Goal: Communication & Community: Answer question/provide support

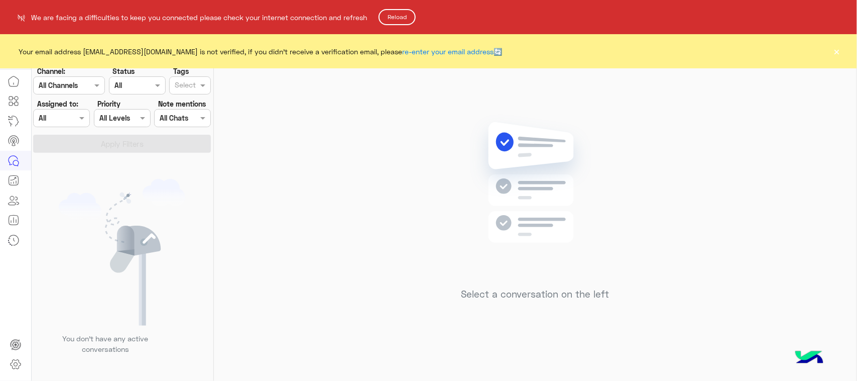
click at [405, 12] on button "Reload" at bounding box center [397, 17] width 37 height 16
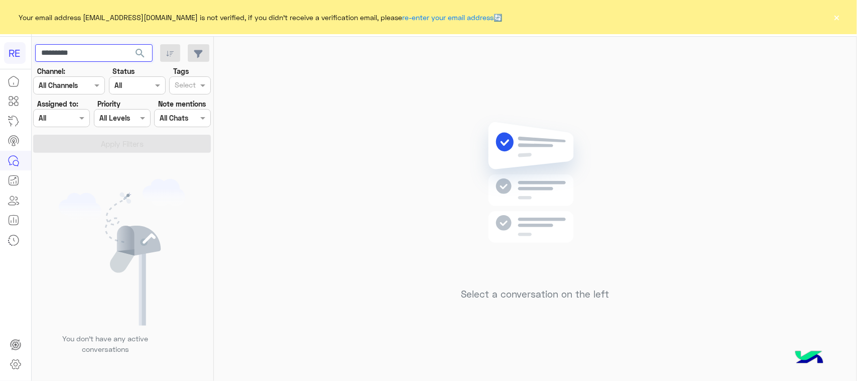
click at [86, 52] on input "*********" at bounding box center [94, 53] width 118 height 18
click at [137, 59] on span "search" at bounding box center [140, 53] width 12 height 12
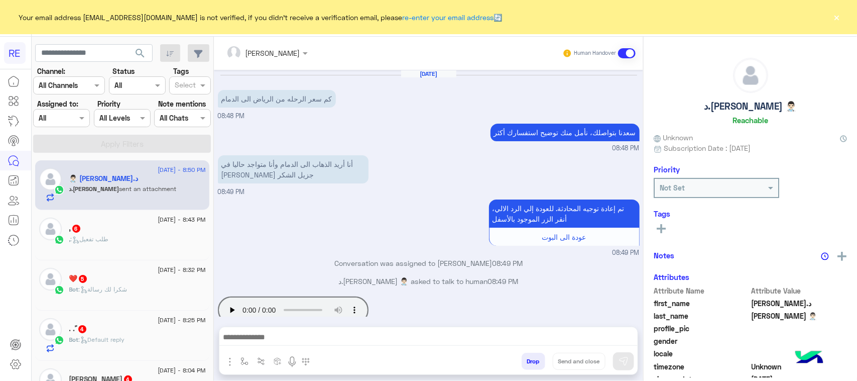
scroll to position [20, 0]
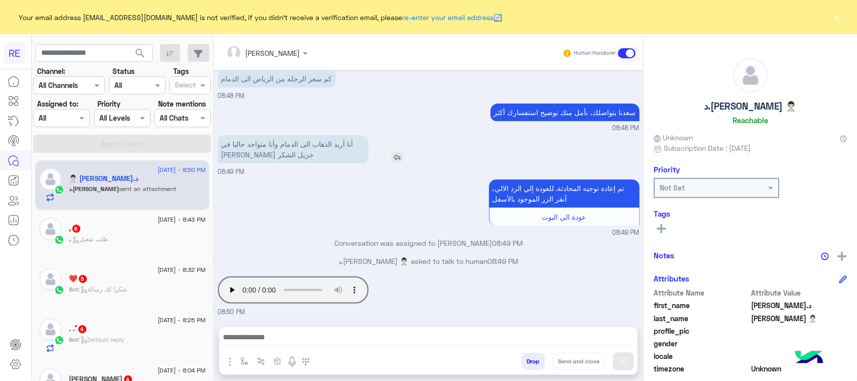
click at [302, 154] on p "أنا أريد الذهاب الى الدمام وأنا متواجد حاليا في [PERSON_NAME] جزيل الشكر" at bounding box center [293, 149] width 151 height 28
click at [303, 150] on p "أنا أريد الذهاب الى الدمام وأنا متواجد حاليا في [PERSON_NAME] جزيل الشكر" at bounding box center [293, 149] width 151 height 28
click at [298, 141] on p "أنا أريد الذهاب الى الدمام وأنا متواجد حاليا في [PERSON_NAME] جزيل الشكر" at bounding box center [293, 149] width 151 height 28
click at [245, 361] on img "button" at bounding box center [245, 361] width 8 height 8
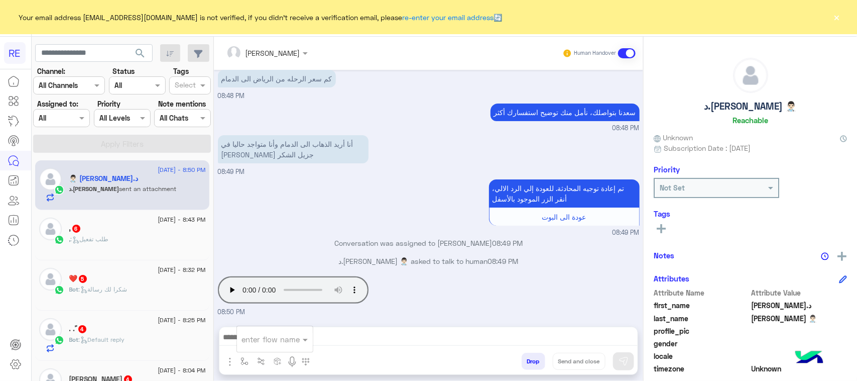
click at [290, 347] on div "enter flow name" at bounding box center [275, 339] width 76 height 18
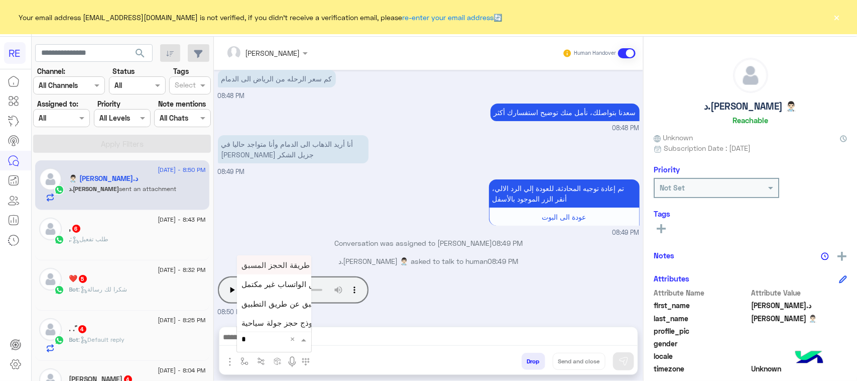
type input "**"
click at [290, 267] on span "طريقة الحجز المسبق" at bounding box center [276, 264] width 68 height 9
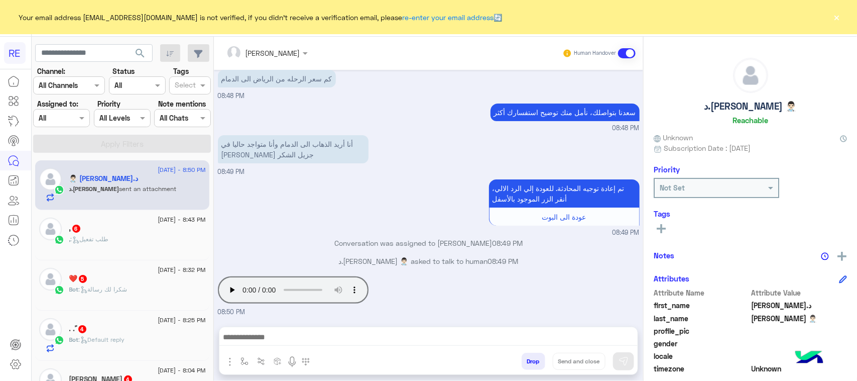
type textarea "**********"
click at [625, 356] on img at bounding box center [624, 361] width 10 height 10
click at [168, 227] on div ", 6" at bounding box center [137, 229] width 137 height 11
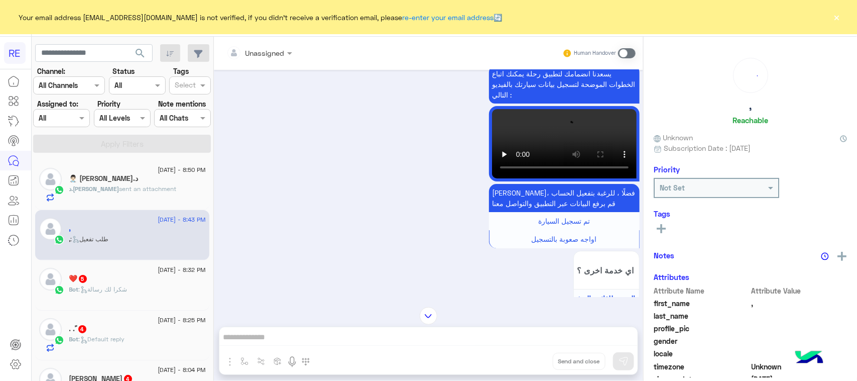
scroll to position [1456, 0]
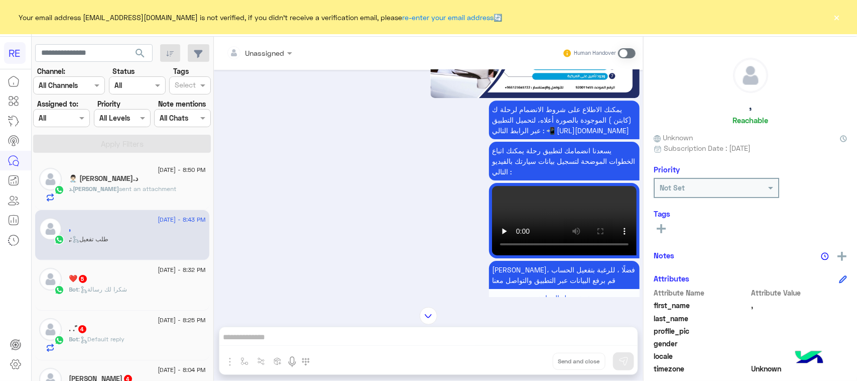
click at [628, 49] on span at bounding box center [627, 53] width 18 height 10
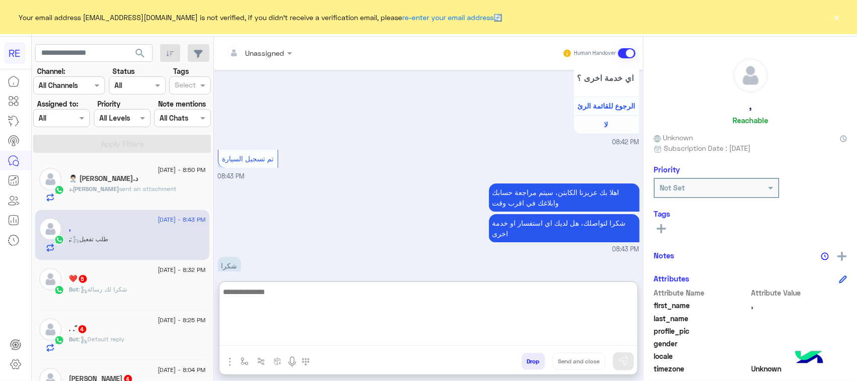
click at [282, 337] on textarea at bounding box center [428, 315] width 418 height 60
paste textarea "**********"
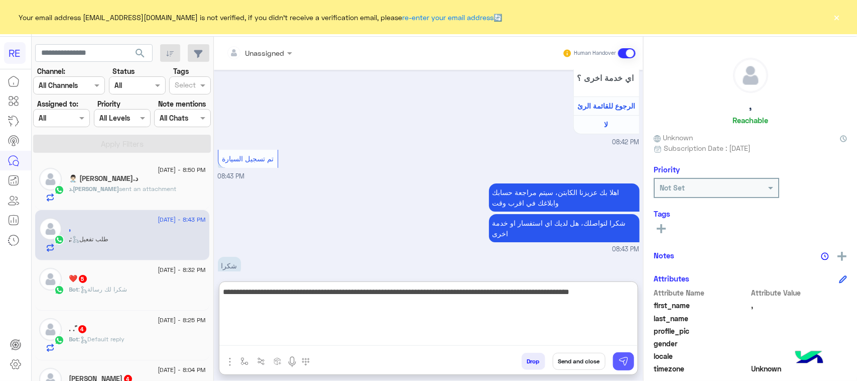
type textarea "**********"
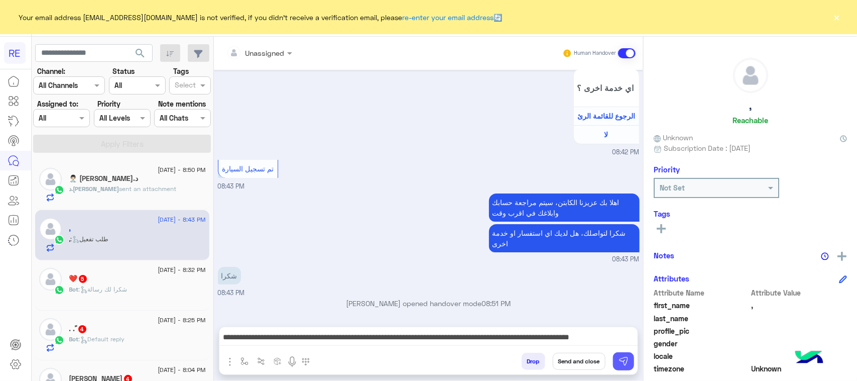
click at [631, 360] on button at bounding box center [623, 361] width 21 height 18
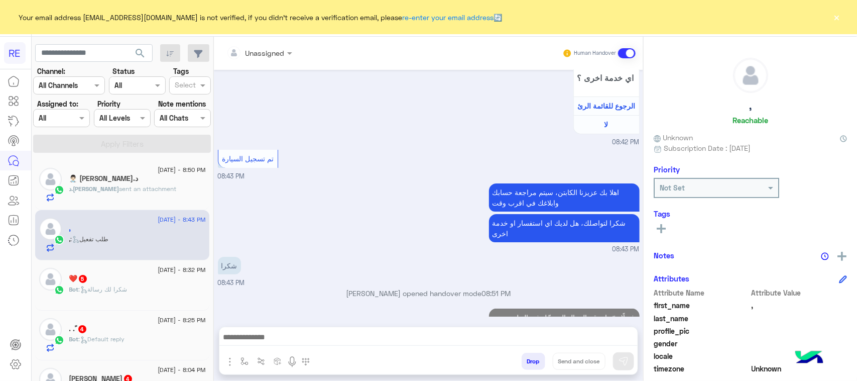
scroll to position [1779, 0]
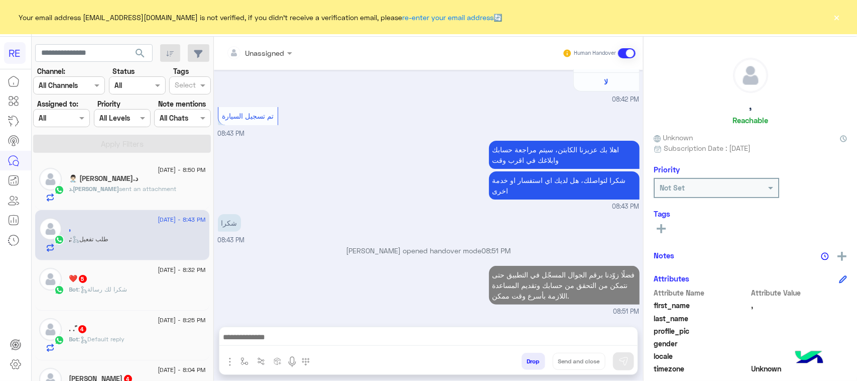
click at [158, 165] on span "23 August - 8:50 PM" at bounding box center [182, 169] width 48 height 9
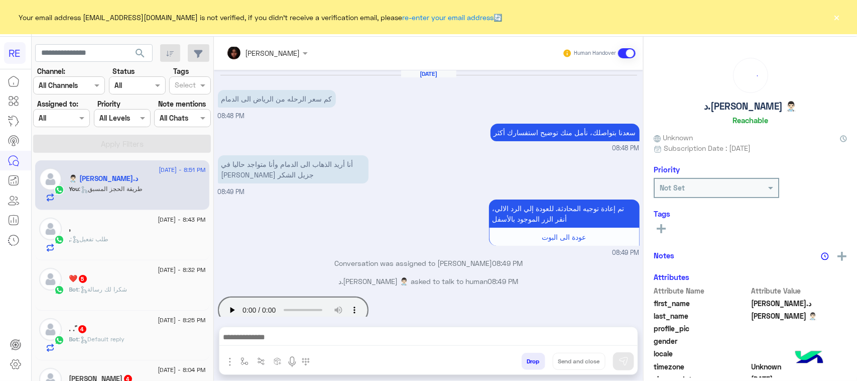
scroll to position [113, 0]
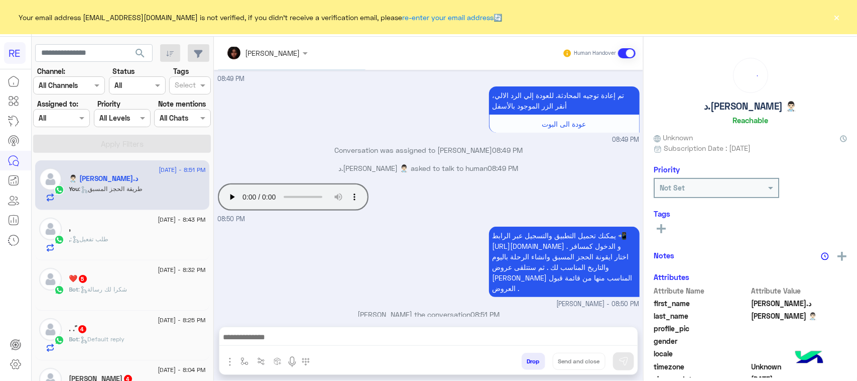
click at [132, 280] on div "❤️ 5" at bounding box center [137, 279] width 137 height 11
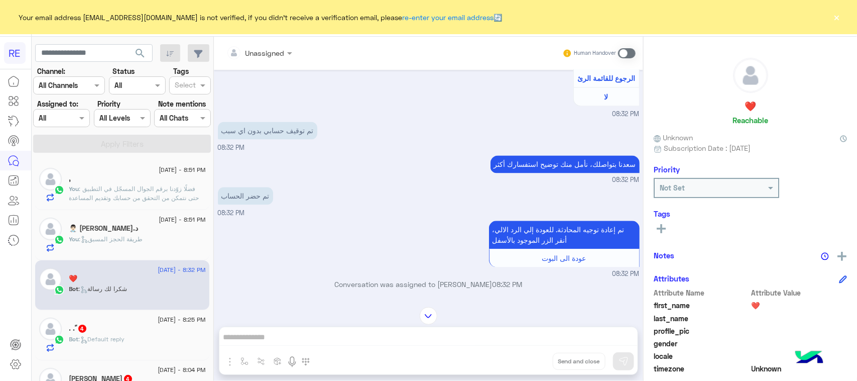
scroll to position [903, 0]
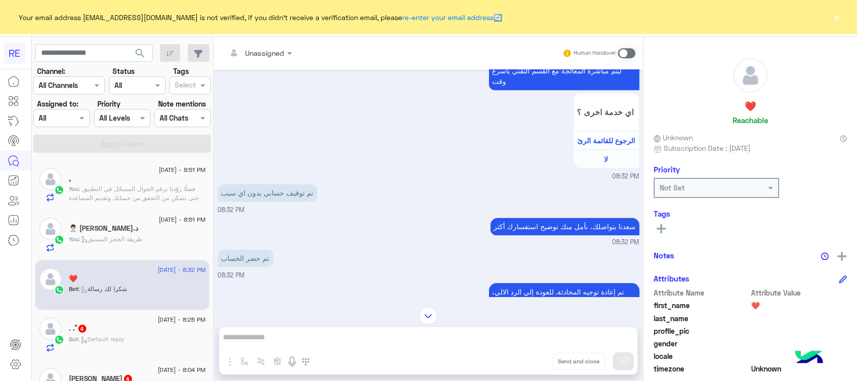
click at [624, 54] on span at bounding box center [627, 53] width 18 height 10
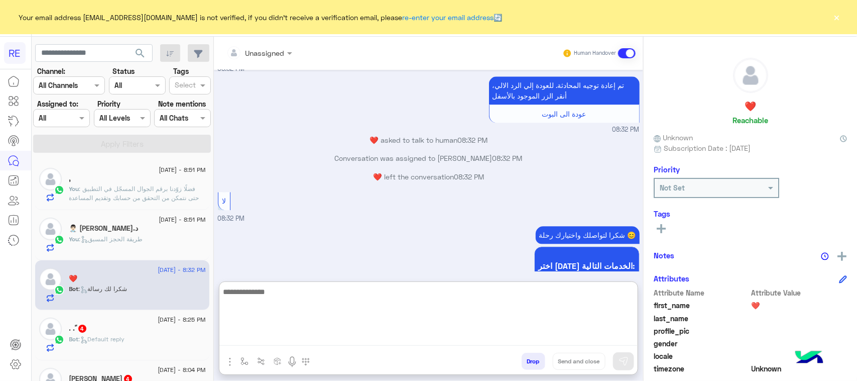
click at [345, 340] on textarea at bounding box center [428, 315] width 418 height 60
paste textarea "**********"
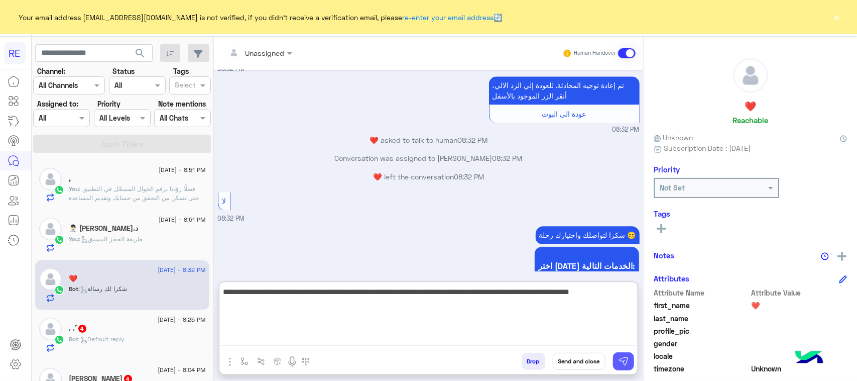
type textarea "**********"
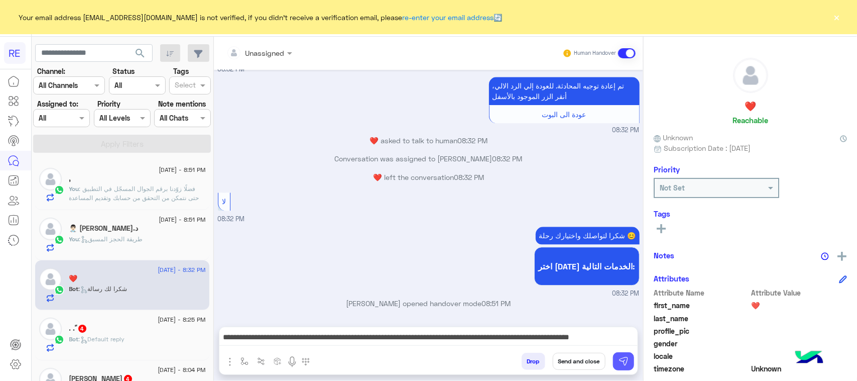
click at [624, 358] on img at bounding box center [624, 361] width 10 height 10
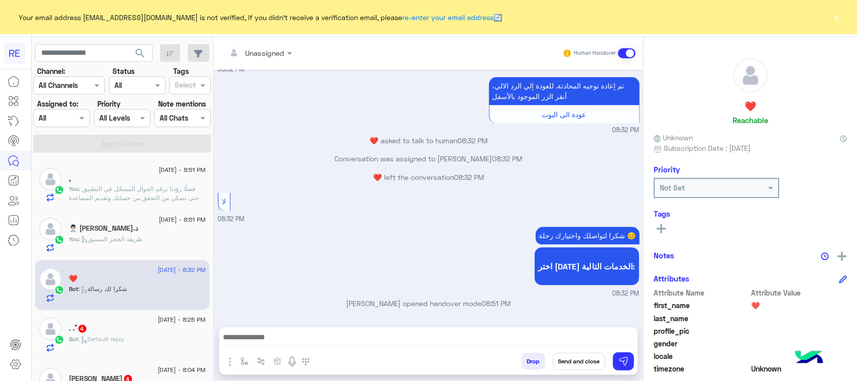
scroll to position [1163, 0]
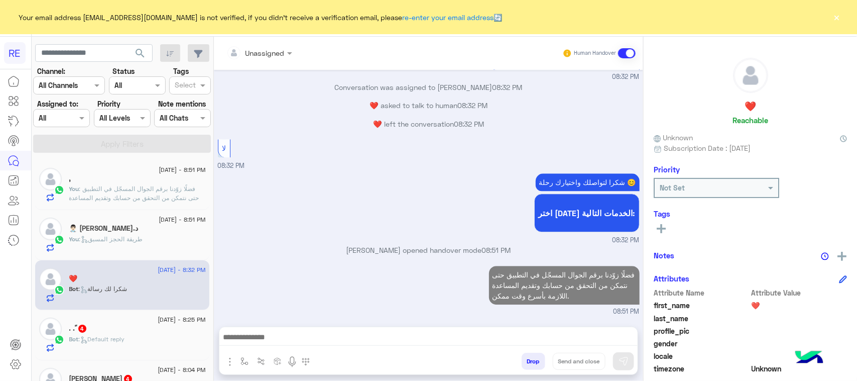
click at [92, 330] on div ". . ً 4" at bounding box center [137, 329] width 137 height 11
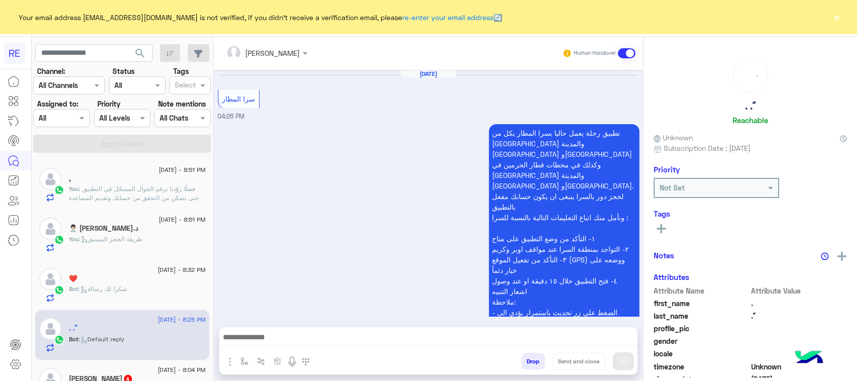
scroll to position [1741, 0]
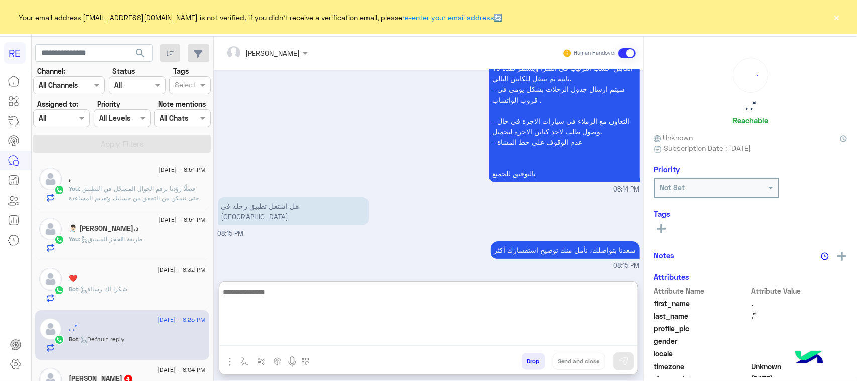
click at [334, 340] on textarea at bounding box center [428, 315] width 418 height 60
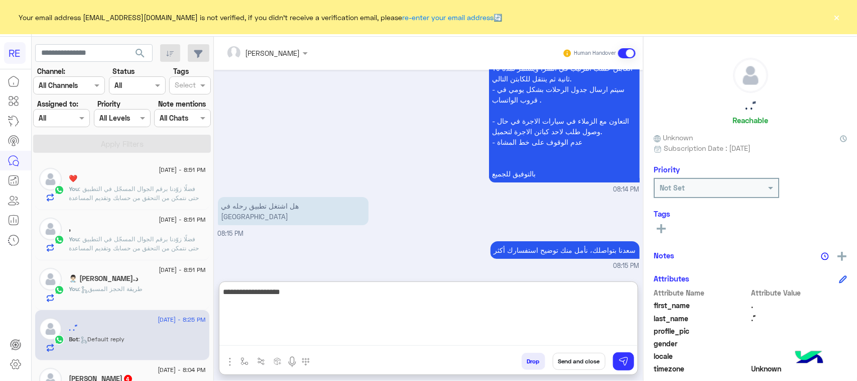
type textarea "**********"
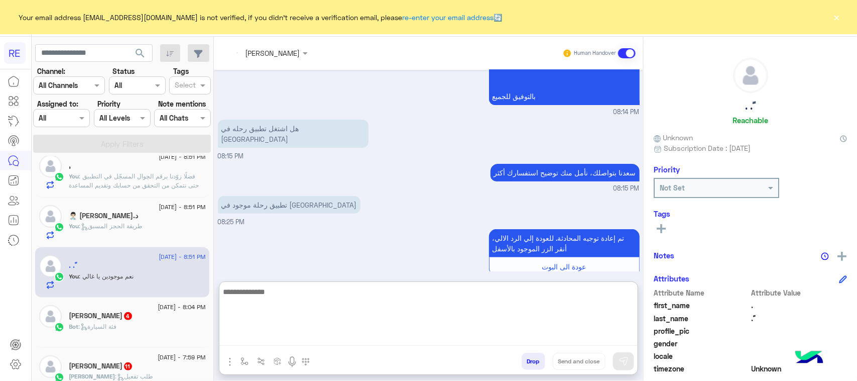
scroll to position [1836, 0]
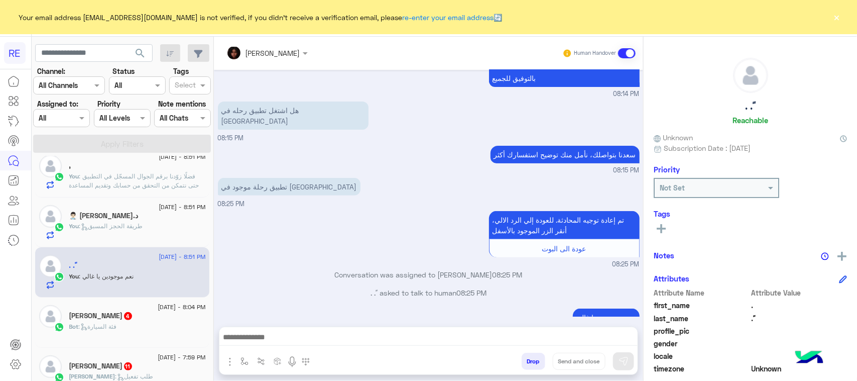
click at [166, 319] on div "SALEM ALARKI 4" at bounding box center [137, 316] width 137 height 11
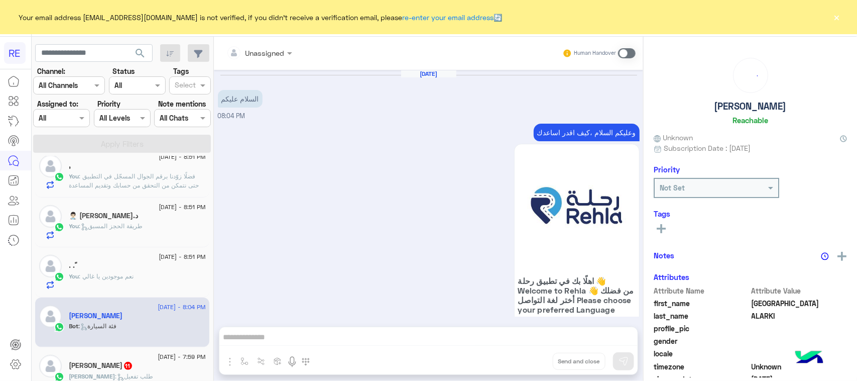
scroll to position [380, 0]
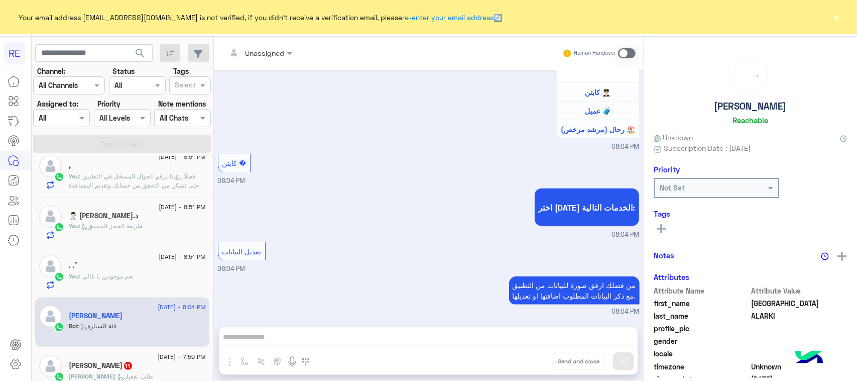
click at [631, 49] on span at bounding box center [627, 53] width 18 height 10
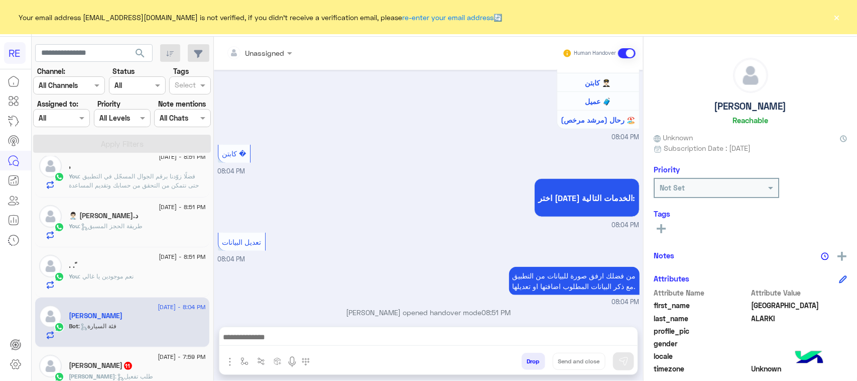
scroll to position [398, 0]
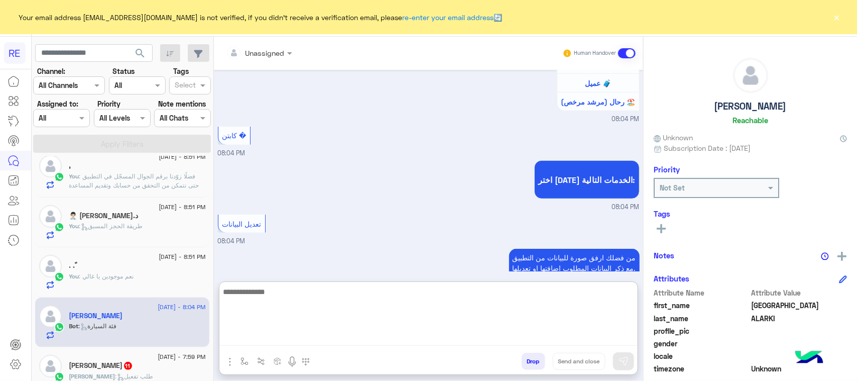
click at [427, 344] on textarea at bounding box center [428, 315] width 418 height 60
paste textarea "**********"
type textarea "**********"
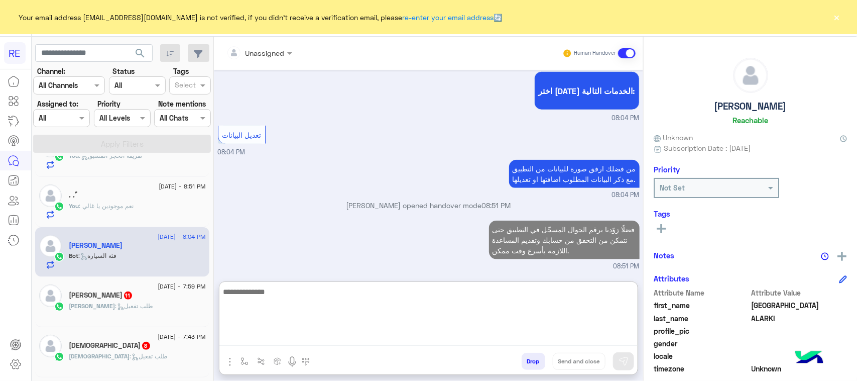
scroll to position [188, 0]
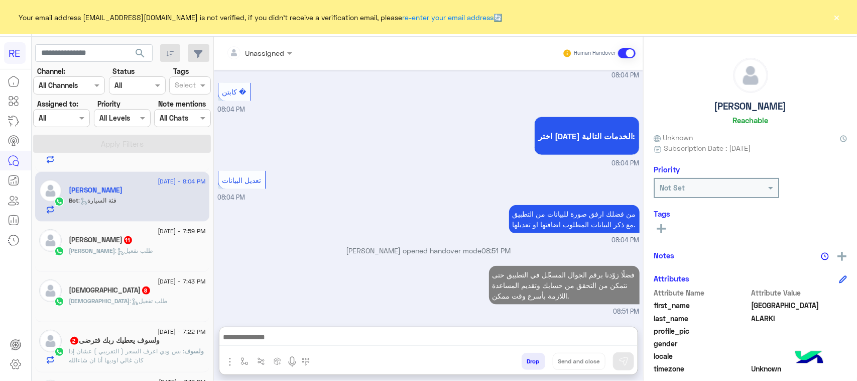
click at [159, 250] on div "عبدالله : طلب تفعيل" at bounding box center [137, 255] width 137 height 18
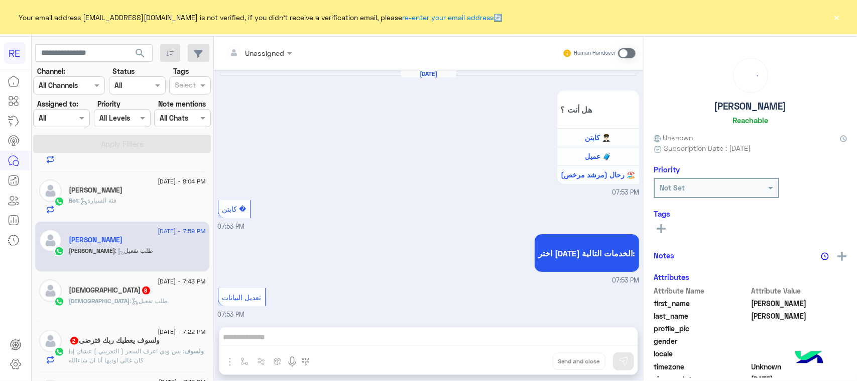
scroll to position [1169, 0]
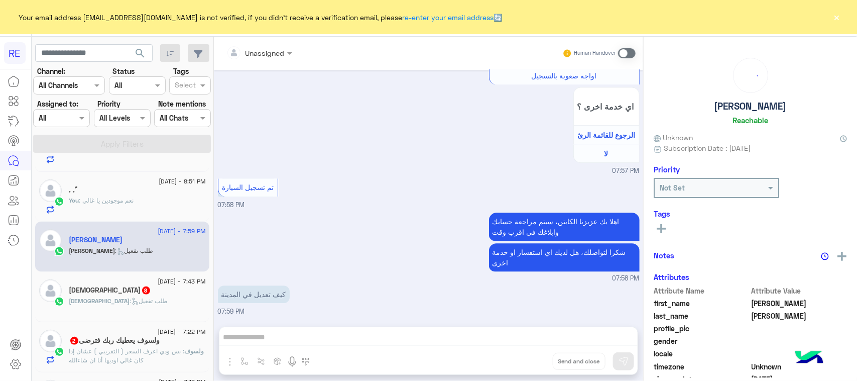
click at [626, 53] on span at bounding box center [627, 53] width 18 height 10
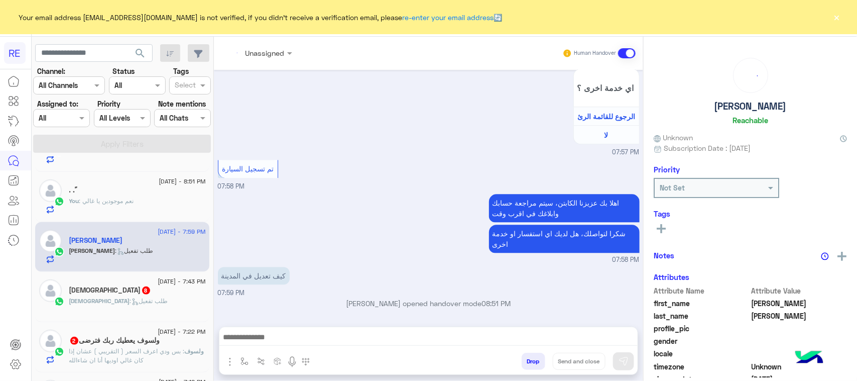
scroll to position [189, 0]
drag, startPoint x: 361, startPoint y: 327, endPoint x: 355, endPoint y: 344, distance: 18.1
click at [361, 327] on div at bounding box center [428, 339] width 418 height 25
click at [353, 348] on div at bounding box center [428, 339] width 418 height 25
drag, startPoint x: 353, startPoint y: 348, endPoint x: 216, endPoint y: 332, distance: 137.0
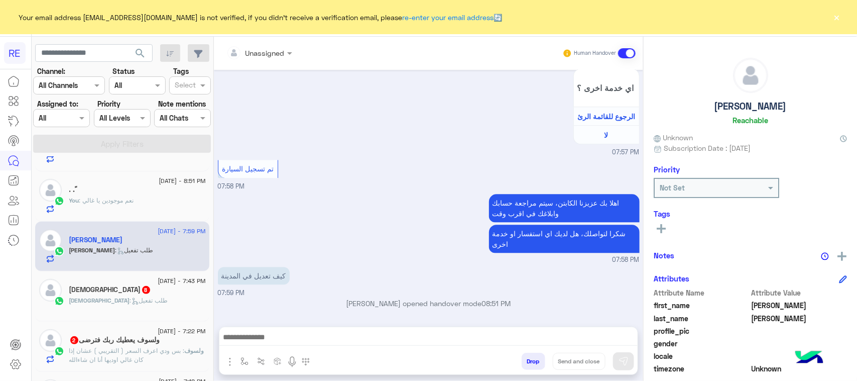
click at [216, 332] on div "Unassigned Human Handover Aug 23, 2025 هل أنت ؟ كابتن 👨🏻‍✈️ عميل 🧳 رحال (مرشد م…" at bounding box center [428, 211] width 429 height 348
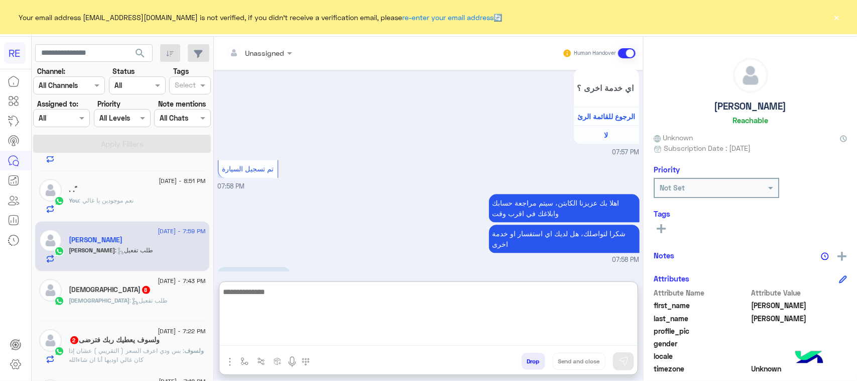
click at [245, 340] on textarea at bounding box center [428, 315] width 418 height 60
paste textarea "**********"
type textarea "**********"
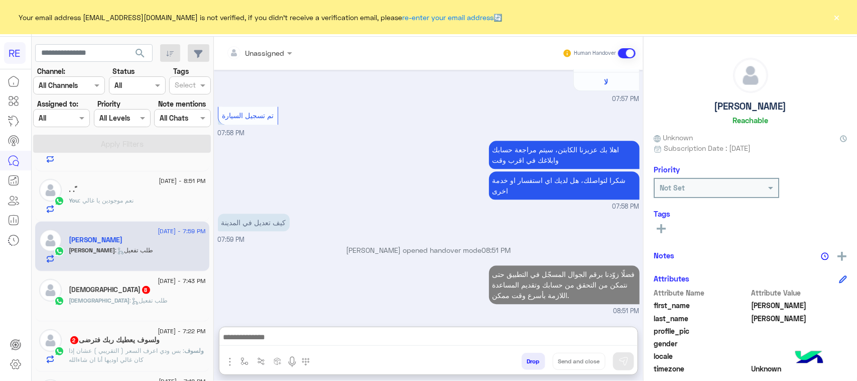
scroll to position [1271, 0]
click at [152, 290] on div "Mohammed 8" at bounding box center [137, 290] width 137 height 11
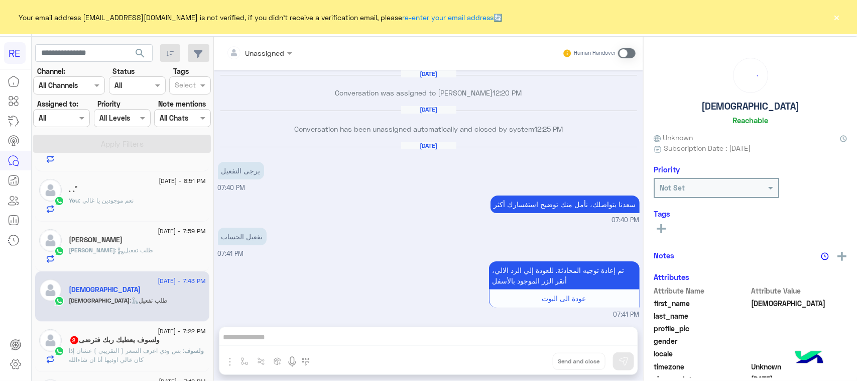
scroll to position [1188, 0]
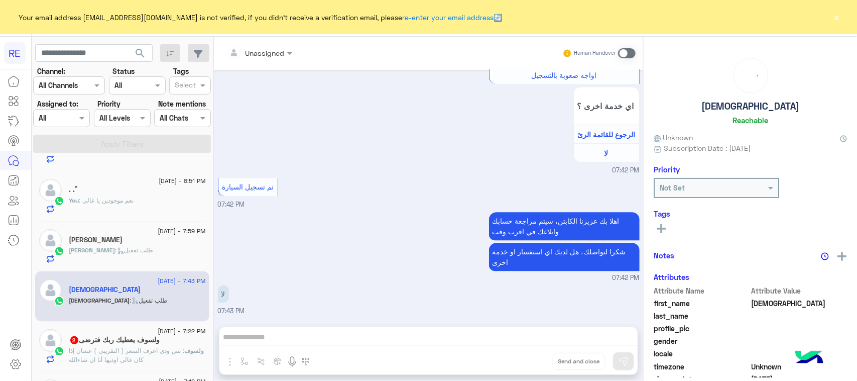
drag, startPoint x: 624, startPoint y: 49, endPoint x: 510, endPoint y: 241, distance: 223.2
click at [625, 53] on span at bounding box center [627, 53] width 18 height 10
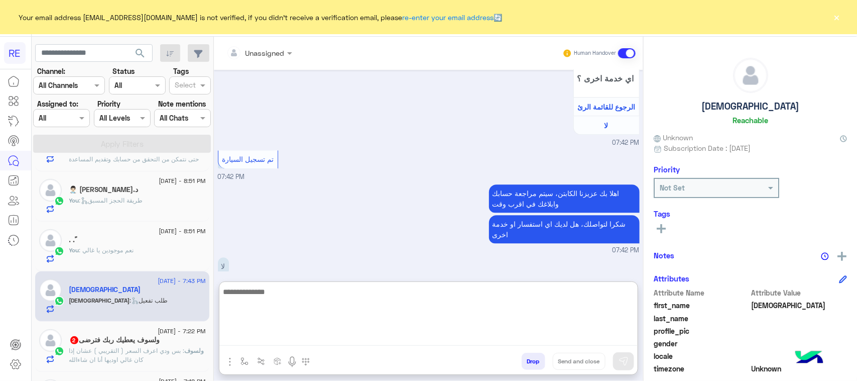
click at [363, 340] on textarea at bounding box center [428, 315] width 418 height 60
paste textarea "**********"
type textarea "**********"
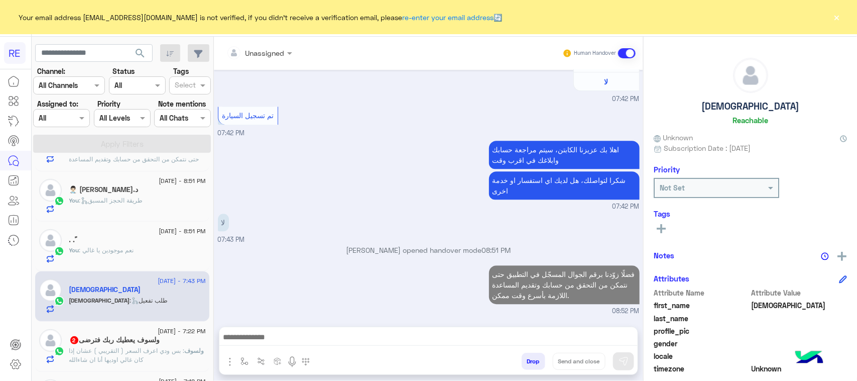
scroll to position [0, 0]
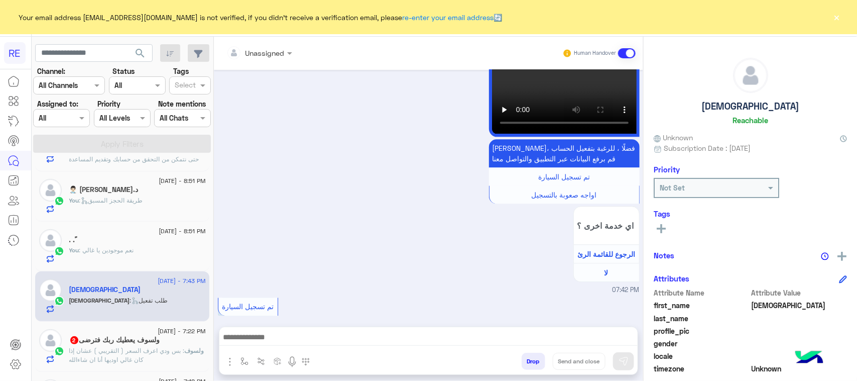
click at [149, 344] on h5 "ولسوف يعطيك ربك فترضى 2" at bounding box center [114, 339] width 91 height 9
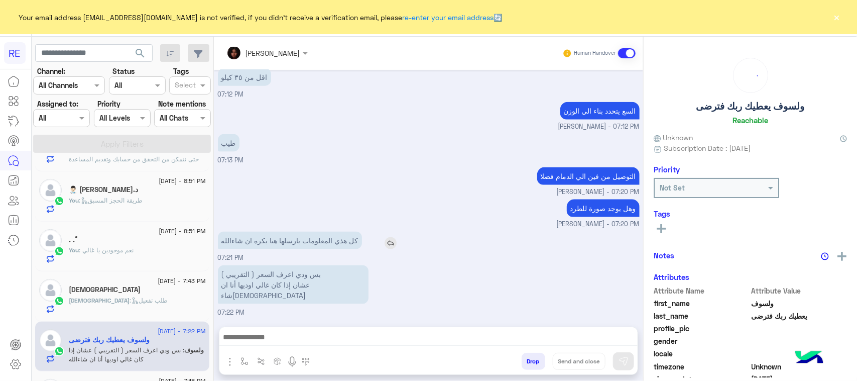
click at [359, 247] on p "كل هذي المعلومات بارسلها هنا بكره ان شاءالله" at bounding box center [290, 241] width 144 height 18
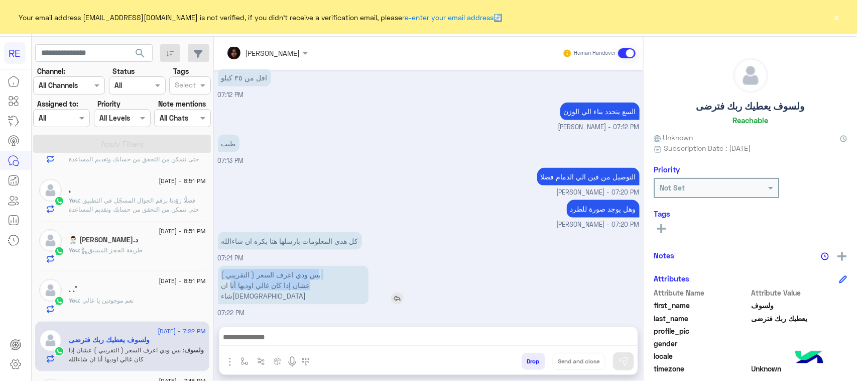
drag, startPoint x: 315, startPoint y: 287, endPoint x: 252, endPoint y: 302, distance: 64.7
click at [252, 302] on p "بس ودي اعرف السعر ( التقريبي ) عشان إذا كان غالي اوديها أنا ان شاءالله" at bounding box center [293, 285] width 151 height 39
click at [281, 324] on div "مروه احمد Human Handover Aug 23, 2025 هل لديك حساب مسجل على التطبيق لا نعم 04:2…" at bounding box center [428, 211] width 429 height 348
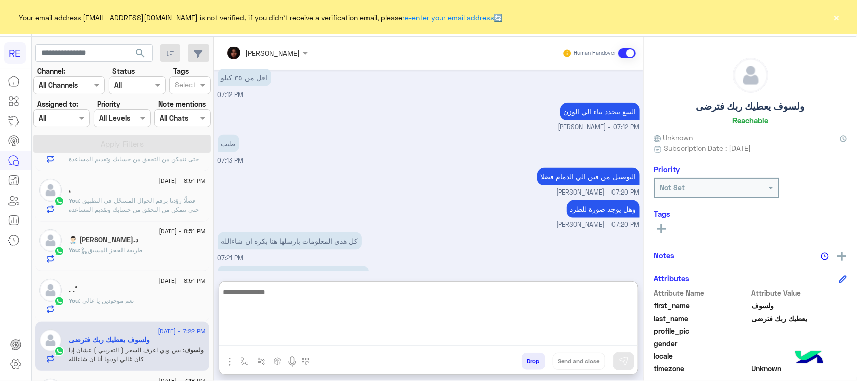
click at [282, 330] on textarea at bounding box center [428, 315] width 418 height 60
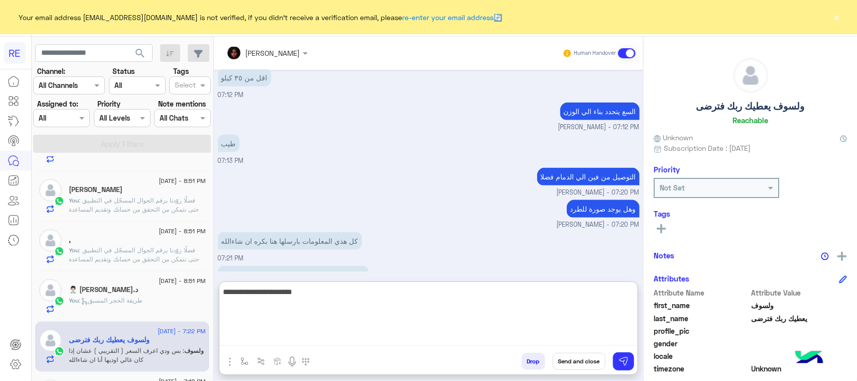
type textarea "**********"
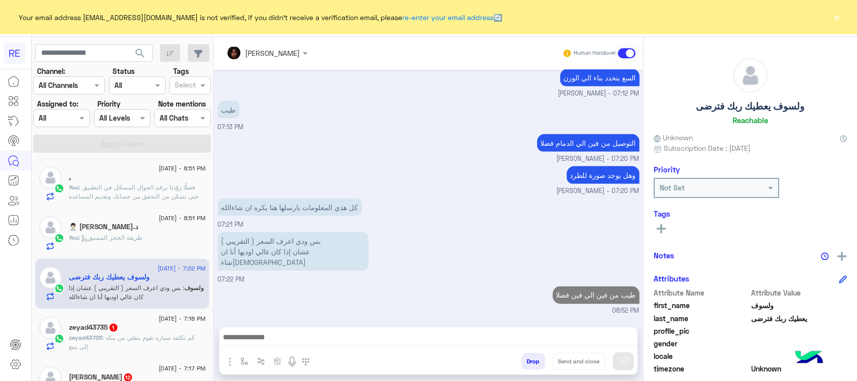
click at [149, 338] on span ": كم تكلفه سياره تقوم بنقلي من مكه إلى ينبع" at bounding box center [132, 341] width 126 height 17
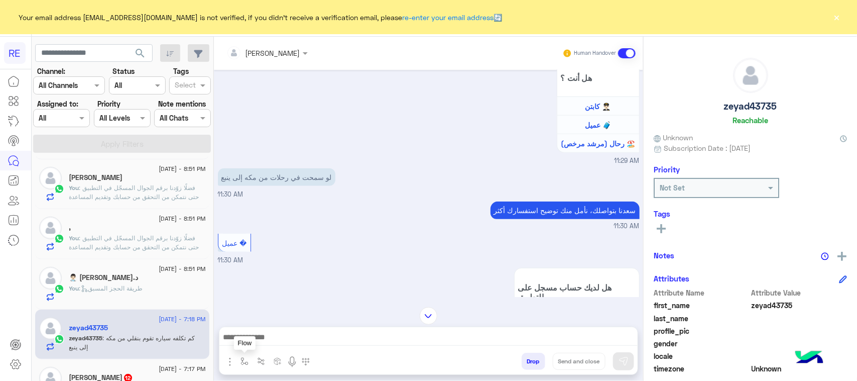
click at [239, 362] on button "button" at bounding box center [245, 361] width 17 height 17
click at [257, 338] on input "text" at bounding box center [262, 339] width 41 height 12
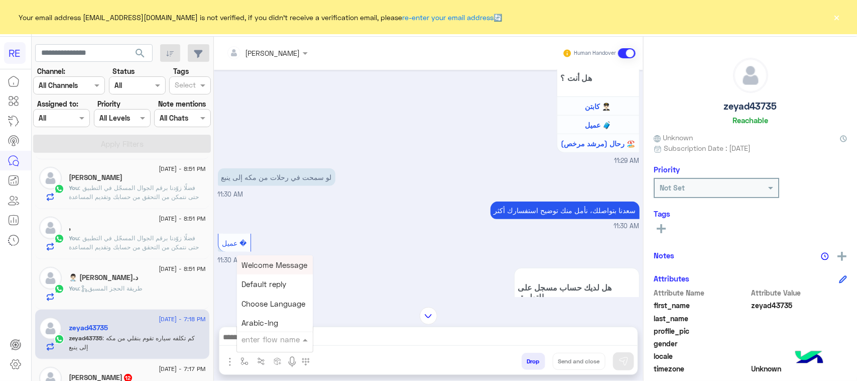
type input "*"
click at [285, 261] on span "طريقة الحجز المسبق" at bounding box center [276, 264] width 68 height 9
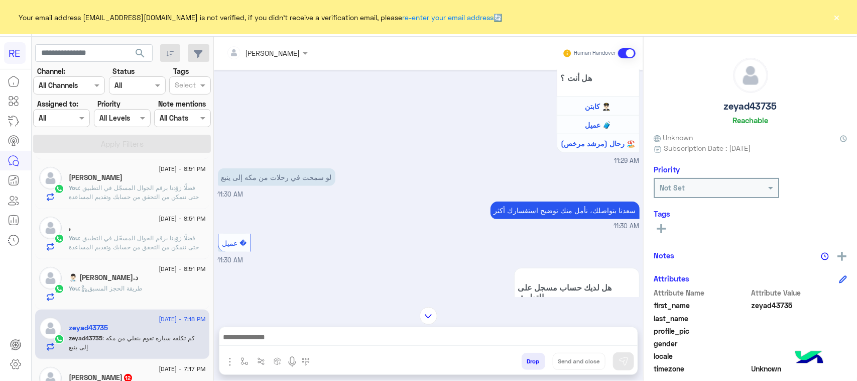
type textarea "**********"
click at [619, 364] on img at bounding box center [624, 361] width 10 height 10
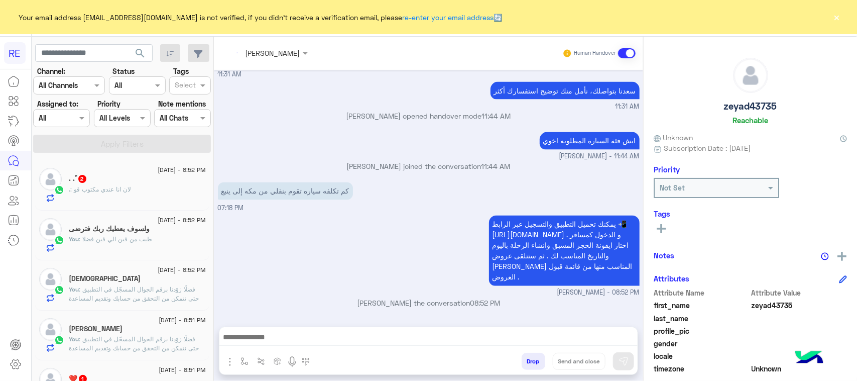
click at [166, 190] on div ". : لان انا عندي مكتوب قو" at bounding box center [137, 194] width 137 height 18
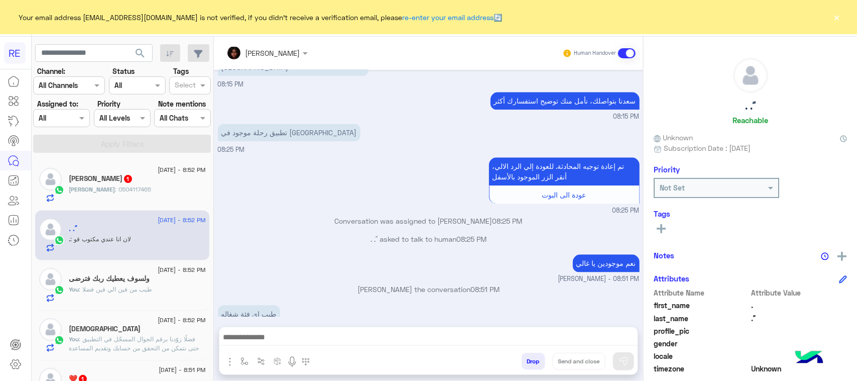
click at [279, 338] on p "لان انا عندي مكتوب قو" at bounding box center [254, 347] width 72 height 18
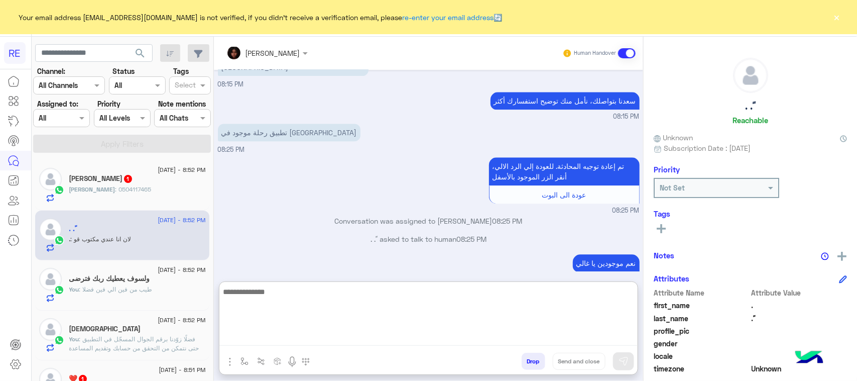
click at [258, 335] on textarea at bounding box center [428, 315] width 418 height 60
type textarea "**********"
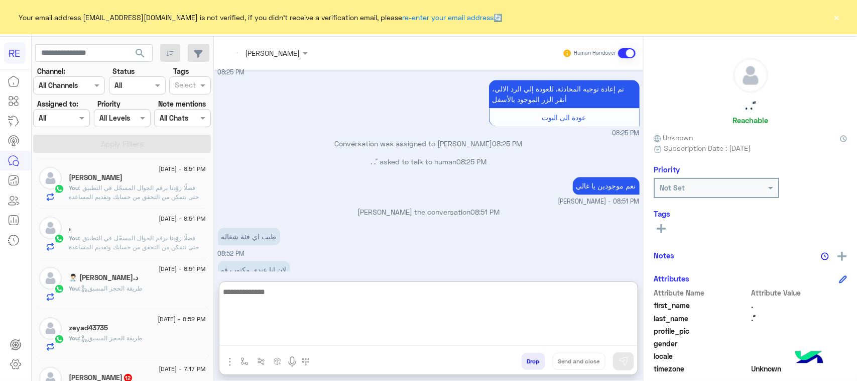
scroll to position [188, 0]
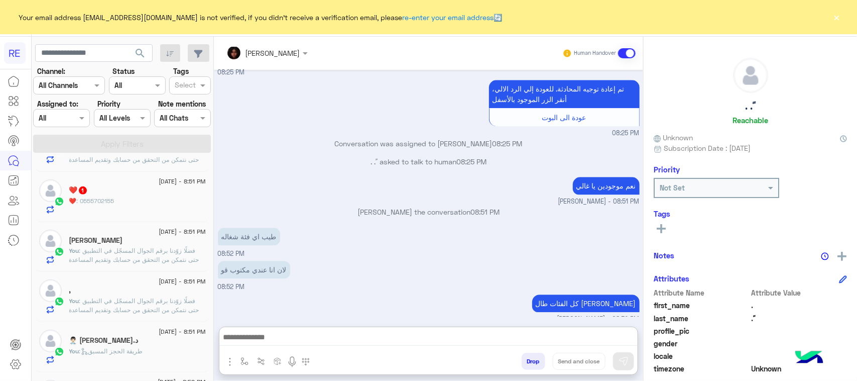
click at [107, 209] on div "❤️ : 0555702155" at bounding box center [137, 205] width 137 height 18
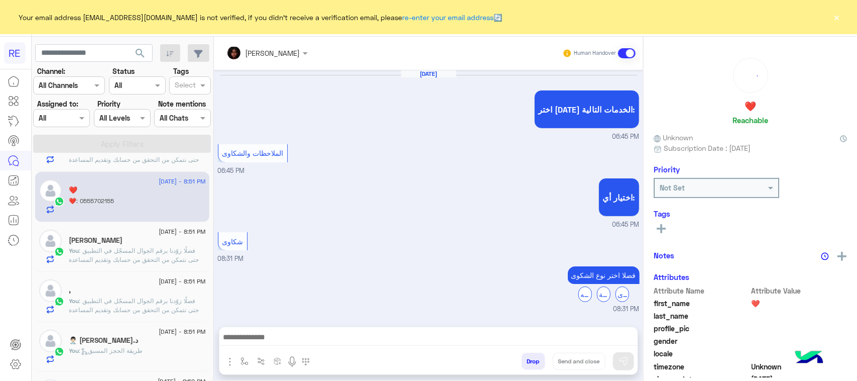
scroll to position [672, 0]
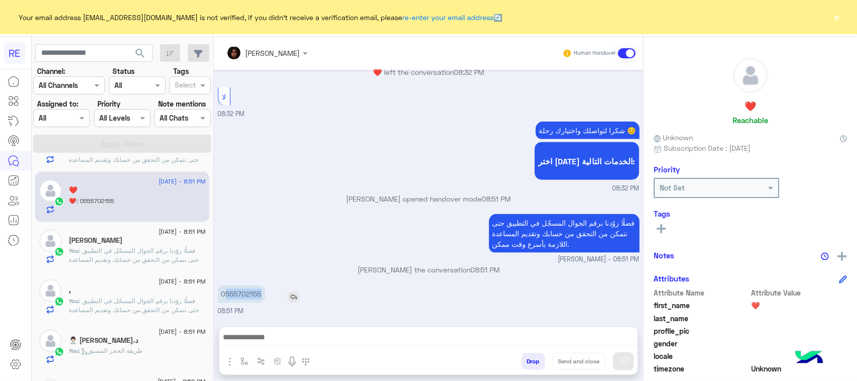
drag, startPoint x: 227, startPoint y: 294, endPoint x: 268, endPoint y: 295, distance: 40.7
click at [268, 295] on div "0555702155" at bounding box center [270, 294] width 104 height 18
copy p "555702155"
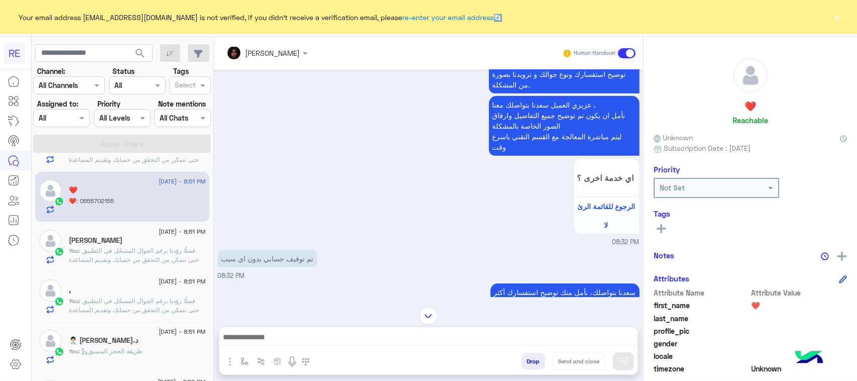
scroll to position [189, 0]
drag, startPoint x: 489, startPoint y: 320, endPoint x: 488, endPoint y: 331, distance: 11.6
click at [489, 327] on div "مروه احمد Human Handover Aug 23, 2025 اختر احد الخدمات التالية: 06:45 PM الملاح…" at bounding box center [428, 211] width 429 height 348
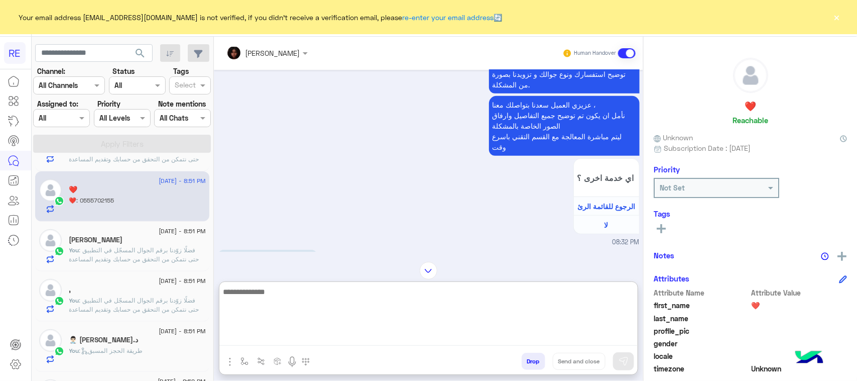
click at [488, 331] on textarea at bounding box center [428, 315] width 418 height 60
paste textarea "**********"
type textarea "**********"
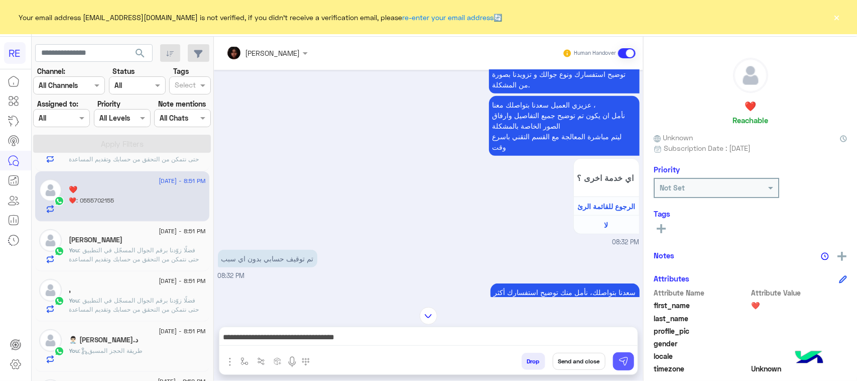
click at [619, 358] on img at bounding box center [624, 361] width 10 height 10
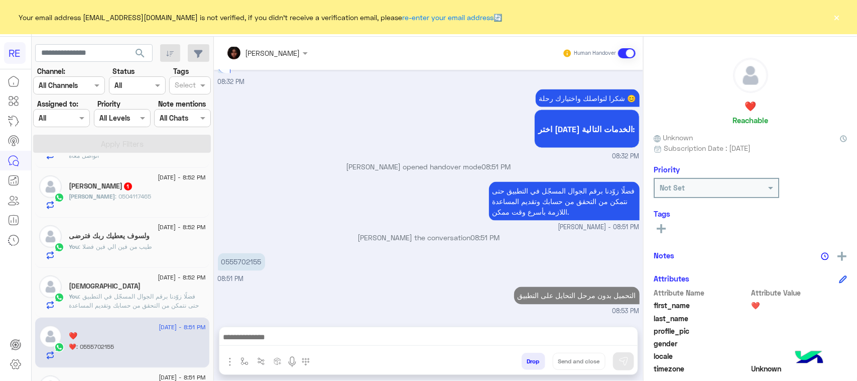
scroll to position [0, 0]
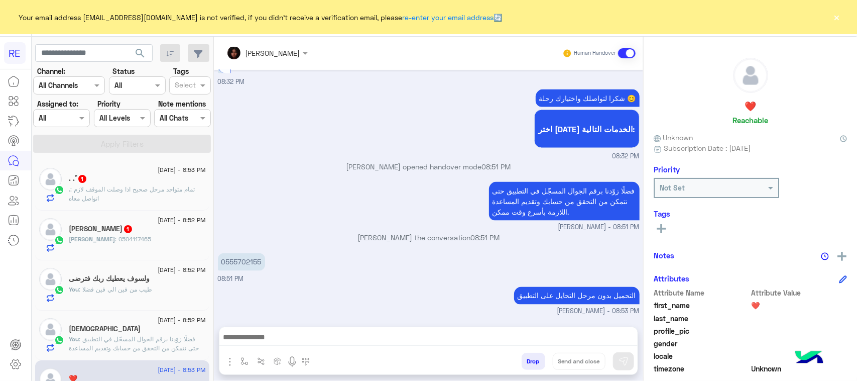
click at [131, 202] on p ". : تمام متواجد مرحل صحيح اذا وصلت الموقف لازم اتواصل معاه" at bounding box center [137, 194] width 137 height 18
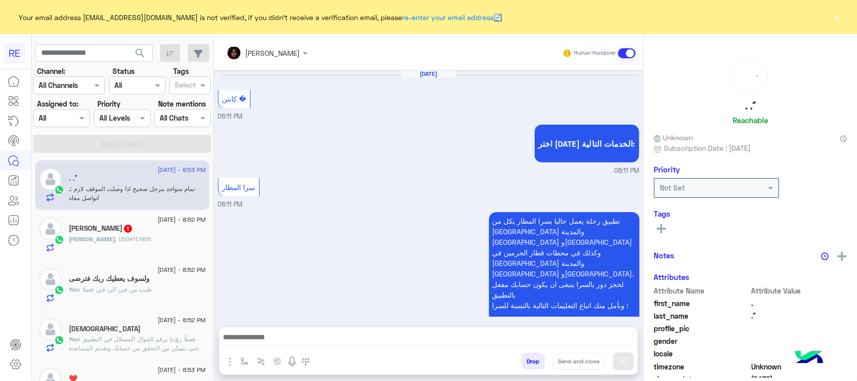
scroll to position [1058, 0]
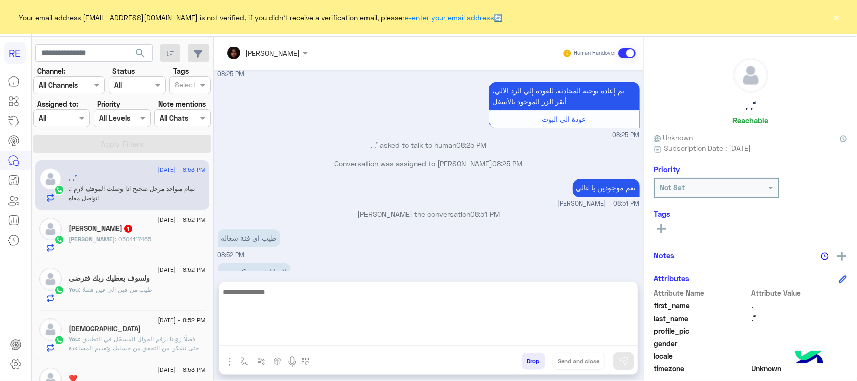
click at [483, 334] on textarea at bounding box center [428, 315] width 418 height 60
paste textarea "**********"
type textarea "**********"
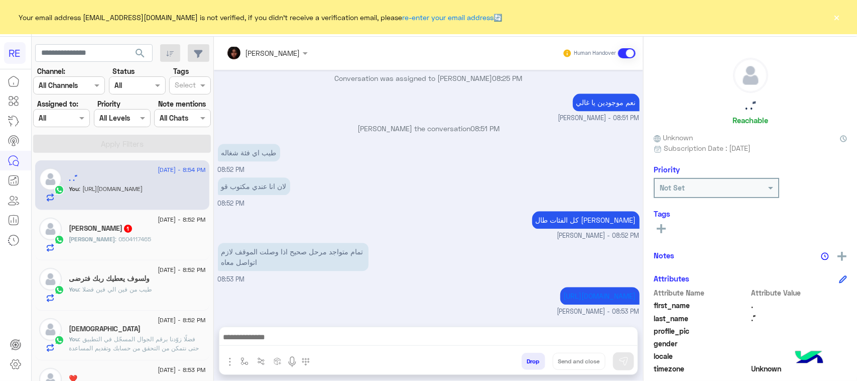
click at [106, 244] on p "عبدالله : 0504117465" at bounding box center [110, 239] width 82 height 9
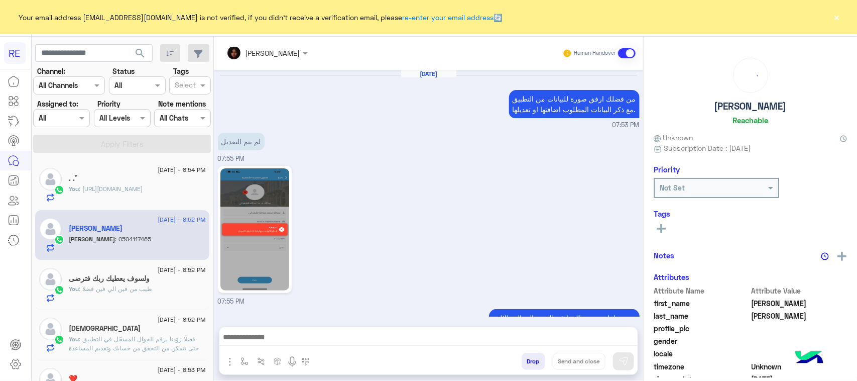
scroll to position [1059, 0]
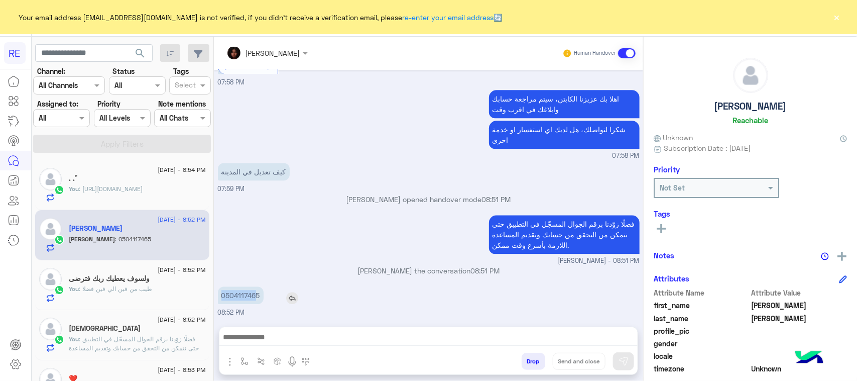
drag, startPoint x: 246, startPoint y: 298, endPoint x: 279, endPoint y: 294, distance: 32.9
click at [264, 294] on p "0504117465" at bounding box center [241, 295] width 46 height 18
drag, startPoint x: 250, startPoint y: 295, endPoint x: 284, endPoint y: 299, distance: 34.3
click at [264, 299] on p "0504117465" at bounding box center [241, 295] width 46 height 18
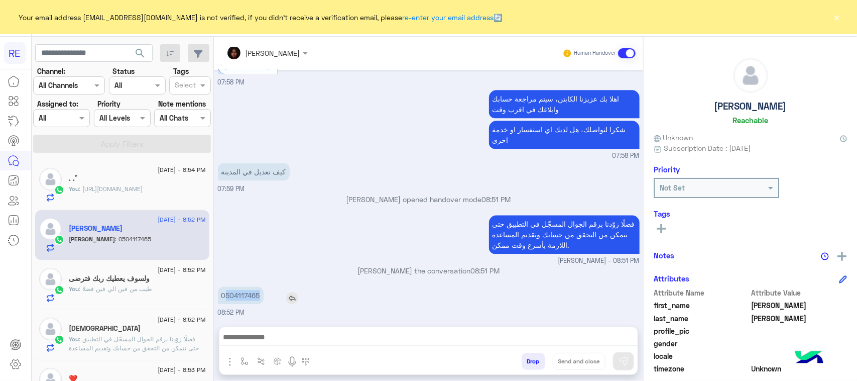
copy p "504117465"
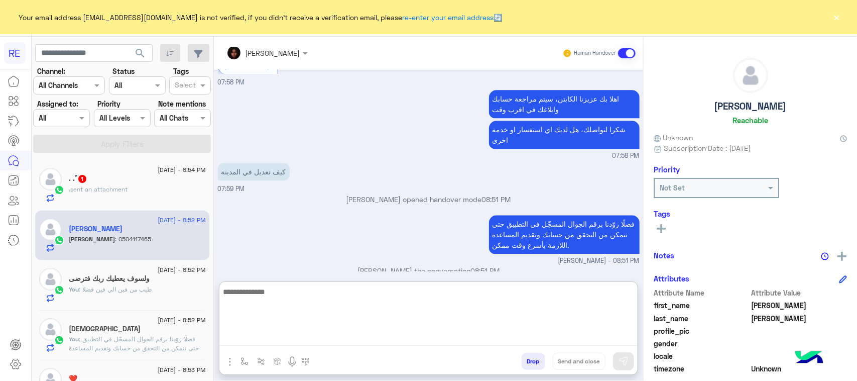
click at [276, 344] on textarea at bounding box center [428, 315] width 418 height 60
paste textarea "**********"
type textarea "**********"
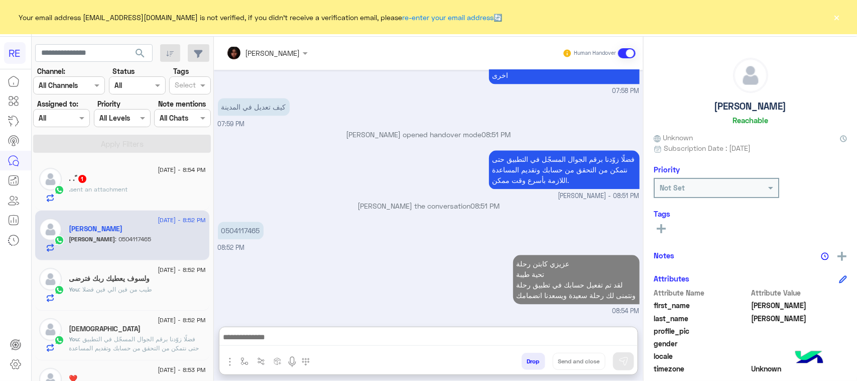
scroll to position [1145, 0]
click at [109, 199] on div ". sent an attachment" at bounding box center [137, 194] width 137 height 18
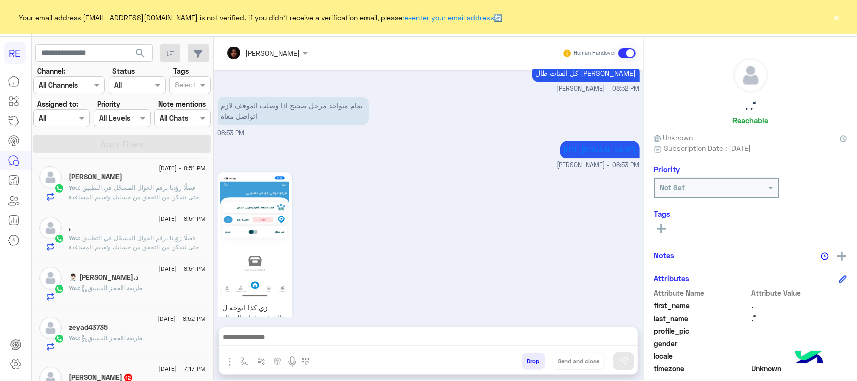
scroll to position [314, 0]
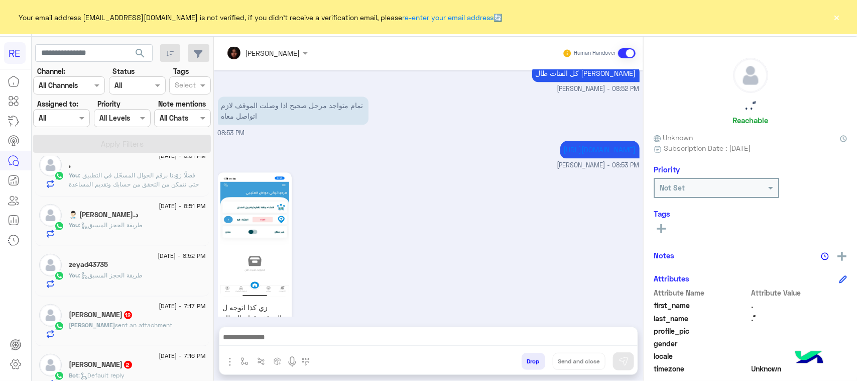
click at [152, 325] on span "sent an attachment" at bounding box center [144, 325] width 57 height 8
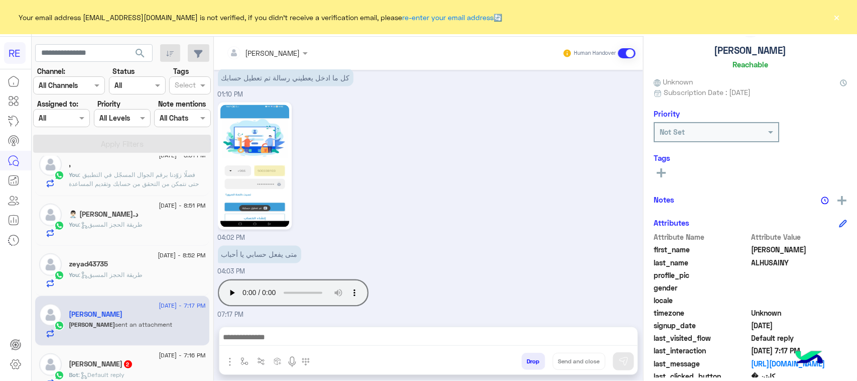
scroll to position [159, 0]
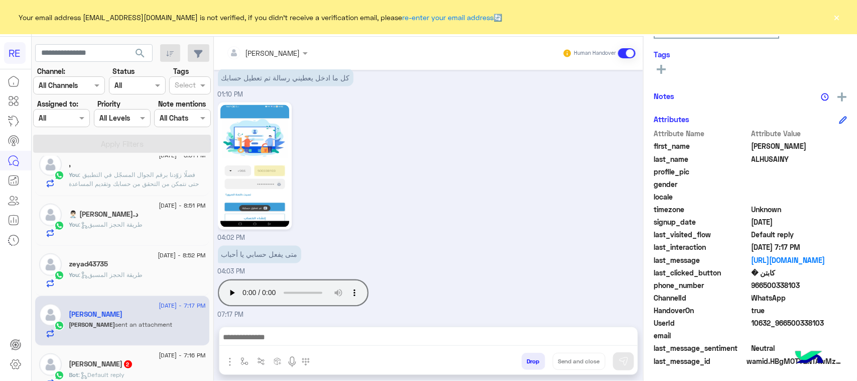
drag, startPoint x: 832, startPoint y: 323, endPoint x: 787, endPoint y: 317, distance: 45.5
click at [787, 317] on span "10632_966500338103" at bounding box center [800, 322] width 96 height 11
copy span "500338103"
click at [318, 327] on div at bounding box center [428, 339] width 418 height 25
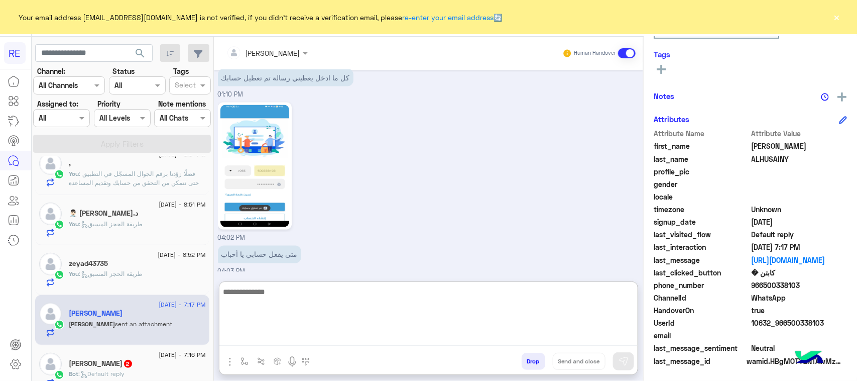
drag, startPoint x: 318, startPoint y: 328, endPoint x: 306, endPoint y: 330, distance: 11.8
click at [306, 330] on textarea at bounding box center [428, 315] width 418 height 60
paste textarea "**********"
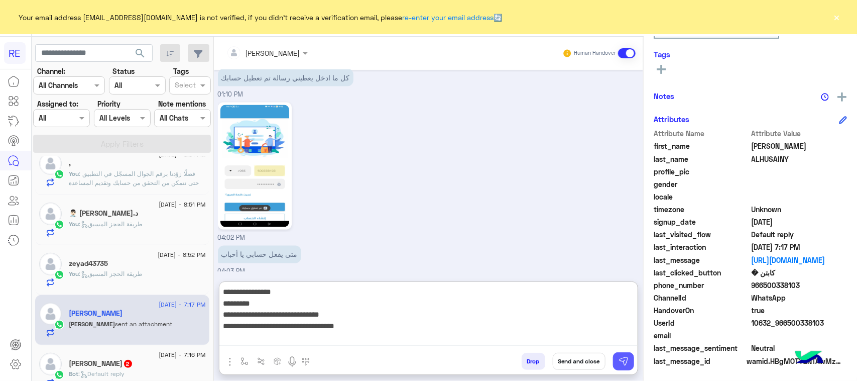
type textarea "**********"
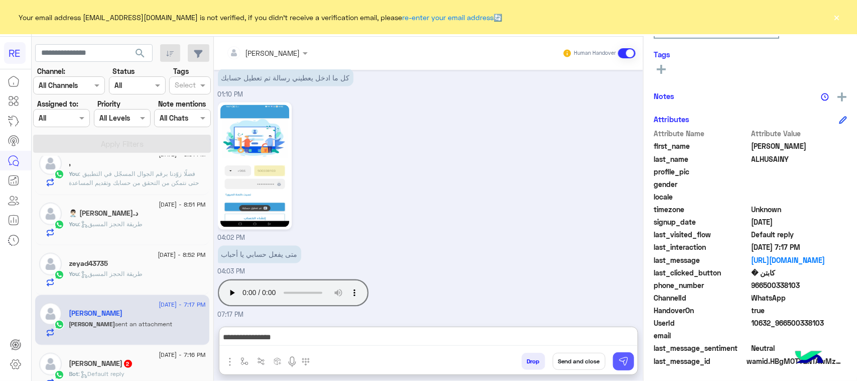
click at [620, 360] on img at bounding box center [624, 361] width 10 height 10
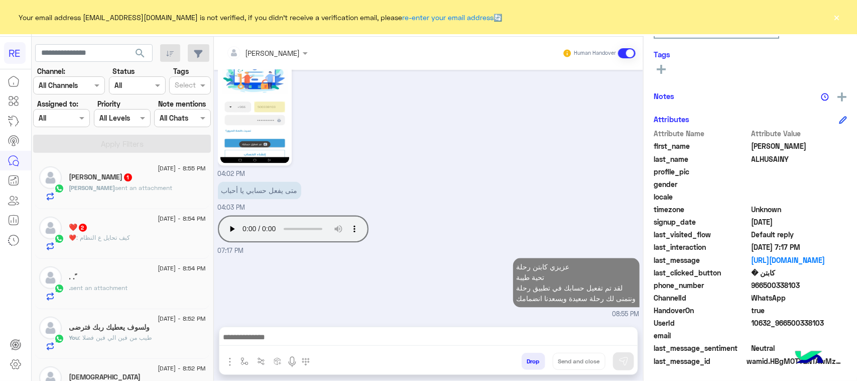
scroll to position [0, 0]
click at [145, 252] on div "❤️ : كيف تحايل ع النظام" at bounding box center [137, 244] width 137 height 18
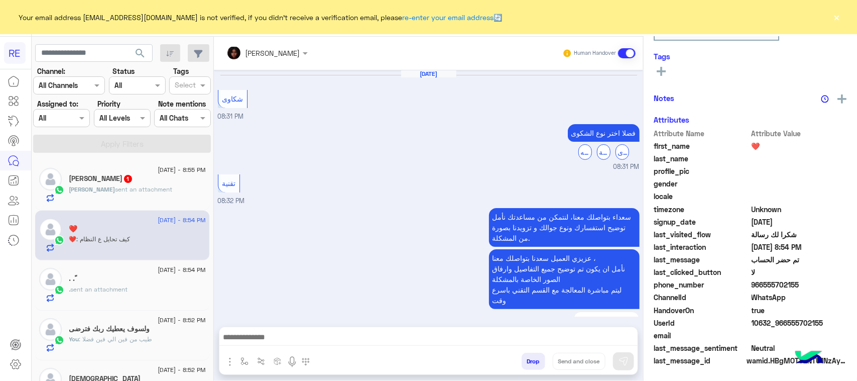
scroll to position [639, 0]
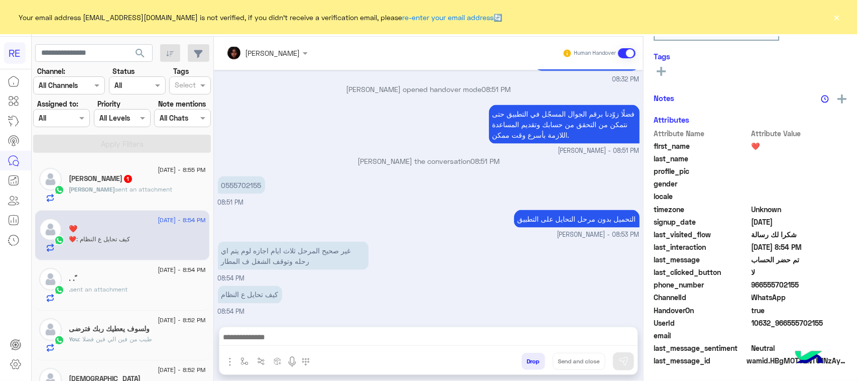
click at [140, 185] on div "عبدالله محمد المنبهي 1" at bounding box center [137, 179] width 137 height 11
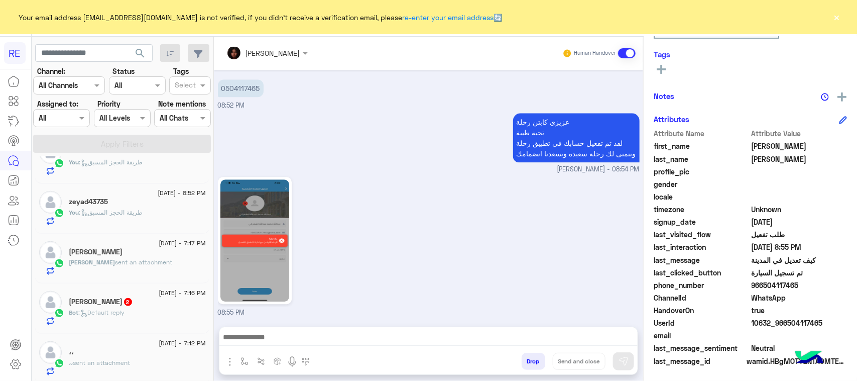
scroll to position [502, 0]
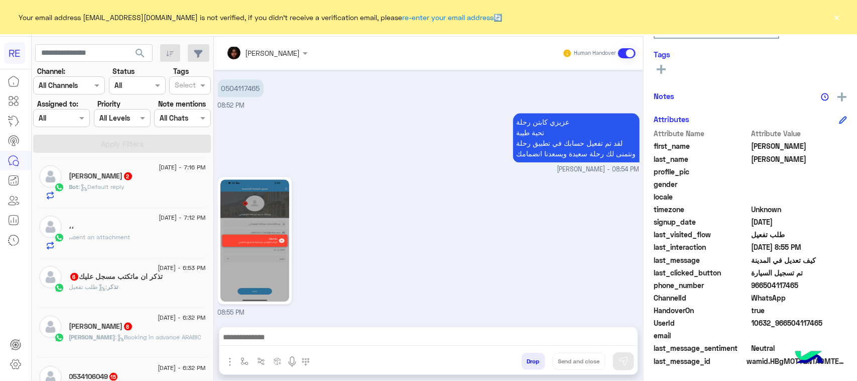
click at [108, 190] on span "Bot : Default reply" at bounding box center [97, 187] width 56 height 8
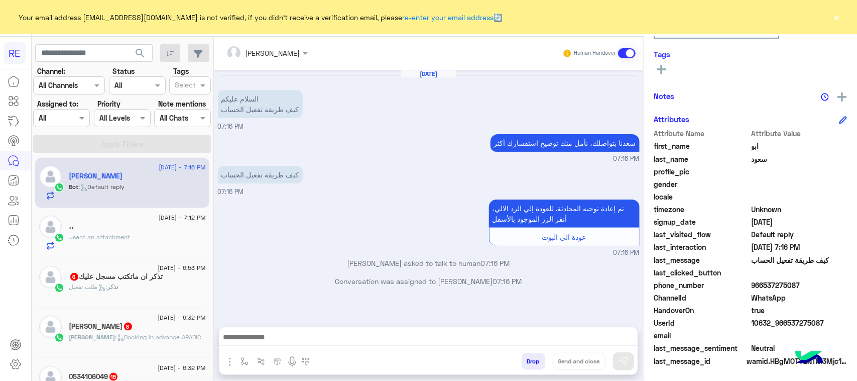
scroll to position [503, 0]
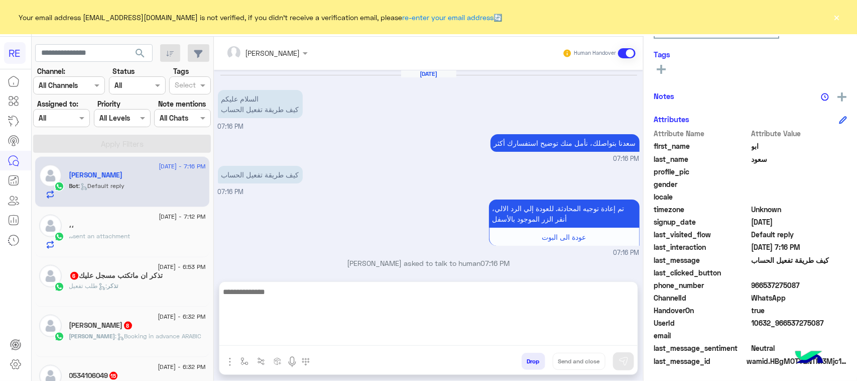
click at [269, 348] on div at bounding box center [428, 317] width 418 height 70
paste textarea "**********"
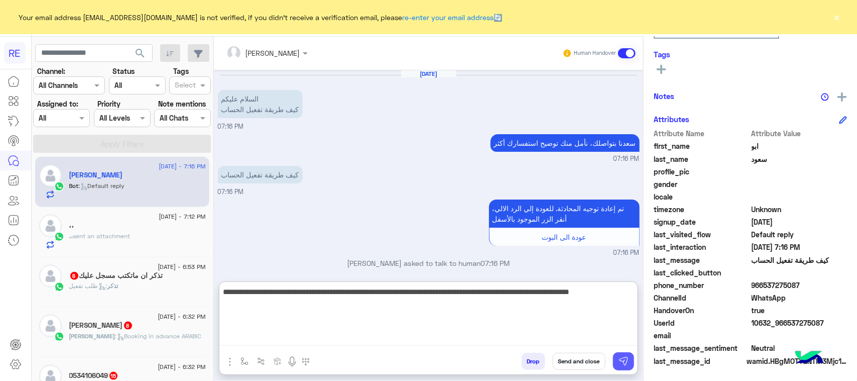
type textarea "**********"
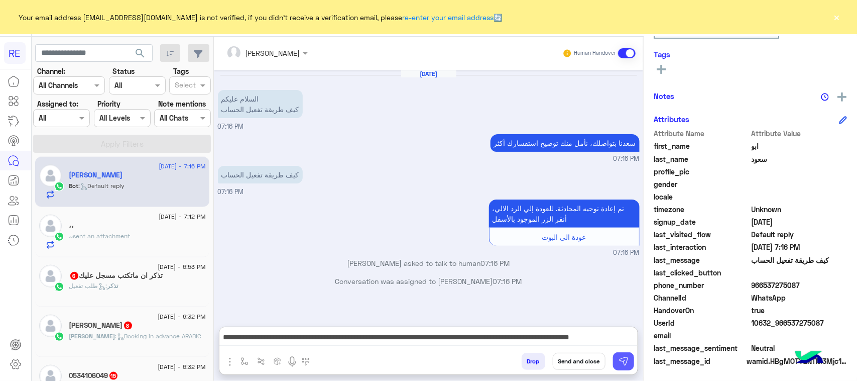
click at [629, 360] on button at bounding box center [623, 361] width 21 height 18
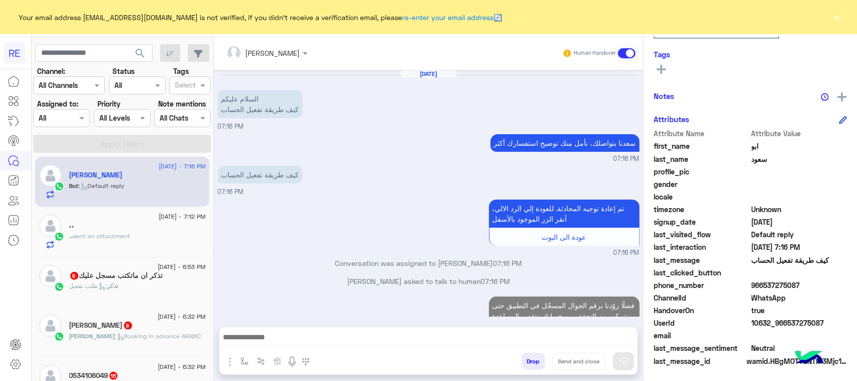
scroll to position [31, 0]
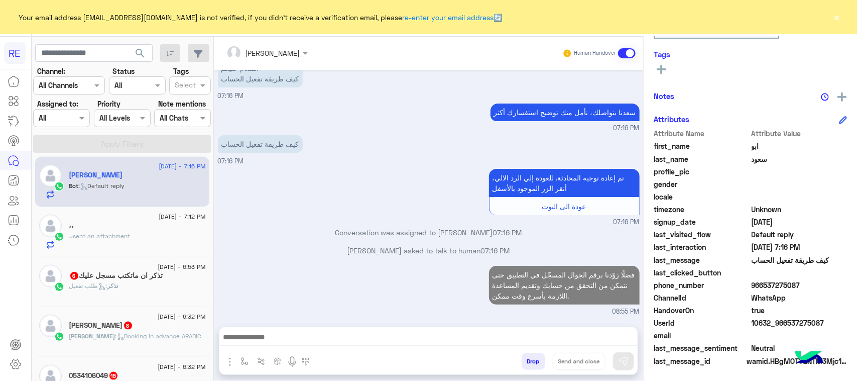
click at [118, 245] on div "،، sent an attachment" at bounding box center [137, 241] width 137 height 18
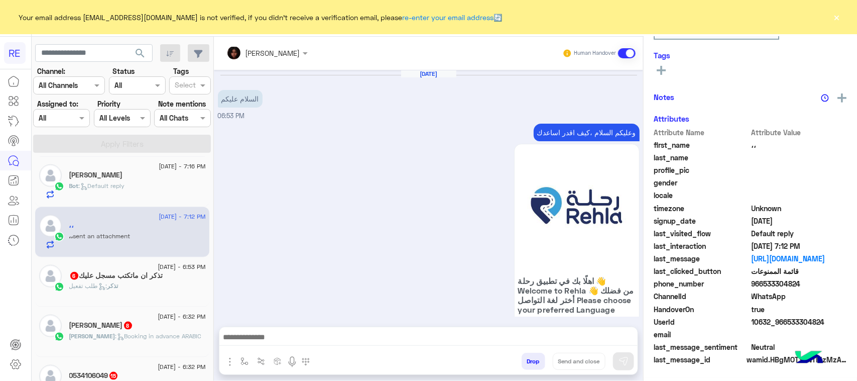
scroll to position [1431, 0]
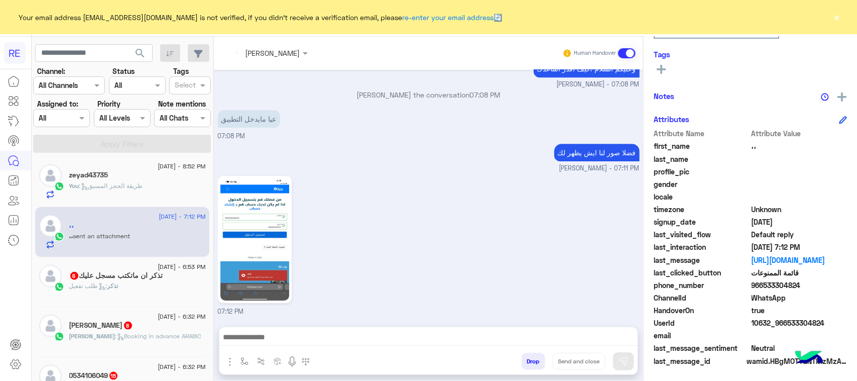
click at [121, 276] on h5 "تذكر ان ماتكتب مسجل عليك 6" at bounding box center [116, 275] width 94 height 9
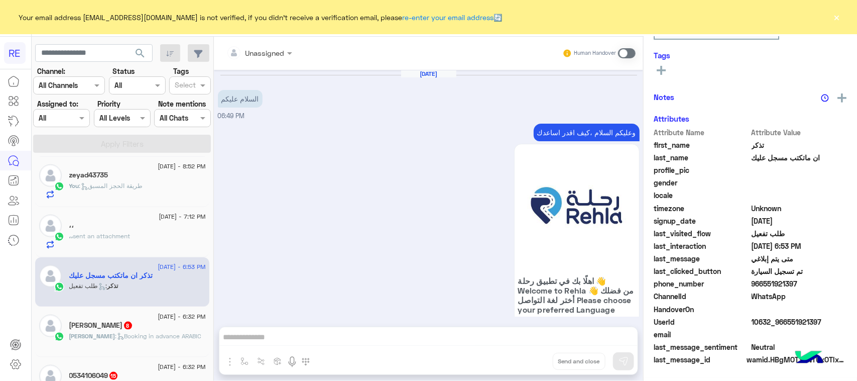
scroll to position [157, 0]
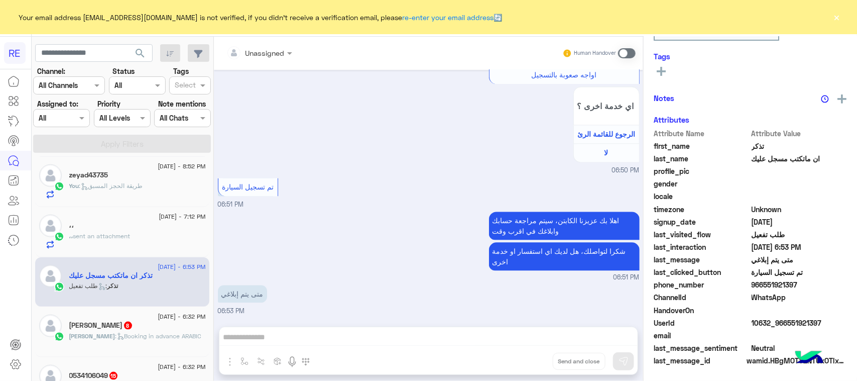
click at [621, 51] on span at bounding box center [627, 53] width 18 height 10
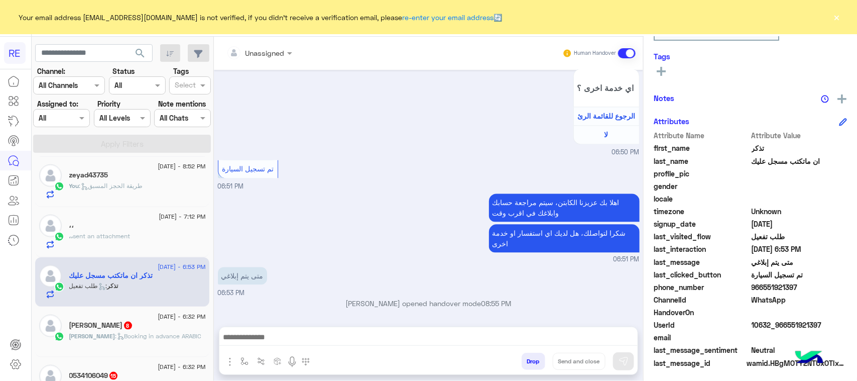
scroll to position [159, 0]
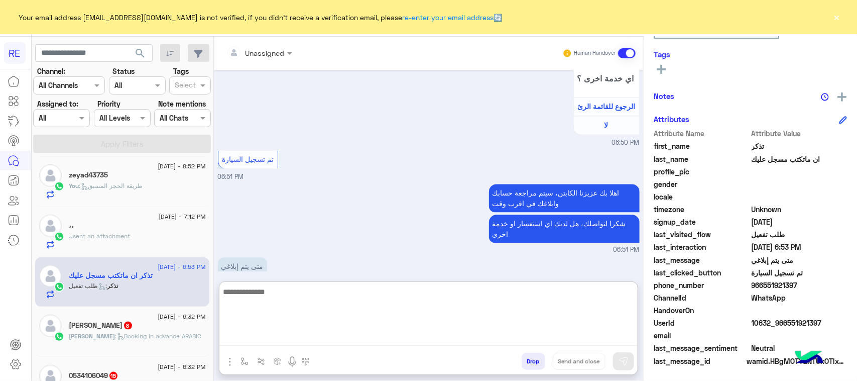
click at [266, 332] on textarea at bounding box center [428, 315] width 418 height 60
paste textarea "**********"
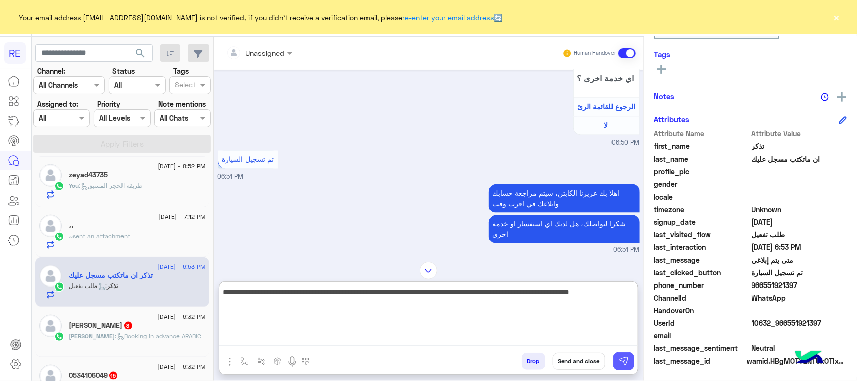
type textarea "**********"
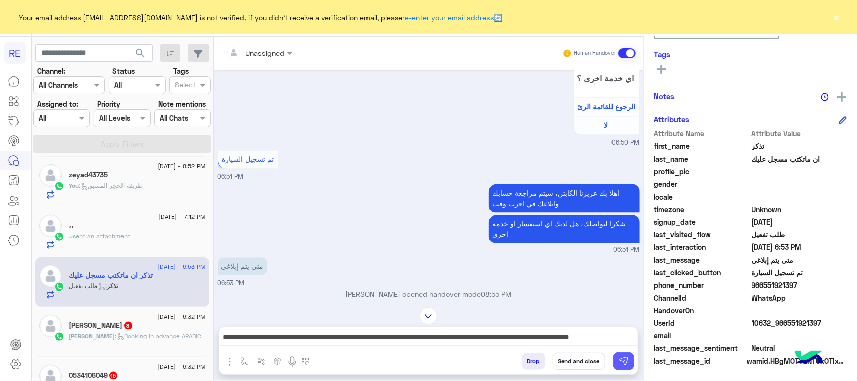
click at [628, 358] on img at bounding box center [624, 361] width 10 height 10
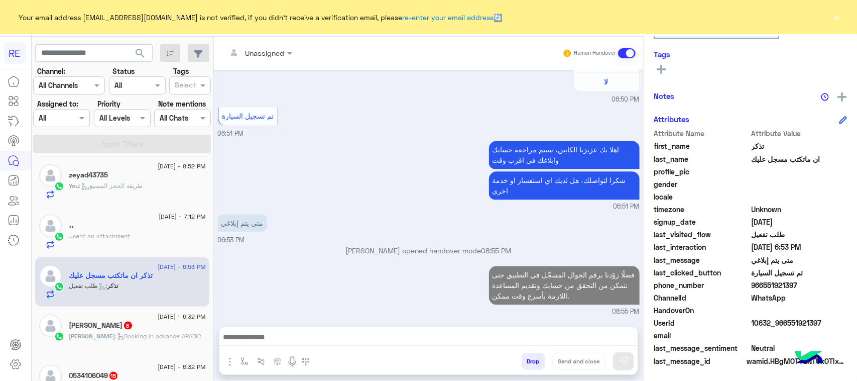
click at [116, 340] on span ": Booking in advance ARABIC" at bounding box center [159, 336] width 86 height 8
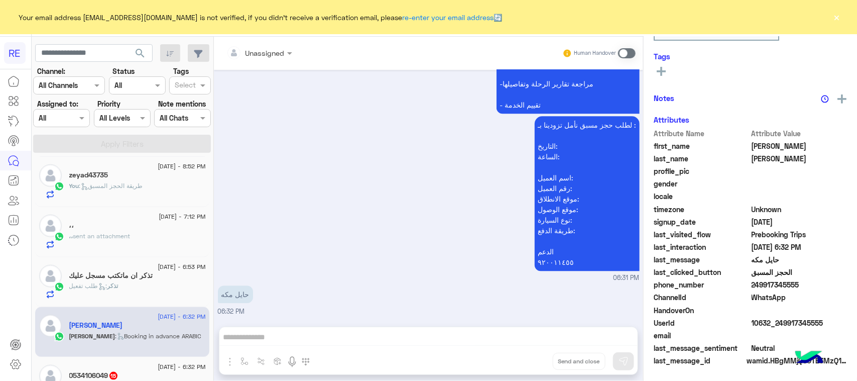
click at [620, 52] on span at bounding box center [627, 53] width 18 height 10
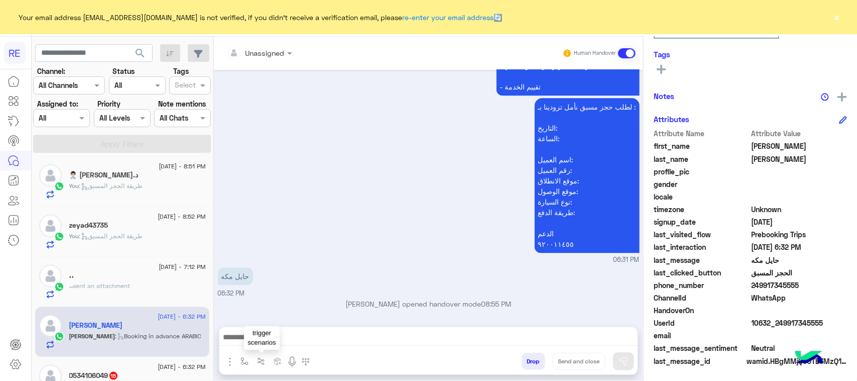
click at [264, 357] on img "button" at bounding box center [261, 361] width 8 height 8
click at [273, 338] on input "text" at bounding box center [328, 338] width 143 height 13
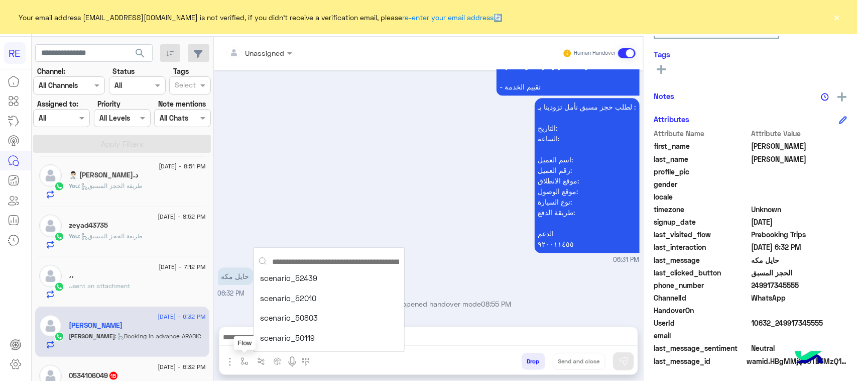
click at [246, 360] on img "button" at bounding box center [245, 361] width 8 height 8
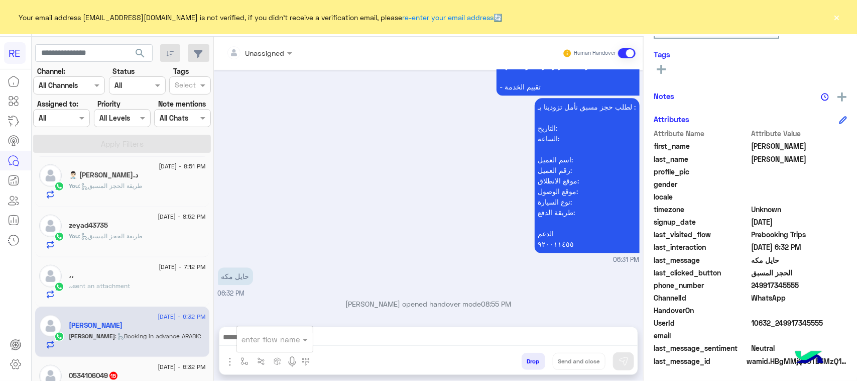
click at [260, 345] on div "enter flow name" at bounding box center [275, 339] width 76 height 18
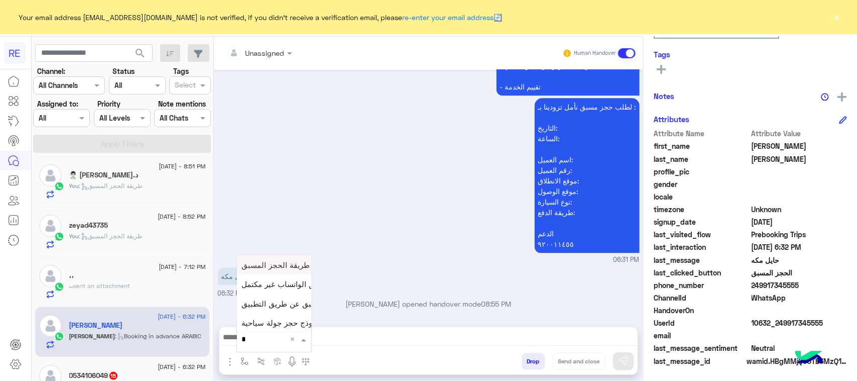
type input "**"
click at [274, 260] on span "طريقة الحجز المسبق" at bounding box center [276, 264] width 68 height 9
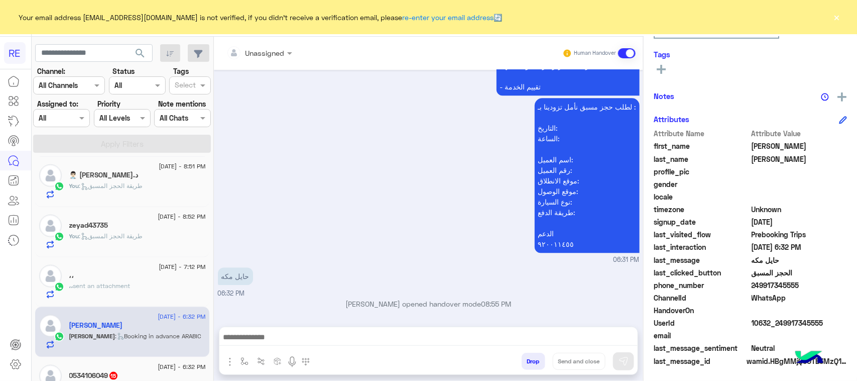
type textarea "**********"
click at [618, 354] on button at bounding box center [623, 361] width 21 height 18
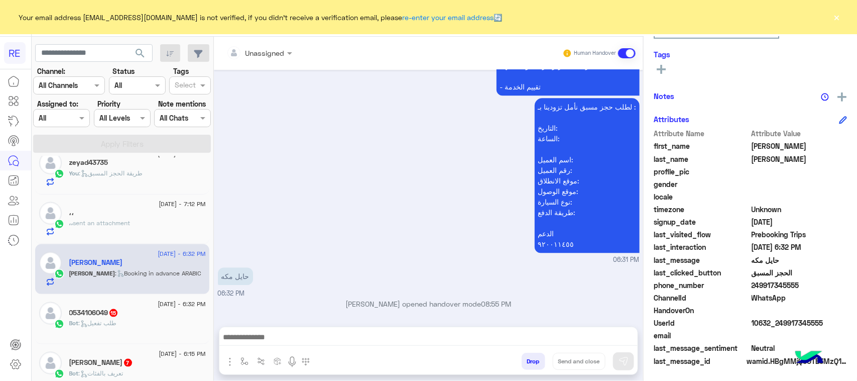
click at [140, 312] on div "0534106049 15" at bounding box center [137, 313] width 137 height 11
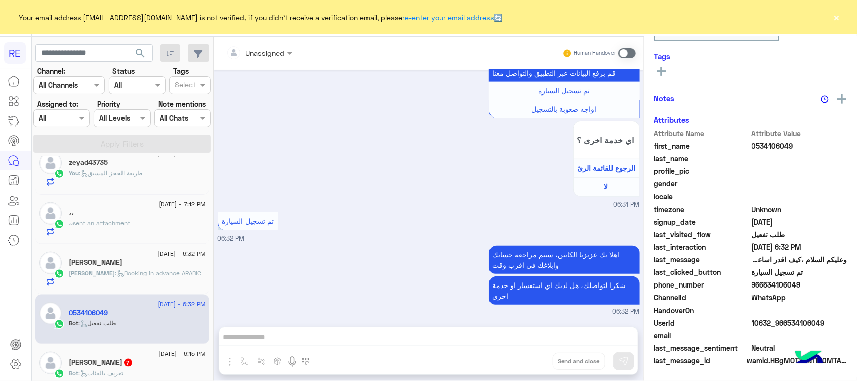
click at [624, 55] on span at bounding box center [627, 53] width 18 height 10
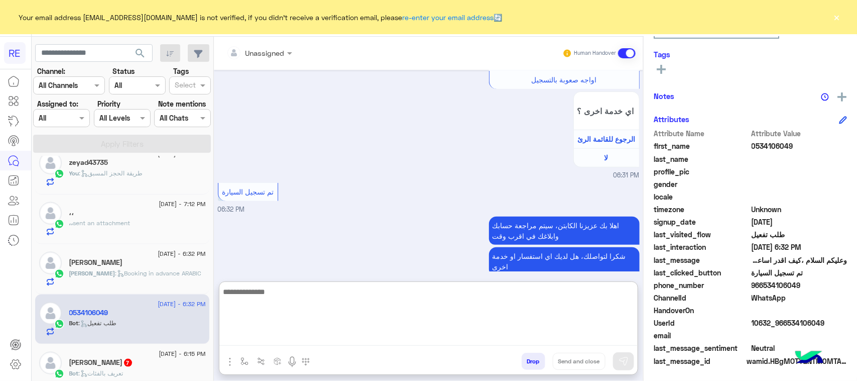
click at [347, 331] on textarea at bounding box center [428, 315] width 418 height 60
paste textarea "**********"
type textarea "**********"
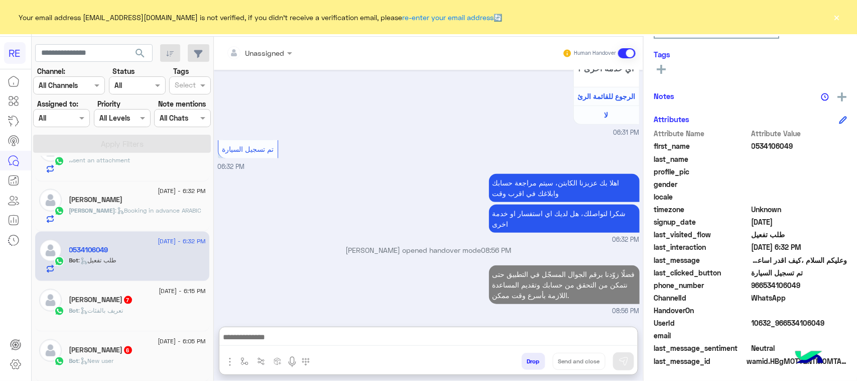
click at [104, 310] on span ": تعريف بالفئات" at bounding box center [101, 310] width 45 height 8
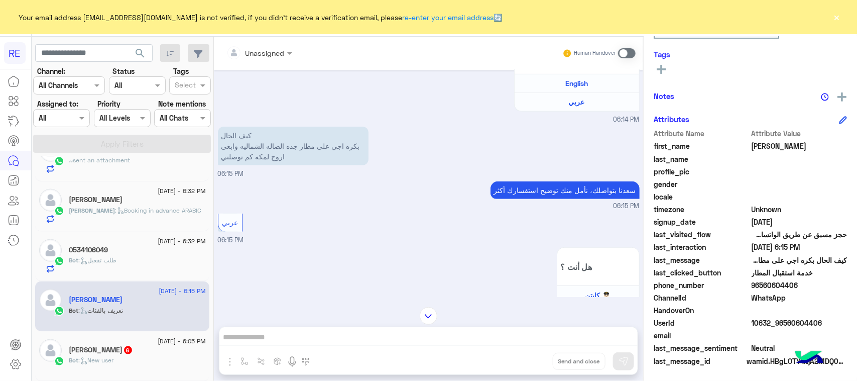
click at [328, 157] on p "كيف الحال بكره اجي على مطار جده الصاله الشماليه وابغى اروح لمكه كم توصلني" at bounding box center [293, 146] width 151 height 39
click at [327, 157] on p "كيف الحال بكره اجي على مطار جده الصاله الشماليه وابغى اروح لمكه كم توصلني" at bounding box center [293, 146] width 151 height 39
click at [300, 199] on div "سعدنا بتواصلك، نأمل منك توضيح استفسارك أكثر 06:15 PM" at bounding box center [429, 195] width 422 height 32
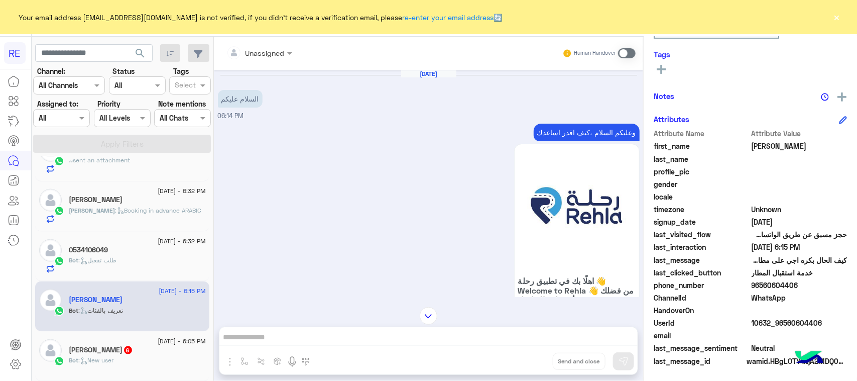
click at [574, 131] on p "وعليكم السلام ،كيف اقدر اساعدك" at bounding box center [587, 133] width 106 height 18
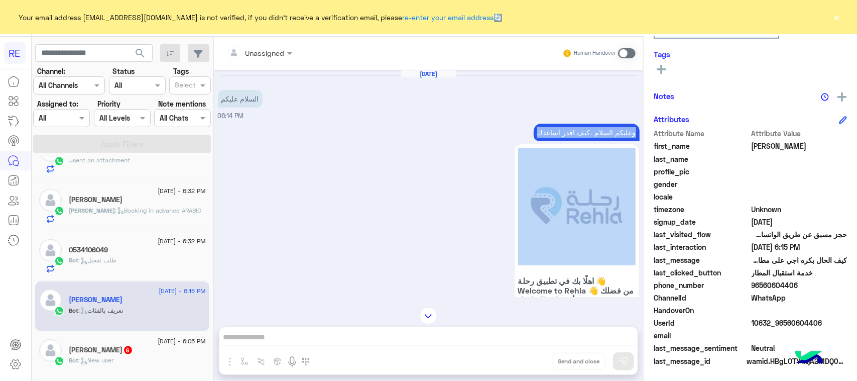
click at [574, 131] on p "وعليكم السلام ،كيف اقدر اساعدك" at bounding box center [587, 133] width 106 height 18
copy div "وعليكم السلام ،كيف اقدر اساعدك"
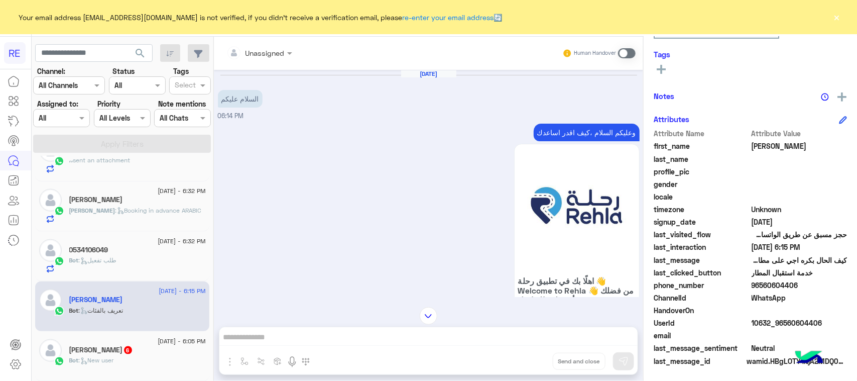
click at [624, 52] on span at bounding box center [627, 53] width 18 height 10
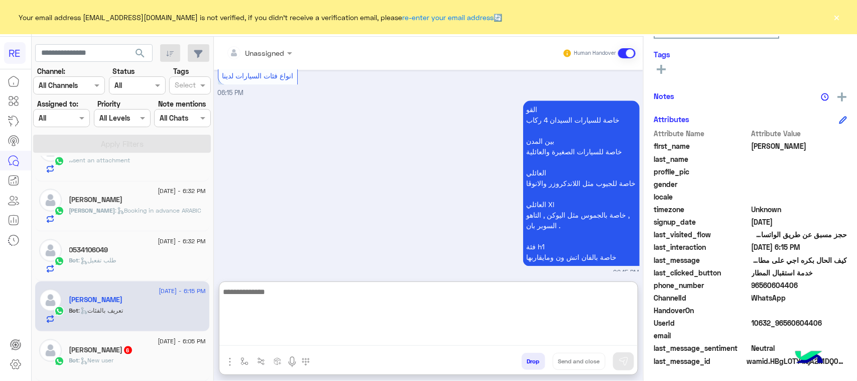
click at [410, 337] on textarea at bounding box center [428, 315] width 418 height 60
paste textarea "**********"
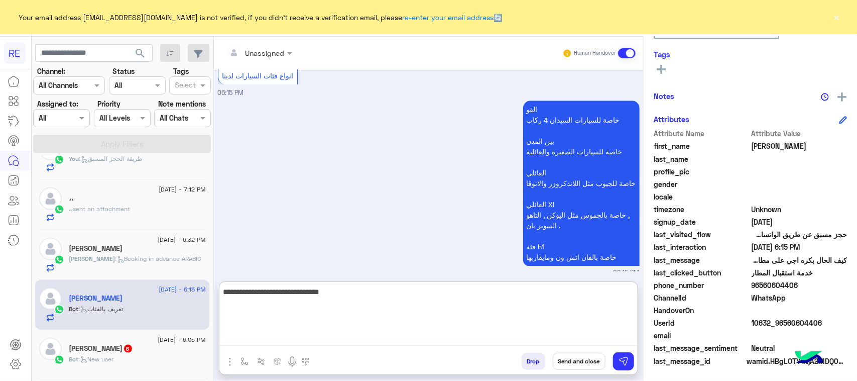
drag, startPoint x: 584, startPoint y: 294, endPoint x: 498, endPoint y: 288, distance: 85.6
click at [498, 290] on textarea "**********" at bounding box center [428, 315] width 418 height 60
type textarea "**********"
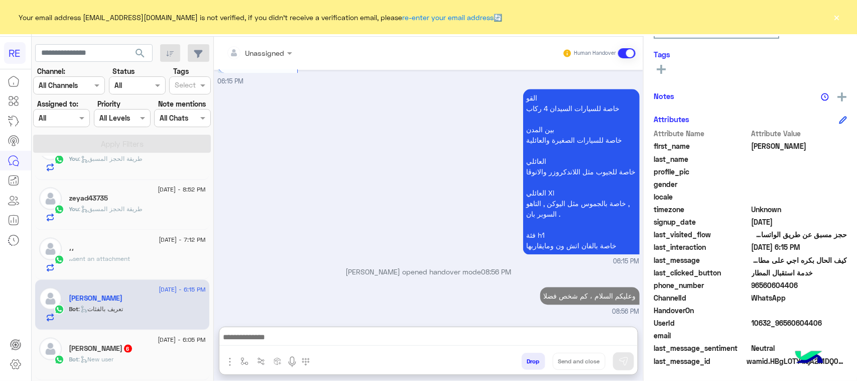
click at [81, 353] on h5 "Ahmed Abo elkaer 6" at bounding box center [101, 348] width 64 height 9
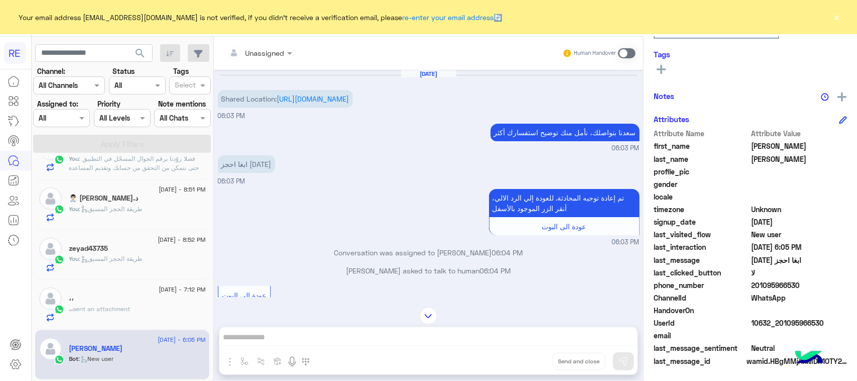
click at [628, 54] on span at bounding box center [627, 53] width 18 height 10
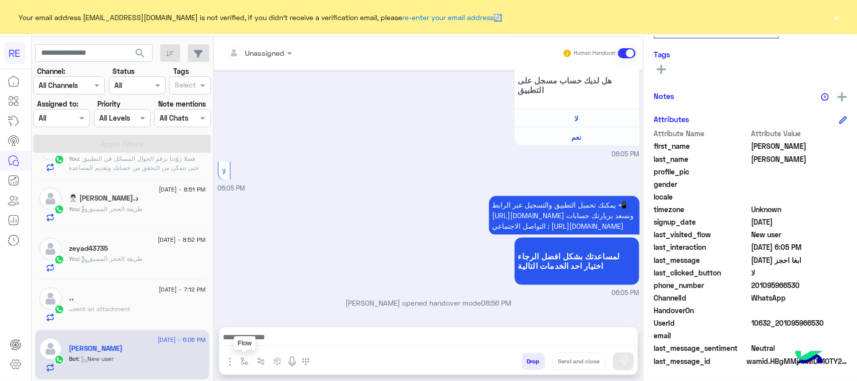
click at [251, 357] on button "button" at bounding box center [245, 361] width 17 height 17
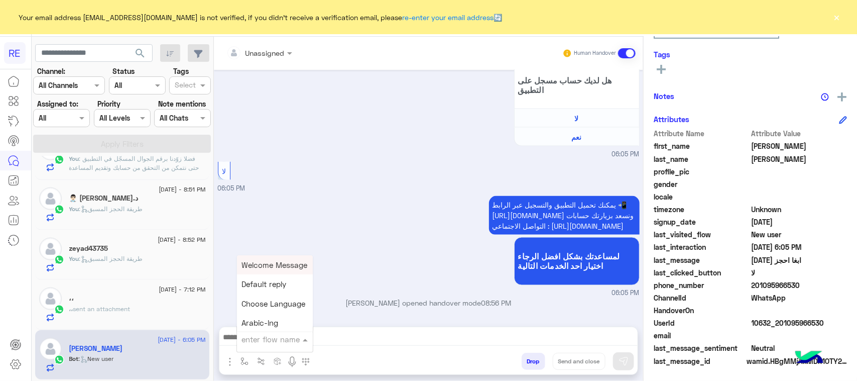
click at [259, 343] on input "text" at bounding box center [262, 339] width 41 height 12
type input "**"
click at [278, 269] on span "طريقة الحجز المسبق" at bounding box center [276, 264] width 68 height 9
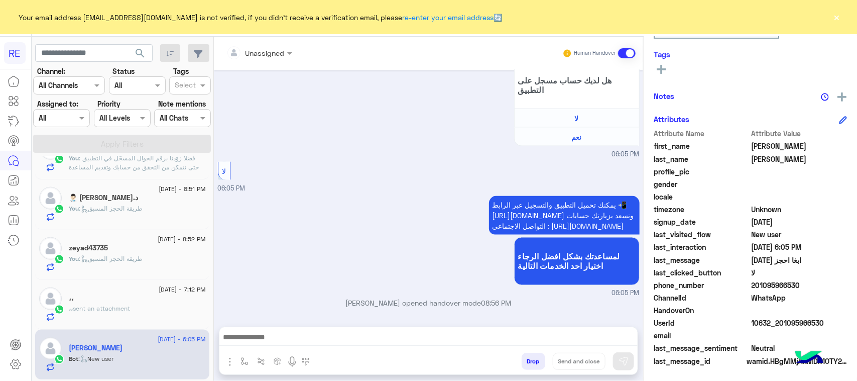
type textarea "**********"
click at [624, 363] on img at bounding box center [624, 361] width 10 height 10
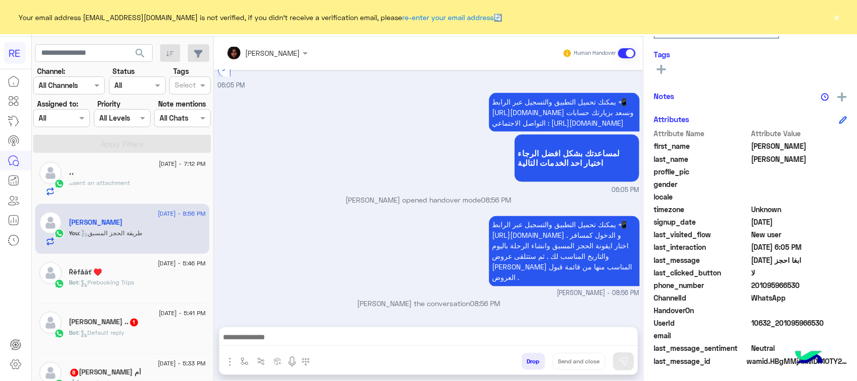
click at [179, 289] on div "Bot : Prebooking Trips" at bounding box center [137, 287] width 137 height 18
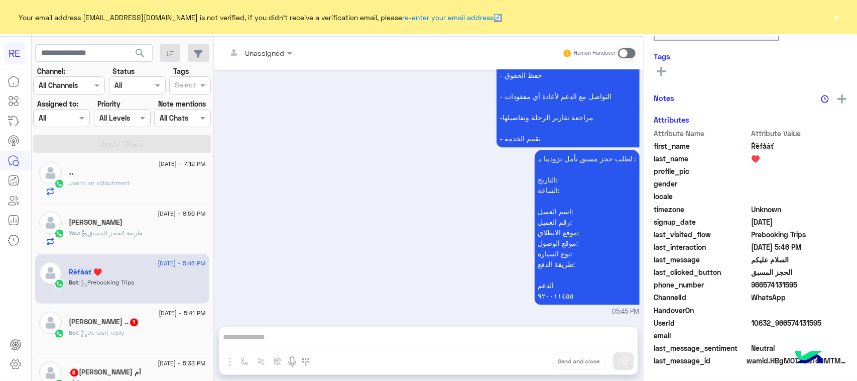
click at [631, 46] on div "Human Handover" at bounding box center [600, 53] width 74 height 18
click at [629, 50] on span at bounding box center [627, 53] width 18 height 10
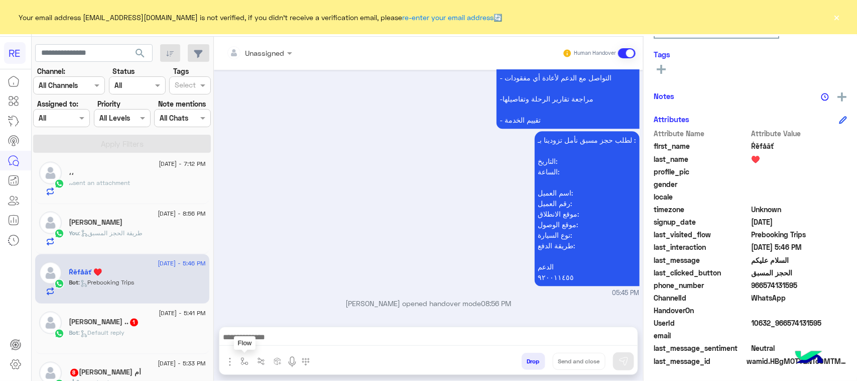
click at [247, 358] on img "button" at bounding box center [245, 361] width 8 height 8
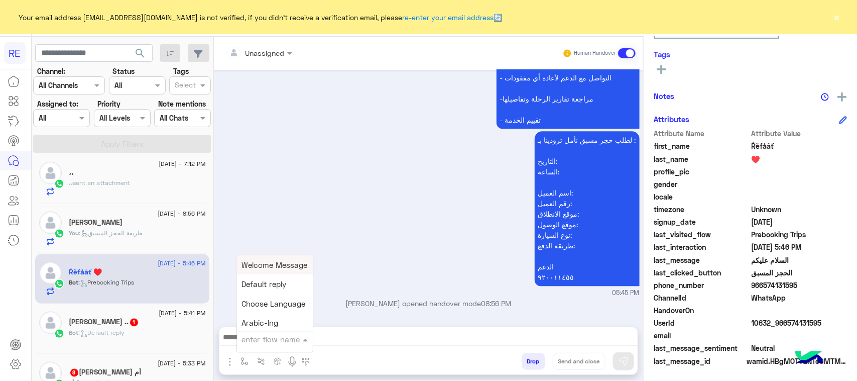
click at [263, 342] on input "text" at bounding box center [262, 339] width 41 height 12
type input "***"
click at [285, 268] on span "طريقة الحجز المسبق" at bounding box center [276, 264] width 68 height 9
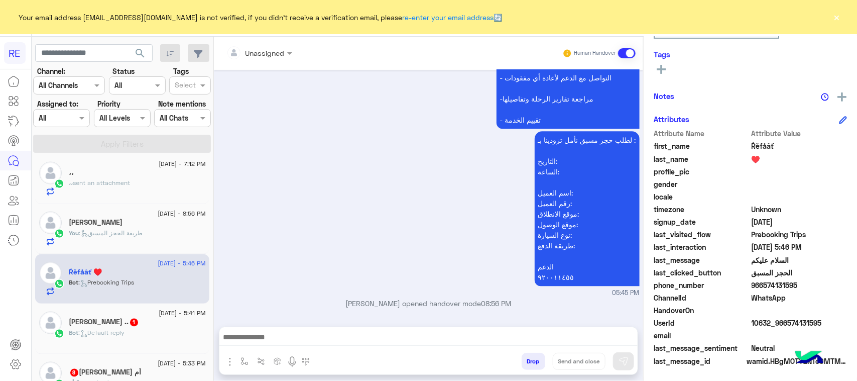
type textarea "**********"
click at [627, 361] on img at bounding box center [624, 361] width 10 height 10
click at [157, 346] on div "Bot : Default reply" at bounding box center [137, 337] width 137 height 18
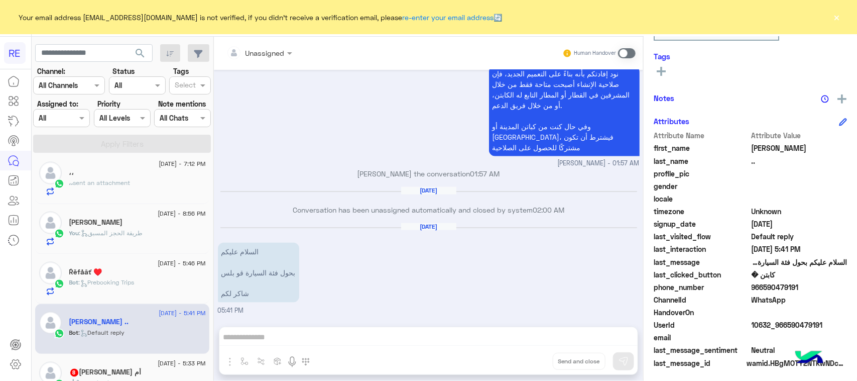
click at [237, 243] on p "السلام عليكم بحول فئة السيارة قو بلس شاكر لكم" at bounding box center [258, 273] width 81 height 60
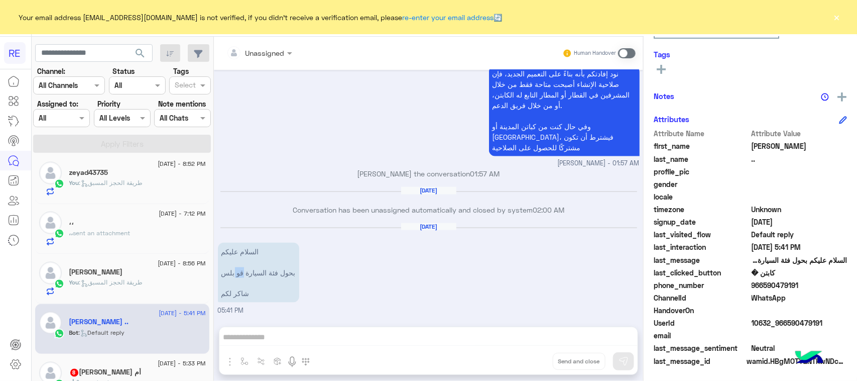
click at [239, 243] on p "السلام عليكم بحول فئة السيارة قو بلس شاكر لكم" at bounding box center [258, 273] width 81 height 60
drag, startPoint x: 827, startPoint y: 325, endPoint x: 787, endPoint y: 320, distance: 40.1
click at [787, 320] on span "10632_966590479191" at bounding box center [800, 322] width 96 height 11
copy span "590479191"
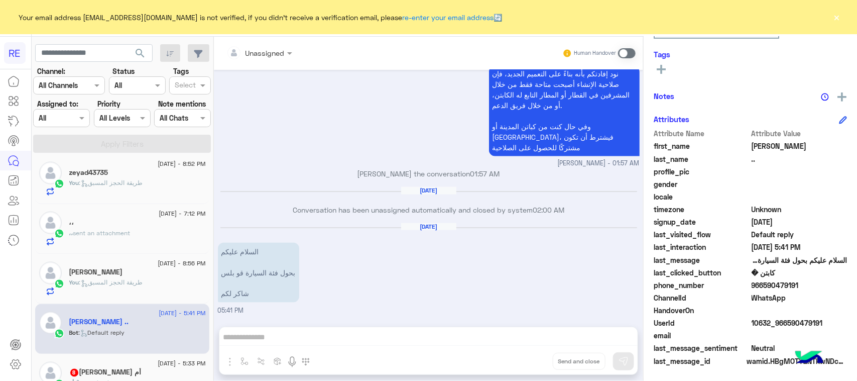
click at [389, 330] on div "Unassigned Human Handover Jun 4, 2025 الانشاء متوقف للكباتن عبير زكريا - 04:16 …" at bounding box center [428, 211] width 429 height 348
click at [632, 53] on span at bounding box center [627, 53] width 18 height 10
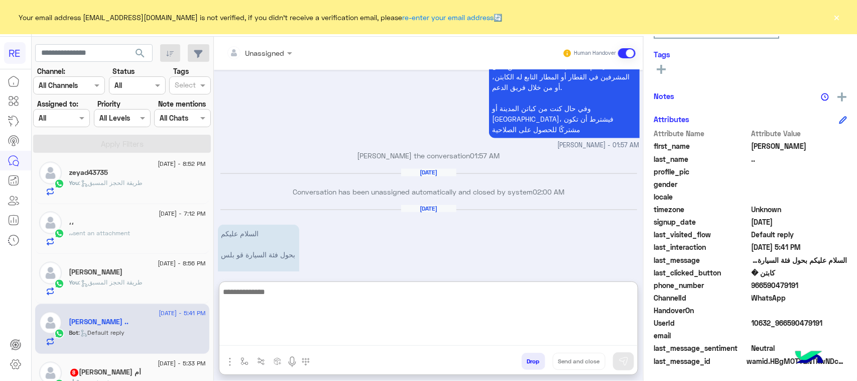
click at [265, 344] on textarea at bounding box center [428, 315] width 418 height 60
type textarea "*"
type textarea "**********"
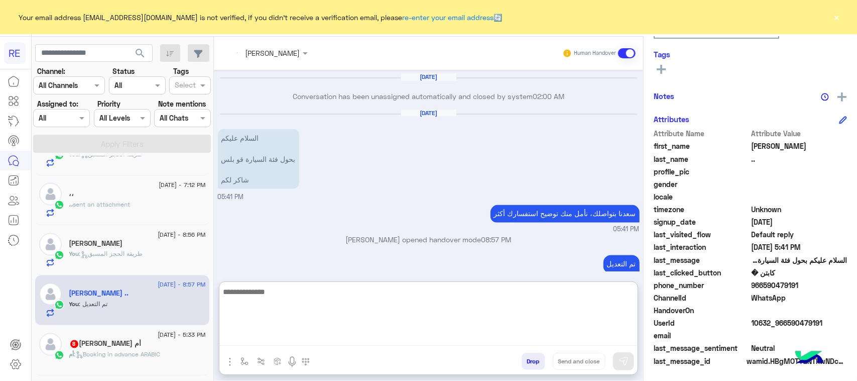
scroll to position [5, 0]
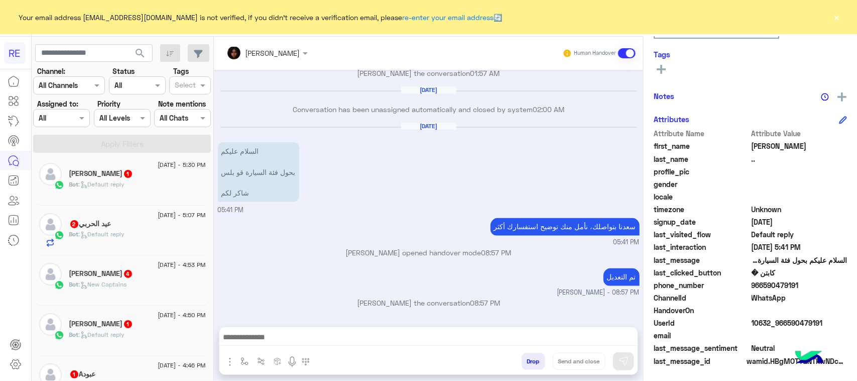
click at [168, 172] on div "Sami 1" at bounding box center [137, 174] width 137 height 11
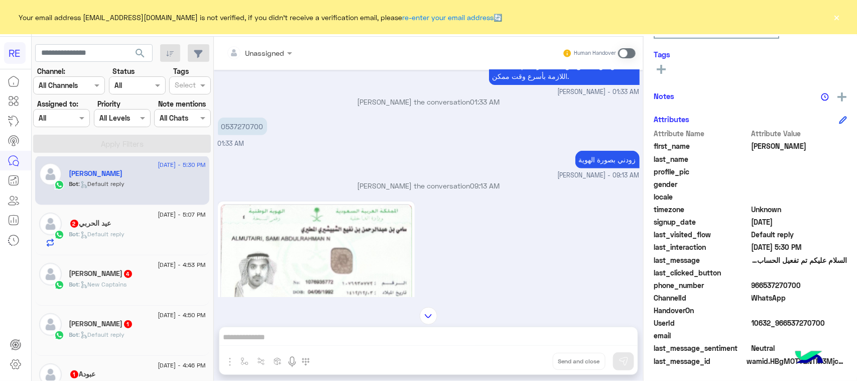
scroll to position [163, 0]
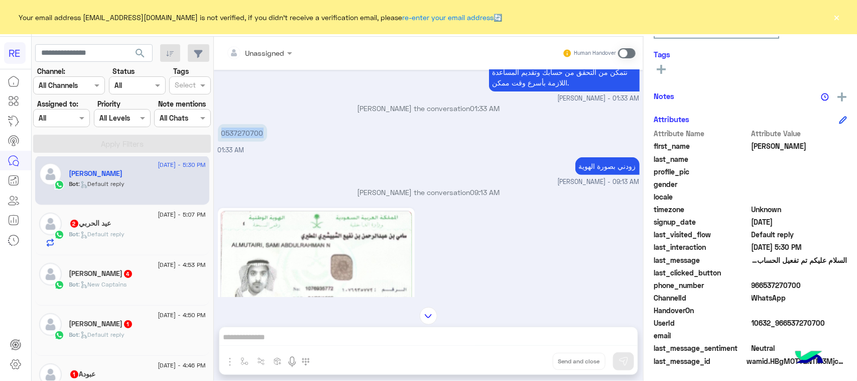
drag, startPoint x: 222, startPoint y: 130, endPoint x: 260, endPoint y: 140, distance: 39.5
click at [260, 140] on p "0537270700" at bounding box center [242, 133] width 49 height 18
click at [241, 135] on p "0537270700" at bounding box center [242, 133] width 49 height 18
drag, startPoint x: 225, startPoint y: 129, endPoint x: 273, endPoint y: 137, distance: 48.3
click at [273, 137] on div "0537270700 01:33 AM" at bounding box center [429, 139] width 422 height 34
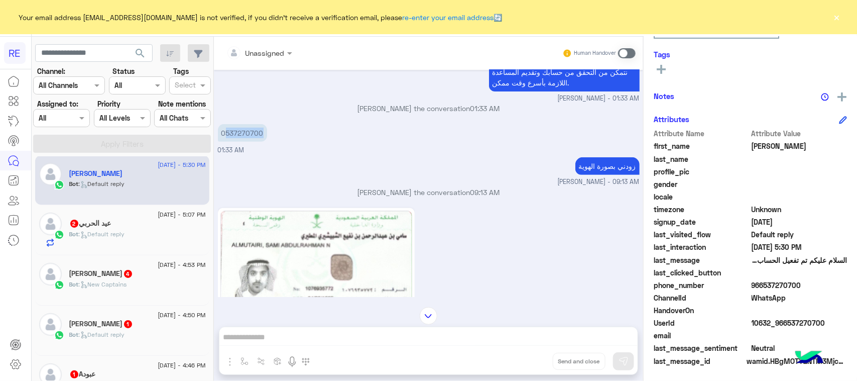
copy p "537270700"
click at [449, 337] on div "Unassigned Human Handover Aug 22, 2025 السلام عليكم ارغب بالتسجيل ك كابتن في ال…" at bounding box center [428, 211] width 429 height 348
click at [630, 46] on div "Human Handover" at bounding box center [600, 53] width 74 height 18
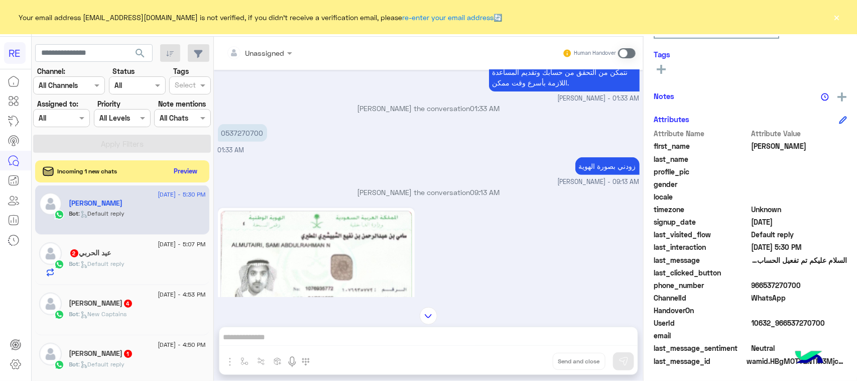
click at [488, 335] on div "Unassigned Human Handover Aug 22, 2025 السلام عليكم ارغب بالتسجيل ك كابتن في ال…" at bounding box center [428, 211] width 429 height 348
click at [626, 53] on span at bounding box center [627, 53] width 18 height 10
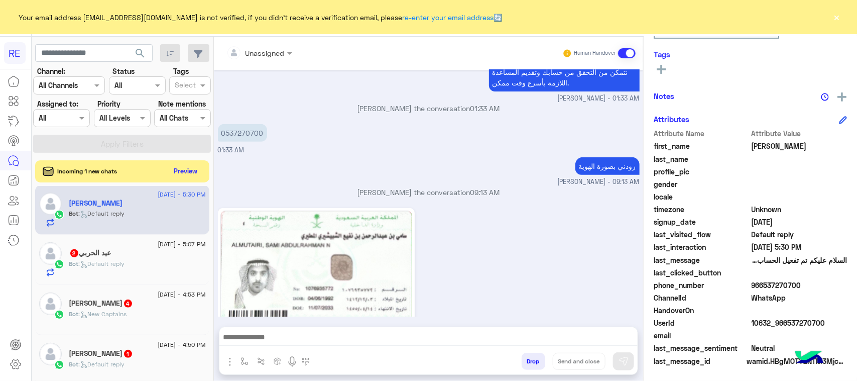
scroll to position [432, 0]
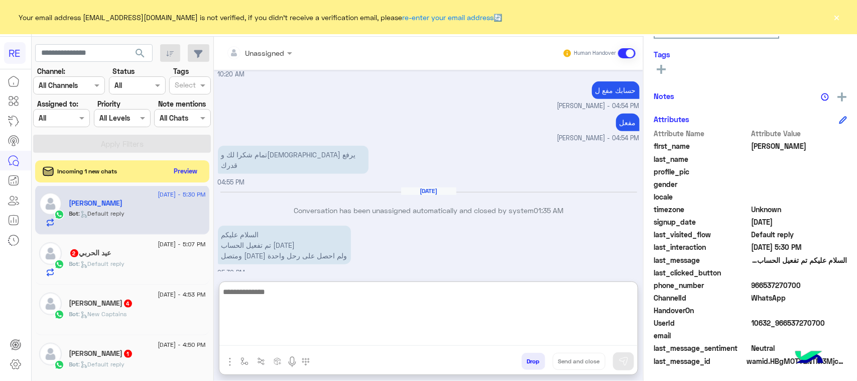
click at [330, 338] on textarea at bounding box center [428, 315] width 418 height 60
paste textarea "**********"
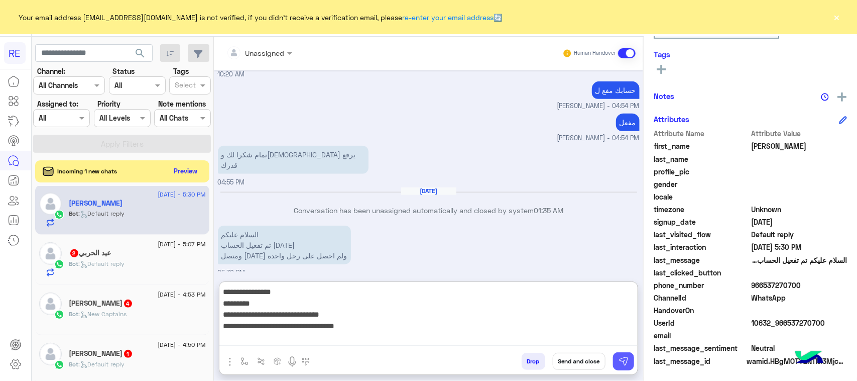
type textarea "**********"
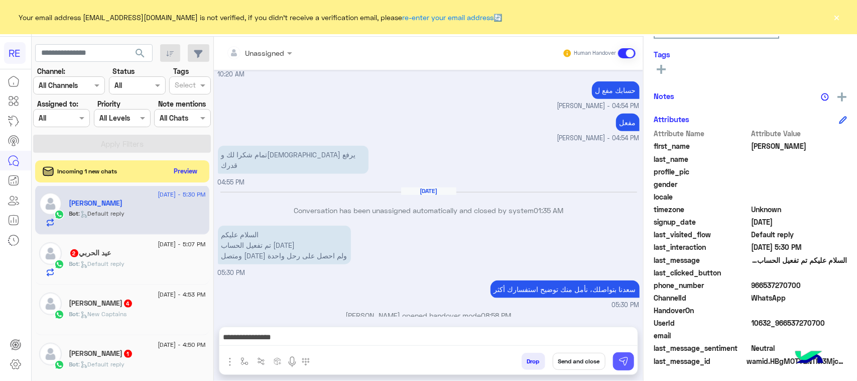
click at [624, 353] on button at bounding box center [623, 361] width 21 height 18
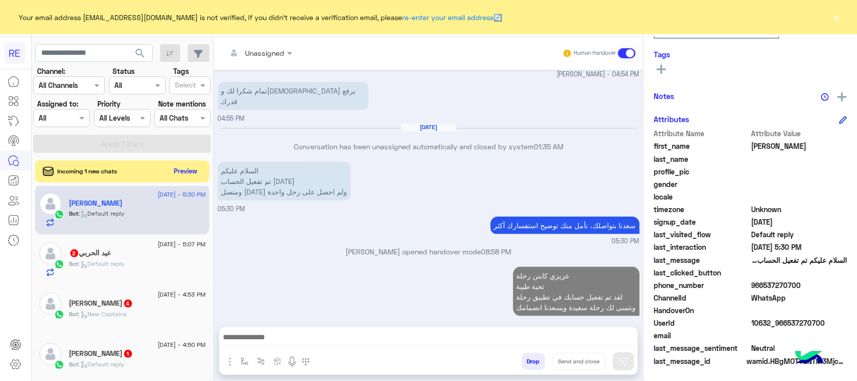
click at [131, 258] on div "عيد الحربي 2" at bounding box center [137, 254] width 137 height 11
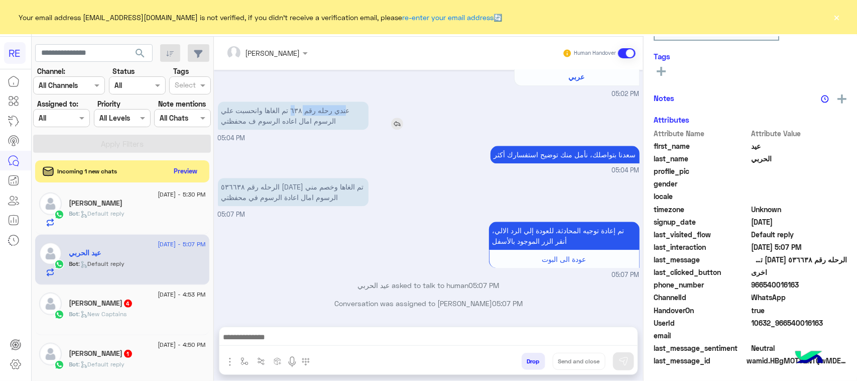
scroll to position [159, 0]
drag, startPoint x: 342, startPoint y: 113, endPoint x: 223, endPoint y: 134, distance: 119.8
click at [223, 134] on div "عندي رحله رقم ٦٣٨ تم الغاها وانحسبت علي الرسوم امال اعاده الرسوم ف محفظتي 05:04…" at bounding box center [429, 121] width 422 height 44
click at [235, 179] on p "الرحله رقم ٥٣٦٦٣٨ اليوم تم الغاها وخصم مني الرسوم امال اعادة الرسوم في محفظتي" at bounding box center [293, 192] width 151 height 28
click at [145, 317] on div "Bot : New Captains" at bounding box center [137, 318] width 137 height 18
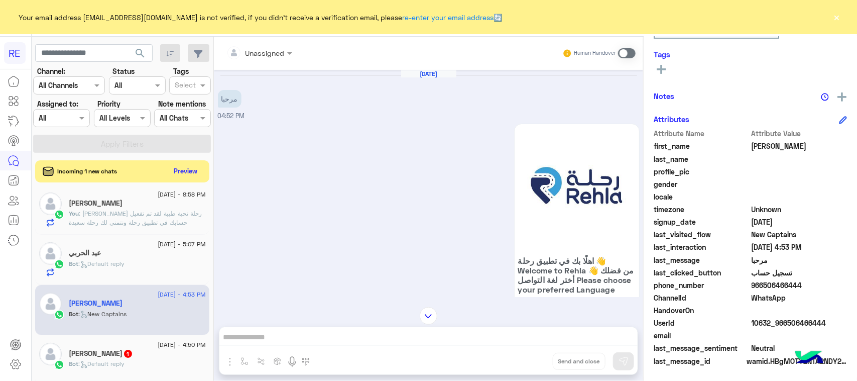
drag, startPoint x: 623, startPoint y: 54, endPoint x: 616, endPoint y: 72, distance: 18.9
click at [623, 56] on span at bounding box center [627, 53] width 18 height 10
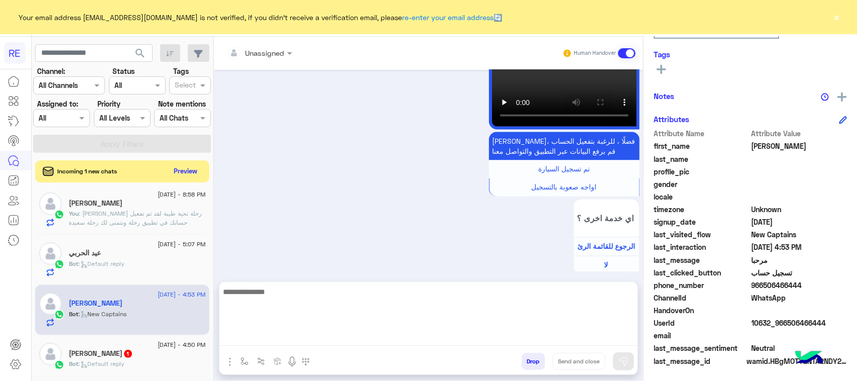
click at [272, 343] on textarea at bounding box center [428, 315] width 418 height 60
type textarea "**********"
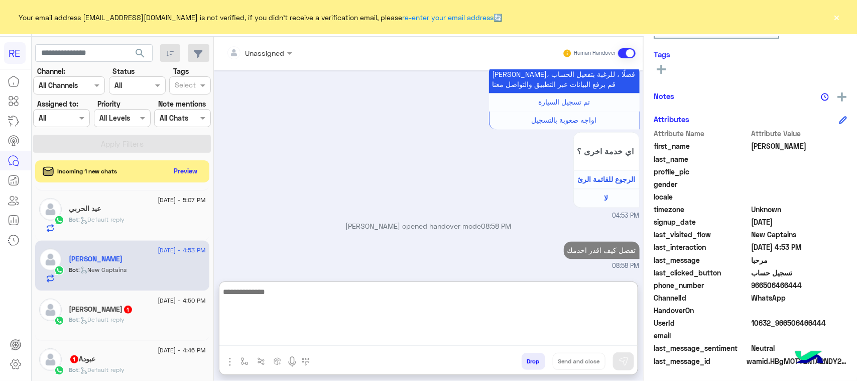
scroll to position [68, 0]
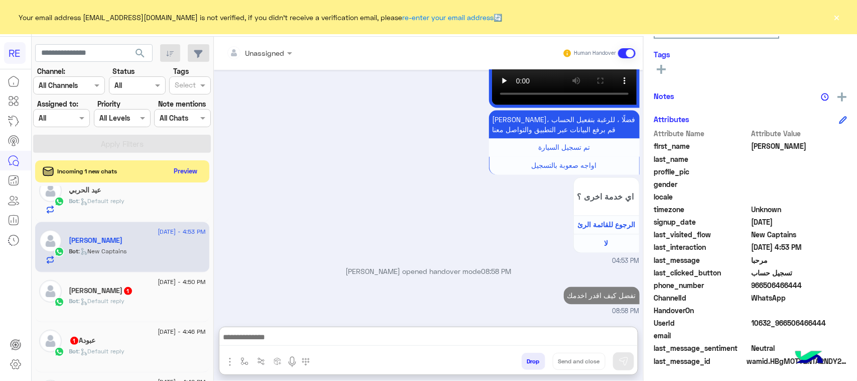
click at [124, 291] on span "1" at bounding box center [128, 291] width 8 height 8
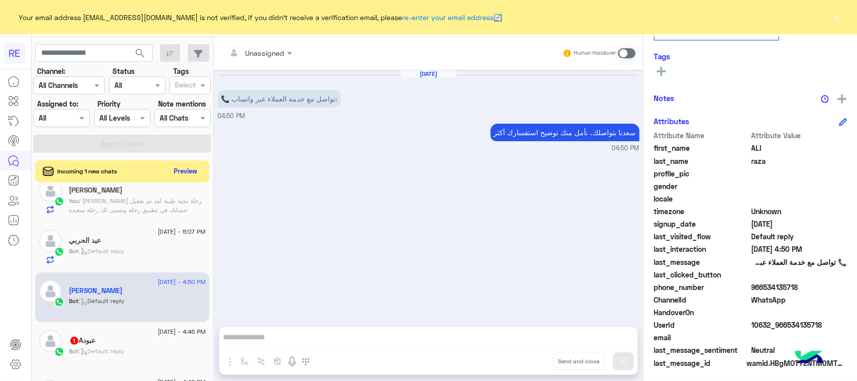
scroll to position [159, 0]
drag, startPoint x: 470, startPoint y: 342, endPoint x: 634, endPoint y: 44, distance: 339.4
click at [472, 335] on div "Unassigned Human Handover Aug 23, 2025 📞 تواصل مع خدمة العملاء عبر واتساب: 04:5…" at bounding box center [428, 211] width 429 height 348
click at [629, 50] on span at bounding box center [627, 53] width 18 height 10
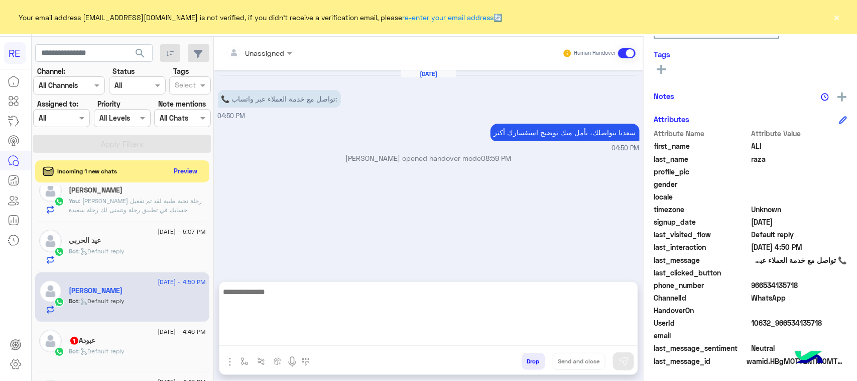
click at [296, 341] on textarea at bounding box center [428, 315] width 418 height 60
paste textarea "**********"
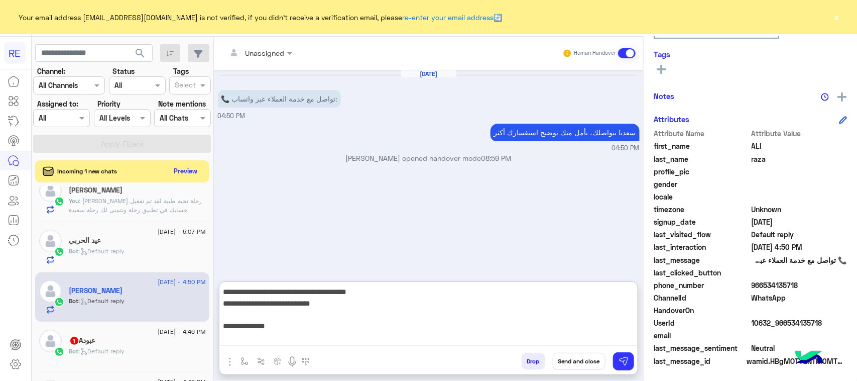
scroll to position [155, 0]
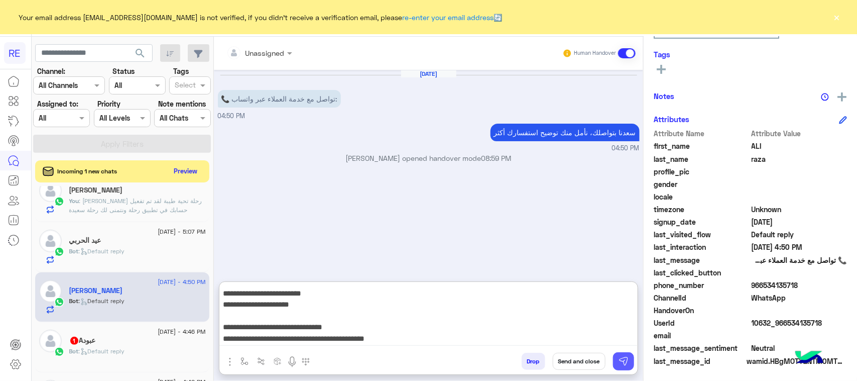
type textarea "**********"
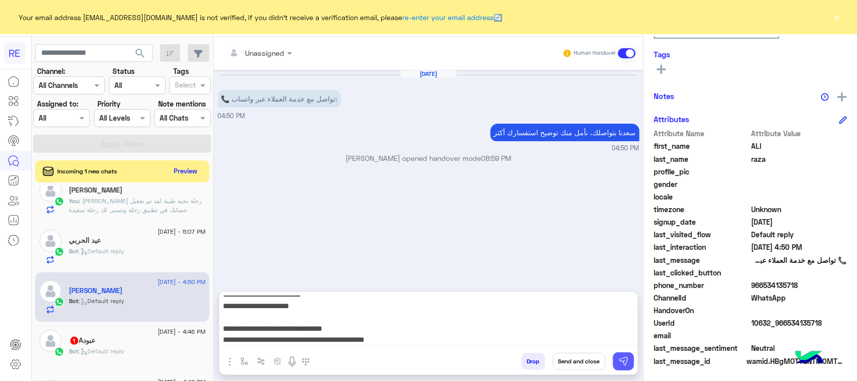
click at [619, 359] on img at bounding box center [624, 361] width 10 height 10
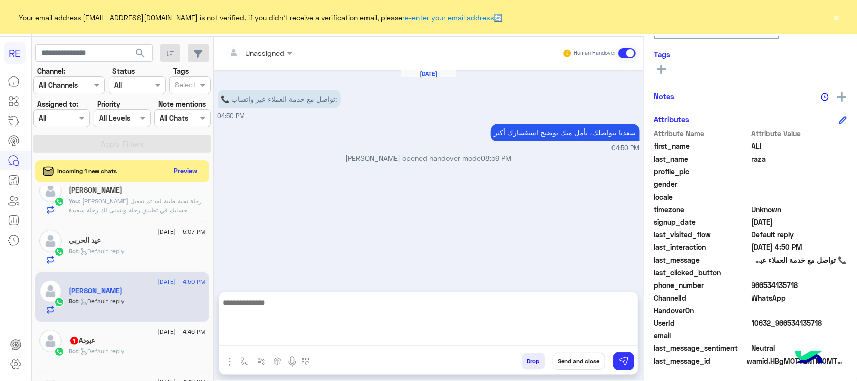
scroll to position [0, 0]
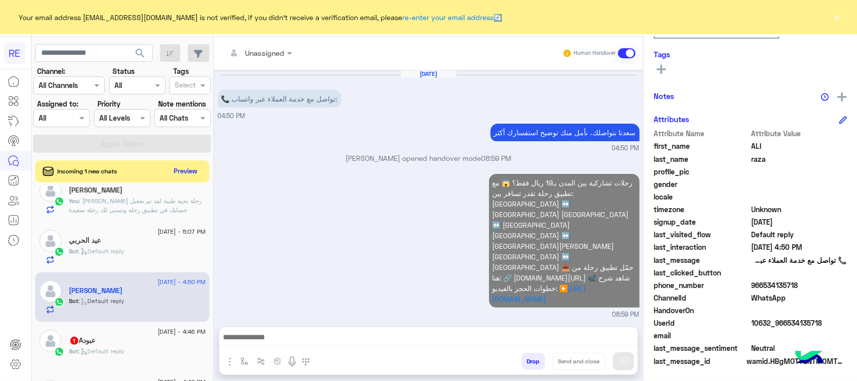
click at [88, 352] on icon at bounding box center [84, 352] width 8 height 8
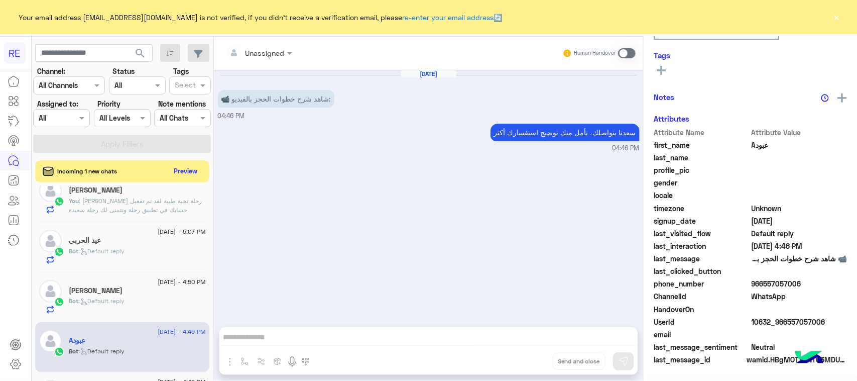
scroll to position [157, 0]
drag, startPoint x: 632, startPoint y: 53, endPoint x: 392, endPoint y: 300, distance: 344.5
click at [632, 54] on span at bounding box center [627, 53] width 18 height 10
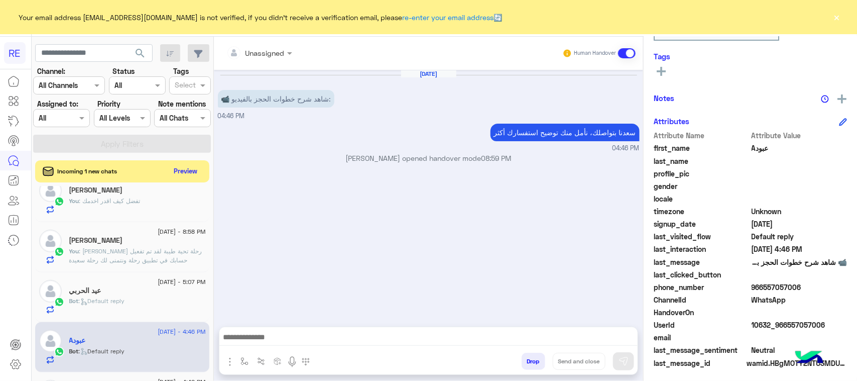
scroll to position [159, 0]
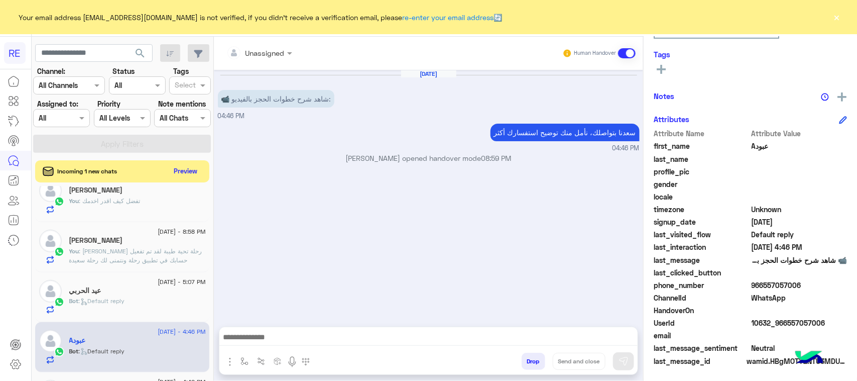
click at [366, 343] on textarea at bounding box center [428, 337] width 418 height 15
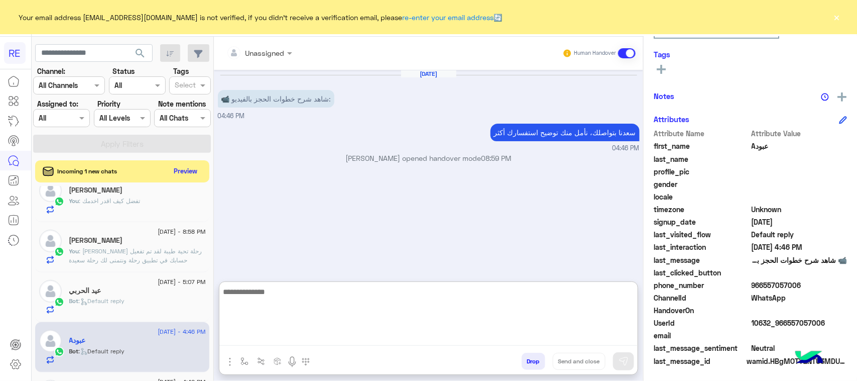
paste textarea "**********"
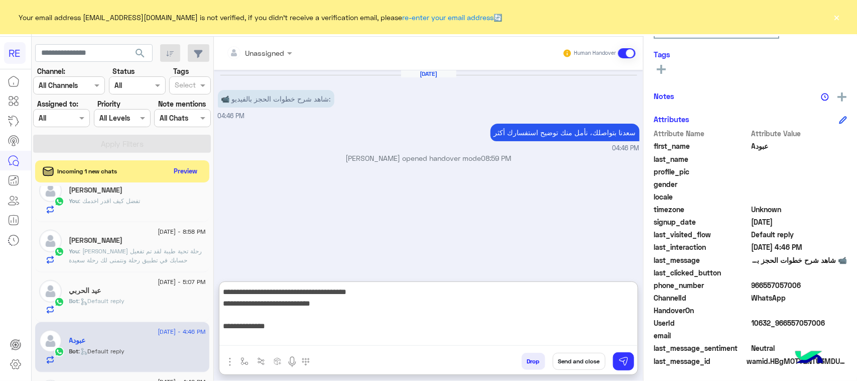
scroll to position [155, 0]
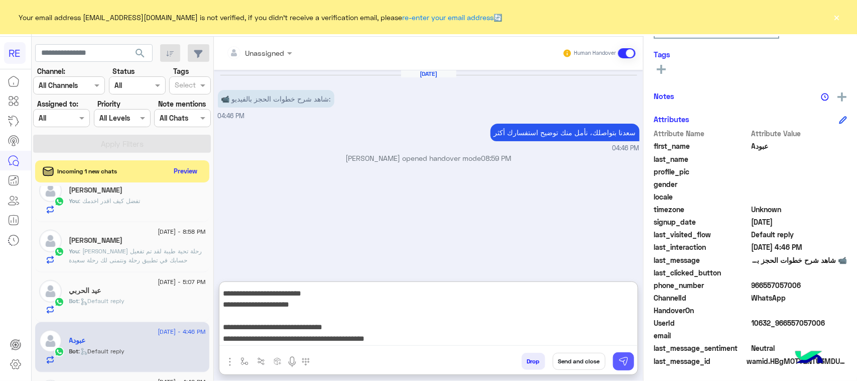
type textarea "**********"
click at [621, 352] on button at bounding box center [623, 361] width 21 height 18
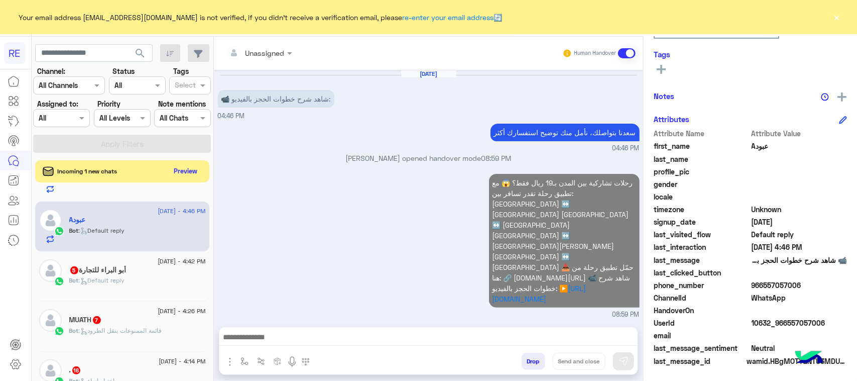
scroll to position [193, 0]
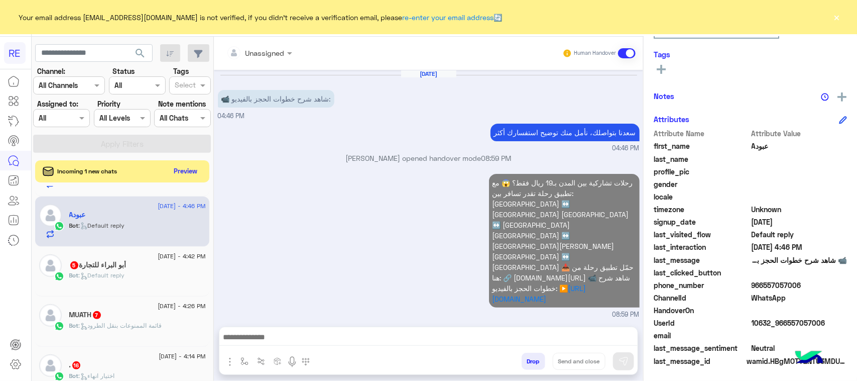
click at [147, 264] on div "أبو البراء للتجارة 5" at bounding box center [137, 266] width 137 height 11
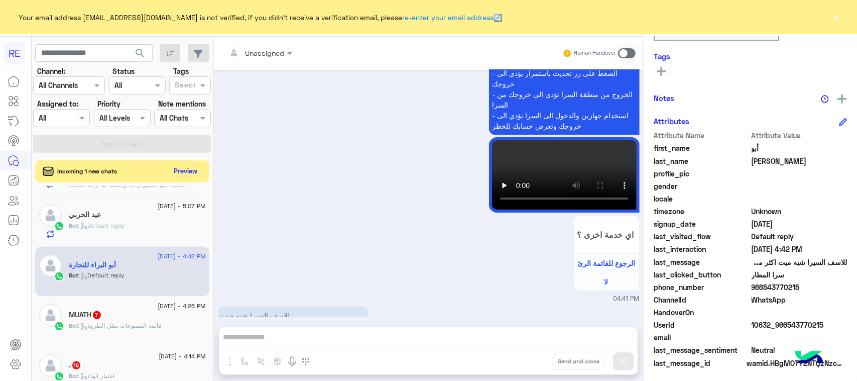
scroll to position [159, 0]
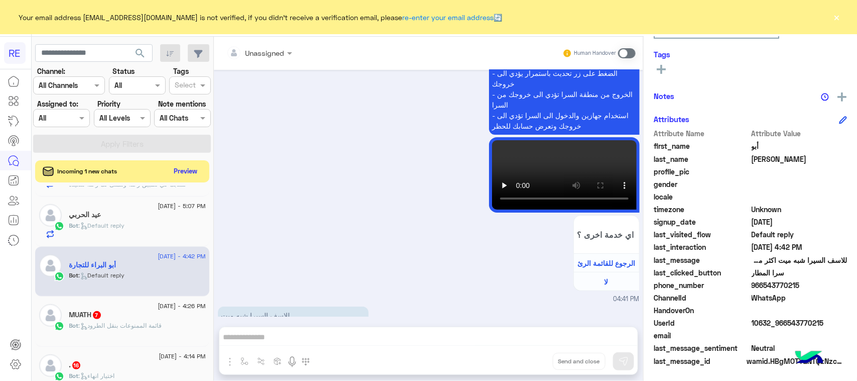
click at [265, 306] on p "للاسف السيرا شبه ميت اكثر من ساعه ونصف في مطار المدينه ولا يتحرك السيره عندكم ل…" at bounding box center [293, 336] width 151 height 60
click at [139, 311] on div "MUATH 7" at bounding box center [137, 315] width 137 height 11
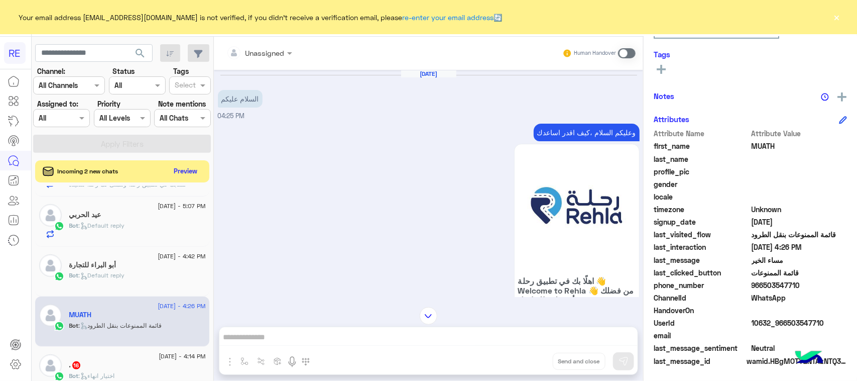
click at [580, 133] on p "وعليكم السلام ،كيف اقدر اساعدك" at bounding box center [587, 133] width 106 height 18
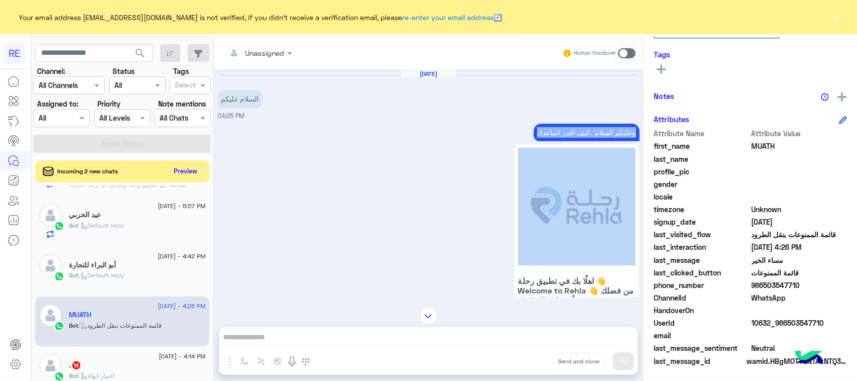
click at [581, 133] on p "وعليكم السلام ،كيف اقدر اساعدك" at bounding box center [587, 133] width 106 height 18
copy div "وعليكم السلام ،كيف اقدر اساعدك"
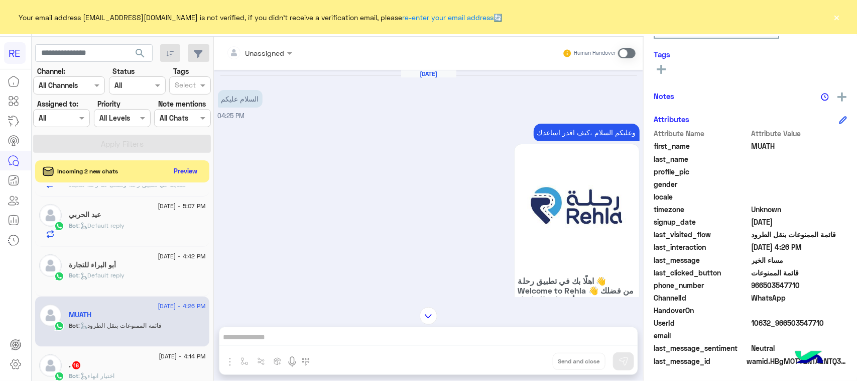
drag, startPoint x: 628, startPoint y: 54, endPoint x: 352, endPoint y: 251, distance: 339.2
click at [623, 60] on div "Human Handover" at bounding box center [600, 53] width 74 height 18
click at [242, 343] on div "Unassigned Human Handover Aug 23, 2025 السلام عليكم 04:25 PM وعليكم السلام ،كيف…" at bounding box center [428, 211] width 429 height 348
click at [620, 53] on span at bounding box center [627, 53] width 18 height 10
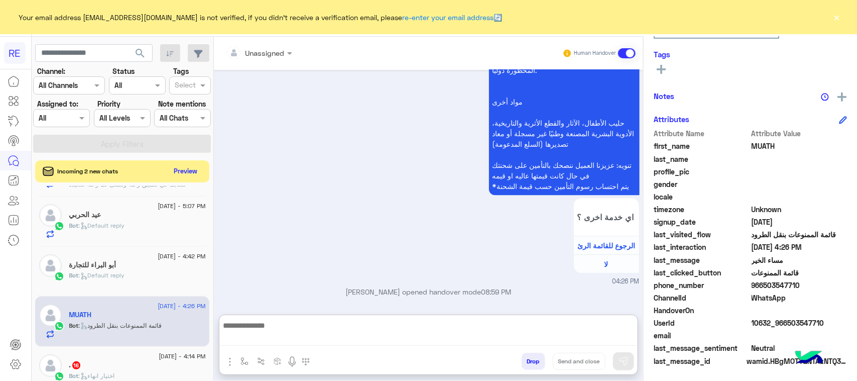
click at [376, 338] on textarea at bounding box center [428, 332] width 418 height 27
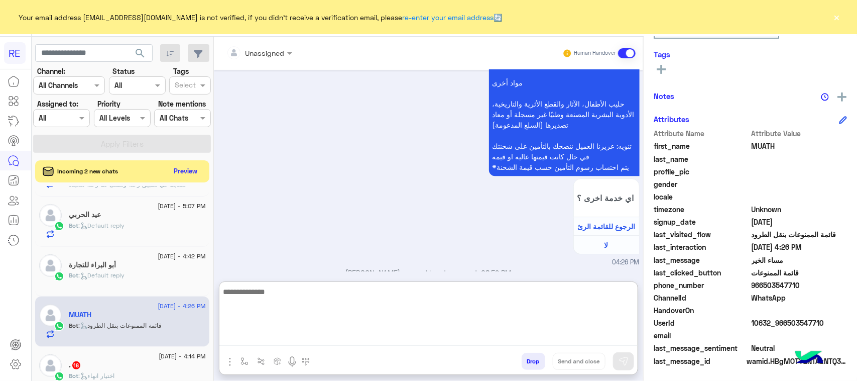
paste textarea "**********"
type textarea "**********"
click at [621, 364] on img at bounding box center [624, 361] width 10 height 10
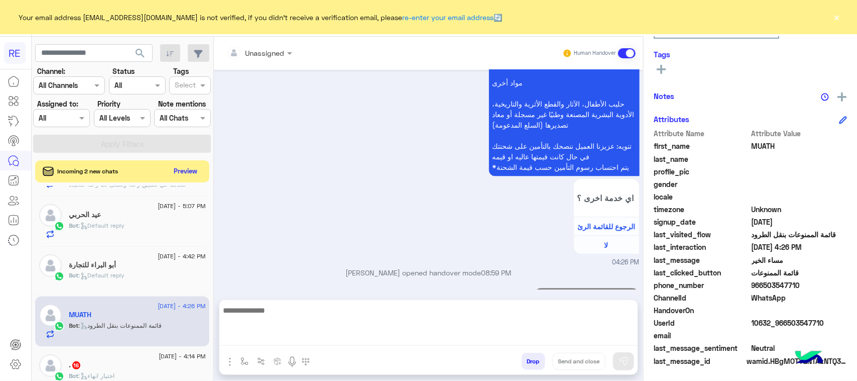
scroll to position [1257, 0]
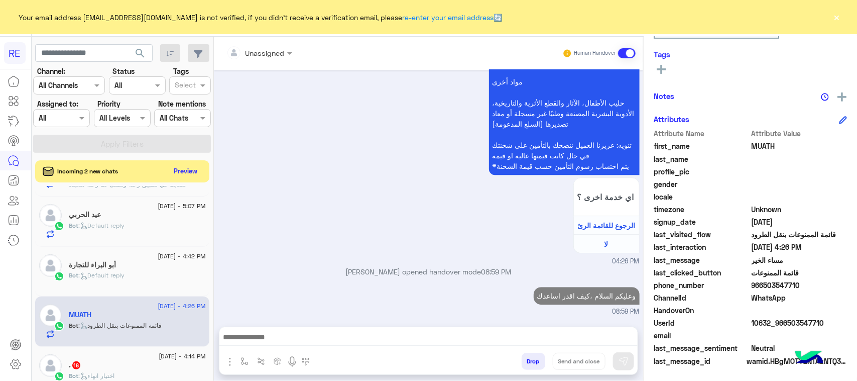
click at [33, 360] on div "23 August - 8:59 PM عبودA You : رحلات تشاركية بين المدن بـ19 ريال فقط؟ 😱 مع تطب…" at bounding box center [123, 285] width 182 height 198
click at [106, 362] on div ". 16" at bounding box center [137, 366] width 137 height 11
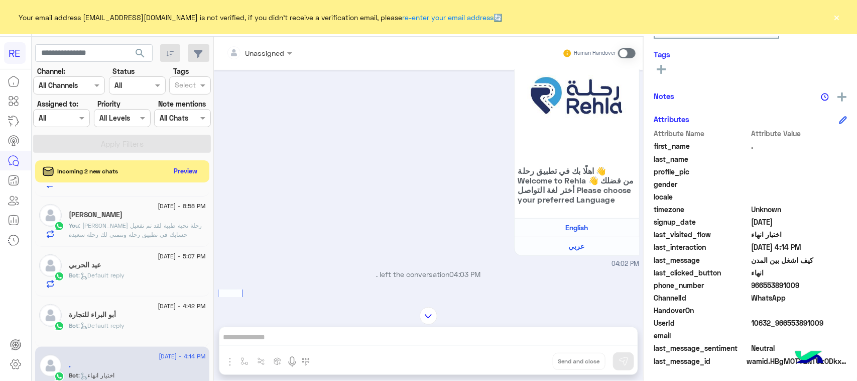
scroll to position [108, 0]
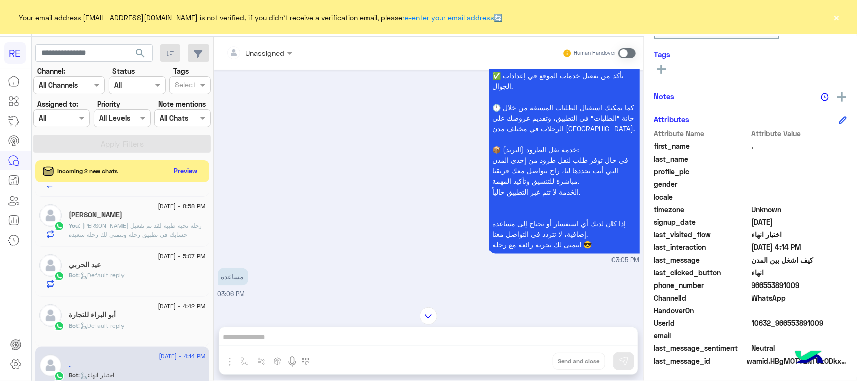
click at [244, 362] on div "Unassigned Human Handover Aug 23, 2025 سلام عليكم 03:05 PM وعليكم السلام ،كيف ا…" at bounding box center [428, 211] width 429 height 348
click at [629, 52] on span at bounding box center [627, 53] width 18 height 10
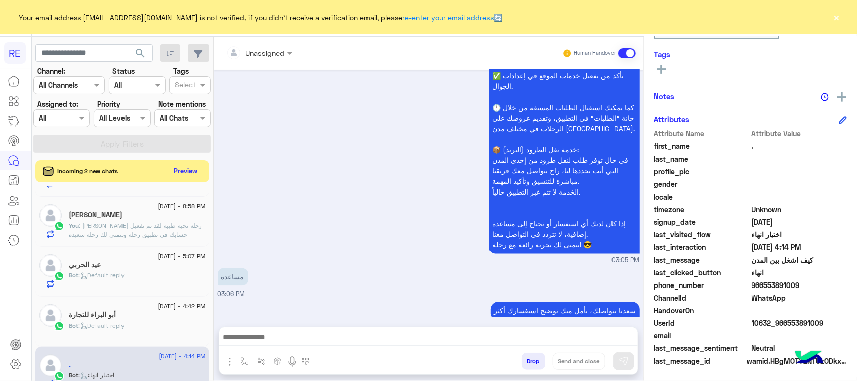
scroll to position [2229, 0]
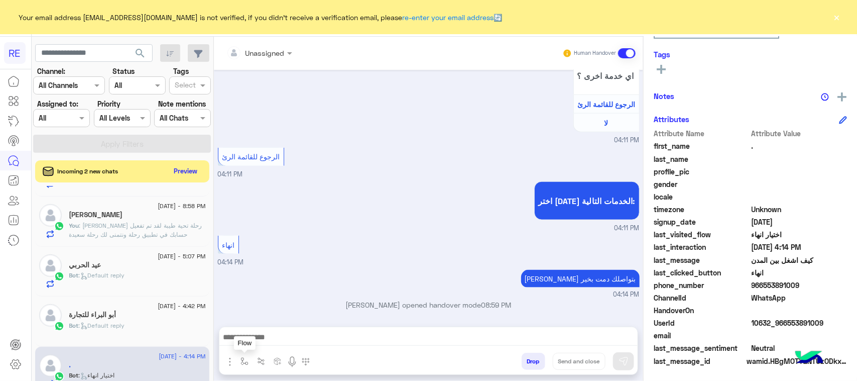
click at [244, 363] on img "button" at bounding box center [245, 361] width 8 height 8
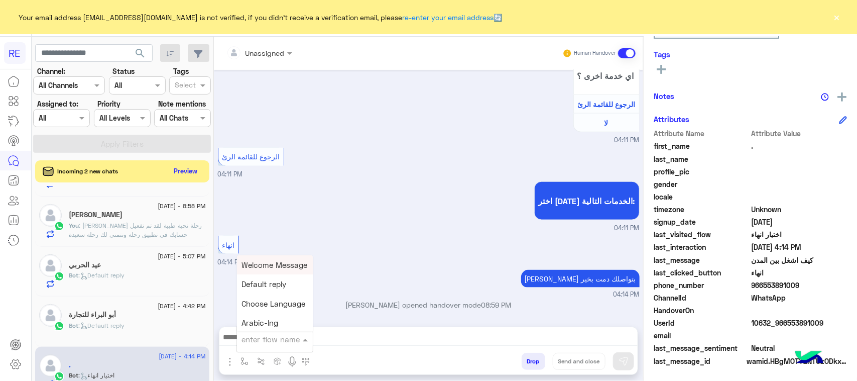
click at [259, 343] on input "text" at bounding box center [262, 339] width 41 height 12
type input "****"
click at [257, 300] on span "الاليه" at bounding box center [250, 301] width 16 height 9
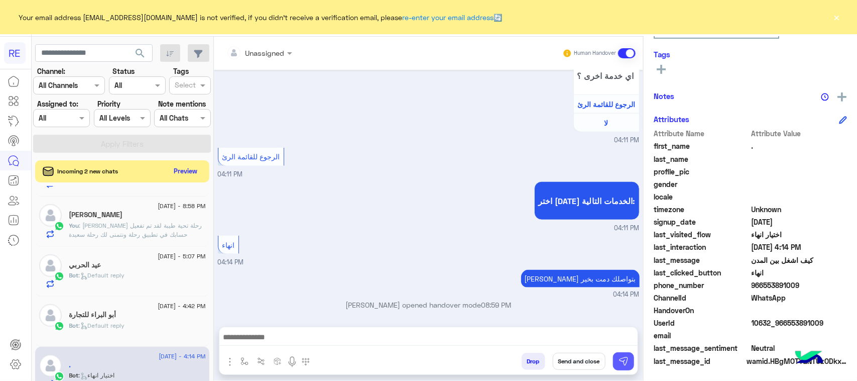
type textarea "**********"
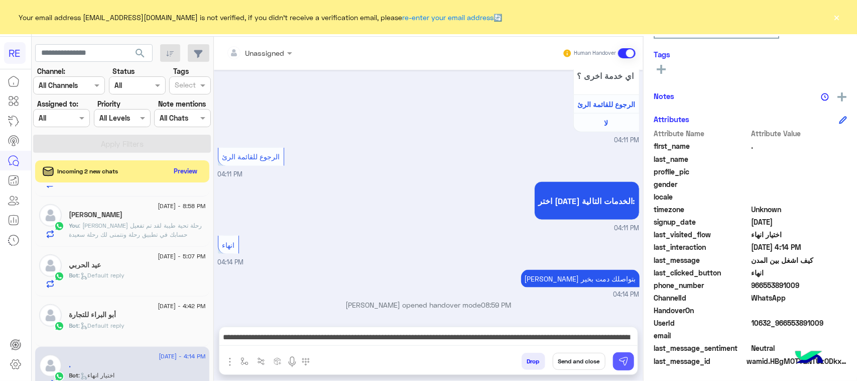
click at [630, 362] on button at bounding box center [623, 361] width 21 height 18
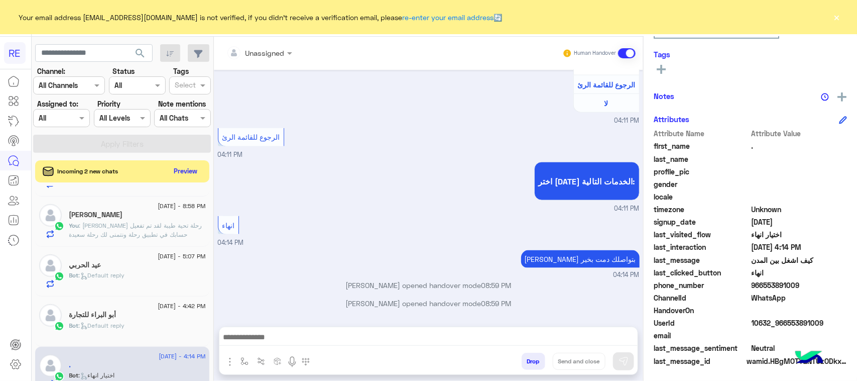
scroll to position [2248, 0]
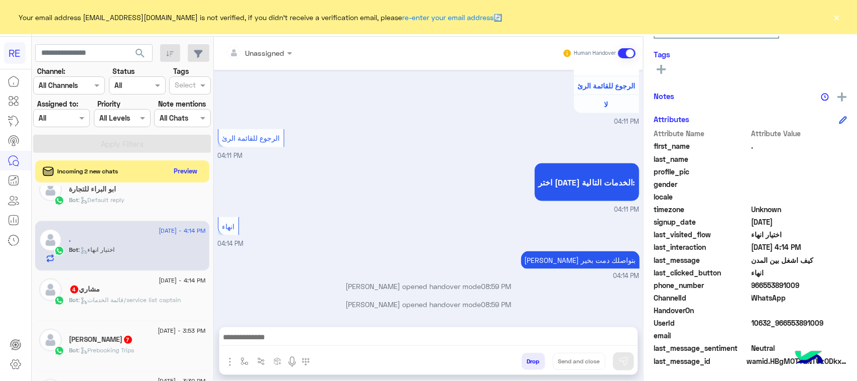
click at [117, 302] on span ": قائمة الخدمات/service list captain" at bounding box center [130, 300] width 102 height 8
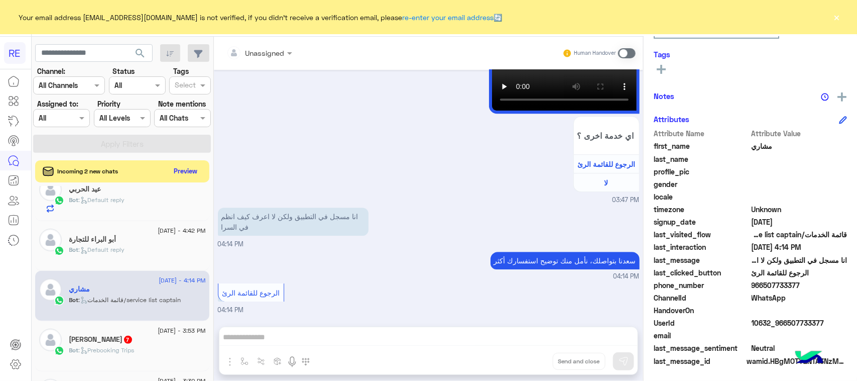
click at [629, 50] on span at bounding box center [627, 53] width 18 height 10
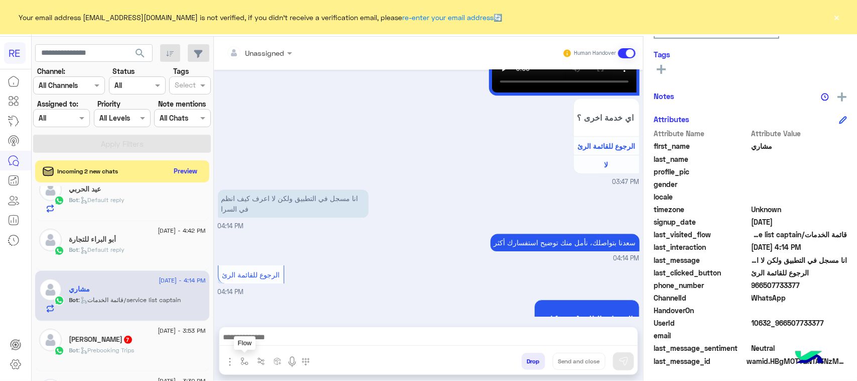
click at [244, 358] on img "button" at bounding box center [245, 361] width 8 height 8
click at [254, 330] on ng-select "enter flow name" at bounding box center [275, 339] width 76 height 18
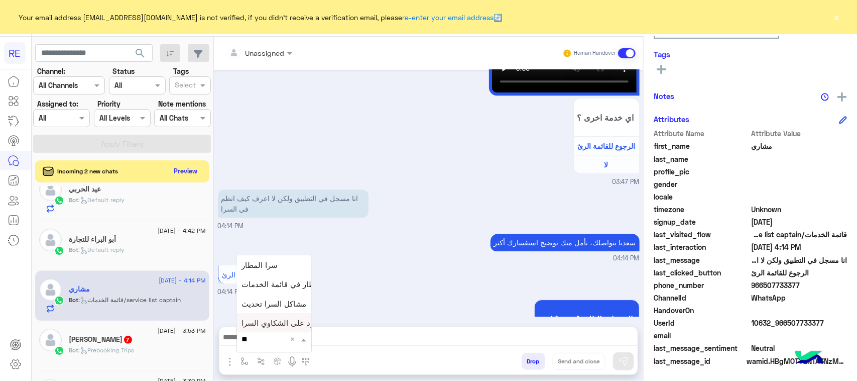
type input "***"
click at [275, 260] on div "سرا المطار" at bounding box center [274, 264] width 74 height 19
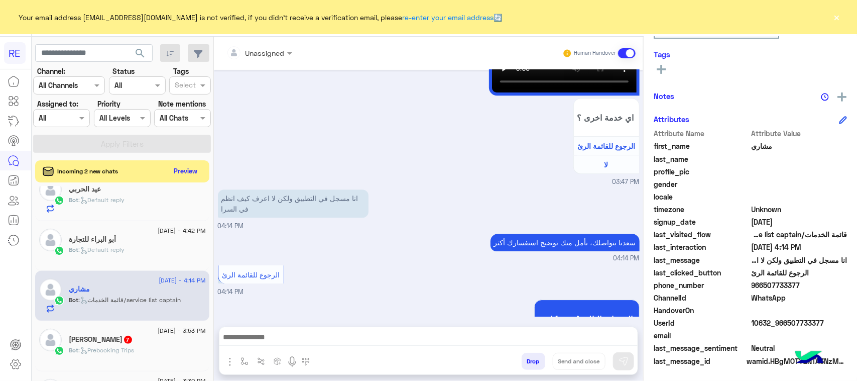
type textarea "**********"
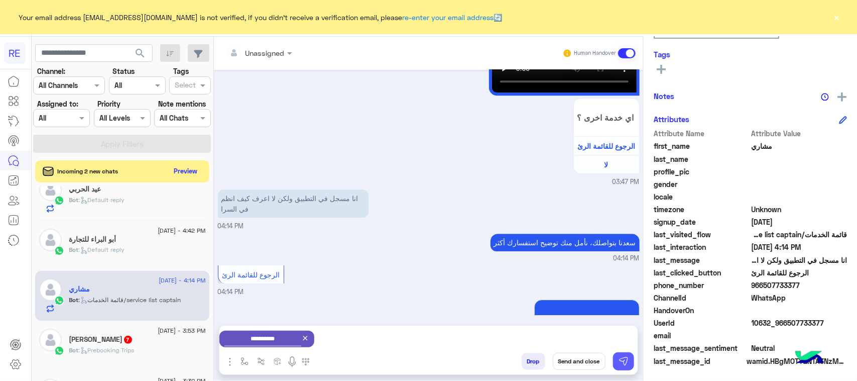
click at [623, 358] on img at bounding box center [624, 361] width 10 height 10
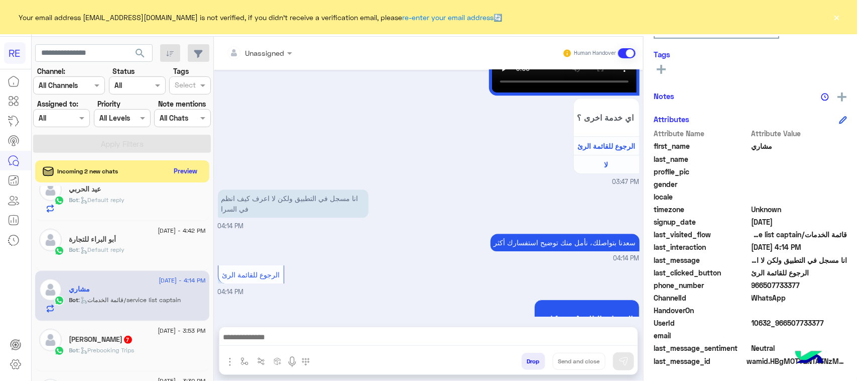
click at [158, 333] on span "23 August - 3:53 PM" at bounding box center [182, 330] width 48 height 9
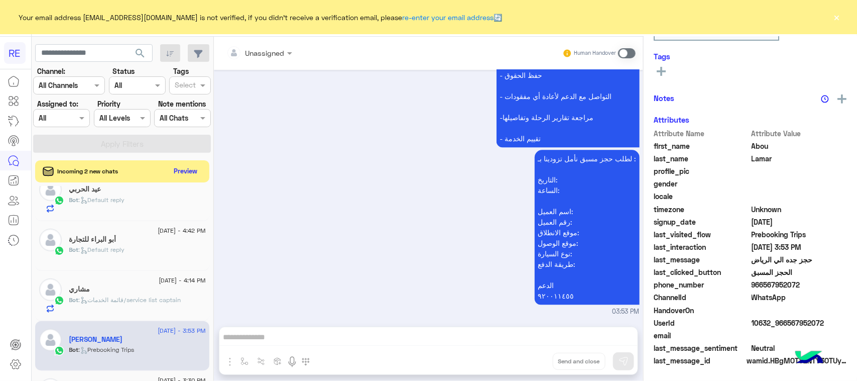
click at [628, 53] on span at bounding box center [627, 53] width 18 height 10
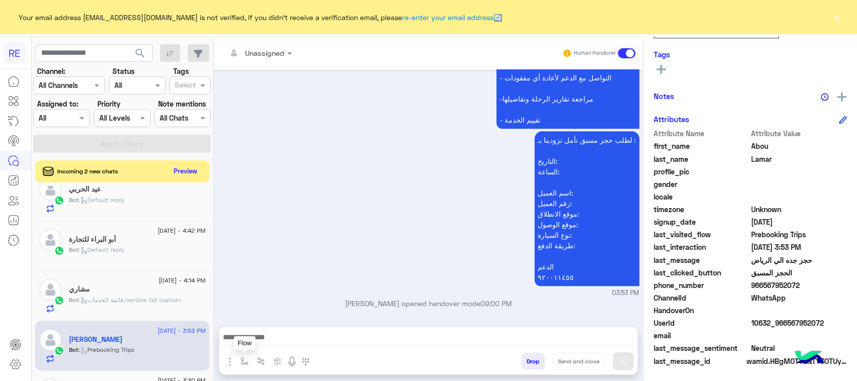
click at [240, 357] on button "button" at bounding box center [245, 361] width 17 height 17
click at [254, 341] on input "text" at bounding box center [262, 339] width 41 height 12
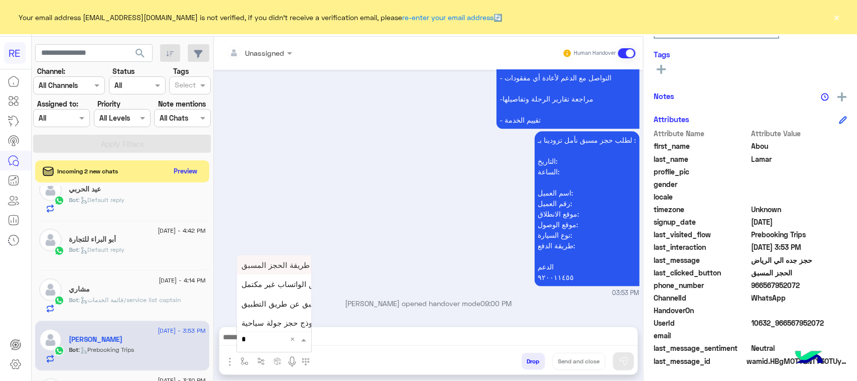
type input "**"
click at [267, 268] on span "طريقة الحجز المسبق" at bounding box center [276, 264] width 68 height 9
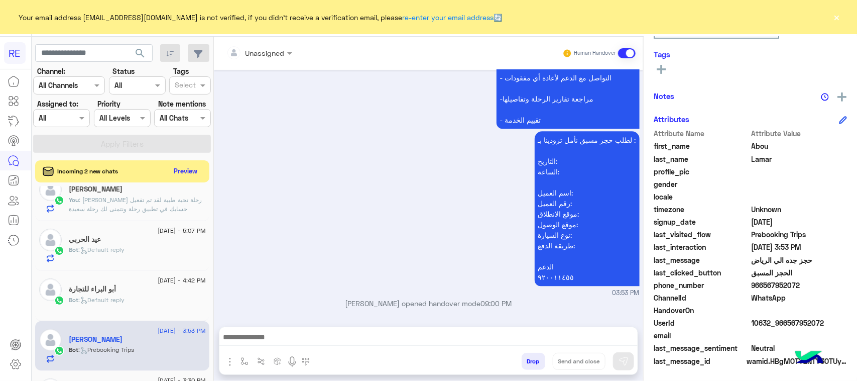
type textarea "**********"
click at [626, 358] on img at bounding box center [624, 361] width 10 height 10
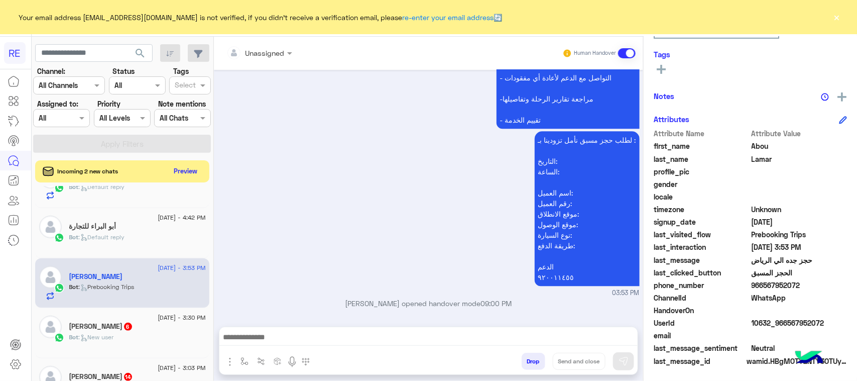
click at [136, 332] on div "mahmoud gheit 6" at bounding box center [137, 327] width 137 height 11
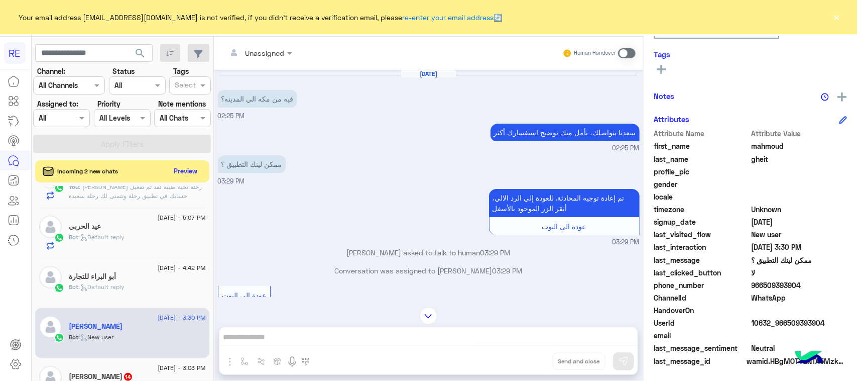
click at [624, 55] on span at bounding box center [627, 53] width 18 height 10
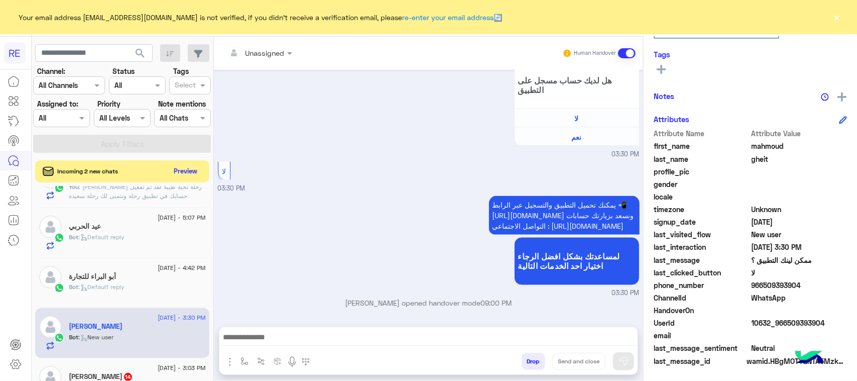
click at [488, 330] on textarea at bounding box center [428, 337] width 418 height 15
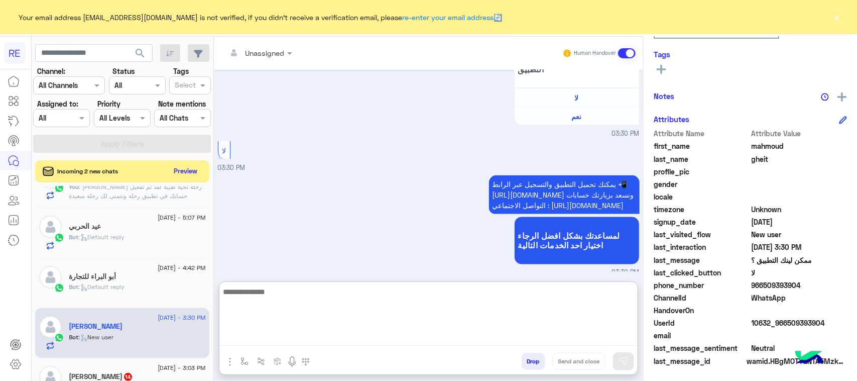
paste textarea "**********"
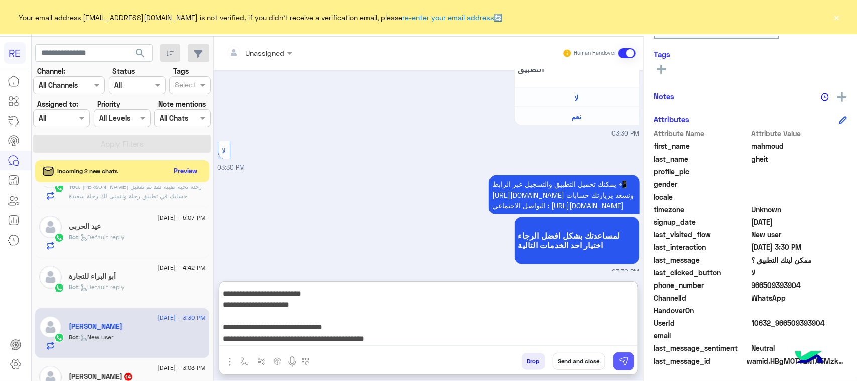
type textarea "**********"
click at [624, 359] on img at bounding box center [624, 361] width 10 height 10
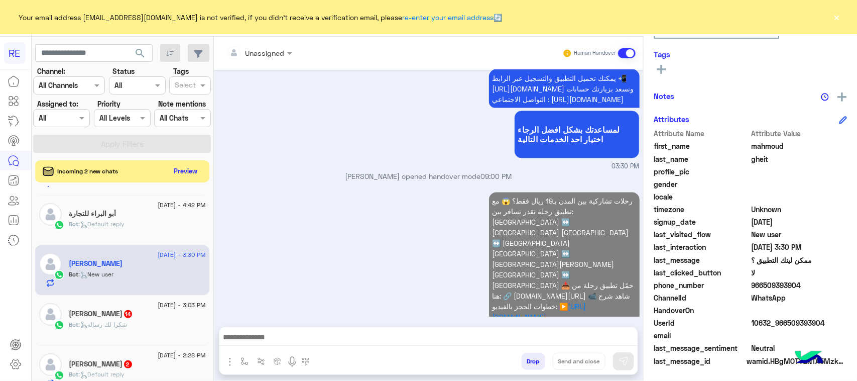
click at [110, 337] on div "Bot : شكرا لك رسالة" at bounding box center [137, 329] width 137 height 18
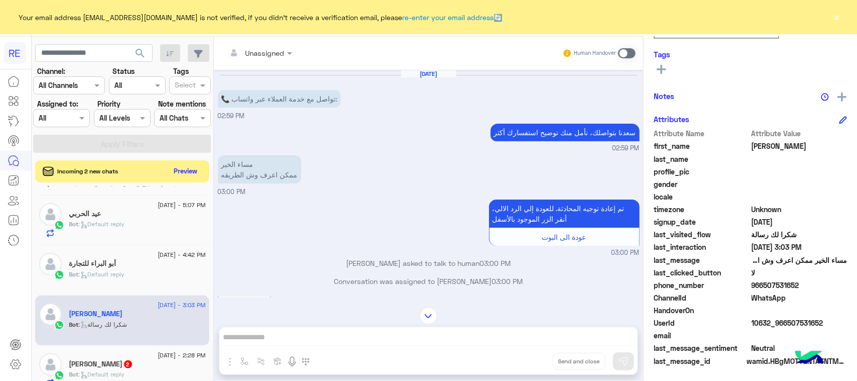
click at [628, 48] on span at bounding box center [627, 53] width 18 height 10
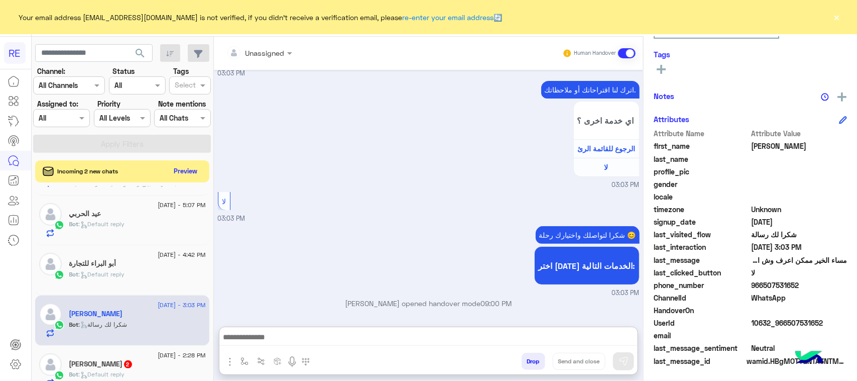
click at [285, 342] on textarea at bounding box center [428, 337] width 418 height 15
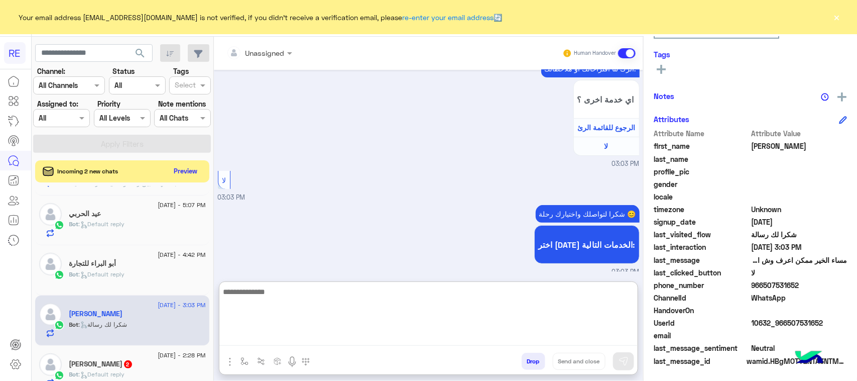
paste textarea "**********"
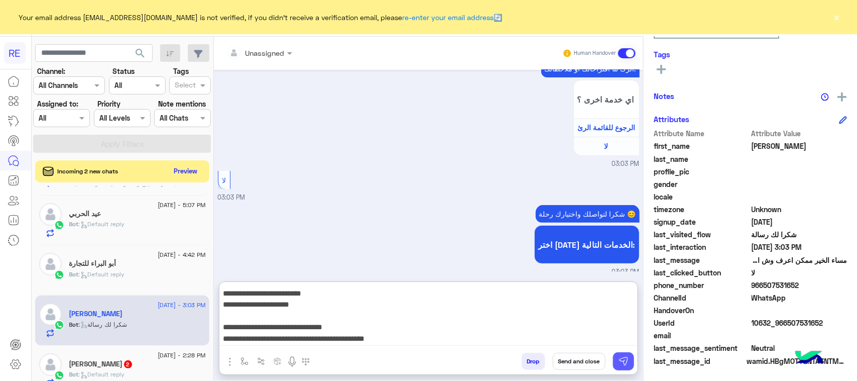
type textarea "**********"
click at [630, 362] on button at bounding box center [623, 361] width 21 height 18
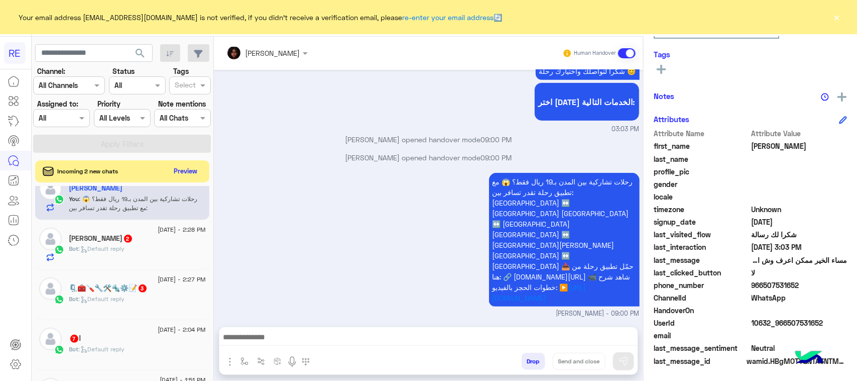
click at [158, 233] on span "23 August - 2:28 PM" at bounding box center [182, 229] width 48 height 9
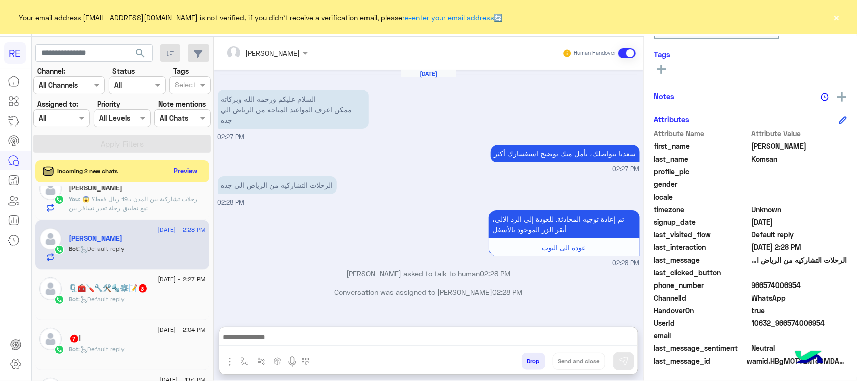
click at [357, 330] on textarea at bounding box center [428, 337] width 418 height 15
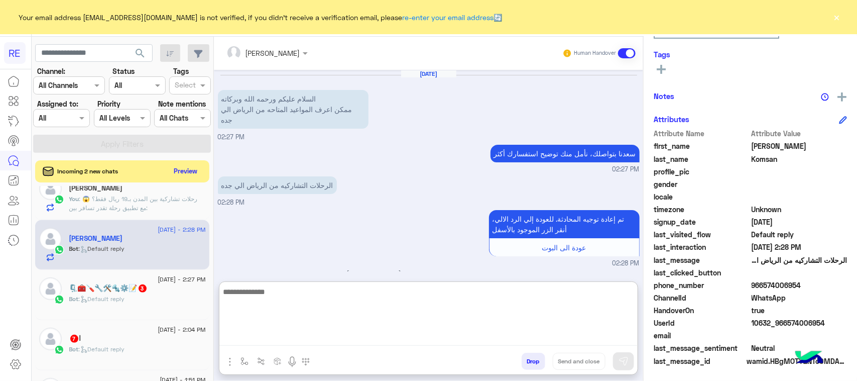
paste textarea "**********"
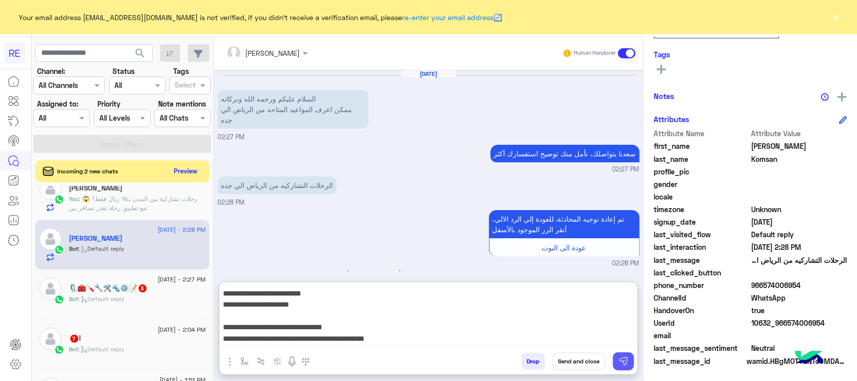
type textarea "**********"
click at [620, 354] on button at bounding box center [623, 361] width 21 height 18
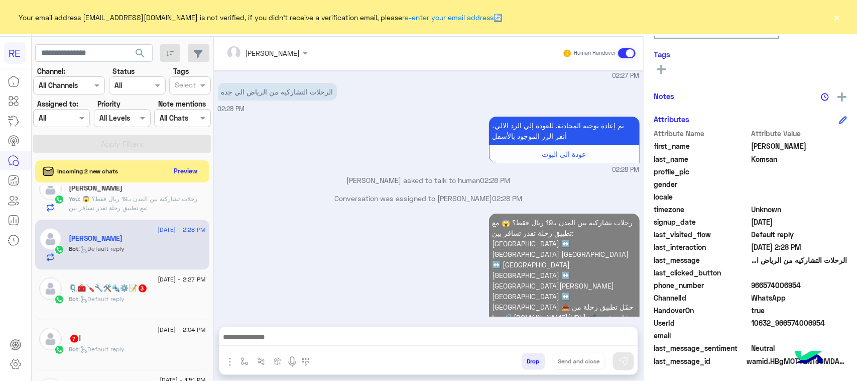
click at [99, 298] on span ": Default reply" at bounding box center [102, 299] width 46 height 8
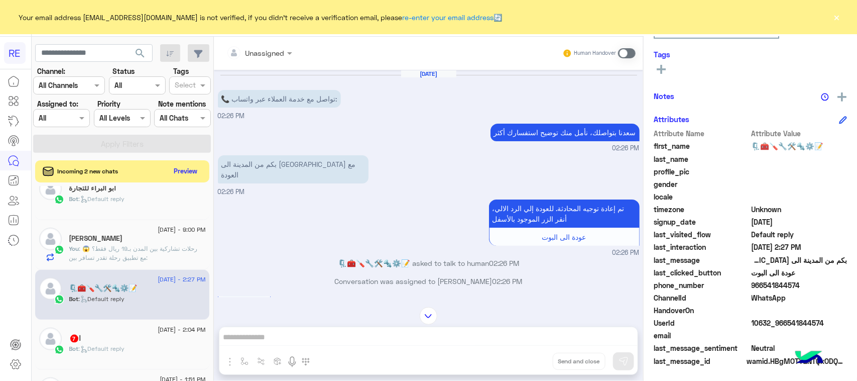
click at [626, 48] on span at bounding box center [627, 53] width 18 height 10
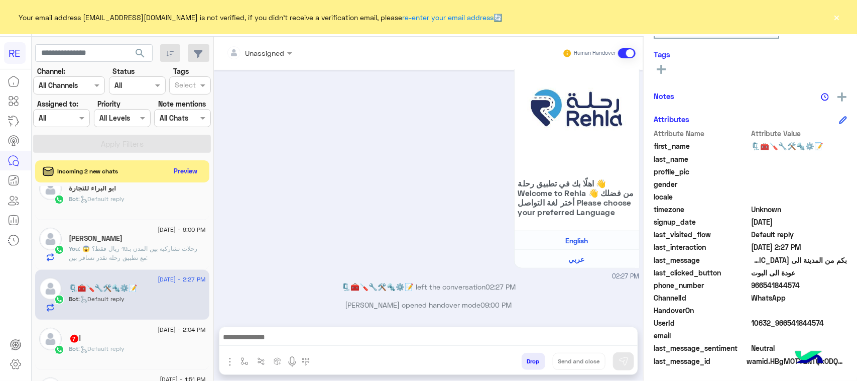
click at [299, 339] on textarea at bounding box center [428, 337] width 418 height 15
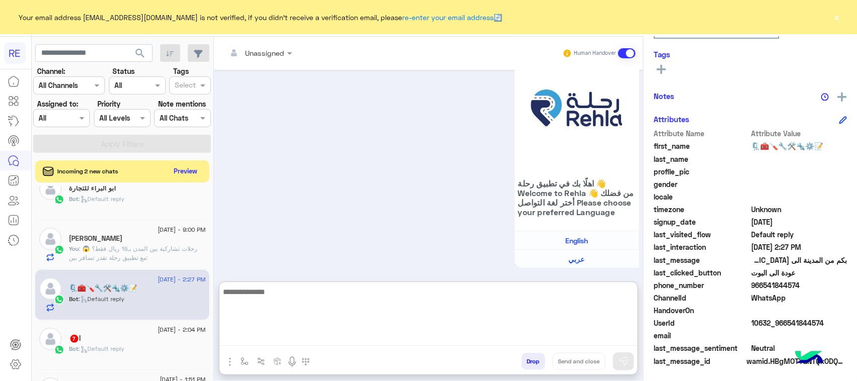
paste textarea "**********"
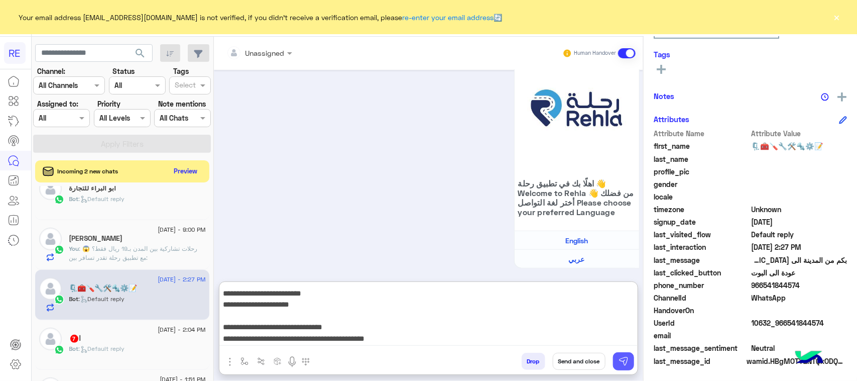
type textarea "**********"
click at [616, 358] on button at bounding box center [623, 361] width 21 height 18
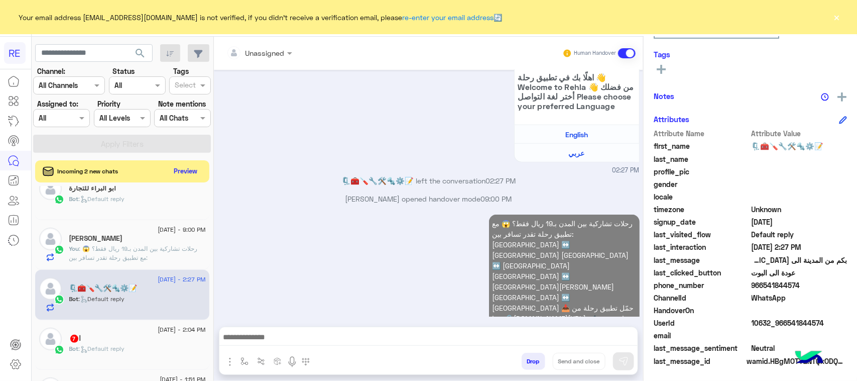
click at [153, 356] on div "Bot : Default reply" at bounding box center [137, 353] width 137 height 18
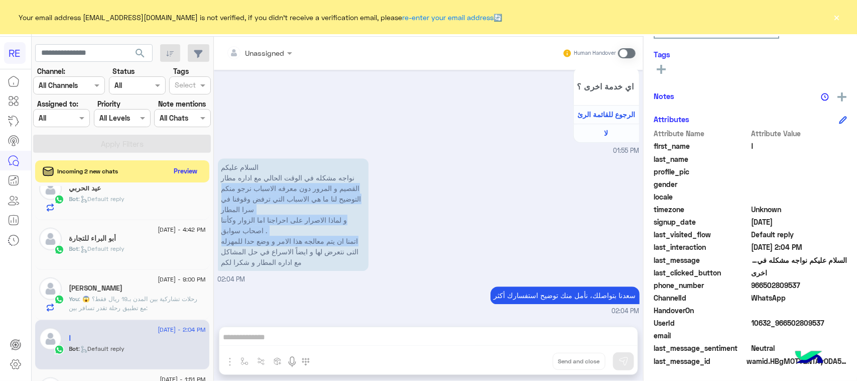
drag, startPoint x: 358, startPoint y: 181, endPoint x: 222, endPoint y: 255, distance: 154.6
click at [222, 255] on p "السلام عليكم نواجه مشكله في الوقت الحالي مع اداره مطار القصيم و المرور دون معرف…" at bounding box center [293, 214] width 151 height 113
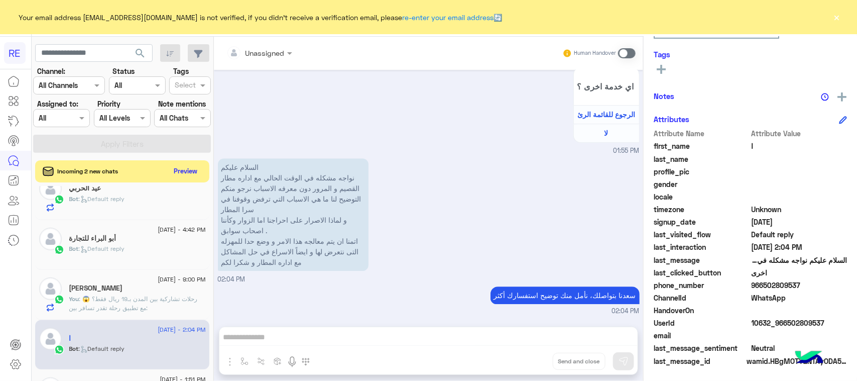
click at [362, 305] on div "سعدنا بتواصلك، نأمل منك توضيح استفسارك أكثر 02:04 PM" at bounding box center [429, 300] width 422 height 32
drag, startPoint x: 804, startPoint y: 284, endPoint x: 762, endPoint y: 284, distance: 41.2
click at [762, 284] on span "966502809537" at bounding box center [800, 285] width 96 height 11
copy span "502809537"
click at [629, 44] on div "Human Handover" at bounding box center [600, 53] width 74 height 18
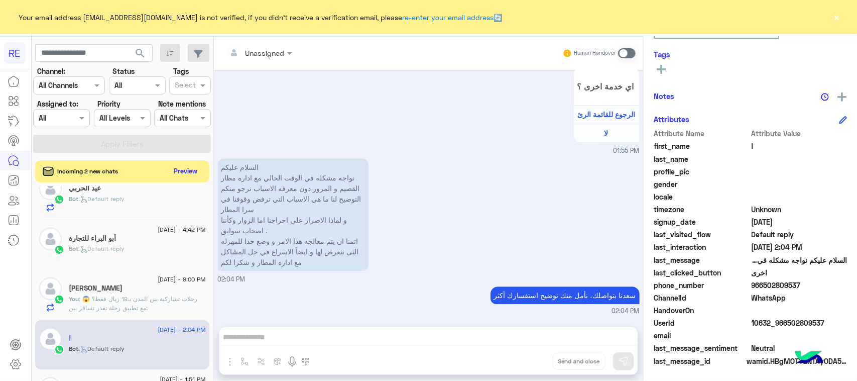
click at [629, 54] on span at bounding box center [627, 53] width 18 height 10
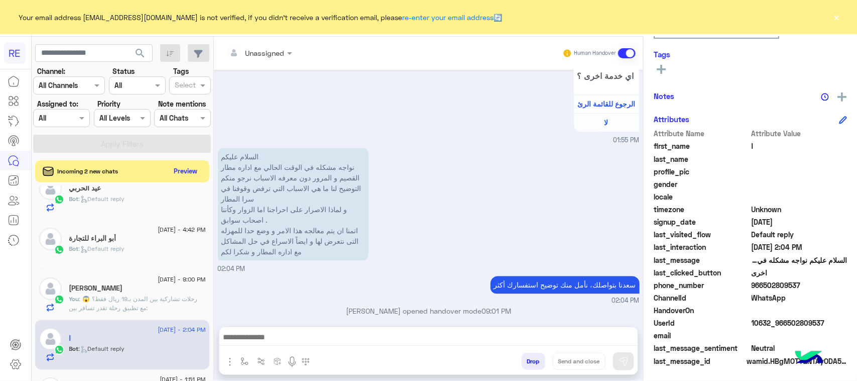
scroll to position [1242, 0]
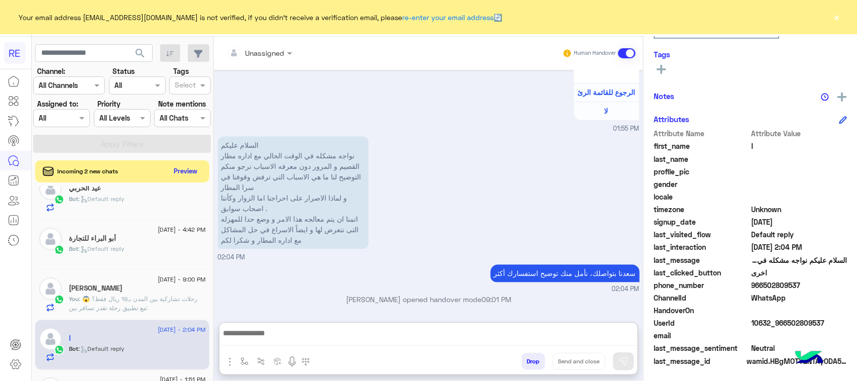
click at [352, 340] on textarea at bounding box center [428, 335] width 418 height 19
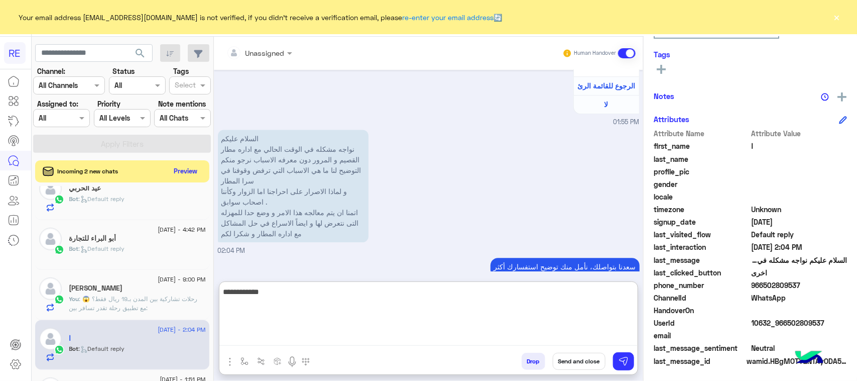
type textarea "**********"
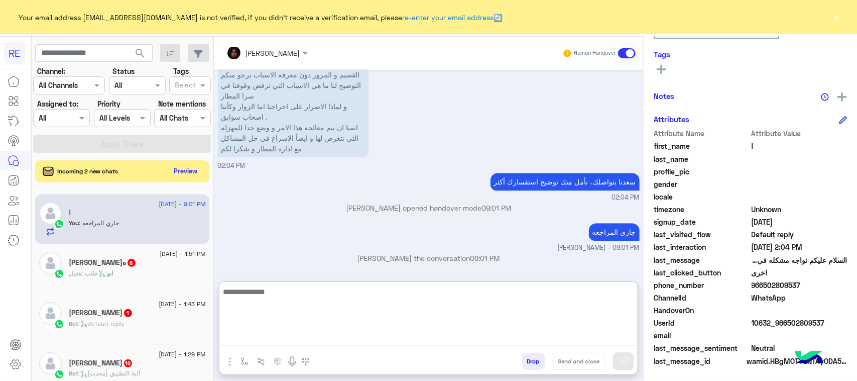
scroll to position [1319, 0]
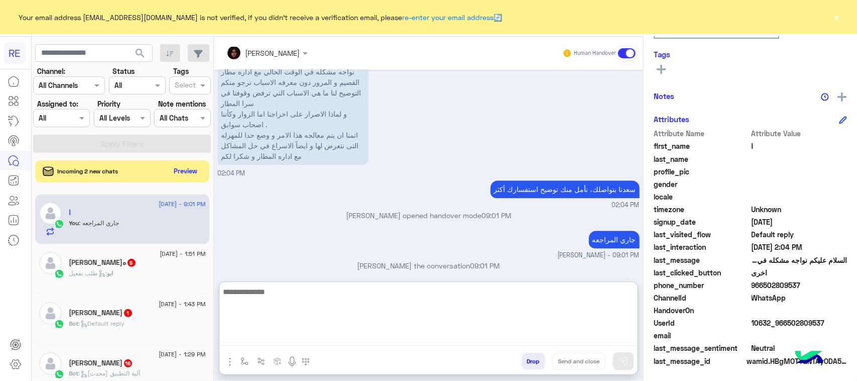
click at [175, 269] on div "ابو نوره 6" at bounding box center [137, 263] width 137 height 11
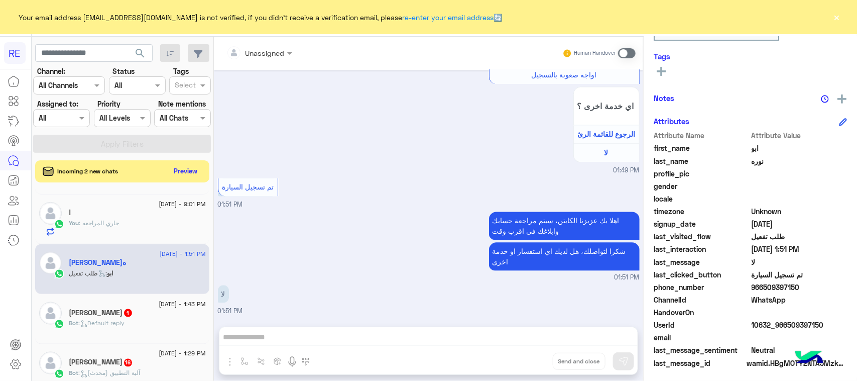
scroll to position [159, 0]
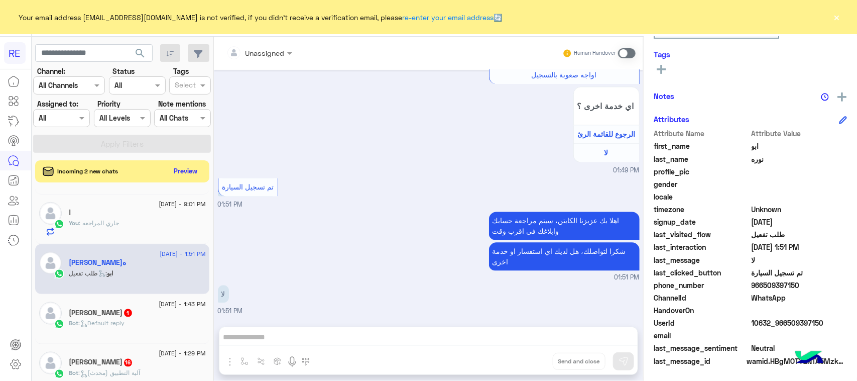
click at [629, 53] on span at bounding box center [627, 53] width 18 height 10
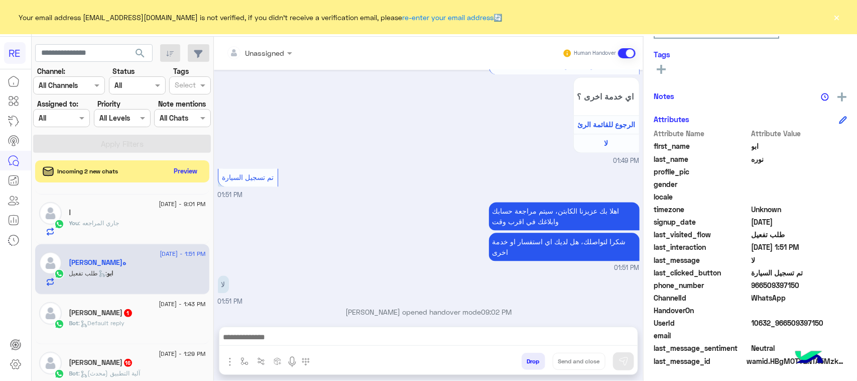
scroll to position [950, 0]
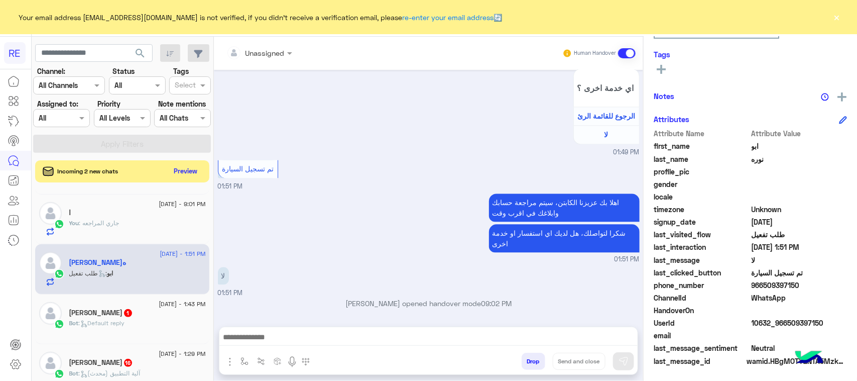
click at [340, 346] on div at bounding box center [428, 339] width 418 height 25
click at [337, 345] on textarea at bounding box center [428, 337] width 418 height 15
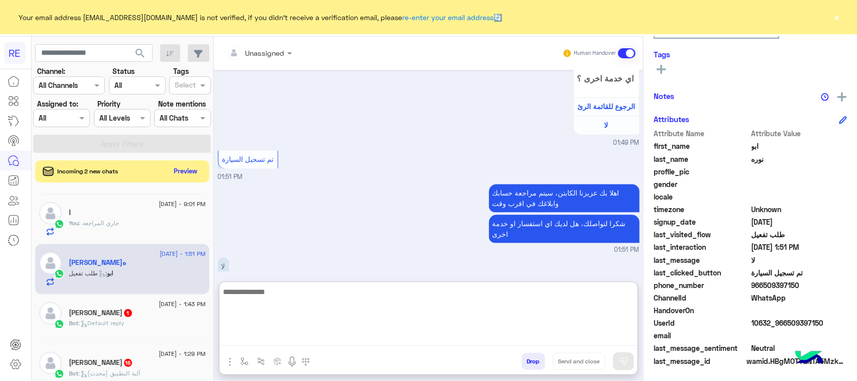
paste textarea "**********"
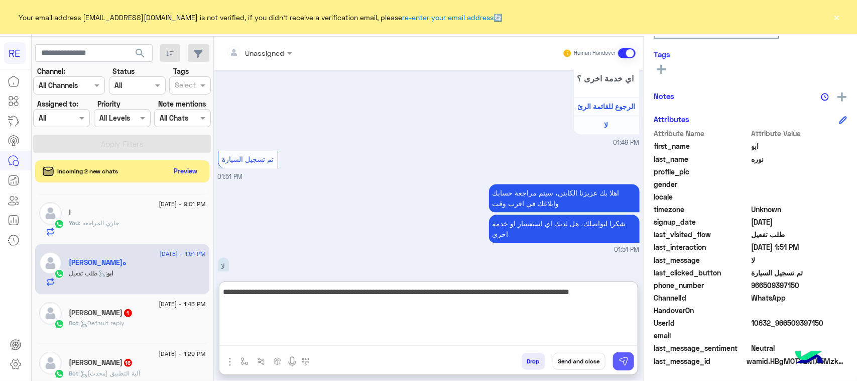
type textarea "**********"
click at [626, 367] on button at bounding box center [623, 361] width 21 height 18
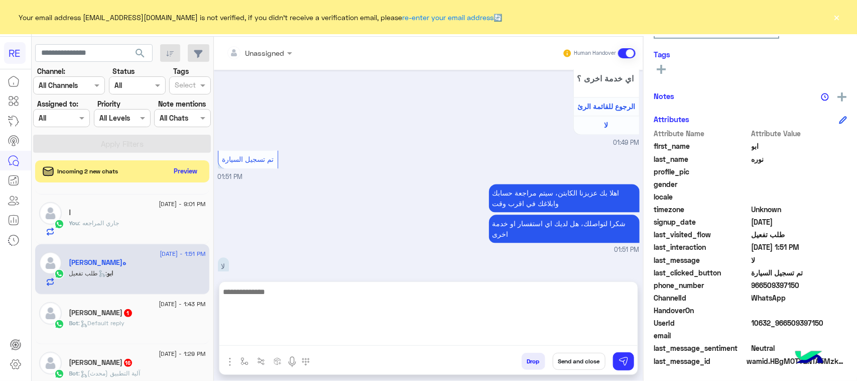
scroll to position [1003, 0]
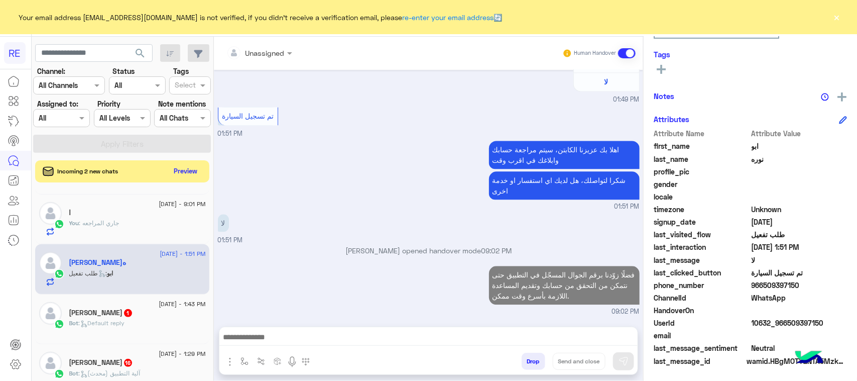
click at [159, 305] on span "23 August - 1:43 PM" at bounding box center [182, 303] width 47 height 9
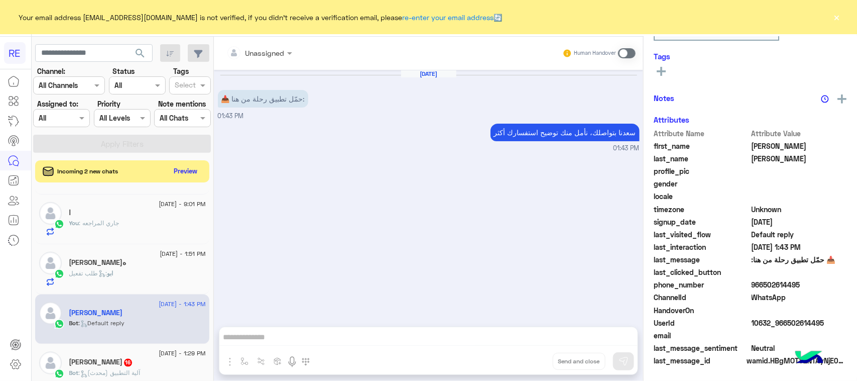
scroll to position [159, 0]
click at [629, 51] on span at bounding box center [627, 53] width 18 height 10
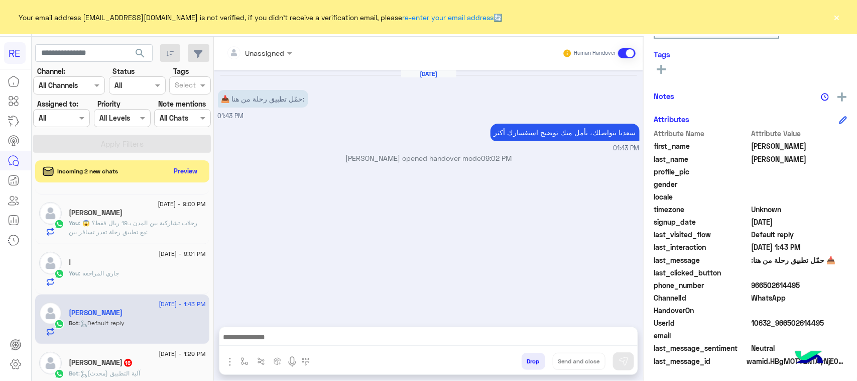
click at [292, 333] on textarea at bounding box center [428, 337] width 418 height 15
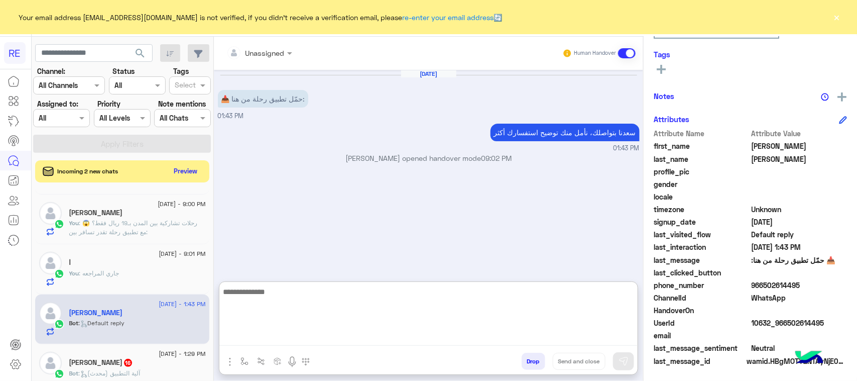
paste textarea "**********"
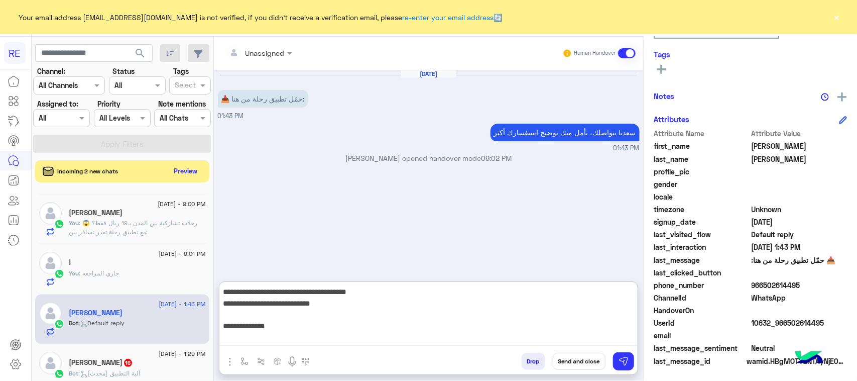
scroll to position [155, 0]
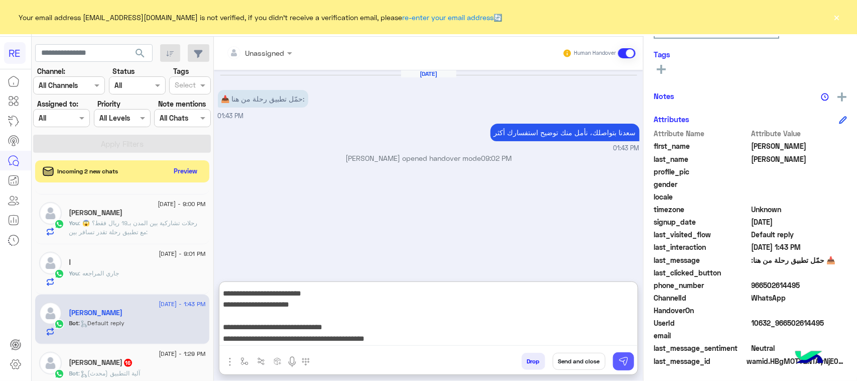
type textarea "**********"
click at [627, 365] on img at bounding box center [624, 361] width 10 height 10
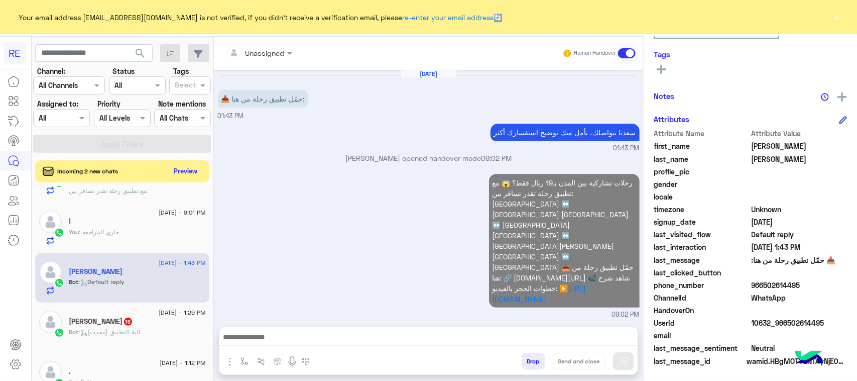
scroll to position [758, 0]
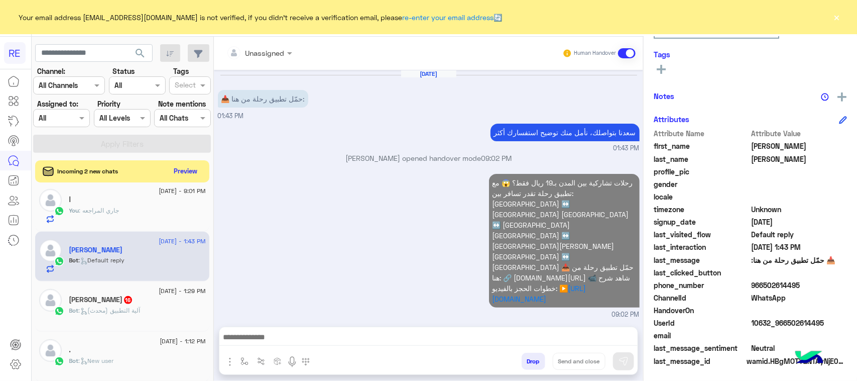
click at [142, 305] on div "سعود بن سلمان 16" at bounding box center [137, 300] width 137 height 11
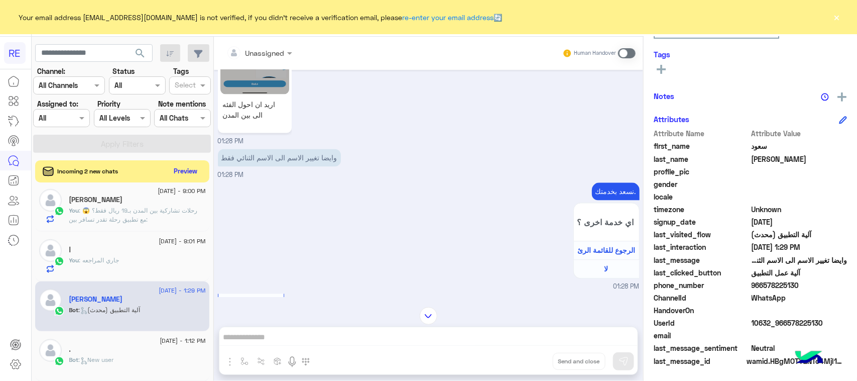
scroll to position [842, 0]
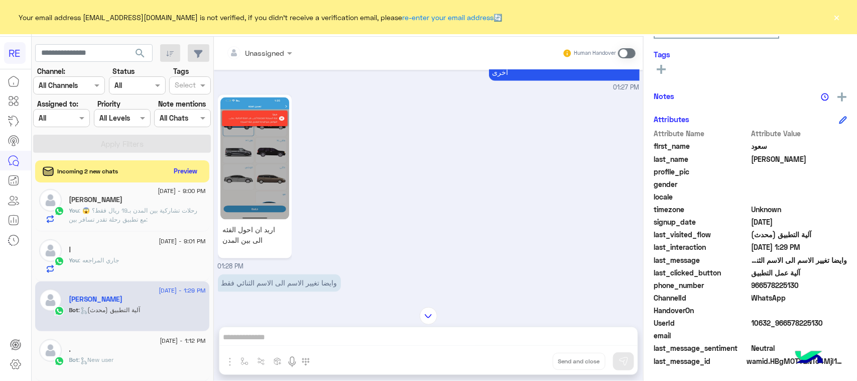
click at [622, 48] on span at bounding box center [627, 53] width 18 height 10
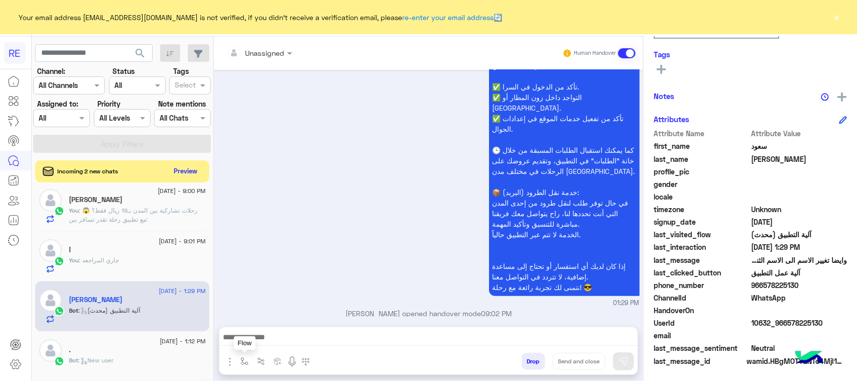
click at [248, 365] on img "button" at bounding box center [245, 361] width 8 height 8
click at [261, 335] on input "text" at bounding box center [262, 339] width 41 height 12
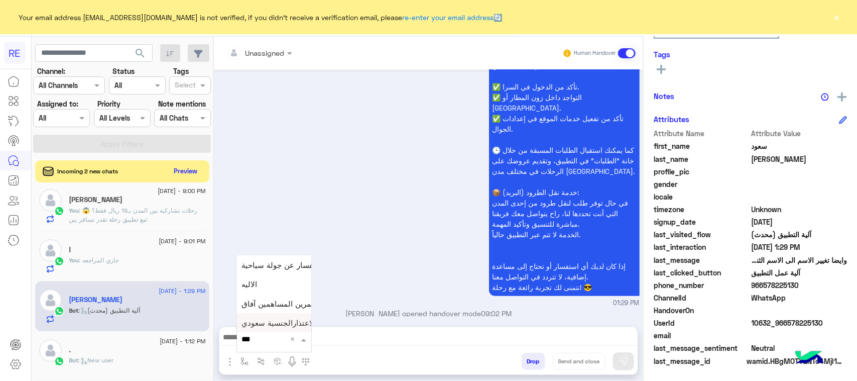
type input "****"
click at [268, 304] on div "الاليه" at bounding box center [274, 302] width 74 height 20
type textarea "**********"
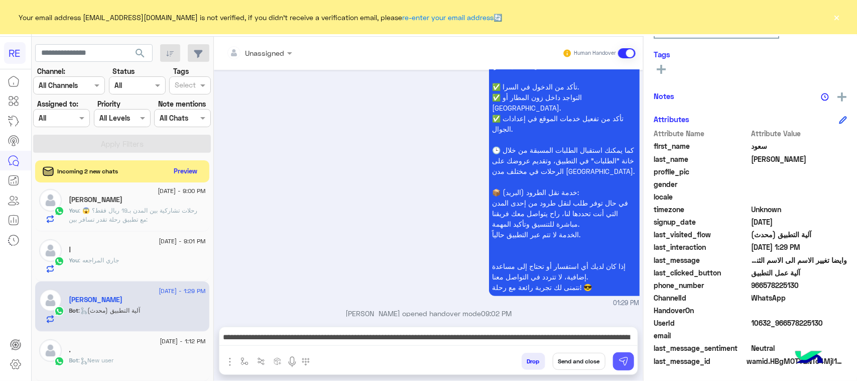
click at [621, 364] on img at bounding box center [624, 361] width 10 height 10
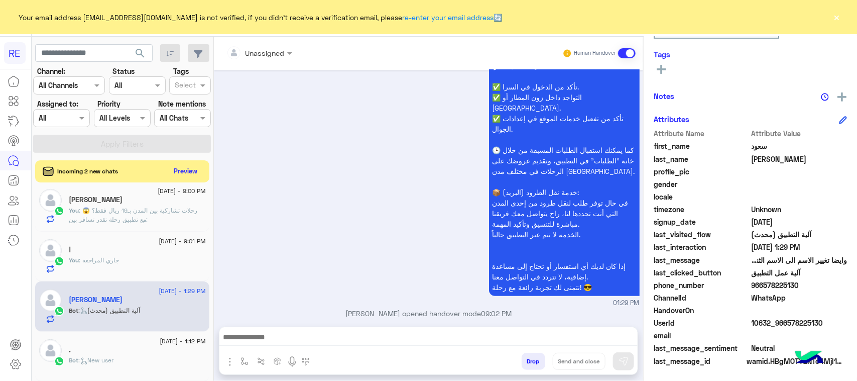
scroll to position [2127, 0]
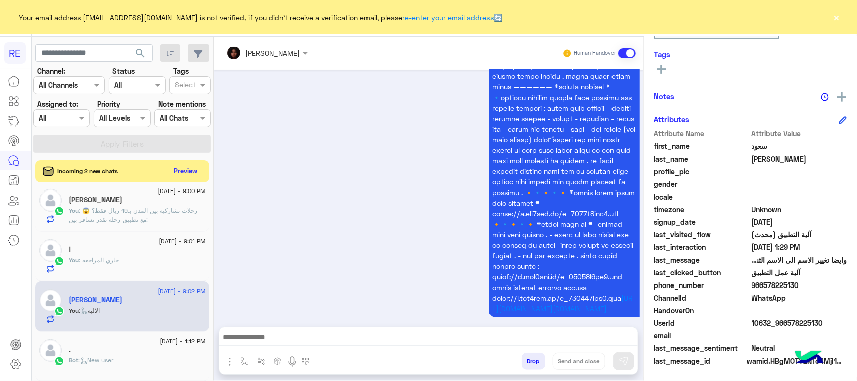
click at [127, 352] on div "." at bounding box center [137, 351] width 137 height 11
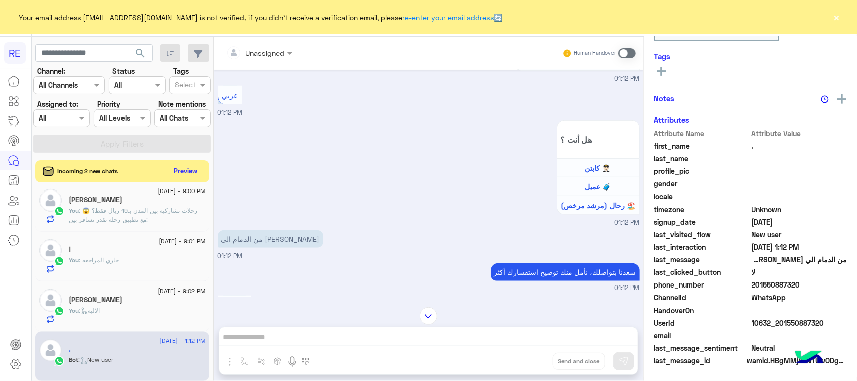
scroll to position [314, 0]
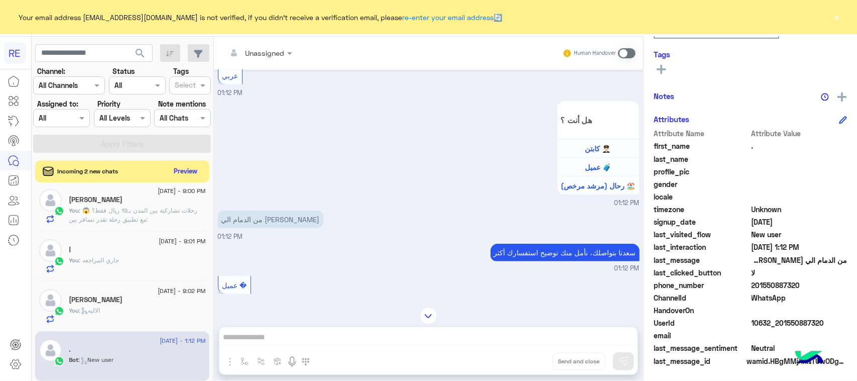
click at [625, 49] on span at bounding box center [627, 53] width 18 height 10
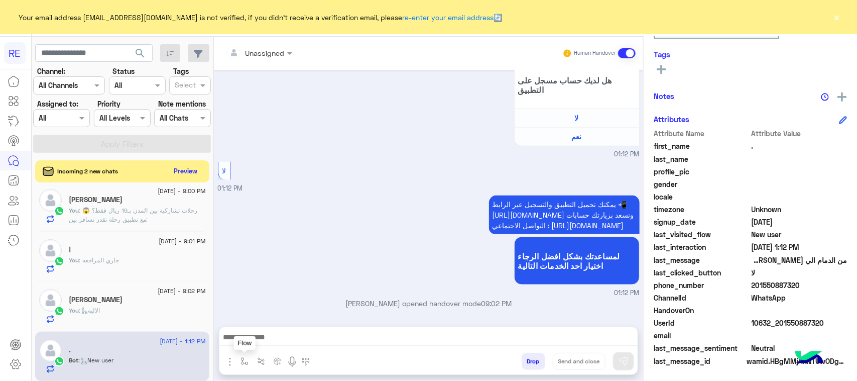
click at [242, 355] on button "button" at bounding box center [245, 361] width 17 height 17
click at [252, 344] on div "enter flow name" at bounding box center [271, 339] width 58 height 12
type input "**"
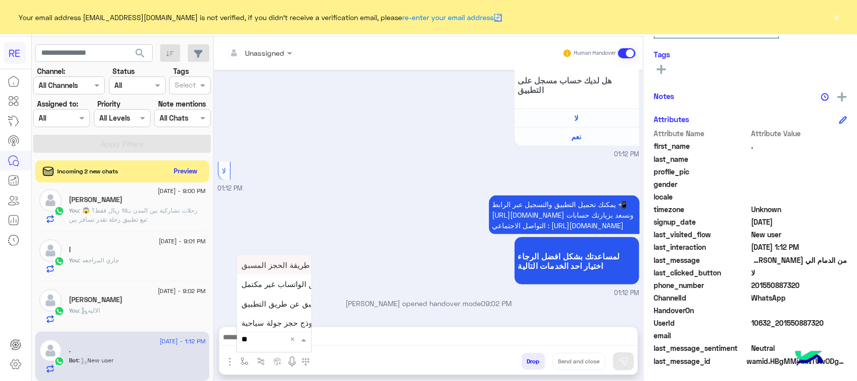
click at [276, 259] on div "طريقة الحجز المسبق" at bounding box center [274, 264] width 74 height 19
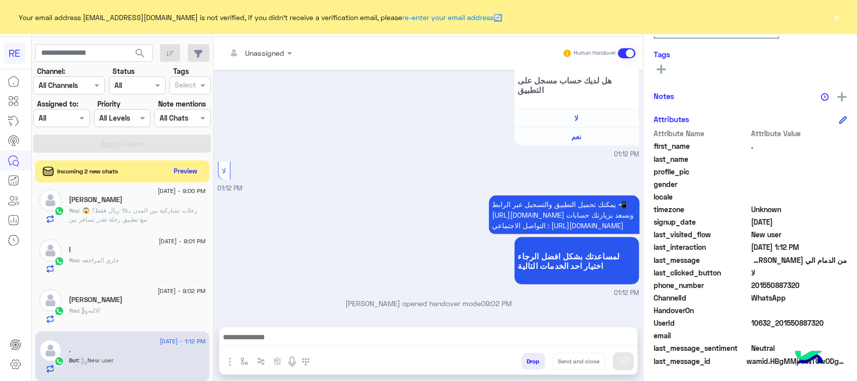
type textarea "**********"
click at [629, 357] on button at bounding box center [623, 361] width 21 height 18
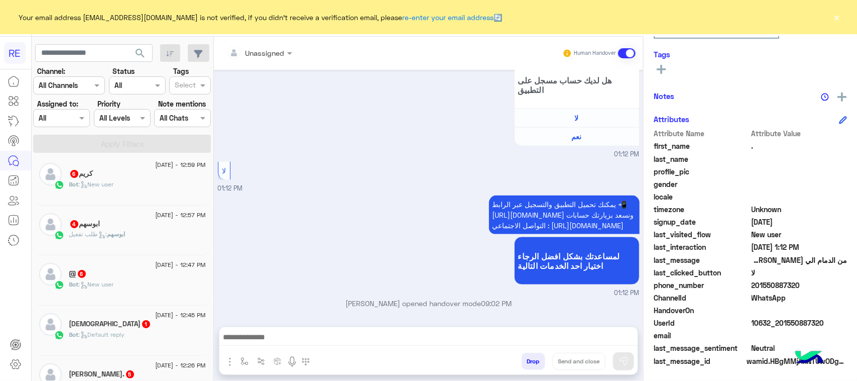
click at [154, 184] on div "Bot : New user" at bounding box center [137, 189] width 137 height 18
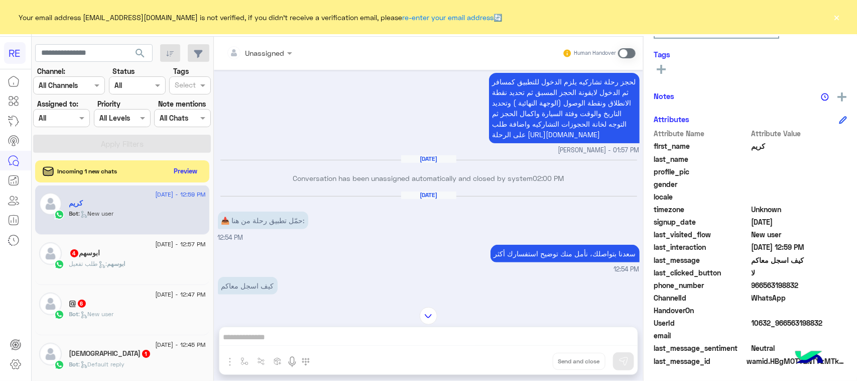
click at [626, 50] on span at bounding box center [627, 53] width 18 height 10
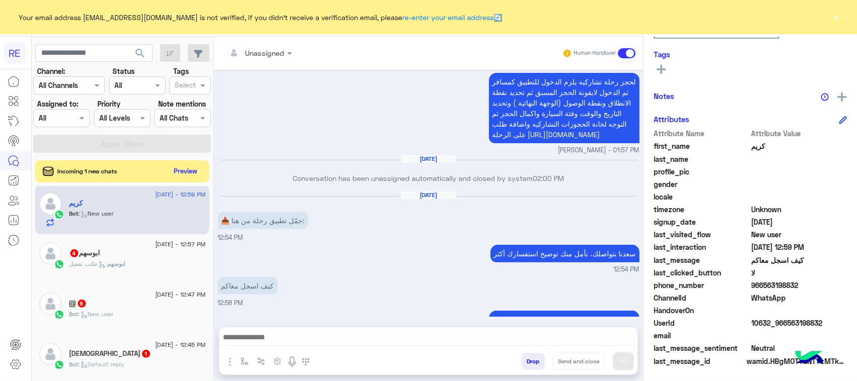
scroll to position [934, 0]
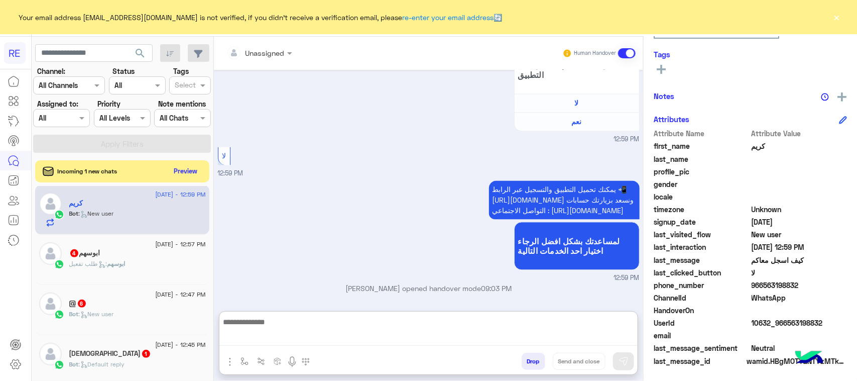
click at [295, 332] on textarea at bounding box center [428, 330] width 418 height 31
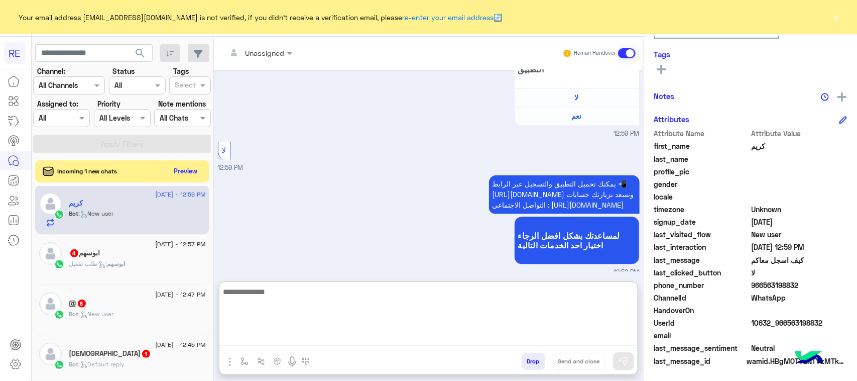
paste textarea "**********"
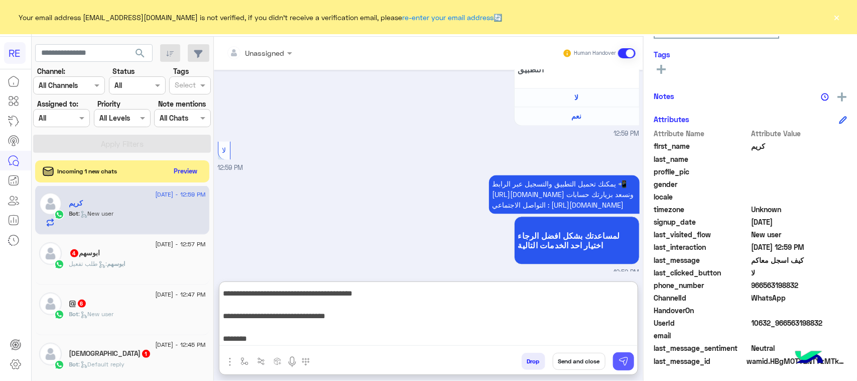
type textarea "**********"
click at [620, 359] on img at bounding box center [624, 361] width 10 height 10
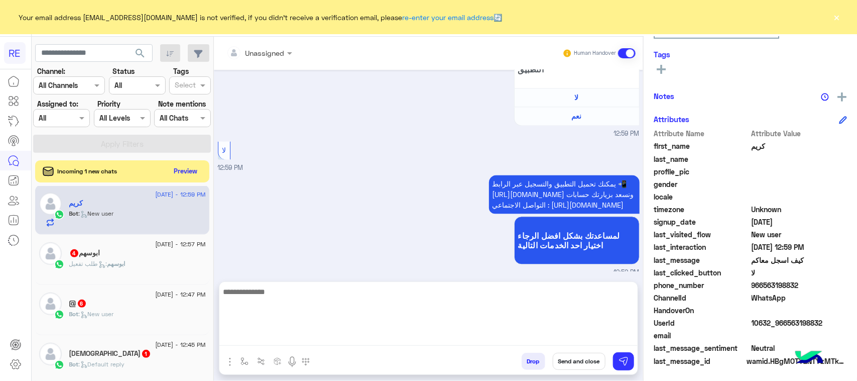
scroll to position [1040, 0]
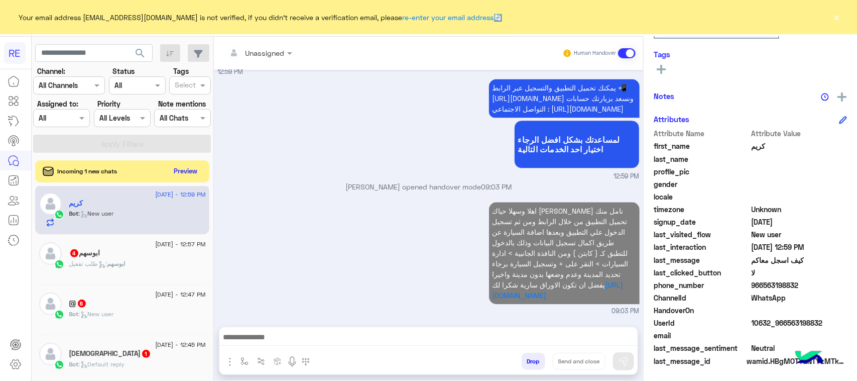
click at [174, 256] on div "ابوسهم 4" at bounding box center [137, 254] width 137 height 11
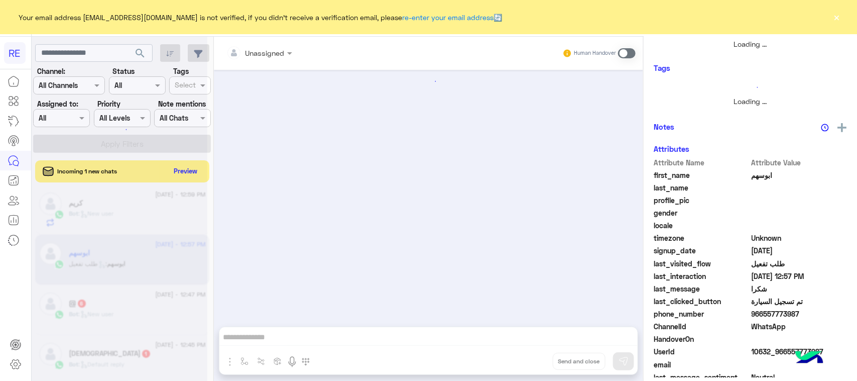
scroll to position [189, 0]
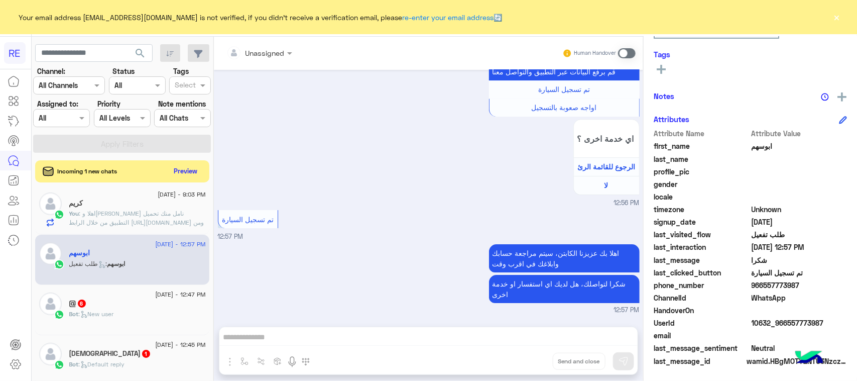
click at [626, 51] on span at bounding box center [627, 53] width 18 height 10
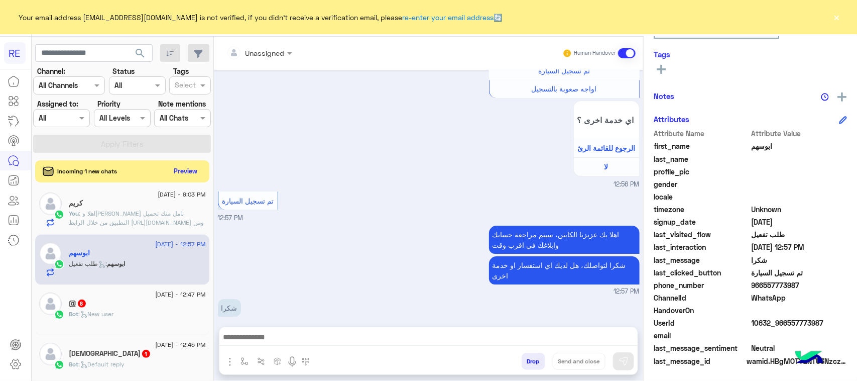
click at [235, 342] on textarea at bounding box center [428, 337] width 418 height 15
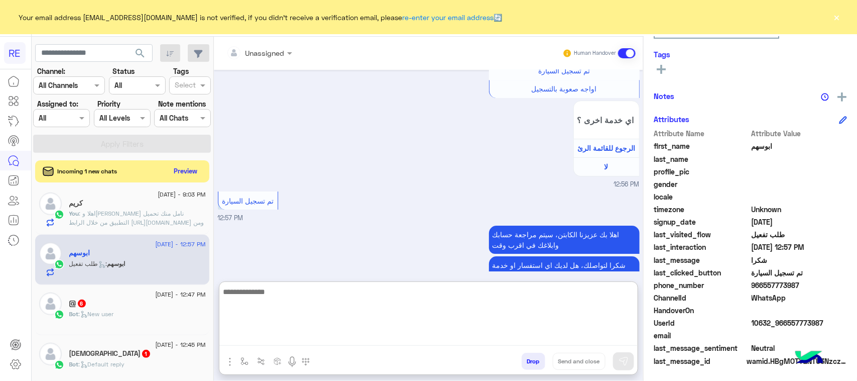
paste textarea "**********"
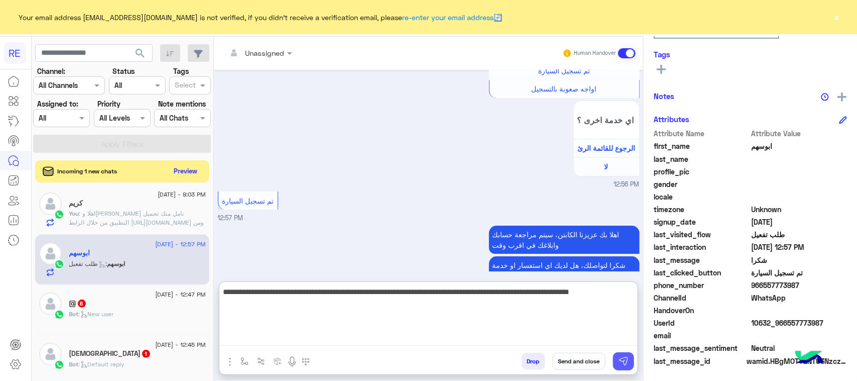
type textarea "**********"
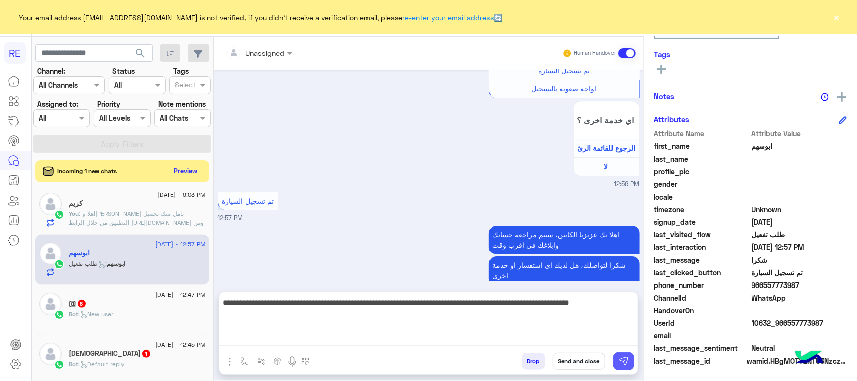
click at [619, 360] on img at bounding box center [624, 361] width 10 height 10
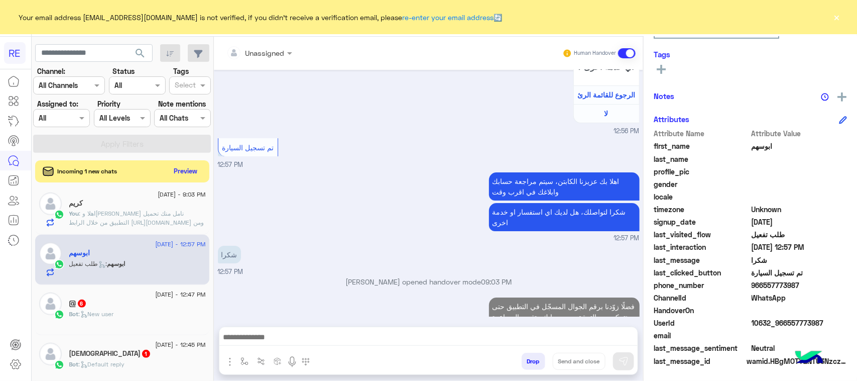
click at [140, 311] on div "Bot : New user" at bounding box center [137, 318] width 137 height 18
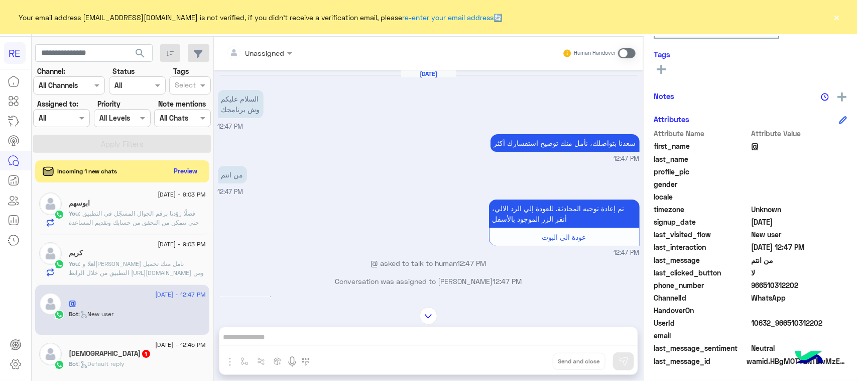
drag, startPoint x: 633, startPoint y: 49, endPoint x: 629, endPoint y: 54, distance: 6.8
click at [633, 49] on span at bounding box center [627, 53] width 18 height 10
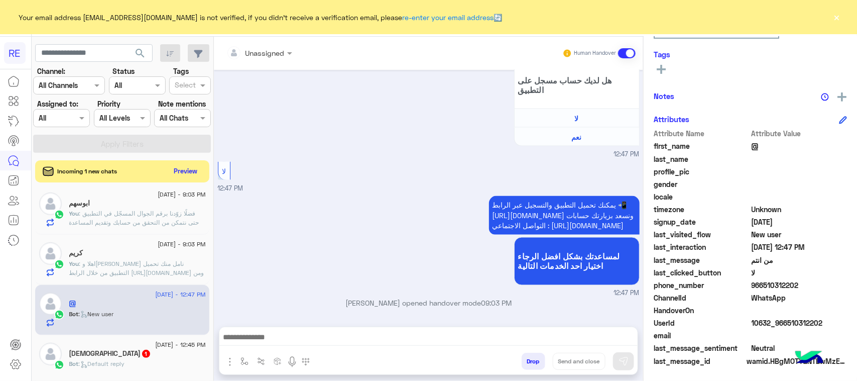
click at [372, 340] on textarea at bounding box center [428, 337] width 418 height 15
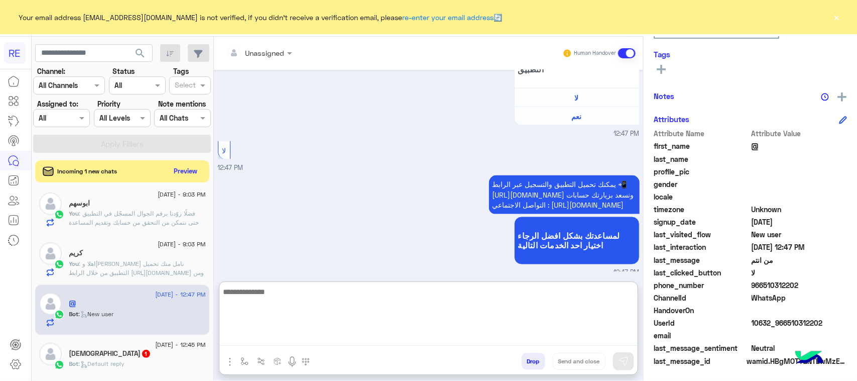
paste textarea "**********"
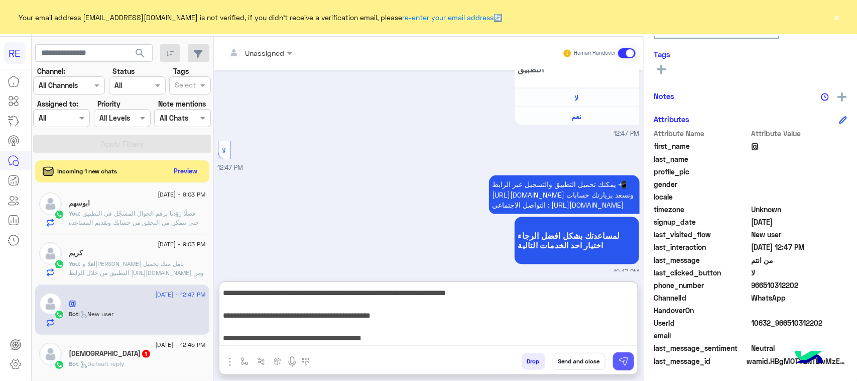
type textarea "**********"
click at [628, 361] on img at bounding box center [624, 361] width 10 height 10
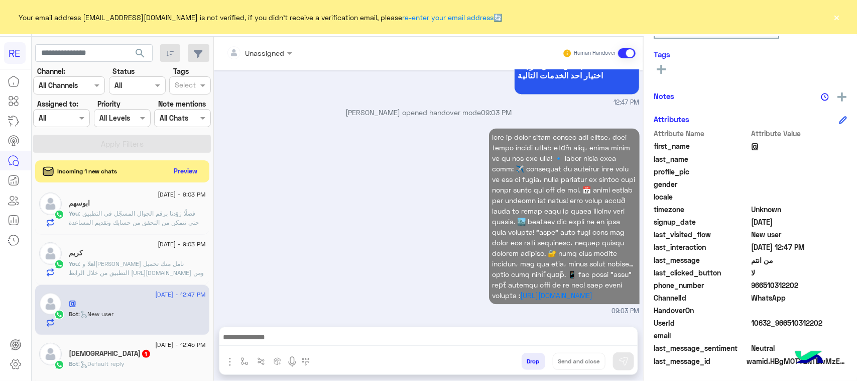
click at [126, 354] on div "Islam 1" at bounding box center [137, 354] width 137 height 11
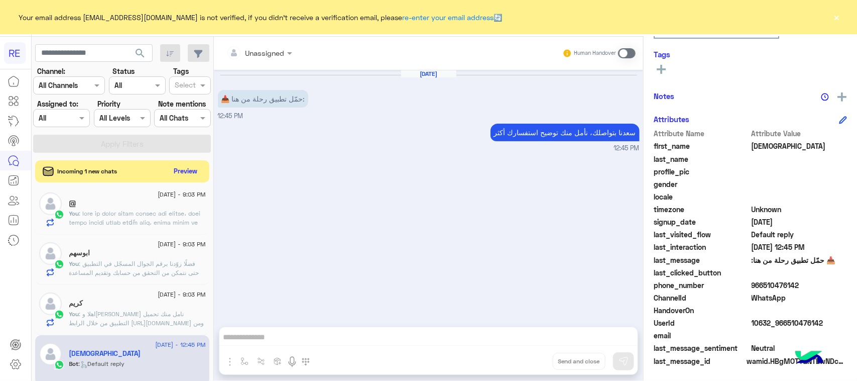
click at [633, 56] on span at bounding box center [627, 53] width 18 height 10
click at [342, 338] on textarea at bounding box center [428, 337] width 418 height 15
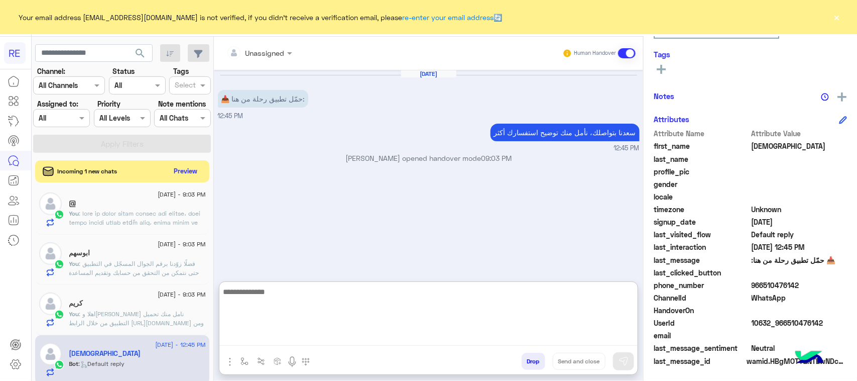
paste textarea "**********"
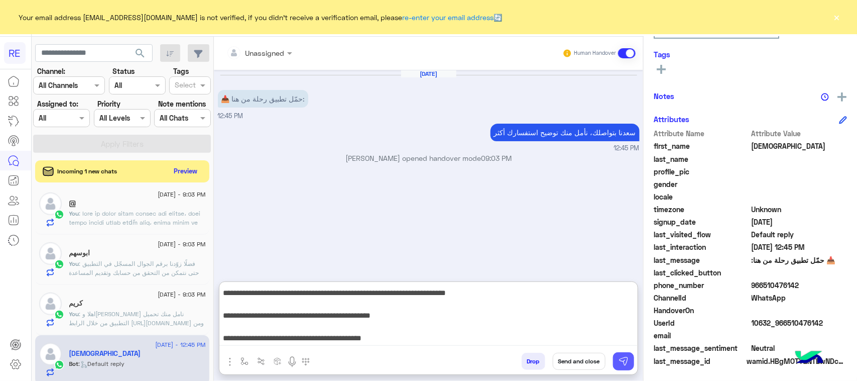
type textarea "**********"
click at [624, 369] on button at bounding box center [623, 361] width 21 height 18
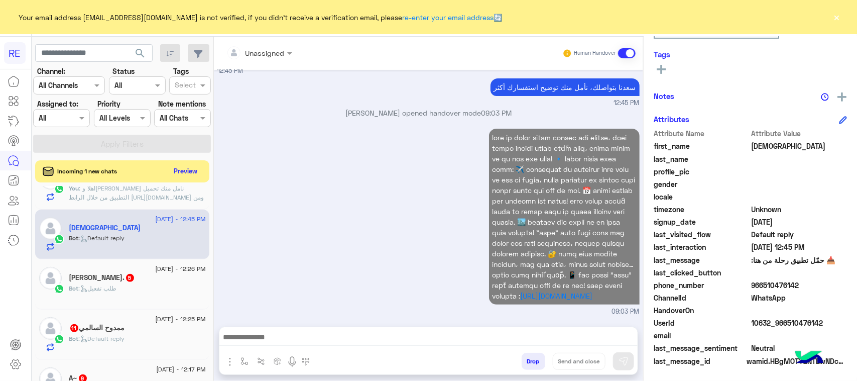
click at [148, 283] on div "Sami. 5" at bounding box center [137, 278] width 137 height 11
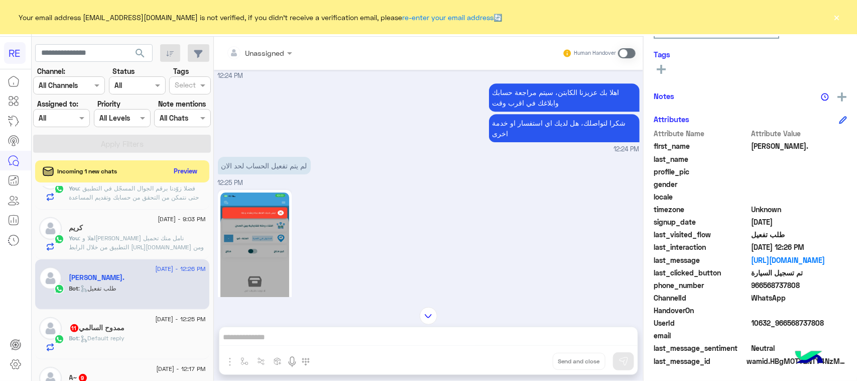
click at [629, 51] on span at bounding box center [627, 53] width 18 height 10
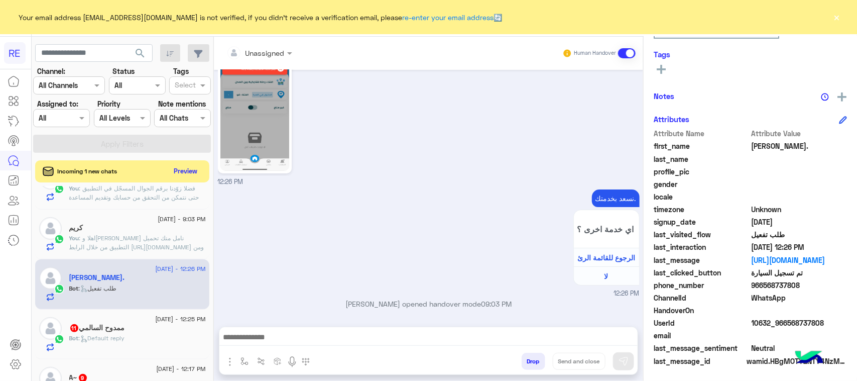
click at [365, 328] on div at bounding box center [428, 339] width 418 height 25
drag, startPoint x: 364, startPoint y: 328, endPoint x: 347, endPoint y: 334, distance: 18.6
click at [347, 334] on textarea at bounding box center [428, 337] width 418 height 15
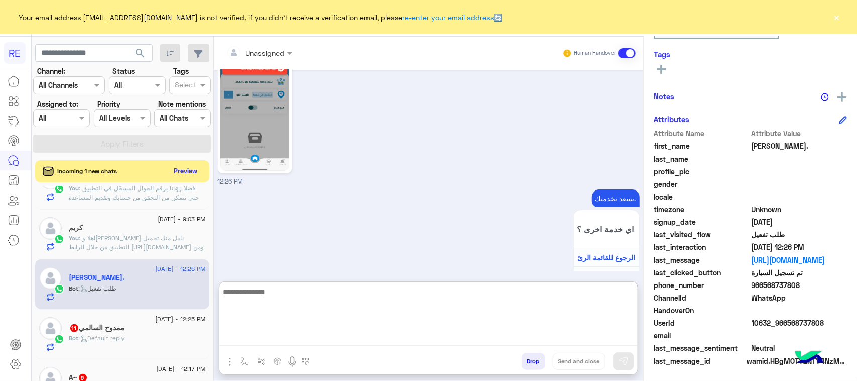
paste textarea "**********"
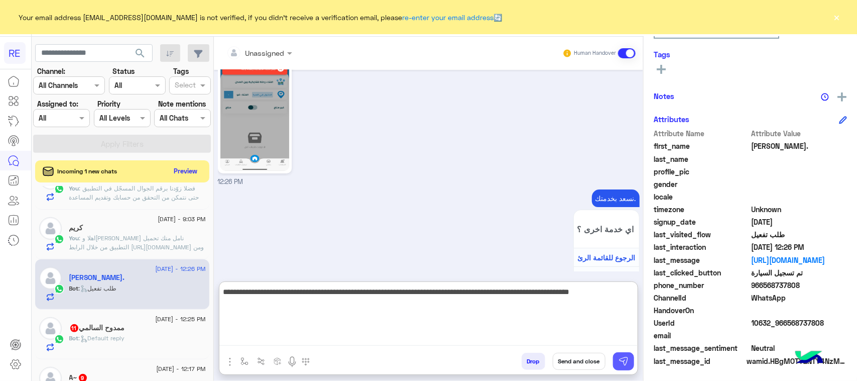
type textarea "**********"
click at [622, 358] on img at bounding box center [624, 361] width 10 height 10
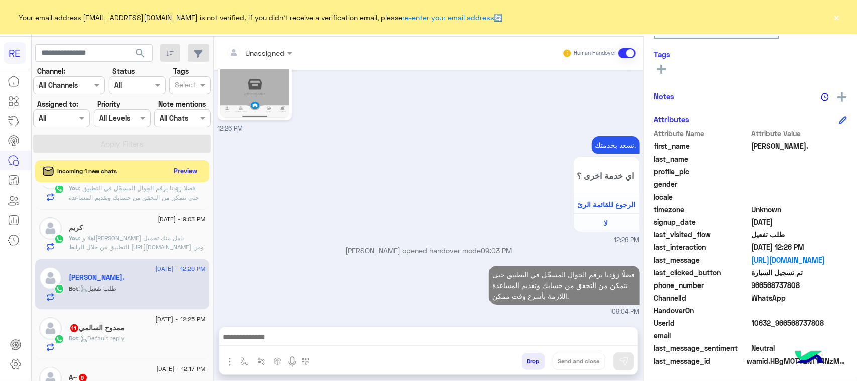
click at [154, 328] on div "ممدوح السالمي 11" at bounding box center [137, 328] width 137 height 11
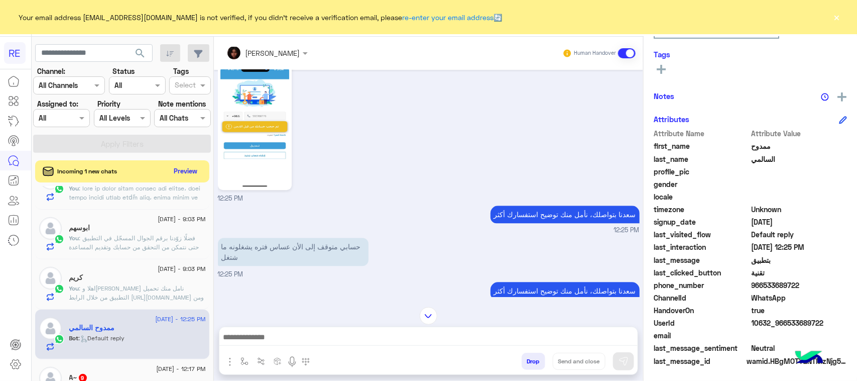
click at [352, 329] on div at bounding box center [428, 339] width 418 height 25
click at [343, 348] on div at bounding box center [428, 339] width 418 height 25
click at [337, 335] on textarea at bounding box center [428, 337] width 418 height 15
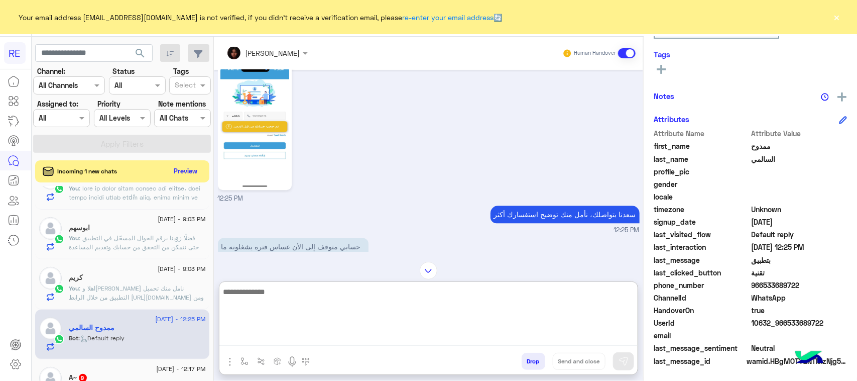
paste textarea "**********"
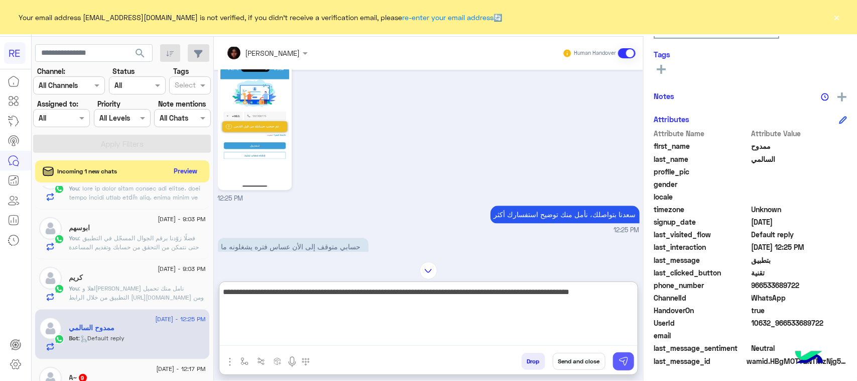
type textarea "**********"
click at [624, 366] on button at bounding box center [623, 361] width 21 height 18
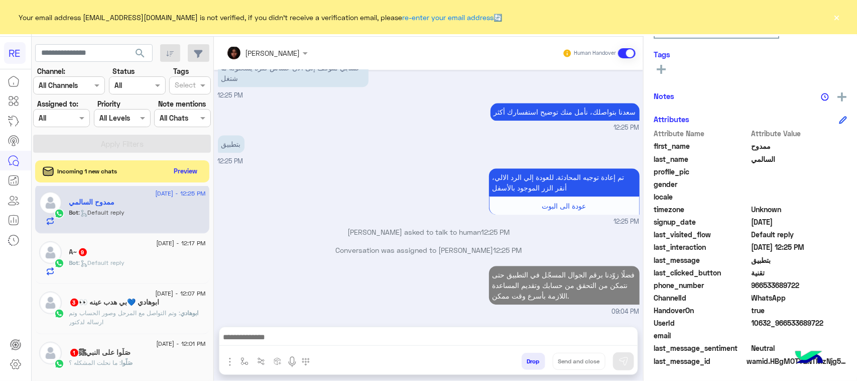
click at [124, 265] on span ": Default reply" at bounding box center [102, 263] width 46 height 8
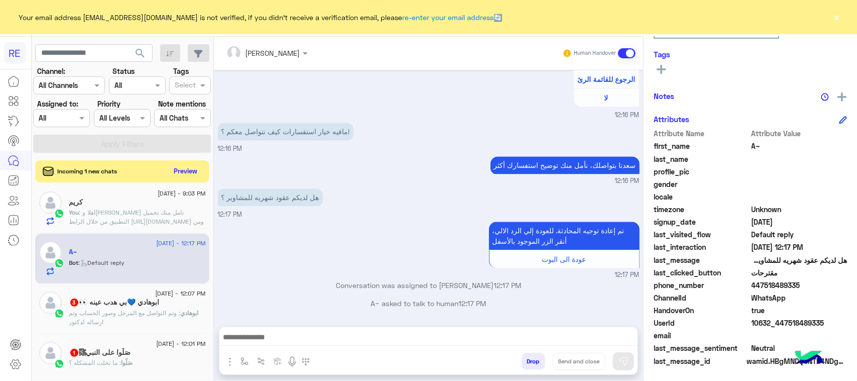
click at [156, 325] on p "ابوهادي : وتم التواصل مع المرحل وصور الحساب وتم ارساله لدكتور" at bounding box center [137, 317] width 137 height 18
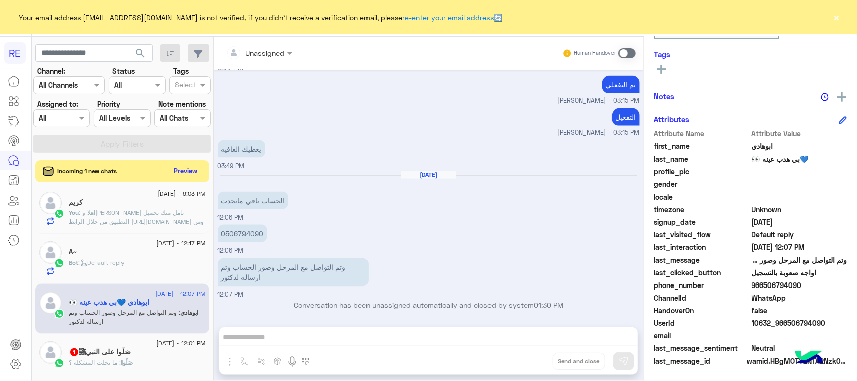
click at [134, 359] on div "23 August - 12:01 PM صَلُّوا على النبيﷺ 1 صَلُّوا : ما نحلت المشكله ؟" at bounding box center [137, 358] width 137 height 35
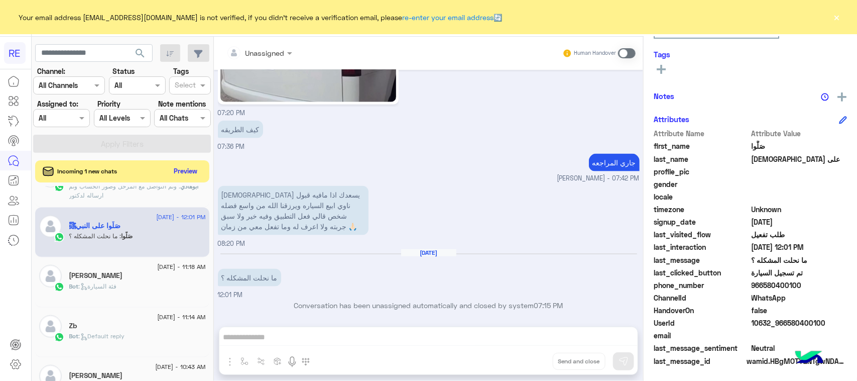
click at [140, 296] on div "Bot : فئة السيارة" at bounding box center [137, 291] width 137 height 18
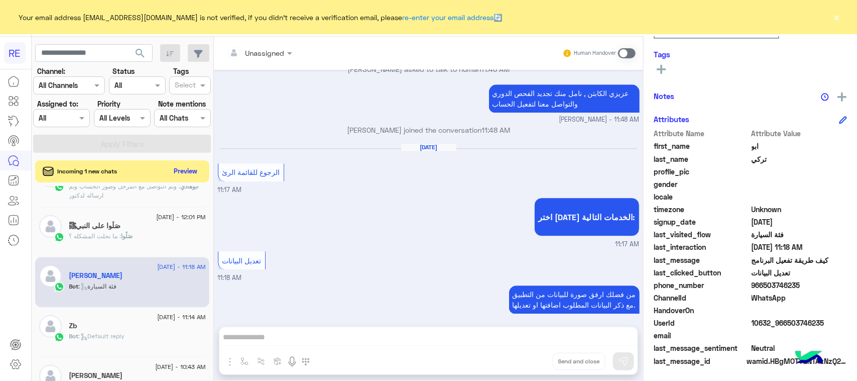
click at [622, 51] on span at bounding box center [627, 53] width 18 height 10
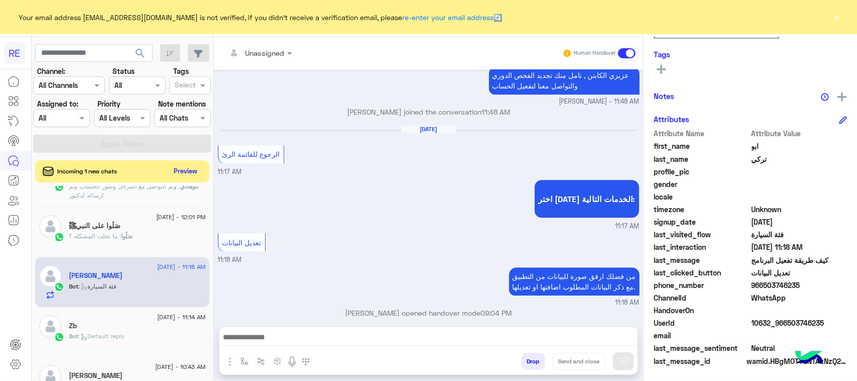
click at [471, 353] on div "Drop Send and close" at bounding box center [477, 363] width 320 height 22
drag, startPoint x: 470, startPoint y: 346, endPoint x: 469, endPoint y: 340, distance: 5.7
click at [469, 344] on div at bounding box center [428, 339] width 418 height 25
drag, startPoint x: 469, startPoint y: 340, endPoint x: 437, endPoint y: 341, distance: 31.6
click at [437, 341] on textarea at bounding box center [428, 337] width 418 height 15
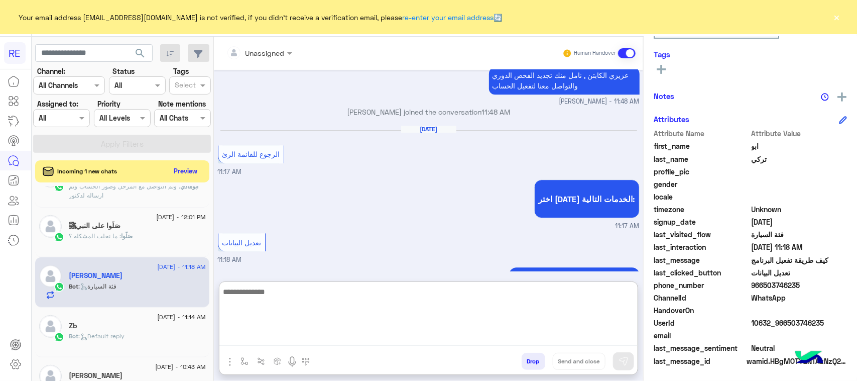
paste textarea "**********"
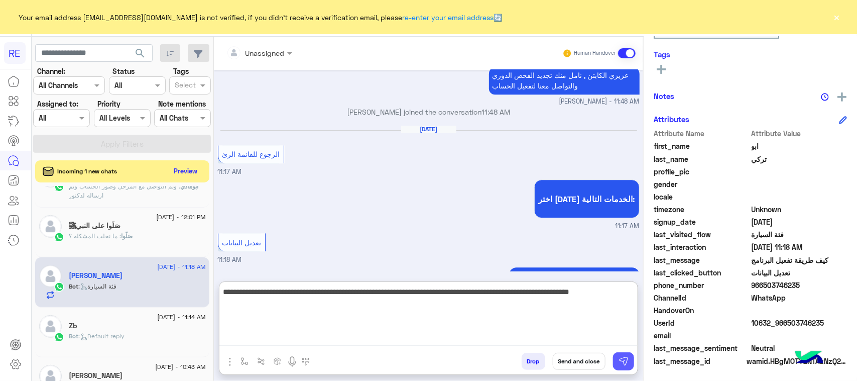
type textarea "**********"
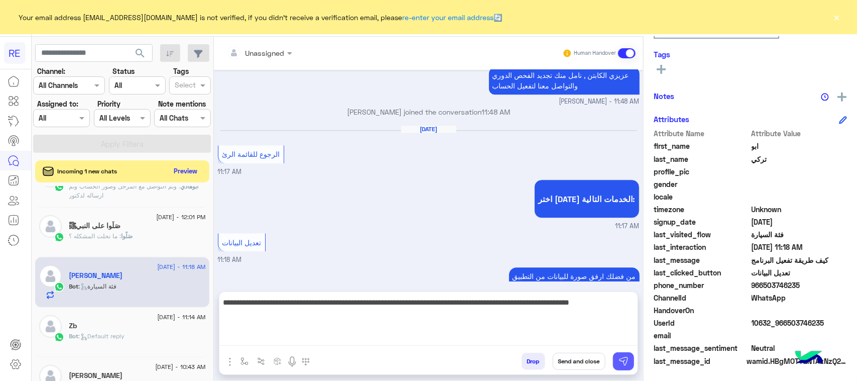
click at [626, 357] on img at bounding box center [624, 361] width 10 height 10
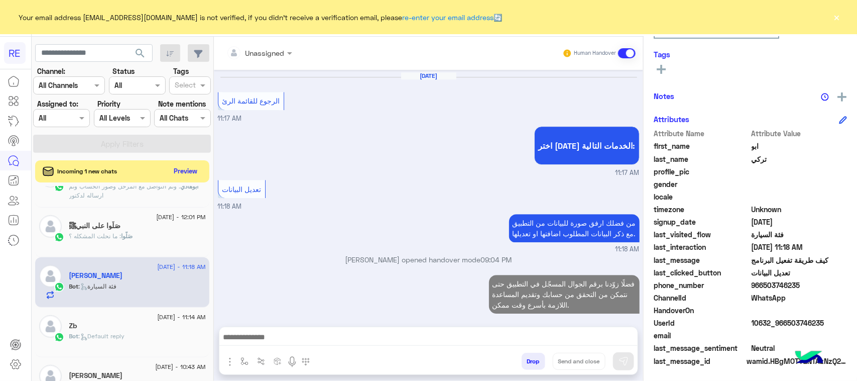
click at [112, 339] on span ": Default reply" at bounding box center [102, 336] width 46 height 8
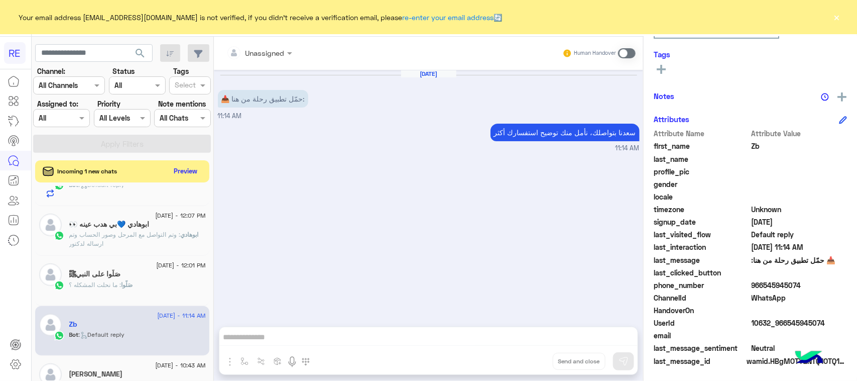
click at [628, 47] on div "Human Handover" at bounding box center [600, 53] width 74 height 18
click at [417, 339] on div "Unassigned Human Handover Aug 23, 2025 📥 حمّل تطبيق رحلة من هنا: 11:14 AM سعدنا…" at bounding box center [428, 211] width 429 height 348
click at [398, 338] on div "Unassigned Human Handover Aug 23, 2025 📥 حمّل تطبيق رحلة من هنا: 11:14 AM سعدنا…" at bounding box center [428, 211] width 429 height 348
click at [624, 54] on span at bounding box center [627, 53] width 18 height 10
click at [297, 347] on div at bounding box center [428, 339] width 418 height 25
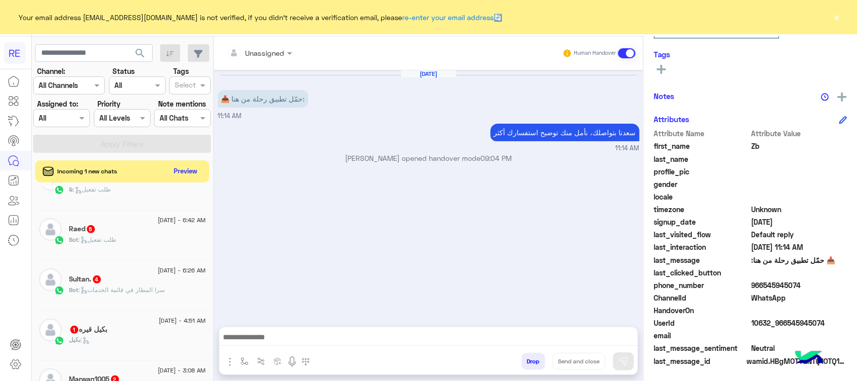
click at [235, 337] on textarea at bounding box center [428, 337] width 418 height 15
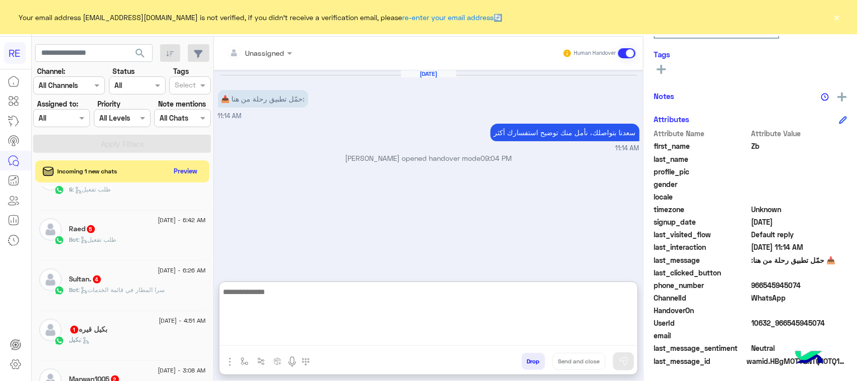
paste textarea "**********"
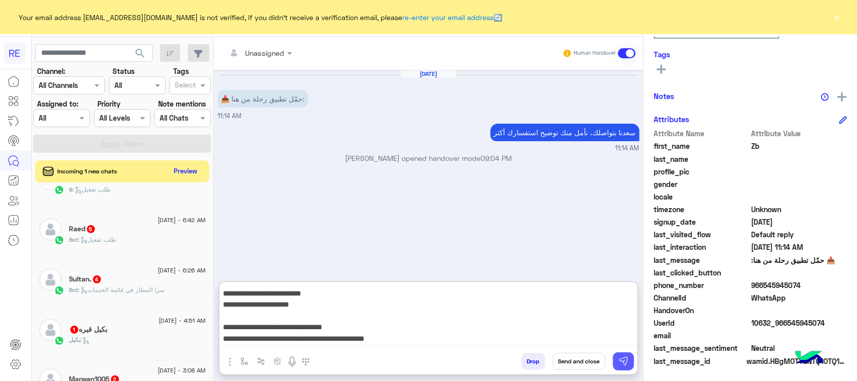
type textarea "**********"
click at [629, 360] on button at bounding box center [623, 361] width 21 height 18
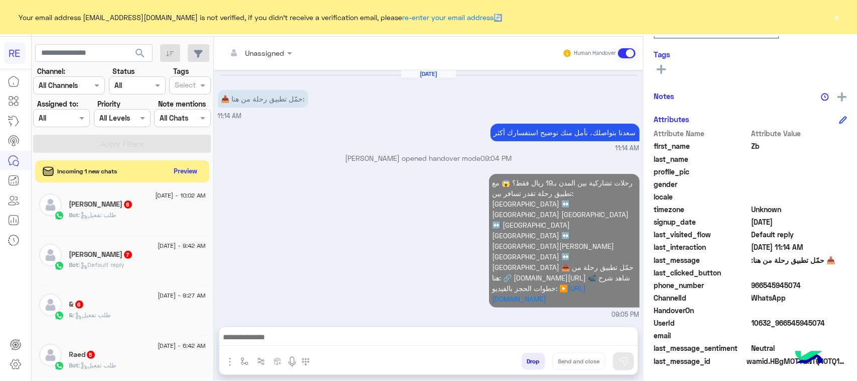
click at [137, 210] on div "أبو محمد 8" at bounding box center [137, 205] width 137 height 11
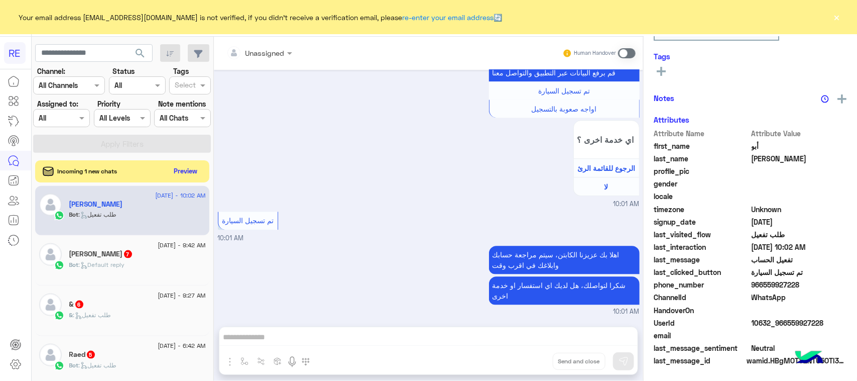
click at [623, 51] on span at bounding box center [627, 53] width 18 height 10
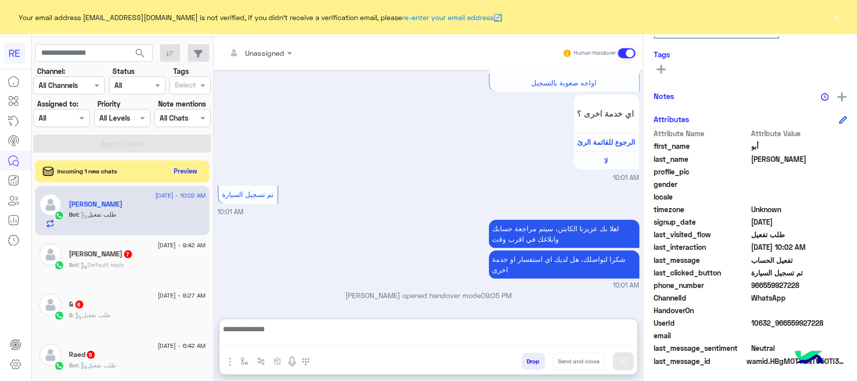
click at [321, 334] on textarea at bounding box center [428, 333] width 418 height 23
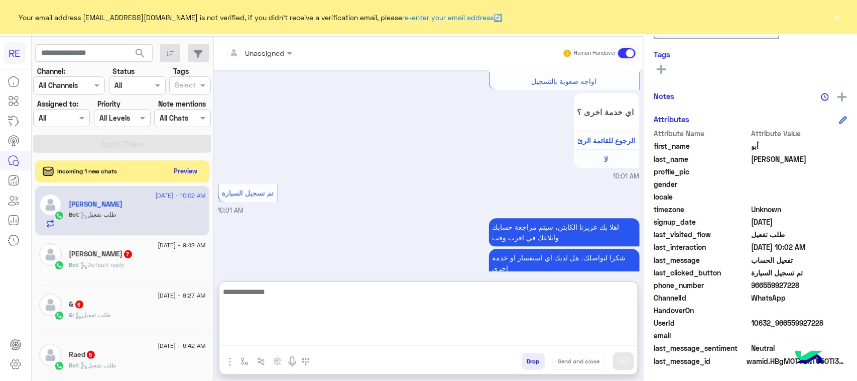
paste textarea "**********"
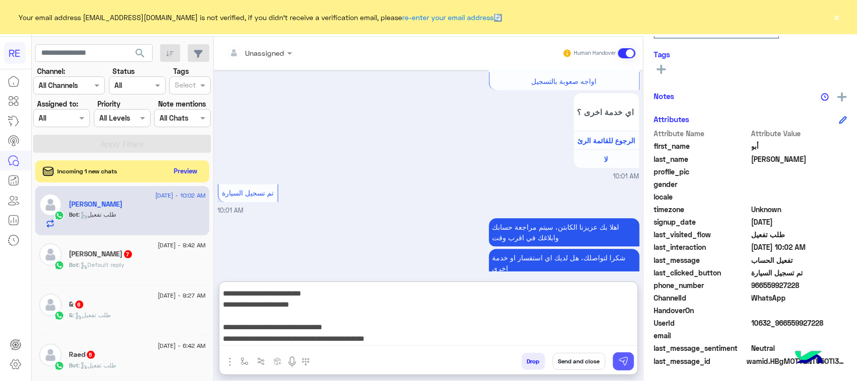
type textarea "**********"
click at [625, 362] on img at bounding box center [624, 361] width 10 height 10
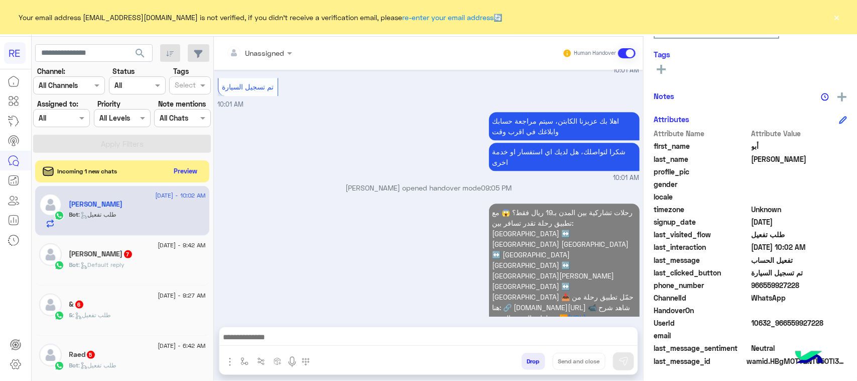
click at [131, 260] on div "محمد 7" at bounding box center [137, 255] width 137 height 11
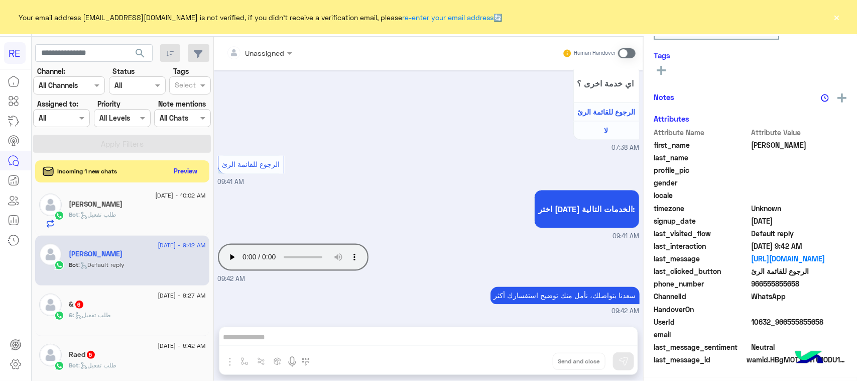
click at [106, 316] on span ": طلب تفعيل" at bounding box center [92, 315] width 38 height 8
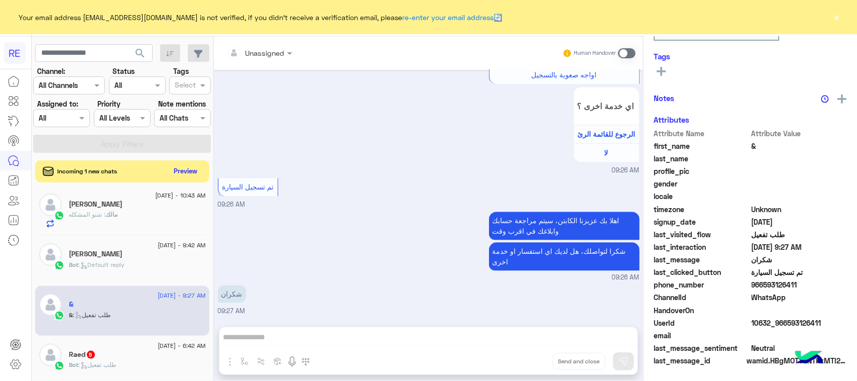
click at [627, 54] on span at bounding box center [627, 53] width 18 height 10
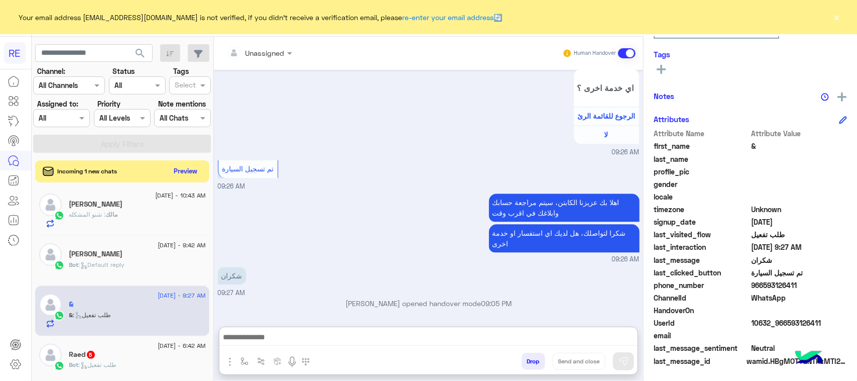
click at [375, 333] on textarea at bounding box center [428, 337] width 418 height 15
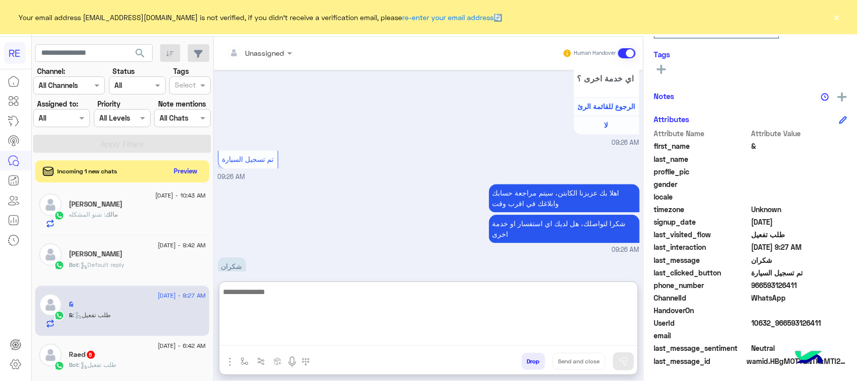
paste textarea "**********"
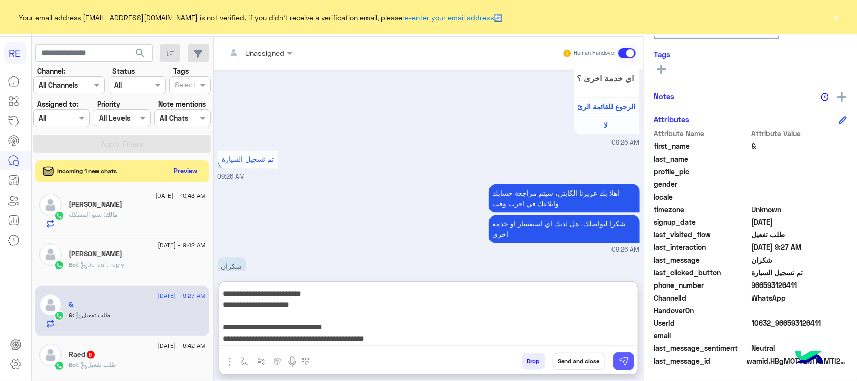
type textarea "**********"
click at [617, 358] on button at bounding box center [623, 361] width 21 height 18
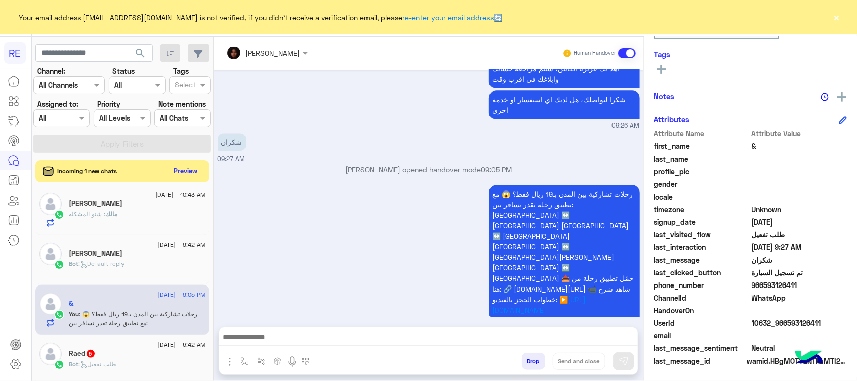
click at [284, 346] on div at bounding box center [428, 339] width 418 height 25
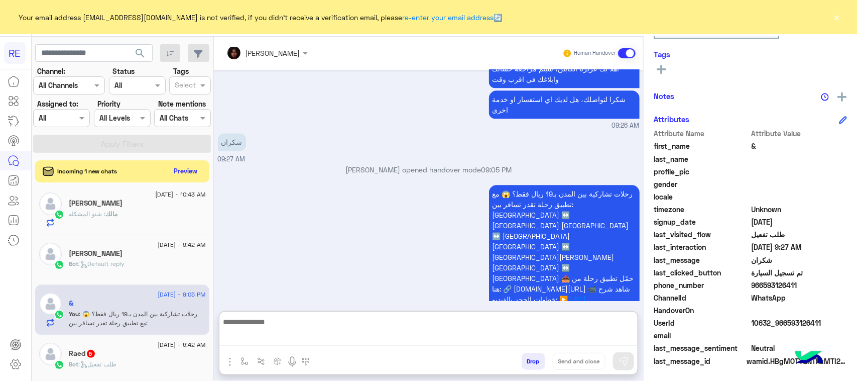
click at [281, 331] on textarea at bounding box center [428, 330] width 418 height 31
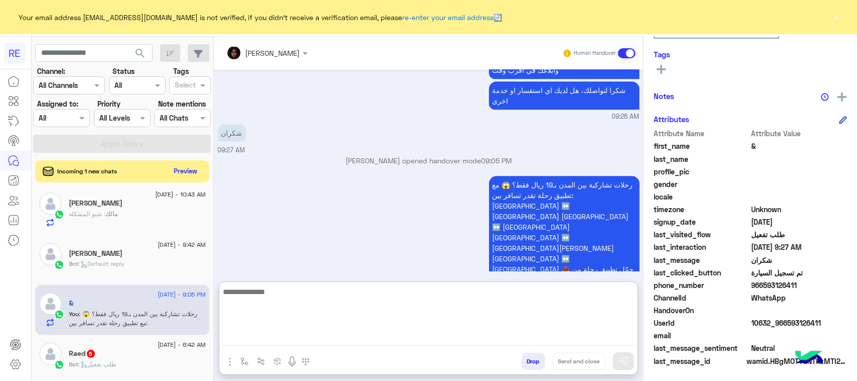
paste textarea "**********"
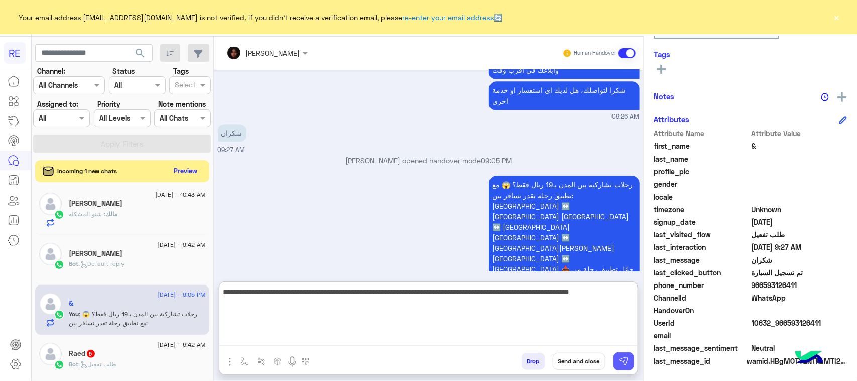
type textarea "**********"
click at [630, 359] on button at bounding box center [623, 361] width 21 height 18
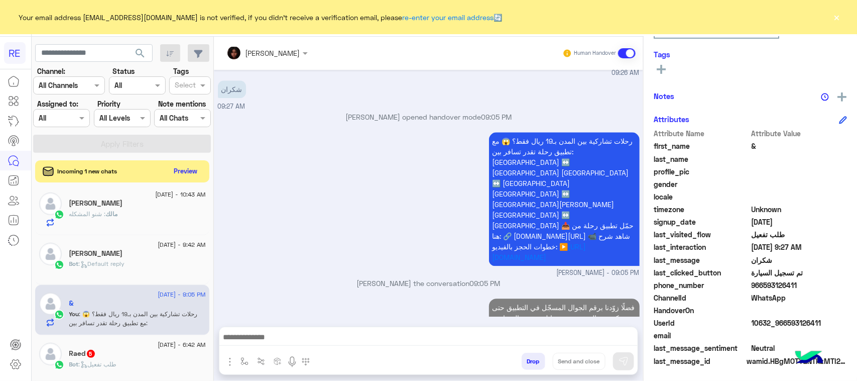
click at [144, 370] on div "Bot : طلب تفعيل" at bounding box center [137, 369] width 137 height 18
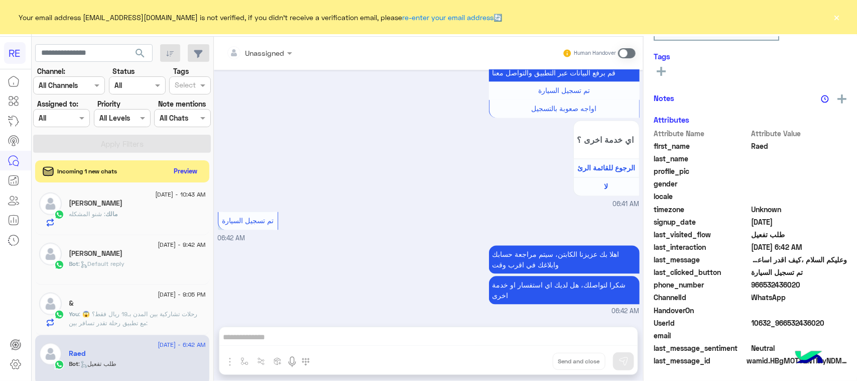
click at [636, 50] on div "Unassigned Human Handover" at bounding box center [428, 53] width 429 height 33
click at [624, 51] on span at bounding box center [627, 53] width 18 height 10
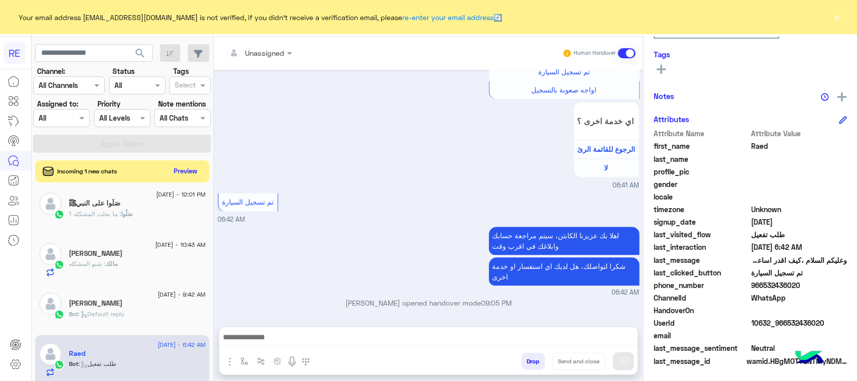
click at [312, 334] on textarea at bounding box center [428, 337] width 418 height 15
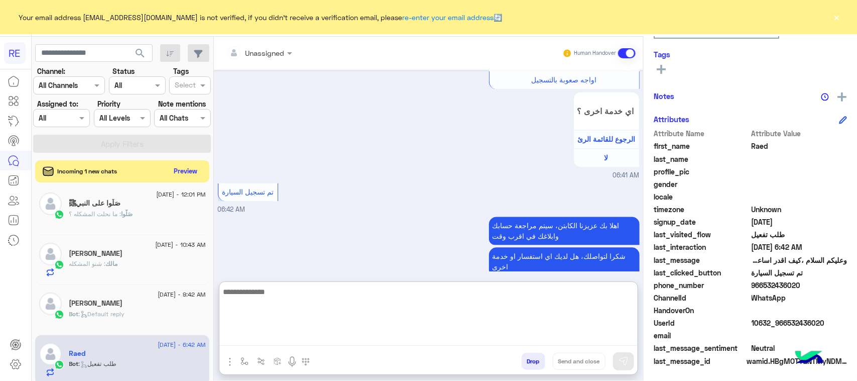
paste textarea "**********"
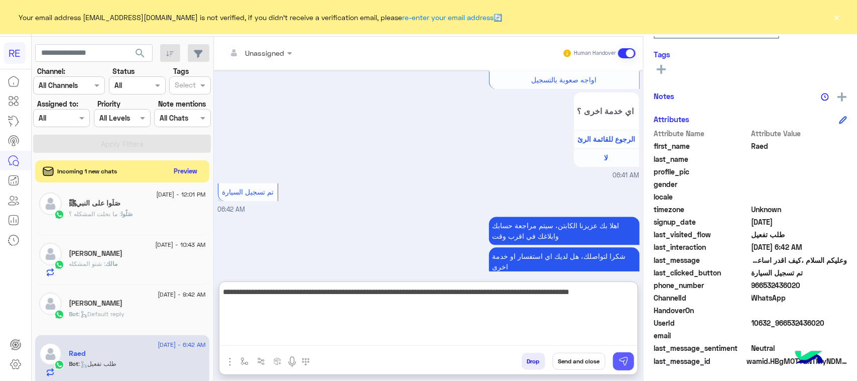
type textarea "**********"
click at [623, 357] on img at bounding box center [624, 361] width 10 height 10
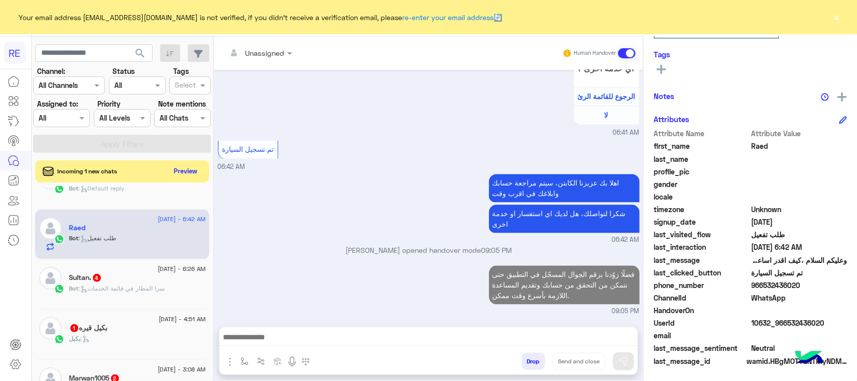
click at [154, 299] on div "Bot : سرا المطار في قائمة الخدمات" at bounding box center [137, 293] width 137 height 18
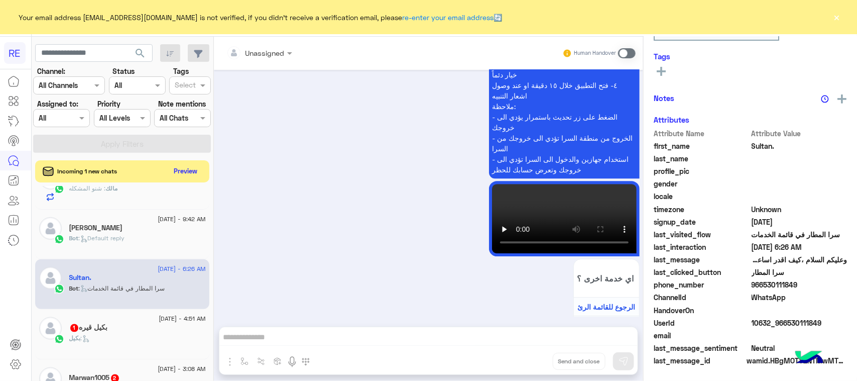
click at [626, 54] on span at bounding box center [627, 53] width 18 height 10
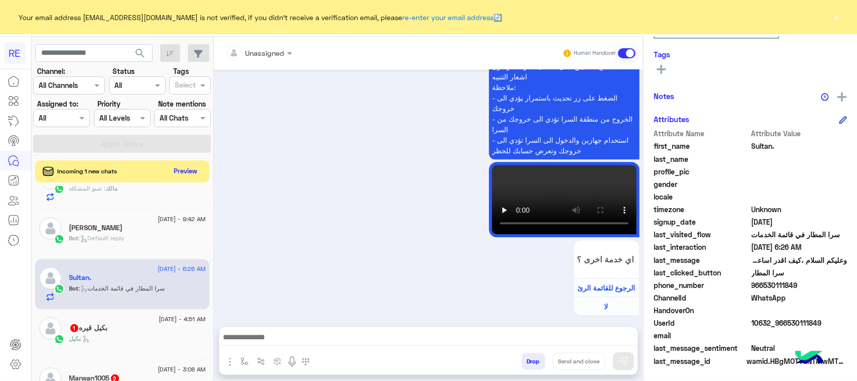
click at [395, 344] on textarea at bounding box center [428, 337] width 418 height 15
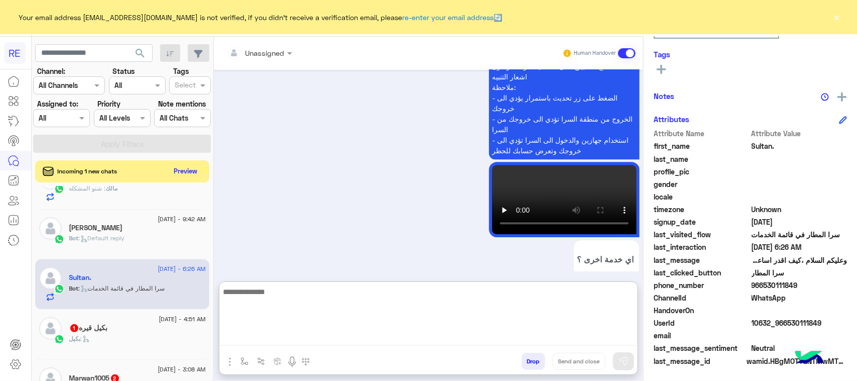
paste textarea "**********"
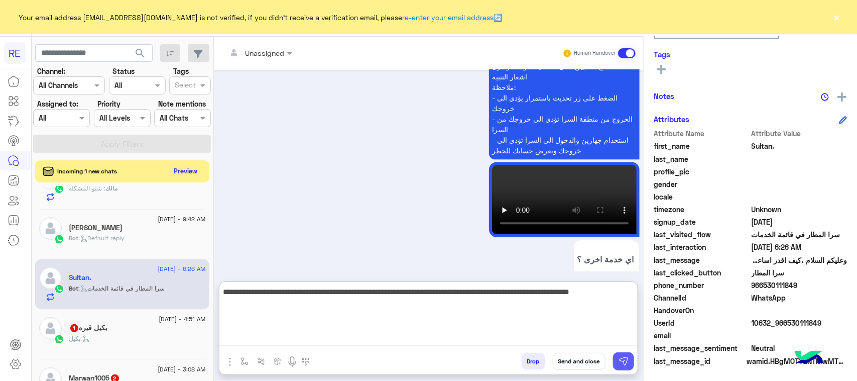
type textarea "**********"
click at [615, 359] on div "Drop Send and close" at bounding box center [477, 363] width 320 height 22
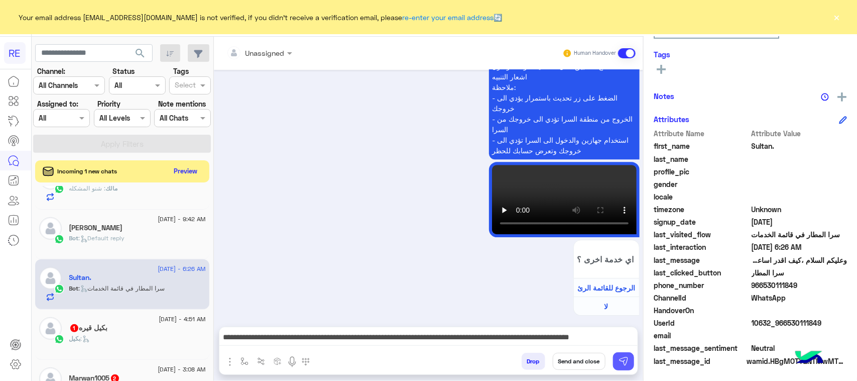
click at [619, 361] on img at bounding box center [624, 361] width 10 height 10
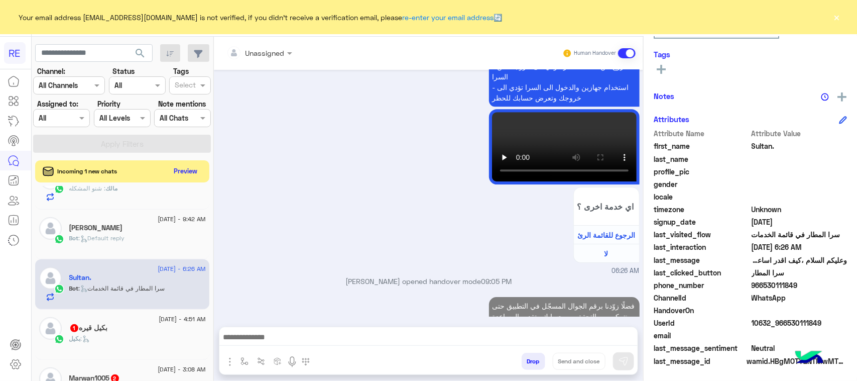
click at [136, 340] on div "بكيل :" at bounding box center [137, 343] width 137 height 18
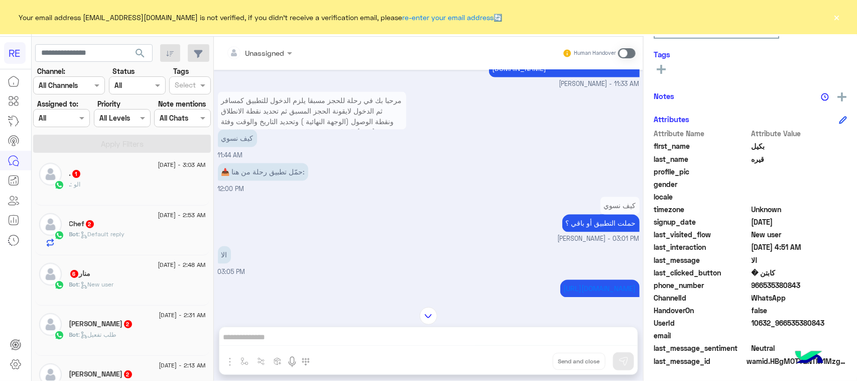
click at [131, 234] on div "Bot : Default reply" at bounding box center [137, 239] width 137 height 18
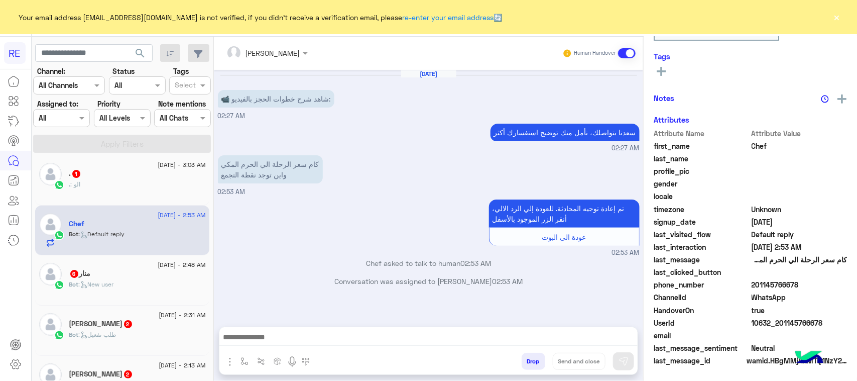
click at [134, 189] on div ". : الو" at bounding box center [137, 189] width 137 height 18
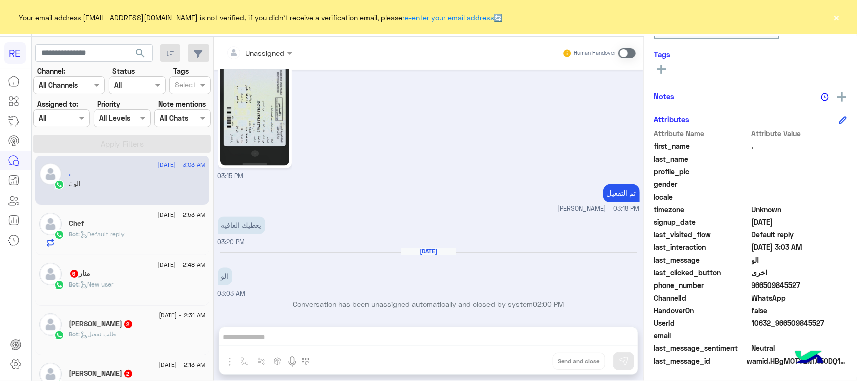
click at [114, 277] on div "منار 6" at bounding box center [137, 274] width 137 height 11
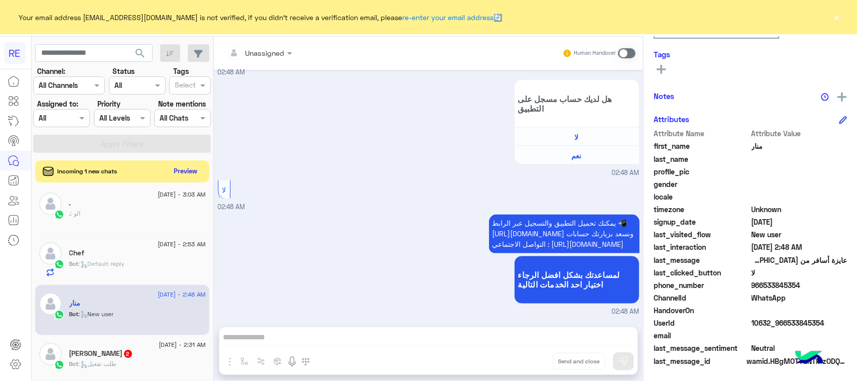
click at [112, 317] on span "Bot : New user" at bounding box center [91, 314] width 45 height 8
click at [123, 350] on span "2" at bounding box center [128, 353] width 10 height 9
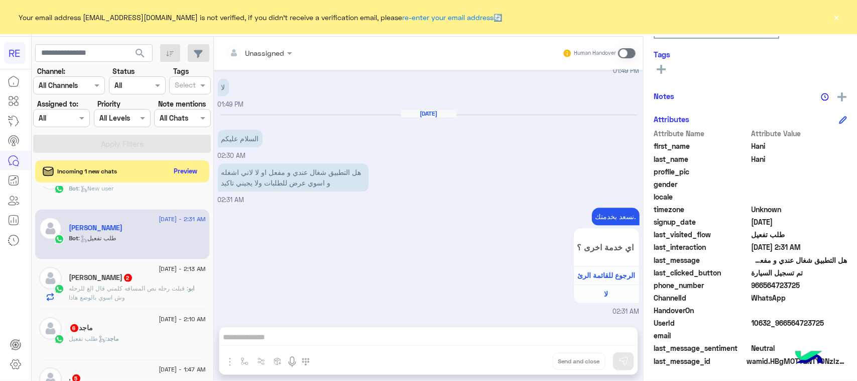
click at [108, 285] on p "ابو : قبلت رحله نص المسافه كلمني قال الغ للرحله وش اسوي بالوضع هاذا" at bounding box center [137, 293] width 137 height 18
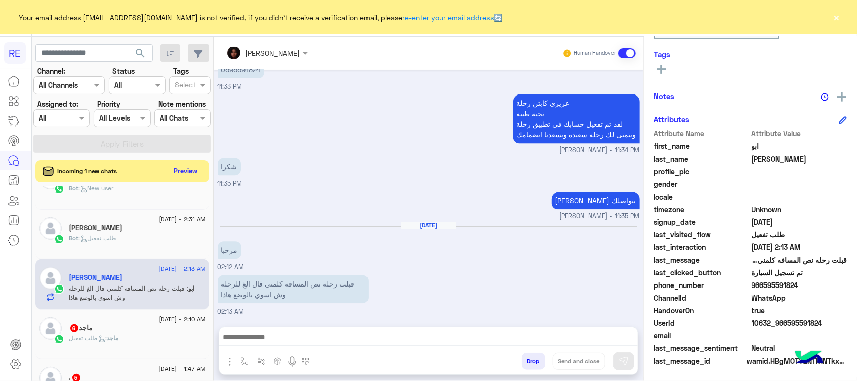
click at [117, 320] on div "23 August - 2:10 AM" at bounding box center [137, 320] width 137 height 7
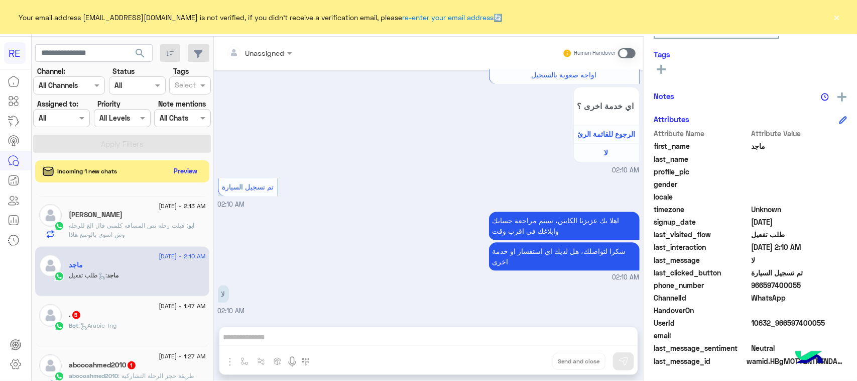
click at [113, 328] on span ": Arabic-lng" at bounding box center [98, 325] width 38 height 8
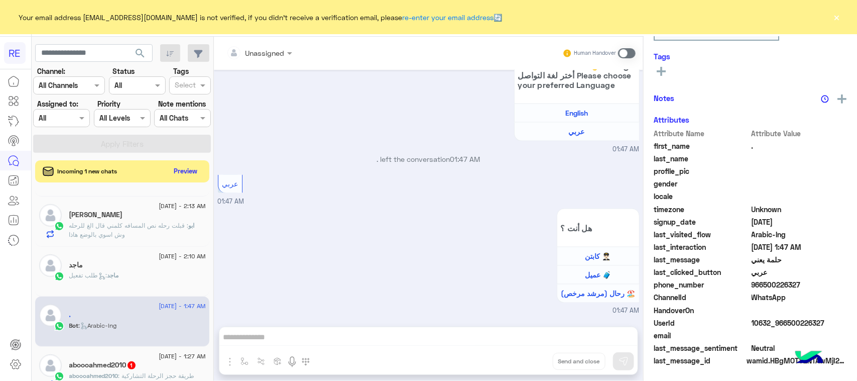
click at [131, 361] on div "23 August - 1:27 AM" at bounding box center [137, 357] width 137 height 7
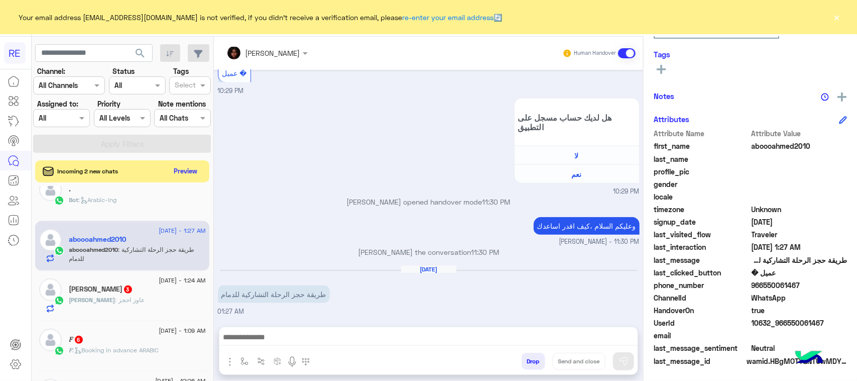
click at [144, 301] on div "Mohamed : عاوز احجز" at bounding box center [137, 304] width 137 height 18
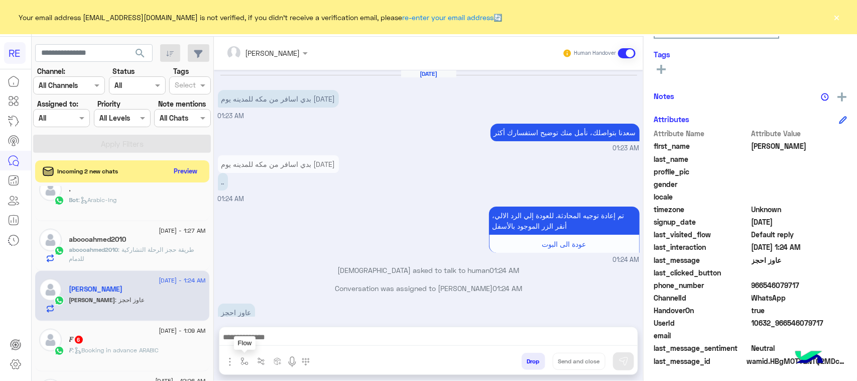
click at [240, 368] on button "button" at bounding box center [245, 361] width 17 height 17
click at [267, 342] on input "text" at bounding box center [262, 339] width 41 height 12
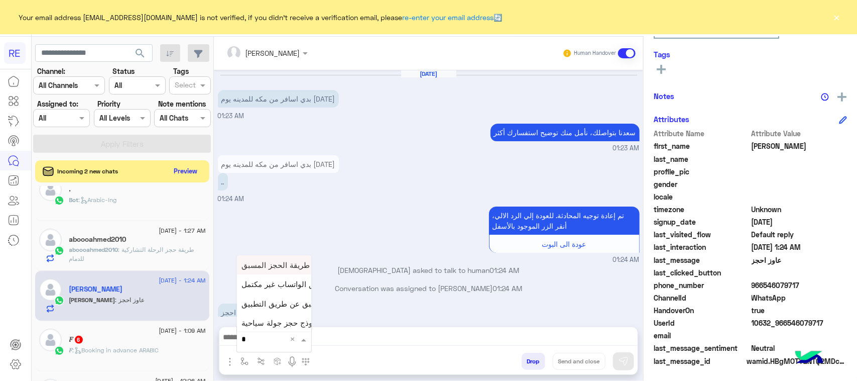
type input "**"
click at [283, 269] on span "طريقة الحجز المسبق" at bounding box center [276, 264] width 68 height 9
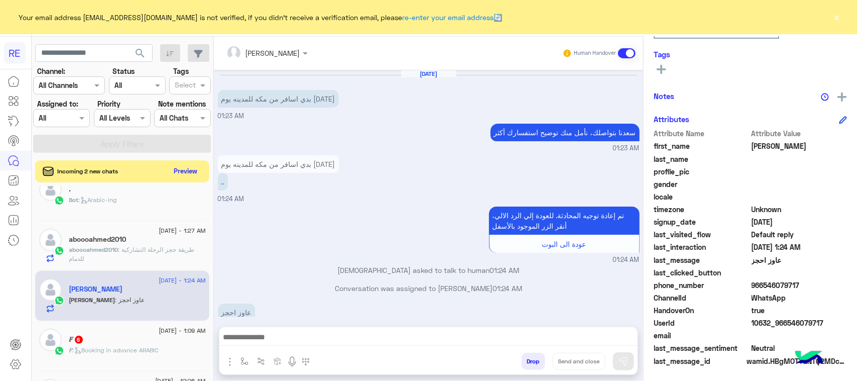
type textarea "**********"
click at [614, 362] on div "Drop Send and close" at bounding box center [477, 363] width 320 height 22
click at [620, 360] on img at bounding box center [624, 361] width 10 height 10
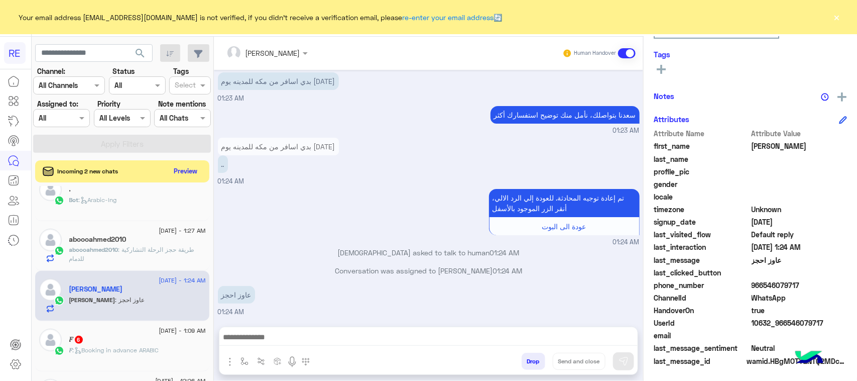
click at [126, 346] on div "𝐹 6" at bounding box center [137, 340] width 137 height 11
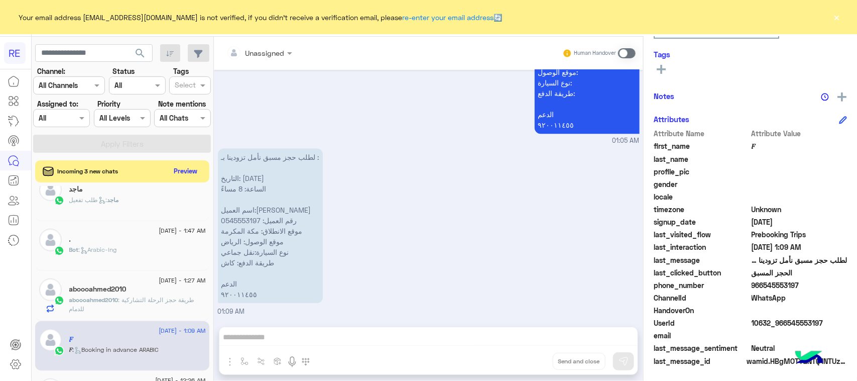
click at [625, 53] on span at bounding box center [627, 53] width 18 height 10
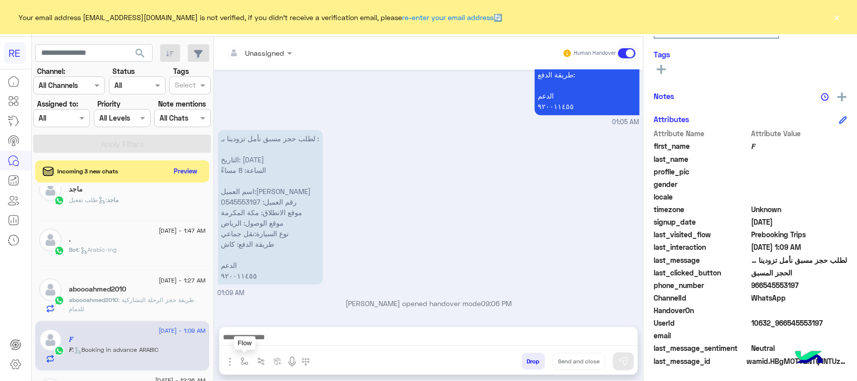
click at [247, 360] on img "button" at bounding box center [245, 361] width 8 height 8
click at [259, 335] on input "text" at bounding box center [262, 339] width 41 height 12
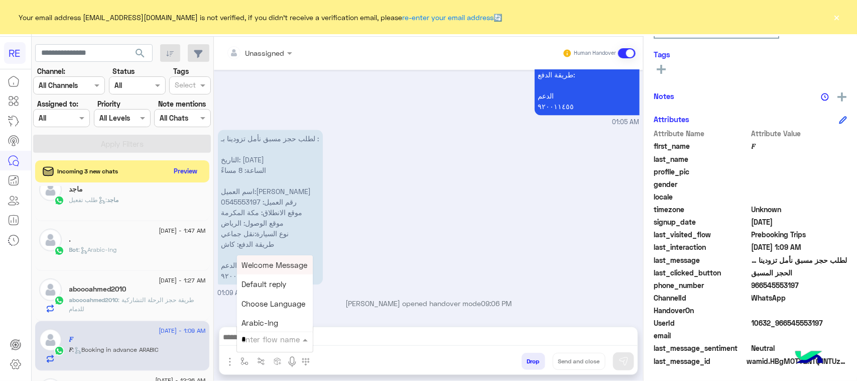
type input "**"
click at [275, 275] on div "حجز مسبق عن طريق الواتساب غير مكتمل" at bounding box center [274, 285] width 74 height 20
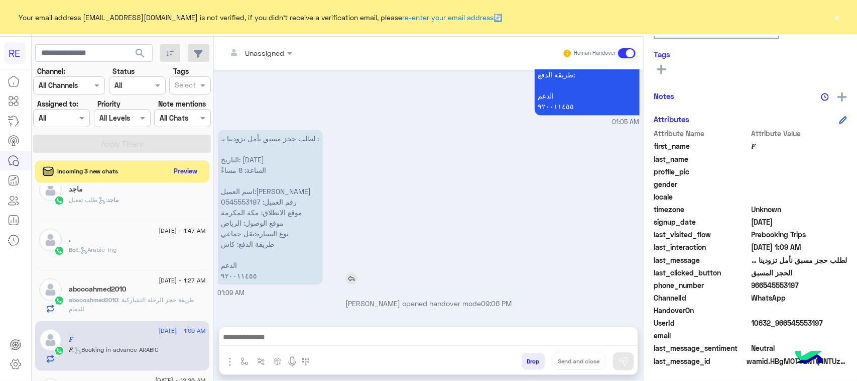
type textarea "**********"
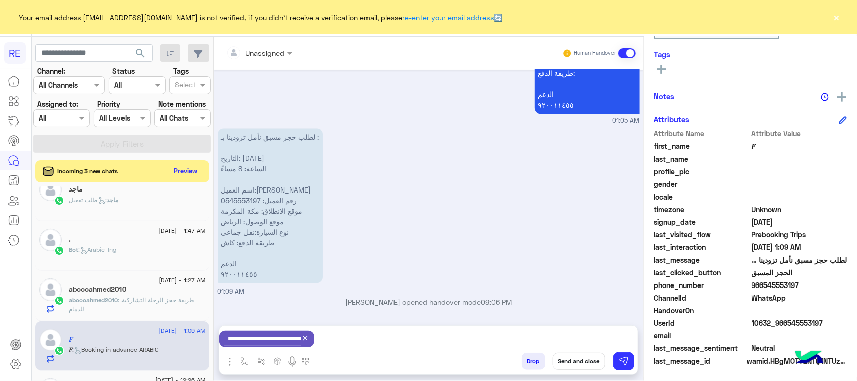
click at [312, 341] on div "**********" at bounding box center [266, 338] width 95 height 17
click at [305, 337] on icon at bounding box center [305, 338] width 8 height 8
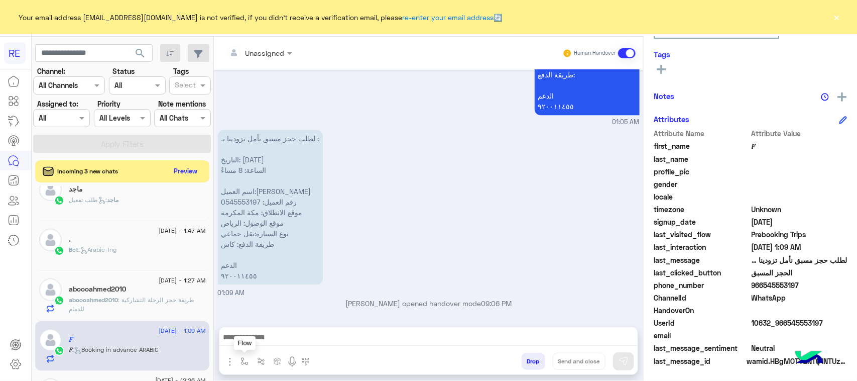
click at [251, 357] on button "button" at bounding box center [245, 361] width 17 height 17
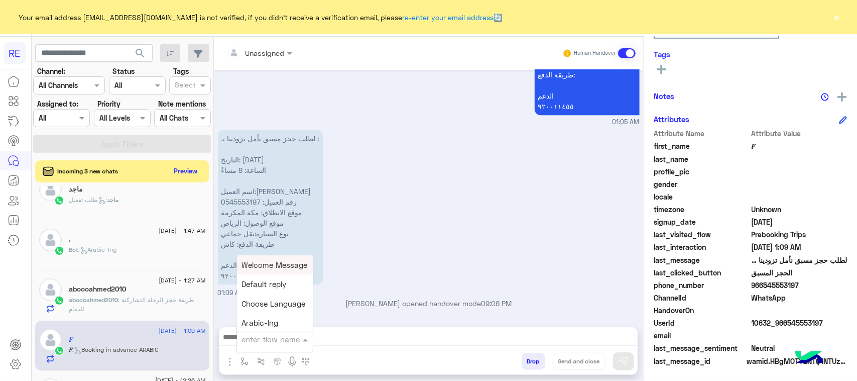
click at [263, 334] on input "text" at bounding box center [262, 339] width 41 height 12
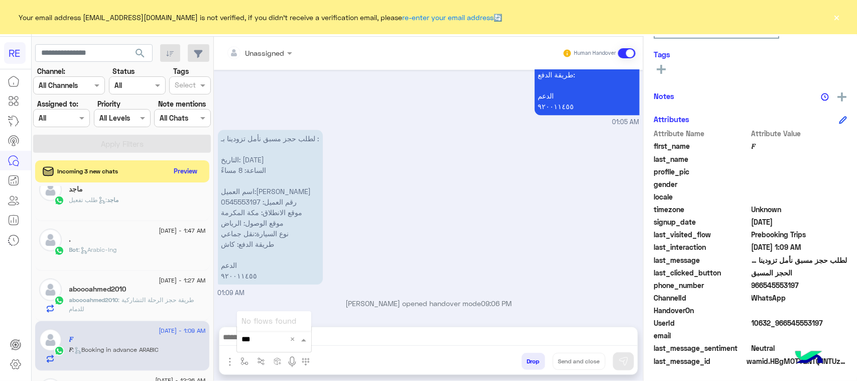
type input "**"
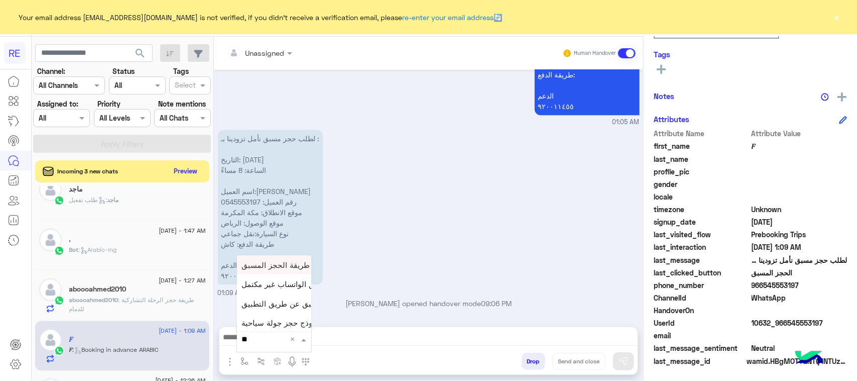
click at [280, 265] on span "طريقة الحجز المسبق" at bounding box center [276, 264] width 68 height 9
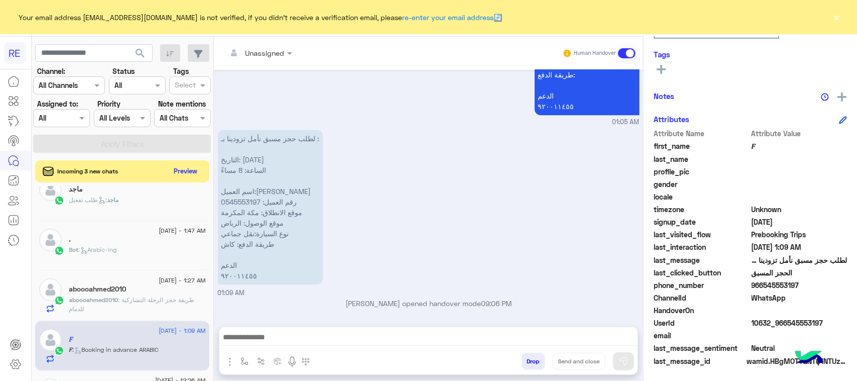
type textarea "**********"
click at [626, 357] on img at bounding box center [624, 361] width 10 height 10
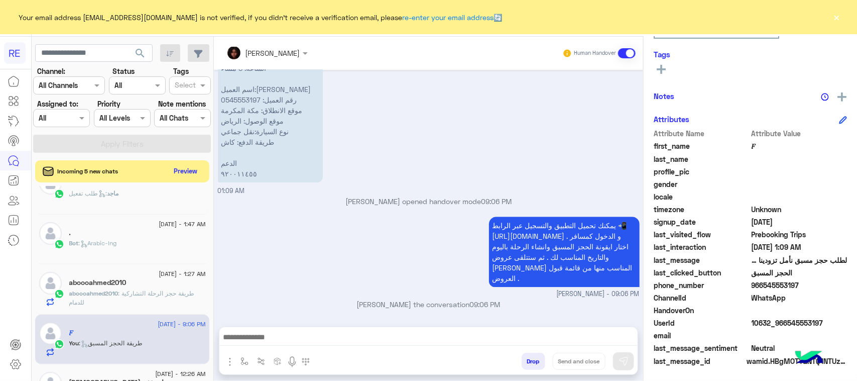
scroll to position [319, 0]
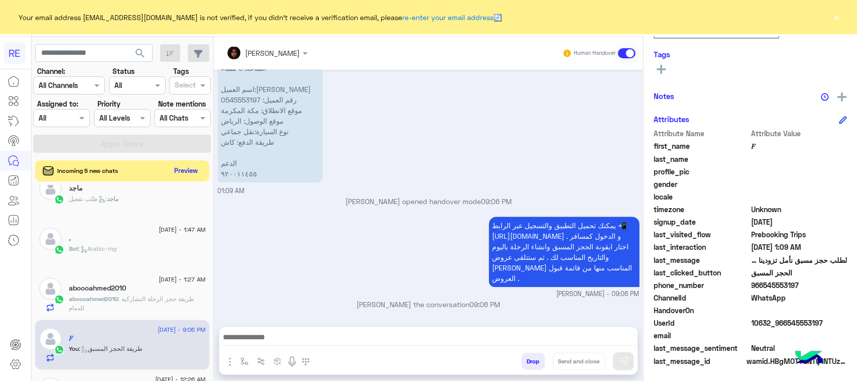
click at [189, 174] on button "Preview" at bounding box center [186, 171] width 31 height 14
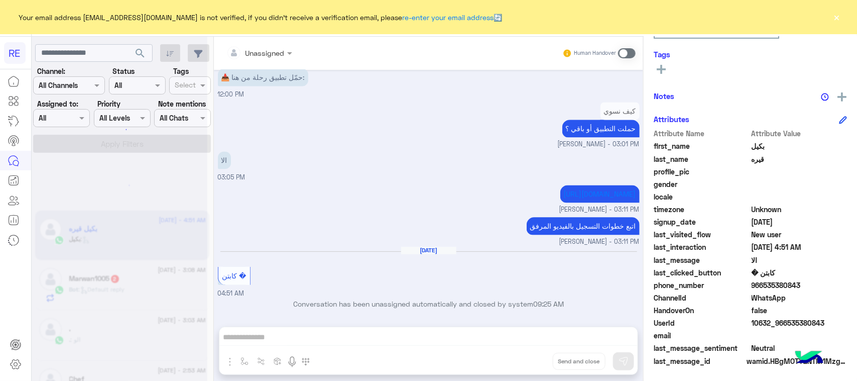
scroll to position [5, 0]
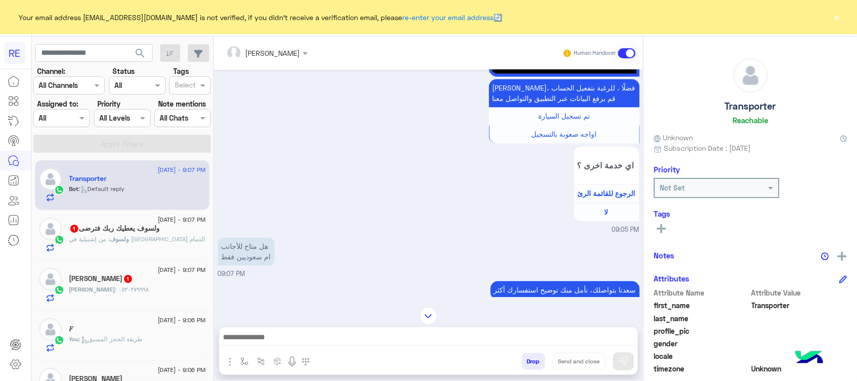
scroll to position [987, 0]
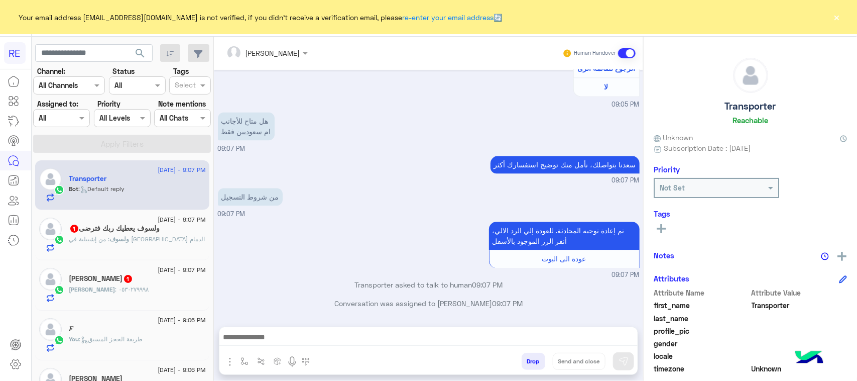
drag, startPoint x: 456, startPoint y: 328, endPoint x: 451, endPoint y: 340, distance: 13.1
click at [456, 330] on div at bounding box center [428, 339] width 418 height 25
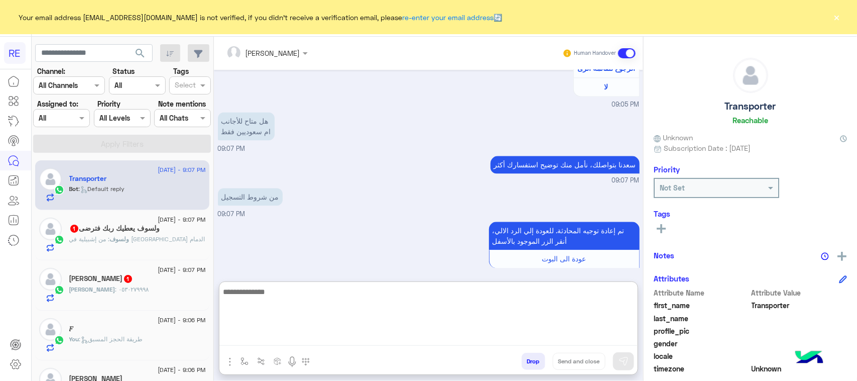
click at [451, 340] on textarea at bounding box center [428, 315] width 418 height 60
paste textarea "**********"
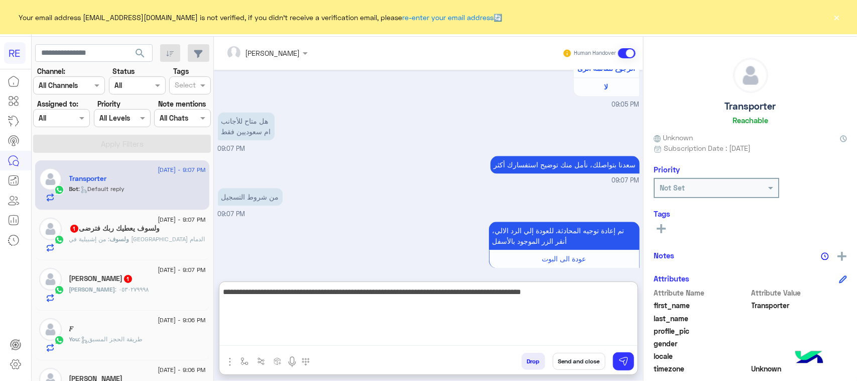
type textarea "**********"
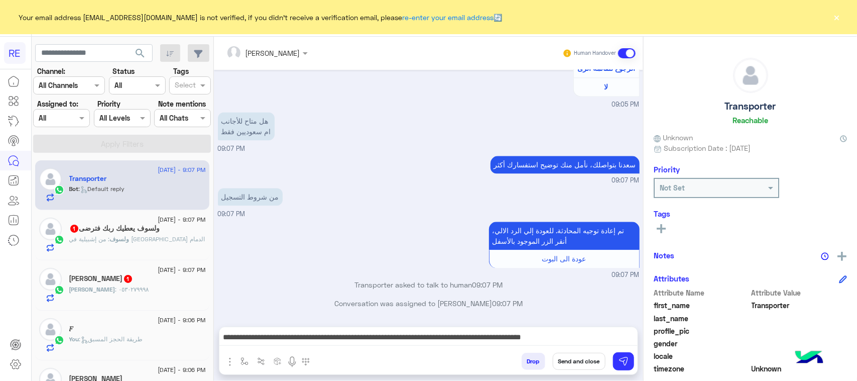
click at [612, 355] on div "Drop Send and close" at bounding box center [477, 363] width 320 height 22
click at [617, 361] on button at bounding box center [623, 361] width 21 height 18
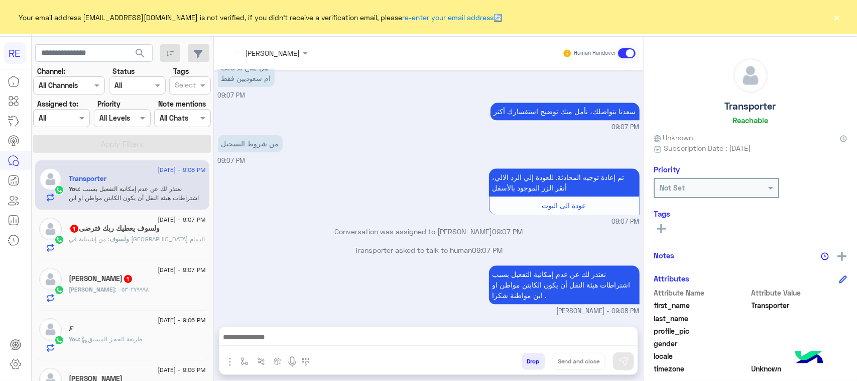
scroll to position [1059, 0]
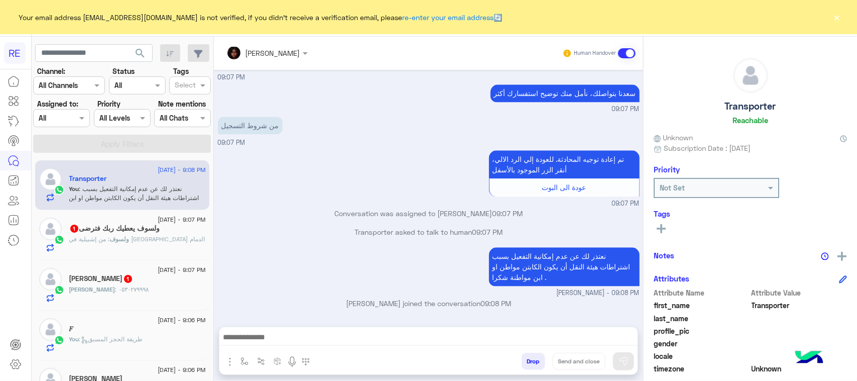
click at [103, 269] on div "23 August - 9:07 PM" at bounding box center [137, 271] width 137 height 7
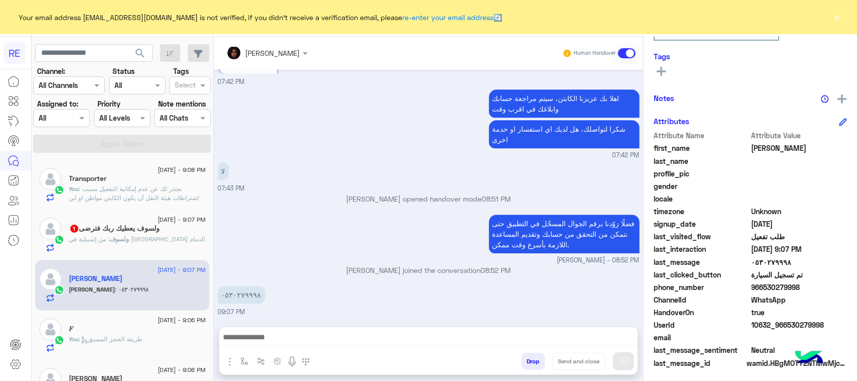
scroll to position [159, 0]
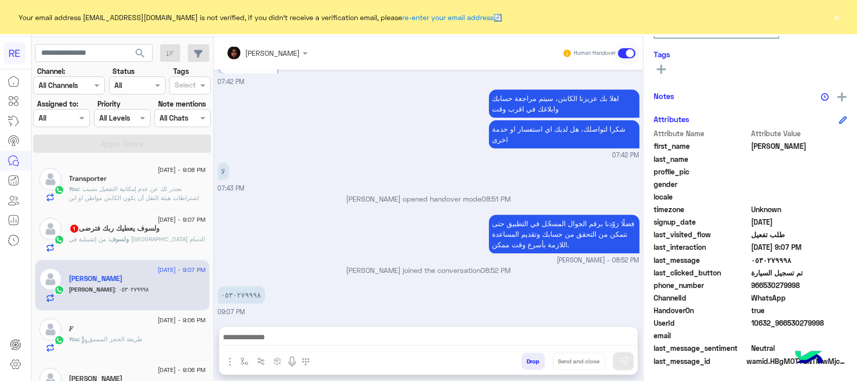
drag, startPoint x: 832, startPoint y: 326, endPoint x: 786, endPoint y: 325, distance: 46.2
click at [786, 325] on span "10632_966530279998" at bounding box center [800, 322] width 96 height 11
copy span "530279998"
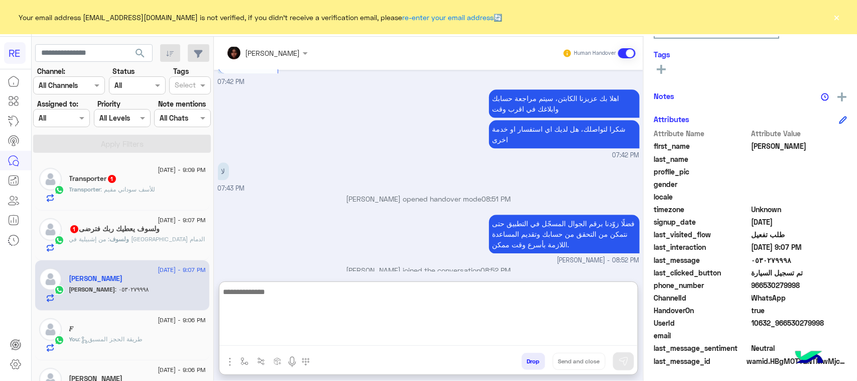
click at [483, 343] on textarea at bounding box center [428, 315] width 418 height 60
paste textarea "**********"
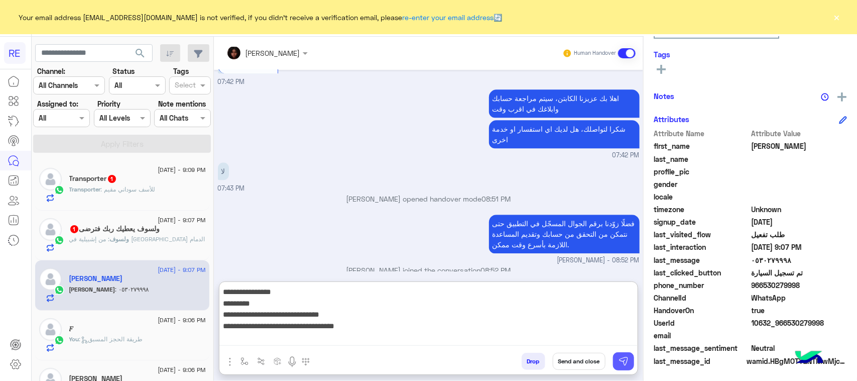
type textarea "**********"
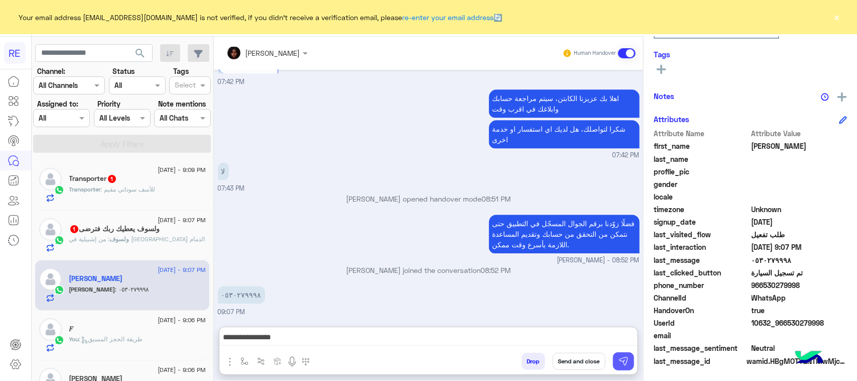
click at [617, 361] on button at bounding box center [623, 361] width 21 height 18
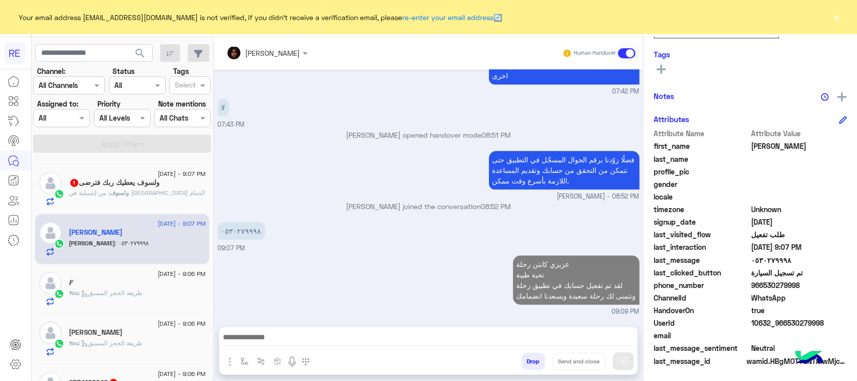
scroll to position [126, 0]
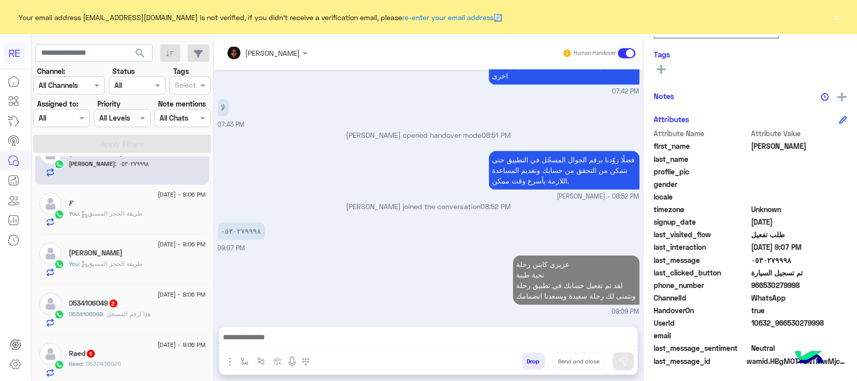
click at [166, 315] on div "0534106049 : هذا ارقم المسجل" at bounding box center [137, 318] width 137 height 18
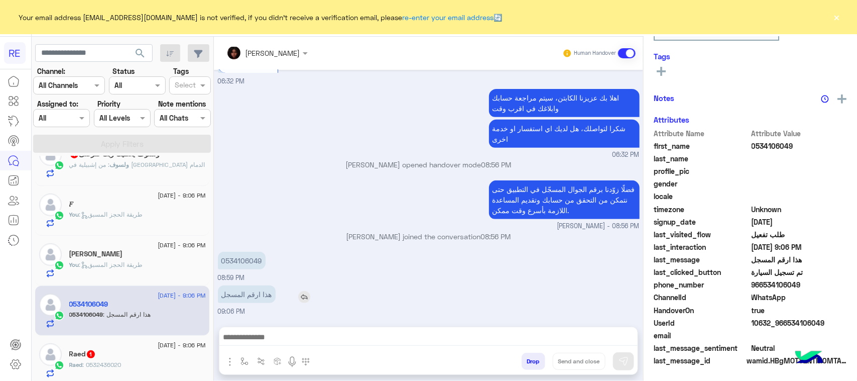
scroll to position [159, 0]
click at [228, 260] on p "0534106049" at bounding box center [242, 261] width 48 height 18
drag, startPoint x: 225, startPoint y: 257, endPoint x: 268, endPoint y: 257, distance: 43.2
click at [268, 257] on div "0534106049" at bounding box center [270, 261] width 105 height 18
copy p "534106049"
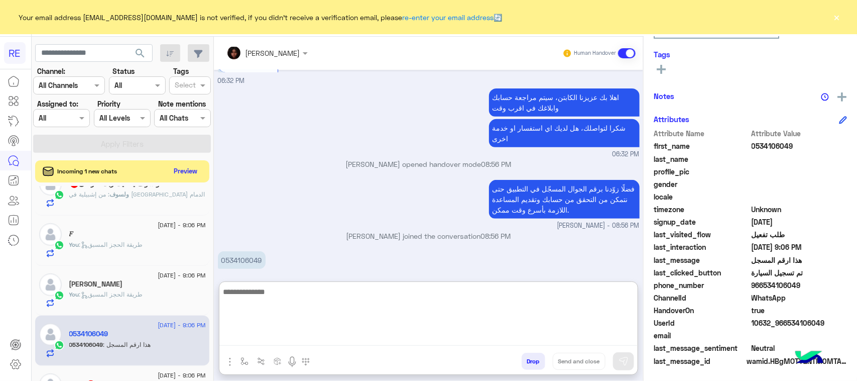
click at [342, 345] on textarea at bounding box center [428, 315] width 418 height 60
paste textarea "**********"
type textarea "**********"
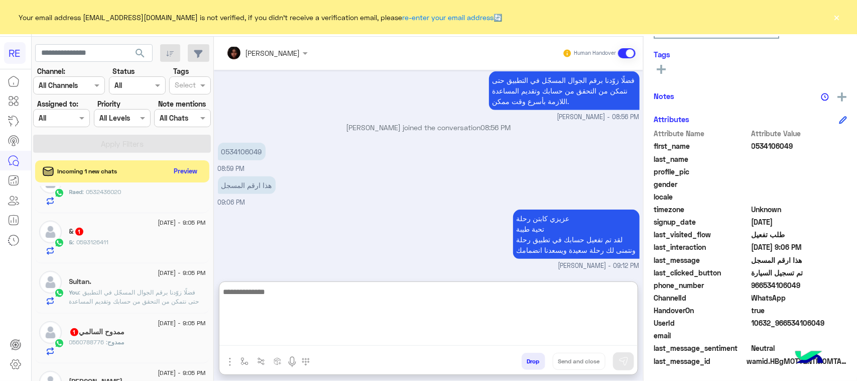
scroll to position [313, 0]
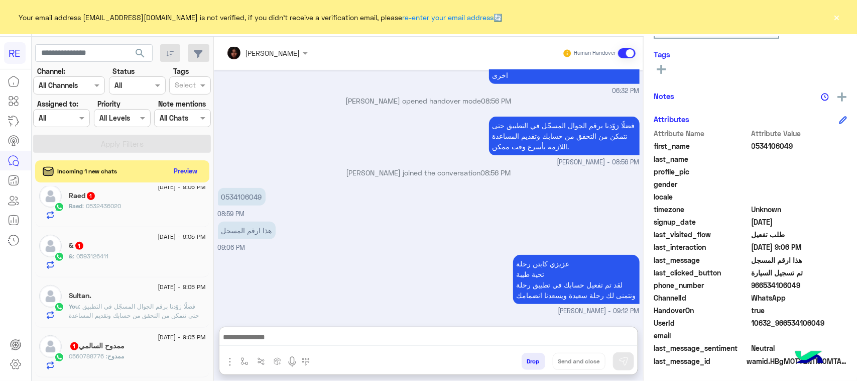
click at [136, 223] on div "23 August - 9:06 PM Raed 1 Raed : 0532436020" at bounding box center [122, 202] width 174 height 50
click at [136, 202] on div "Raed 1" at bounding box center [137, 196] width 137 height 11
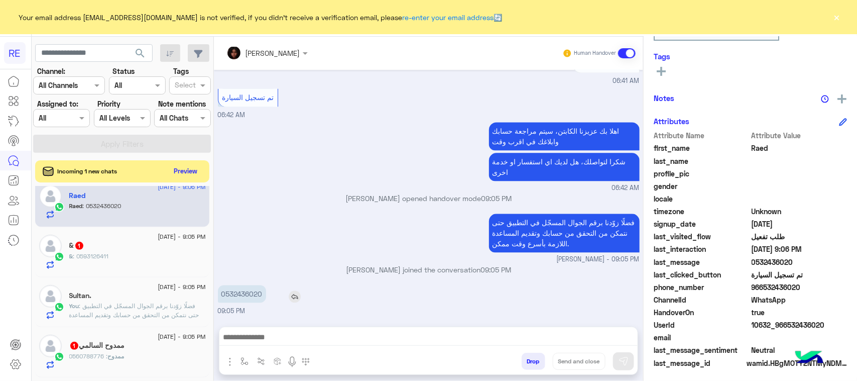
scroll to position [159, 0]
drag, startPoint x: 227, startPoint y: 297, endPoint x: 274, endPoint y: 297, distance: 47.2
click at [274, 297] on div "0532436020" at bounding box center [270, 294] width 105 height 18
copy p "532436020"
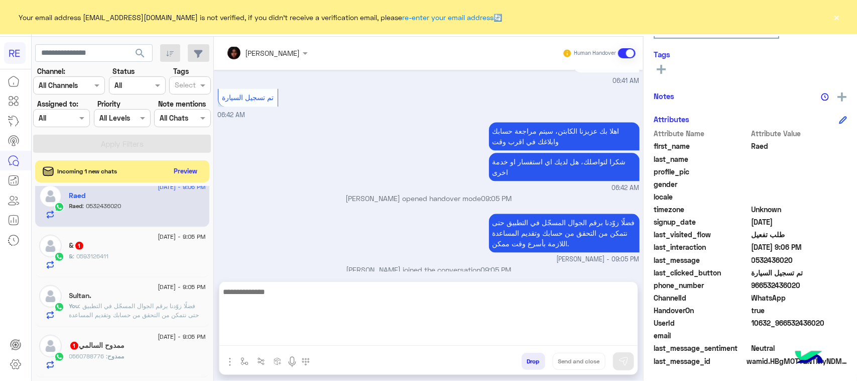
click at [487, 334] on textarea at bounding box center [428, 315] width 418 height 60
paste textarea "**********"
type textarea "**********"
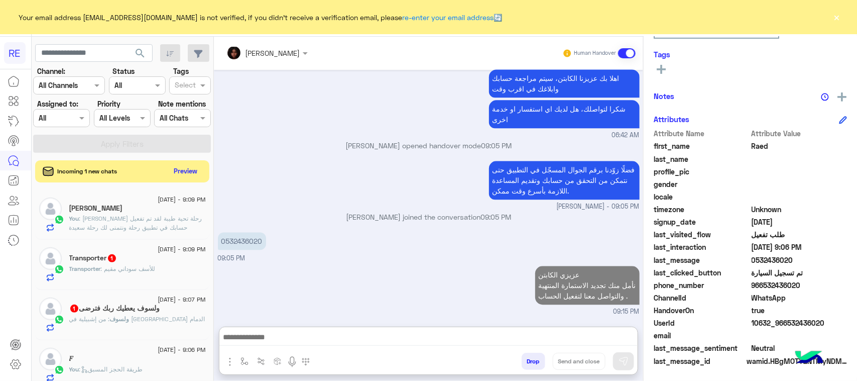
scroll to position [1086, 0]
click at [173, 280] on div "Transporter : للأسف سوداني مقيم" at bounding box center [137, 273] width 137 height 18
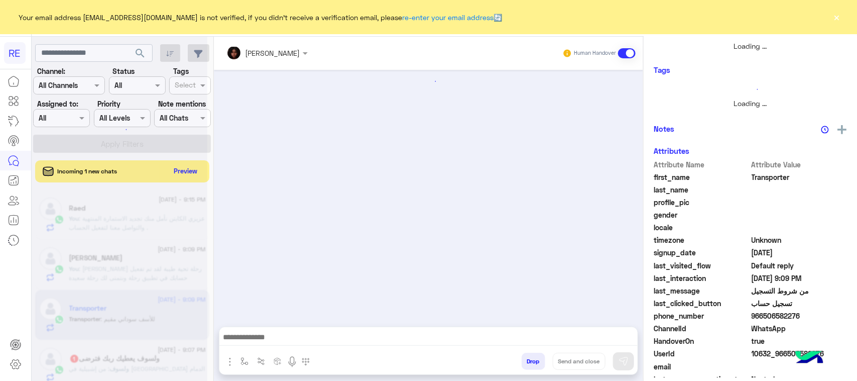
scroll to position [1113, 0]
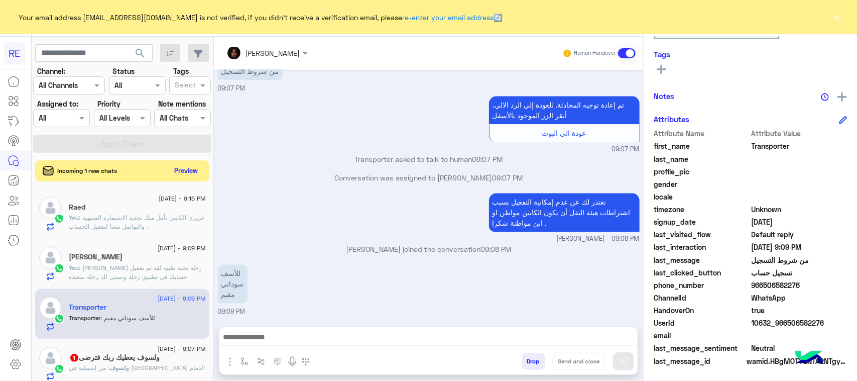
click at [189, 176] on button "Preview" at bounding box center [186, 171] width 31 height 14
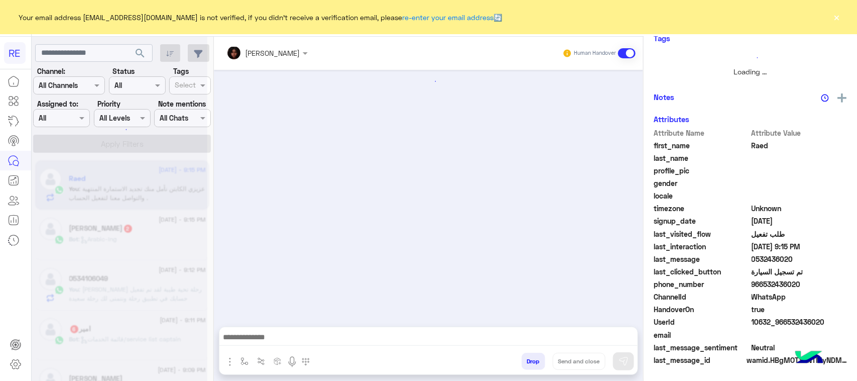
scroll to position [157, 0]
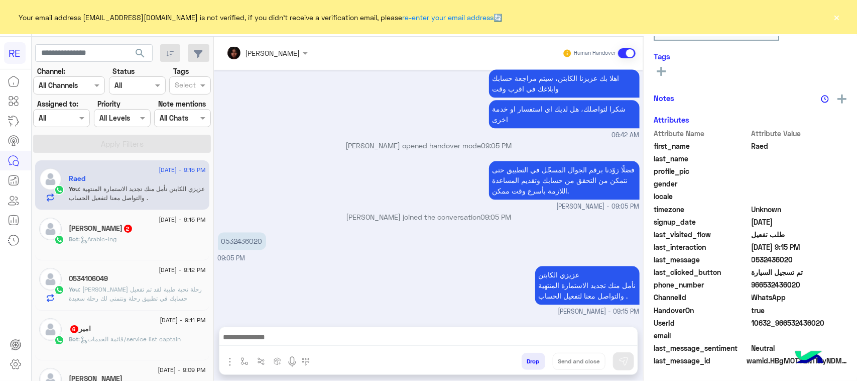
click at [156, 227] on div "احمد مراد المحاسب 2" at bounding box center [137, 229] width 137 height 11
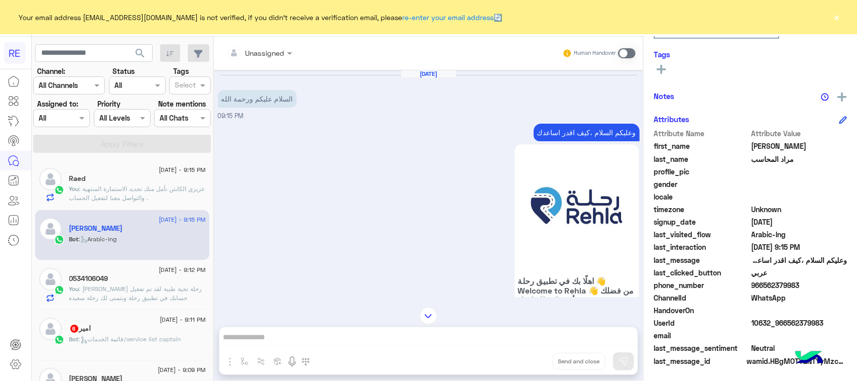
click at [551, 132] on p "وعليكم السلام ،كيف اقدر اساعدك" at bounding box center [587, 133] width 106 height 18
copy div "وعليكم السلام ،كيف اقدر اساعدك"
click at [626, 53] on span at bounding box center [627, 53] width 18 height 10
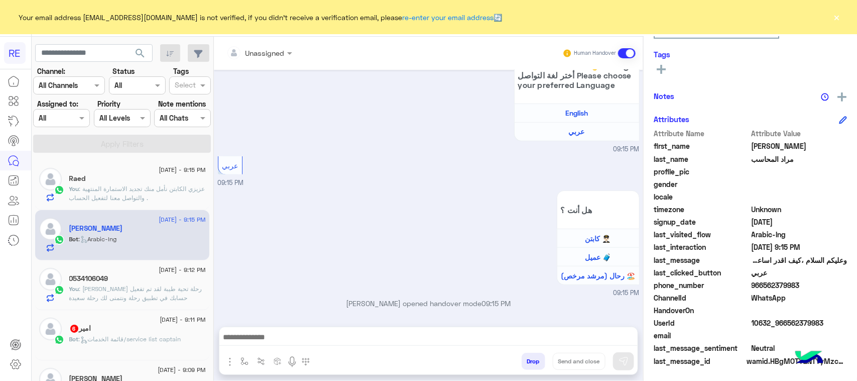
scroll to position [268, 0]
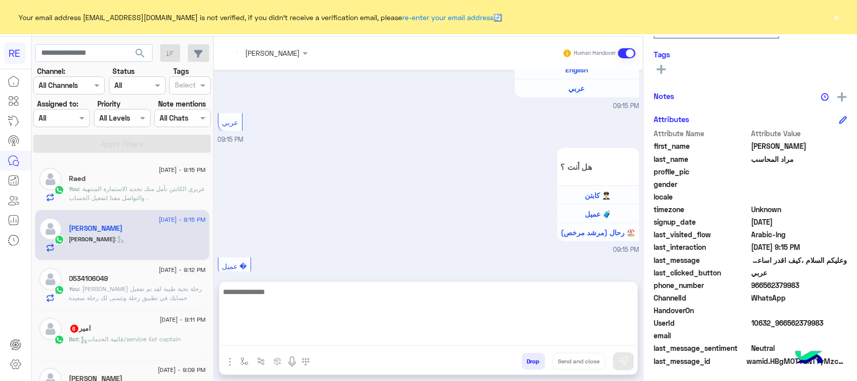
click at [378, 330] on textarea at bounding box center [428, 315] width 418 height 60
paste textarea "**********"
type textarea "**********"
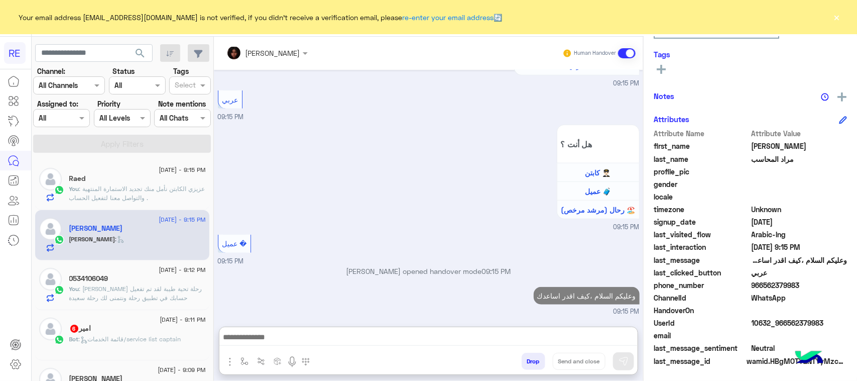
scroll to position [330, 0]
click at [144, 340] on span ": قائمة الخدمات/service list captain" at bounding box center [130, 339] width 102 height 8
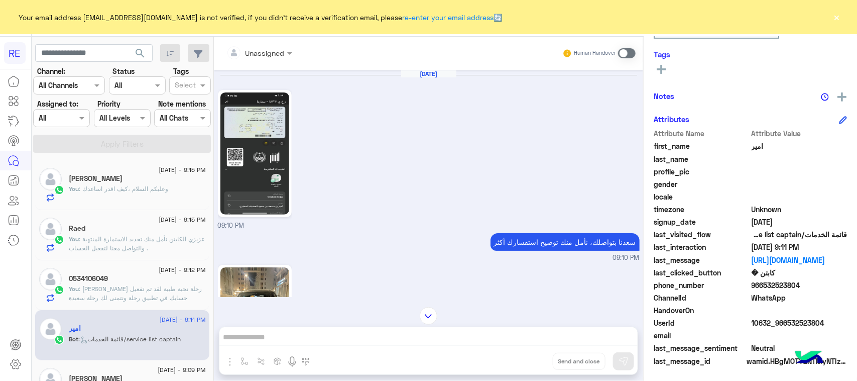
click at [268, 161] on img at bounding box center [254, 153] width 69 height 122
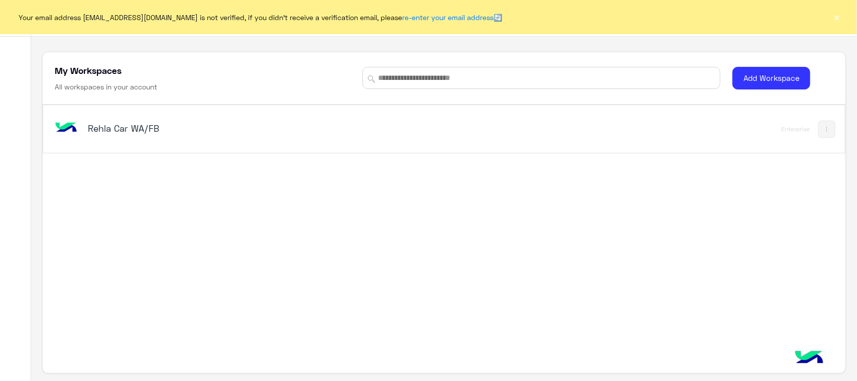
click at [134, 124] on h5 "Rehla Car WA/FB" at bounding box center [229, 128] width 282 height 12
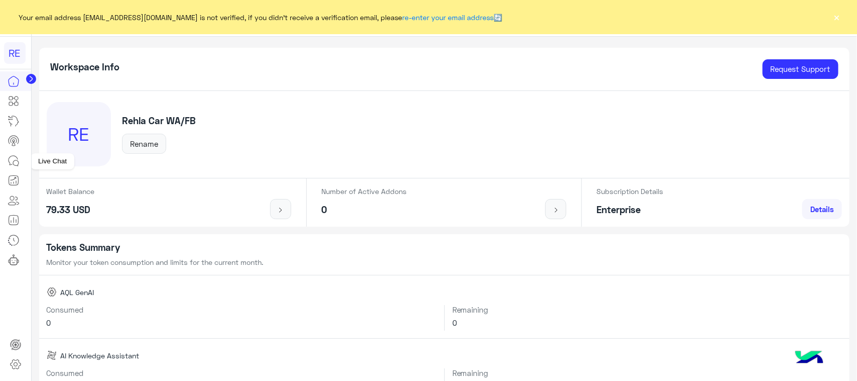
click at [19, 158] on icon at bounding box center [14, 161] width 12 height 12
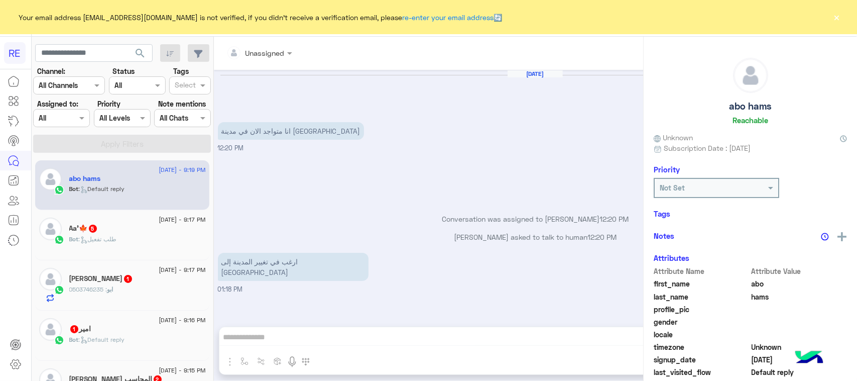
scroll to position [453, 0]
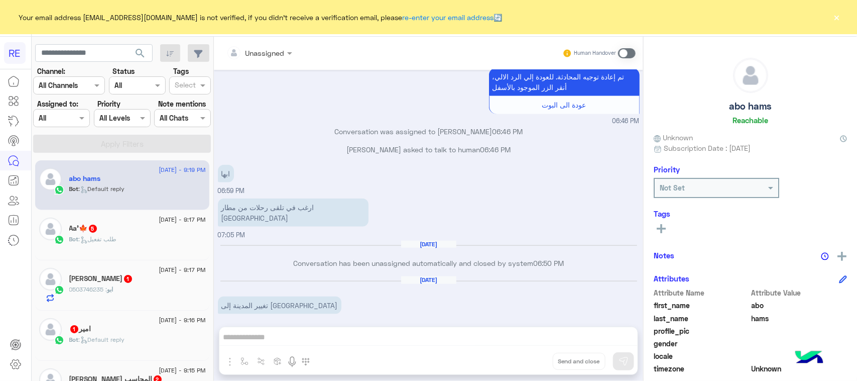
click at [244, 296] on p "تغيير المدينة إلى حائل" at bounding box center [280, 305] width 124 height 18
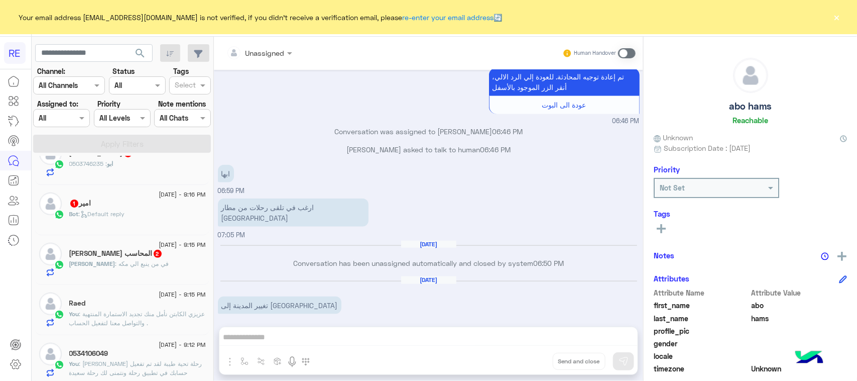
click at [139, 258] on h5 "احمد مراد المحاسب 2" at bounding box center [115, 253] width 93 height 9
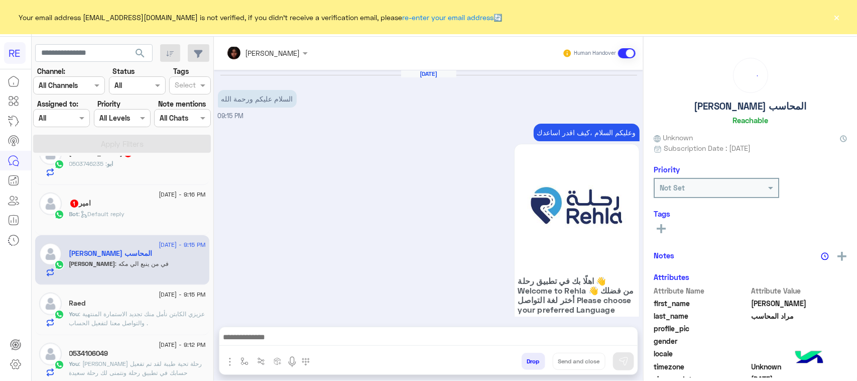
scroll to position [352, 0]
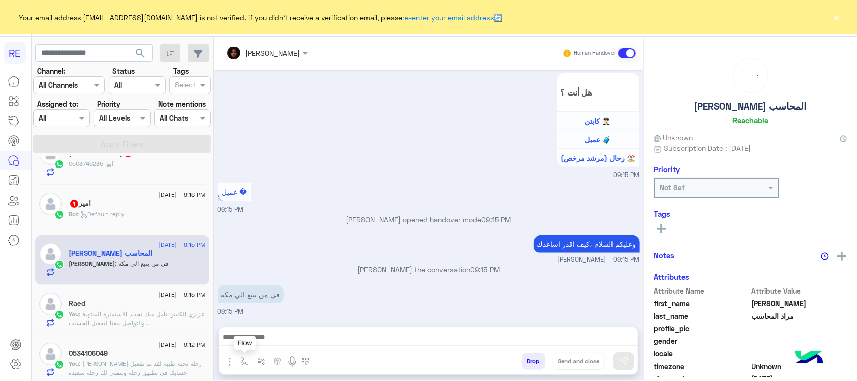
click at [245, 365] on img "button" at bounding box center [245, 361] width 8 height 8
click at [267, 339] on input "text" at bounding box center [262, 339] width 41 height 12
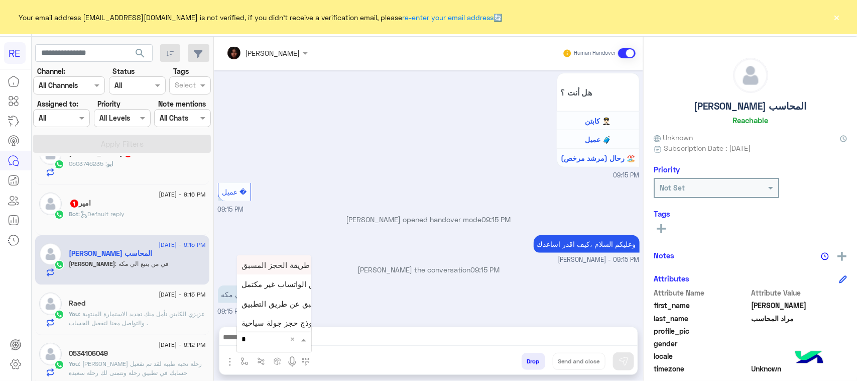
type input "**"
click at [287, 272] on div "طريقة الحجز المسبق" at bounding box center [274, 264] width 74 height 19
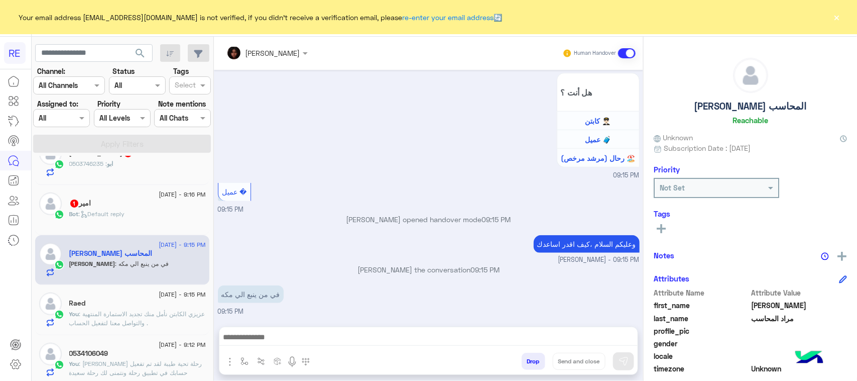
type textarea "**********"
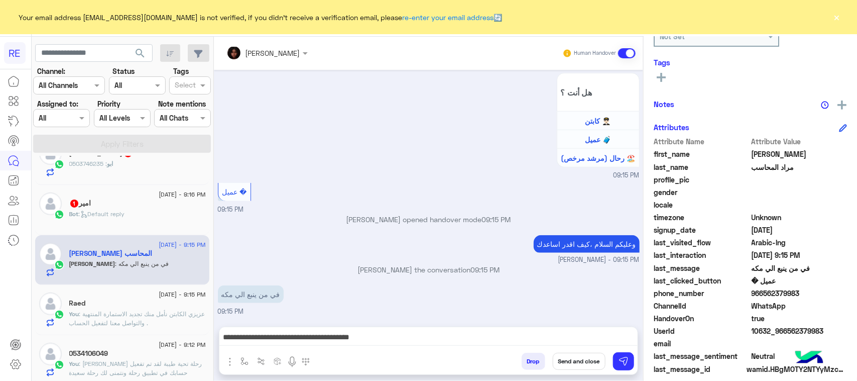
scroll to position [159, 0]
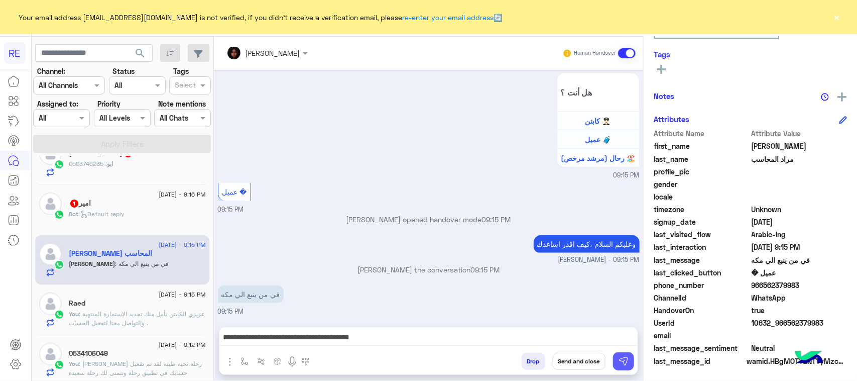
click at [624, 363] on img at bounding box center [624, 361] width 10 height 10
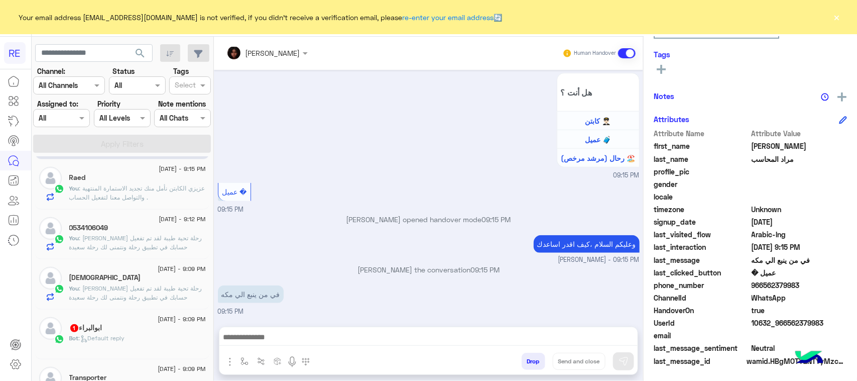
scroll to position [126, 0]
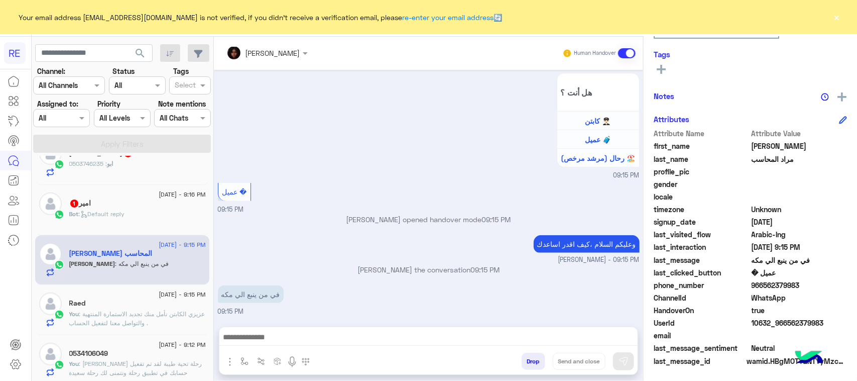
click at [138, 222] on div "Bot : Default reply" at bounding box center [137, 218] width 137 height 18
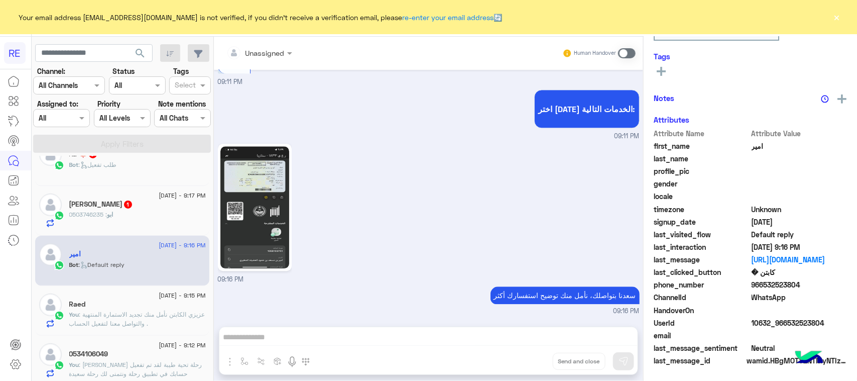
scroll to position [250, 0]
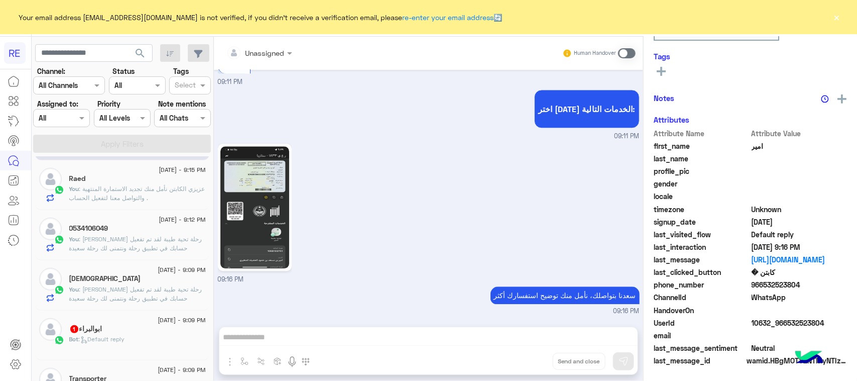
click at [117, 329] on div "ابوالبراء 1" at bounding box center [137, 329] width 137 height 11
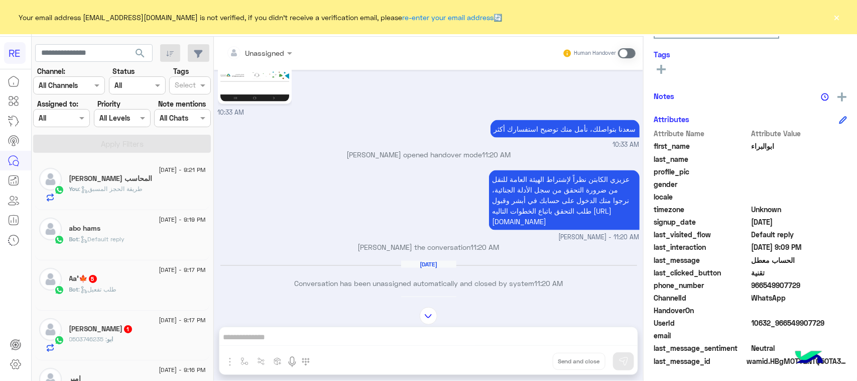
click at [140, 262] on div "23 August - 9:17 PM Aa'🍁 5 Bot : طلب تفعيل" at bounding box center [122, 285] width 174 height 50
click at [136, 276] on div "Aa'🍁 5" at bounding box center [137, 279] width 137 height 11
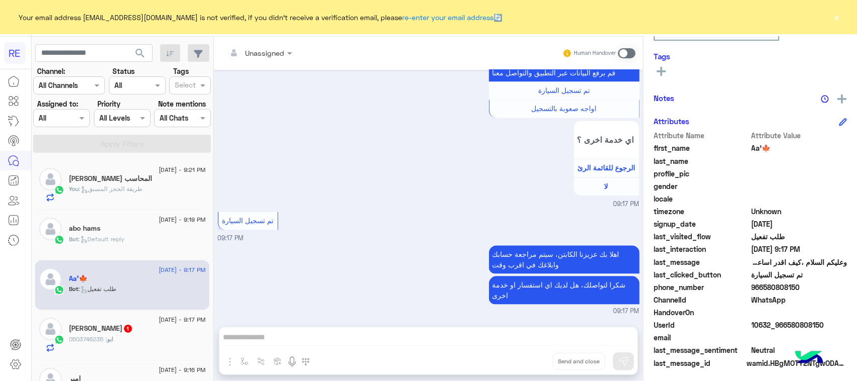
scroll to position [159, 0]
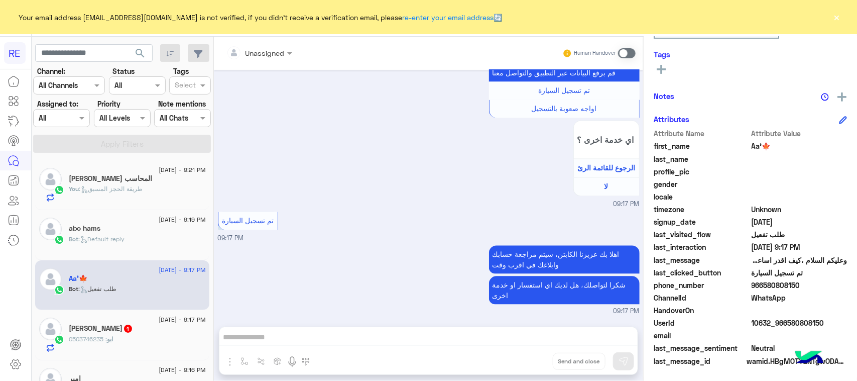
click at [623, 51] on span at bounding box center [627, 53] width 18 height 10
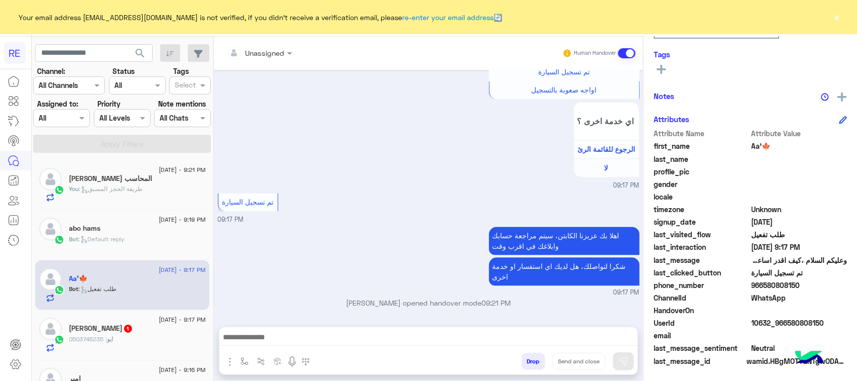
click at [294, 329] on div at bounding box center [428, 339] width 418 height 25
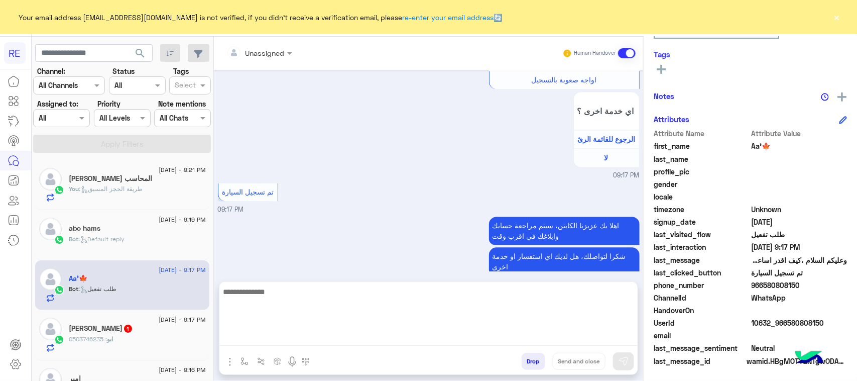
click at [294, 339] on textarea at bounding box center [428, 315] width 418 height 60
paste textarea "**********"
type textarea "**********"
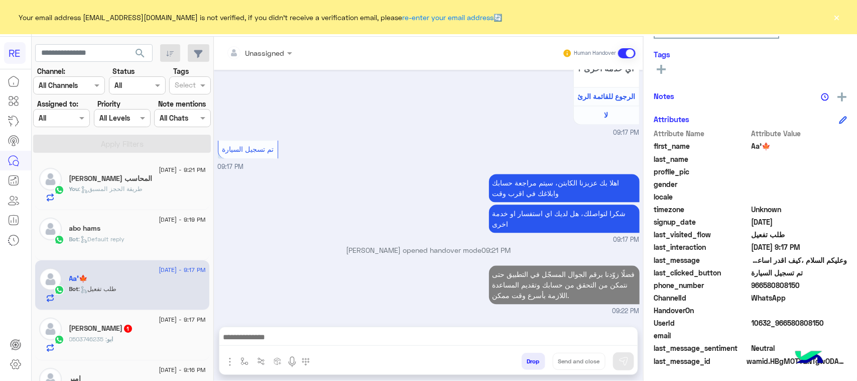
click at [109, 338] on span "ابو" at bounding box center [110, 339] width 6 height 8
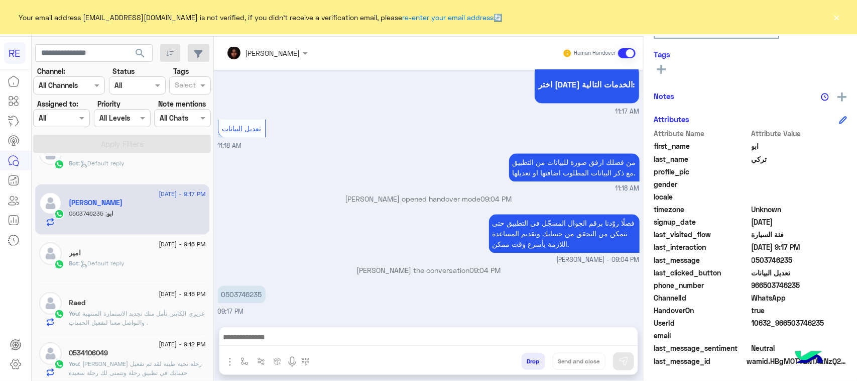
click at [151, 267] on div "Bot : Default reply" at bounding box center [137, 268] width 137 height 18
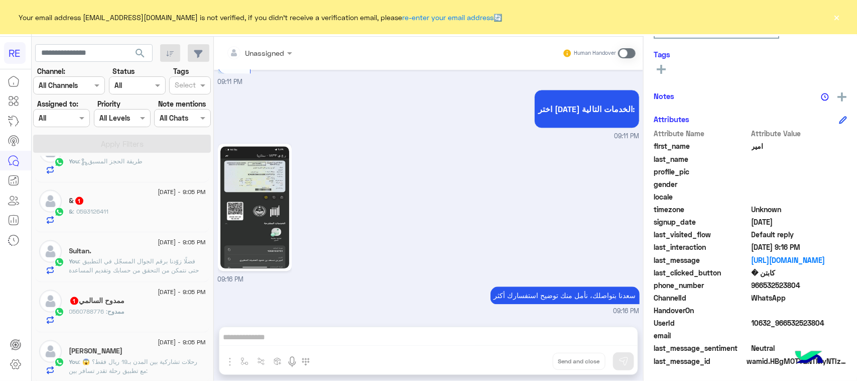
click at [126, 229] on div "23 August - 9:05 PM & 1 & : 0593126411" at bounding box center [122, 207] width 174 height 50
click at [128, 218] on div "& : 0593126411" at bounding box center [137, 216] width 137 height 18
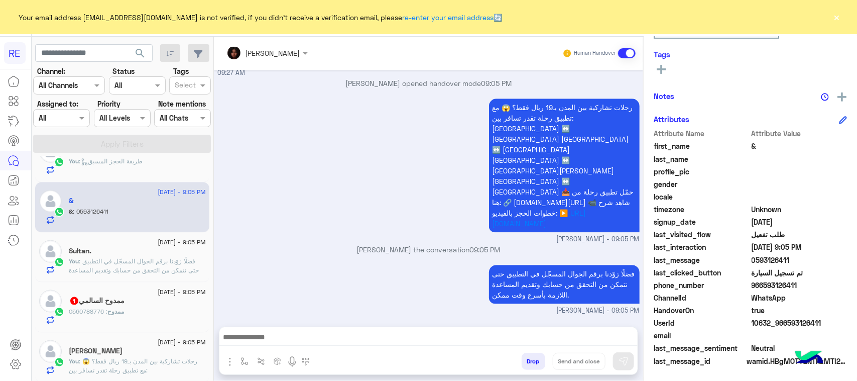
drag, startPoint x: 228, startPoint y: 295, endPoint x: 269, endPoint y: 295, distance: 41.7
click at [269, 318] on div "0593126411" at bounding box center [269, 327] width 102 height 18
click at [248, 318] on p "0593126411" at bounding box center [240, 327] width 45 height 18
drag, startPoint x: 226, startPoint y: 294, endPoint x: 272, endPoint y: 294, distance: 46.2
click at [272, 318] on div "0593126411" at bounding box center [269, 327] width 102 height 18
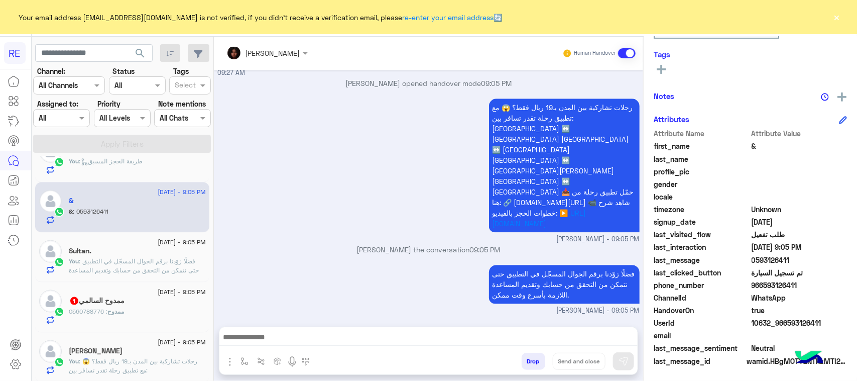
copy p "593126411"
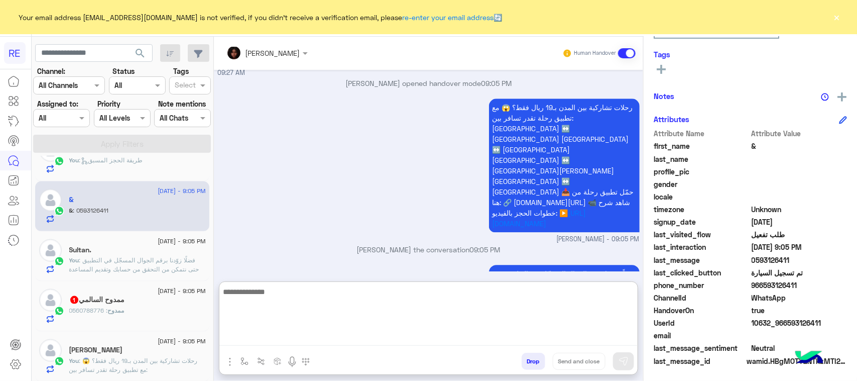
click at [391, 334] on textarea at bounding box center [428, 315] width 418 height 60
paste textarea "**********"
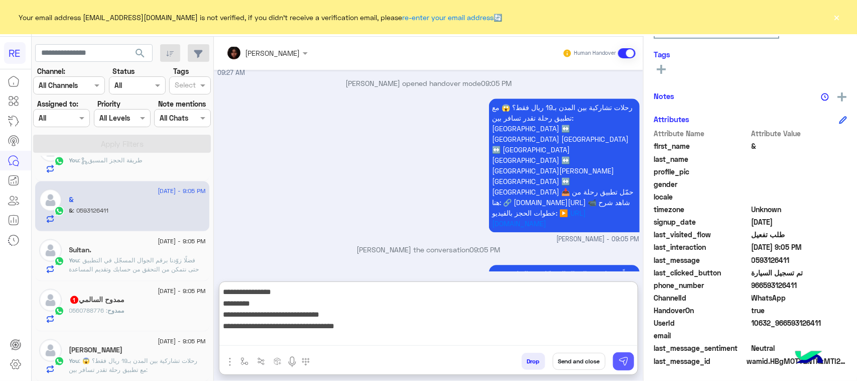
type textarea "**********"
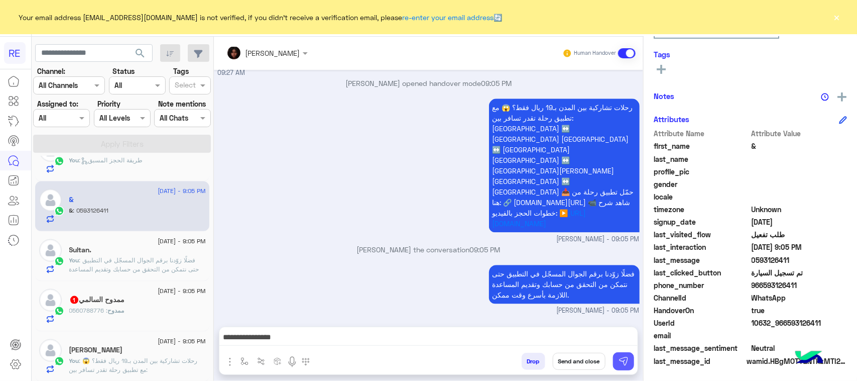
click at [621, 360] on img at bounding box center [624, 361] width 10 height 10
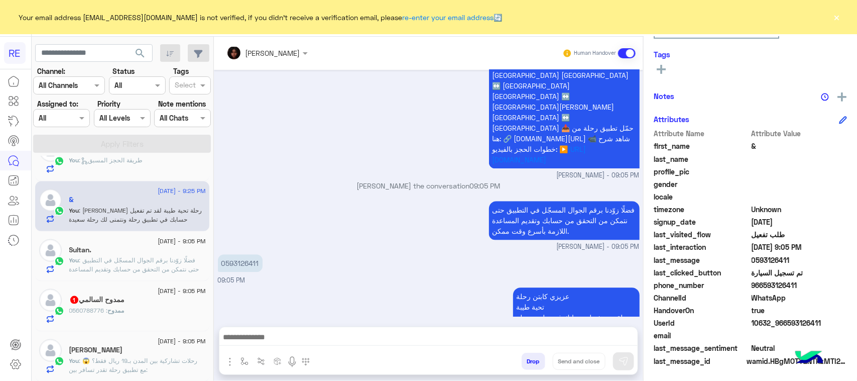
click at [139, 312] on div "ممدوح : 0560788776" at bounding box center [137, 315] width 137 height 18
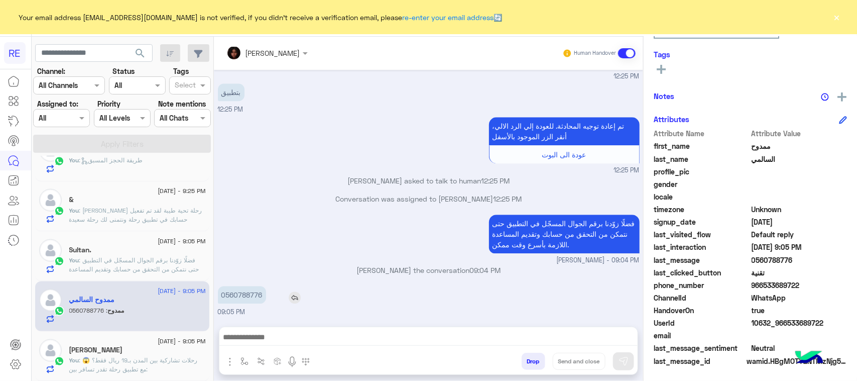
scroll to position [629, 0]
drag, startPoint x: 226, startPoint y: 292, endPoint x: 269, endPoint y: 297, distance: 43.5
click at [269, 297] on div "0560788776" at bounding box center [270, 295] width 105 height 18
copy p "560788776"
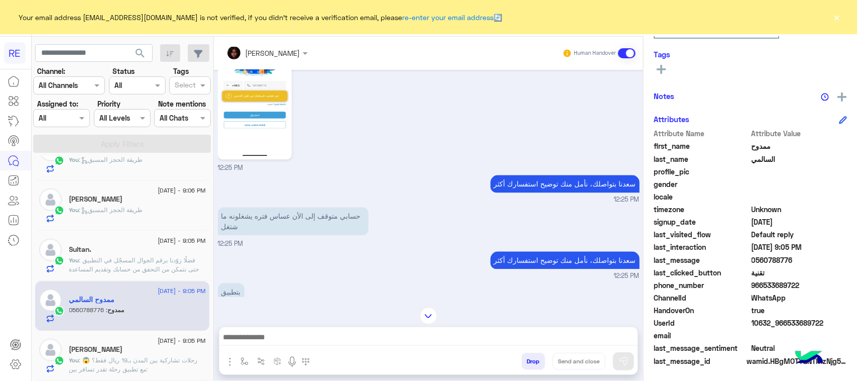
scroll to position [938, 0]
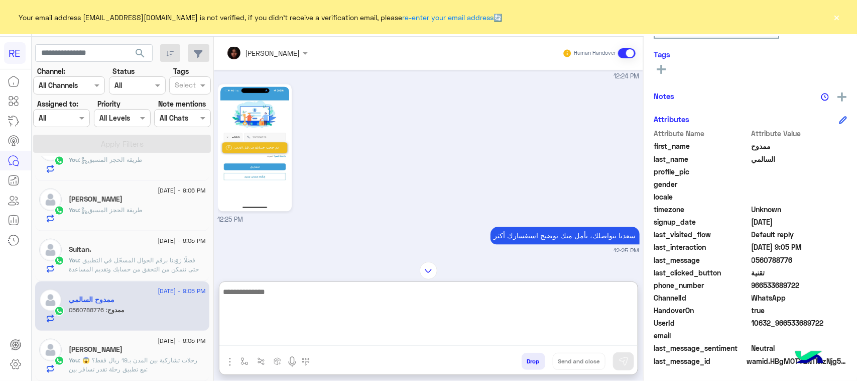
click at [320, 340] on textarea at bounding box center [428, 315] width 418 height 60
paste textarea "**********"
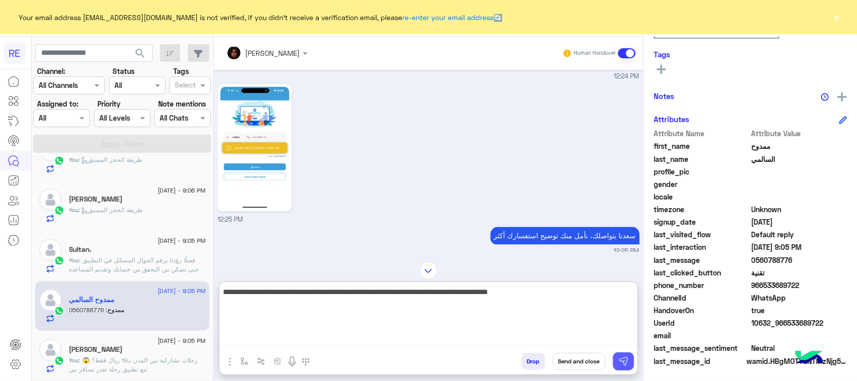
type textarea "**********"
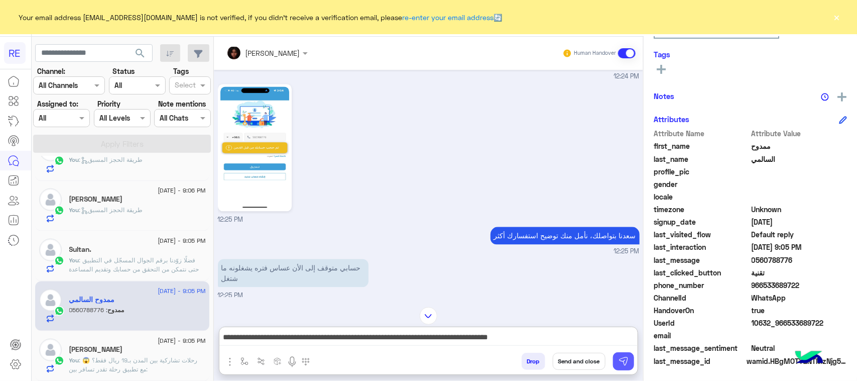
click at [622, 358] on img at bounding box center [624, 361] width 10 height 10
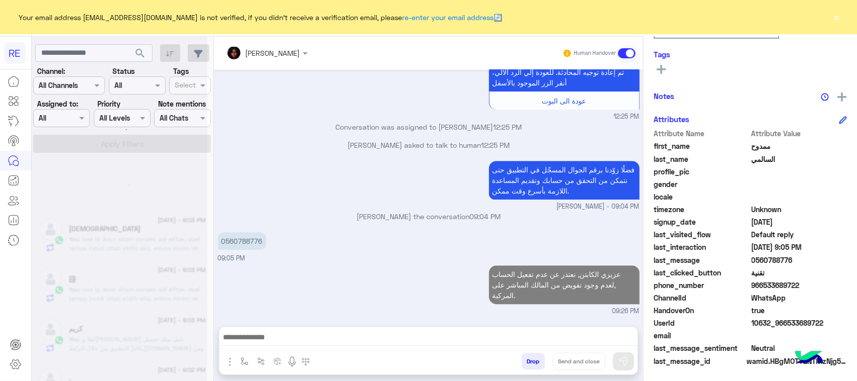
scroll to position [5, 0]
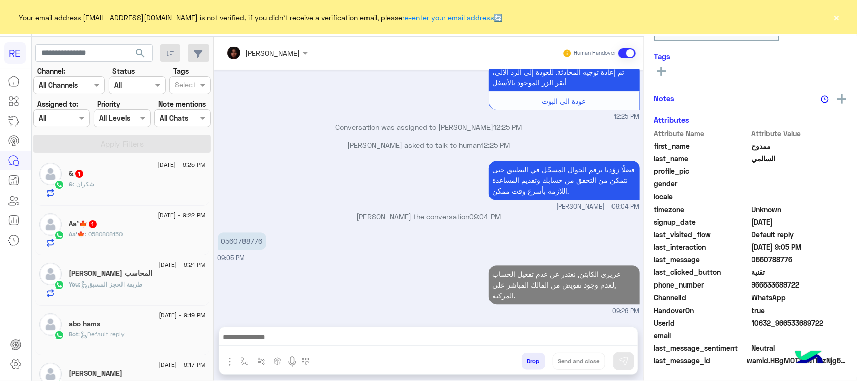
click at [131, 182] on div "& : شكران" at bounding box center [137, 189] width 137 height 18
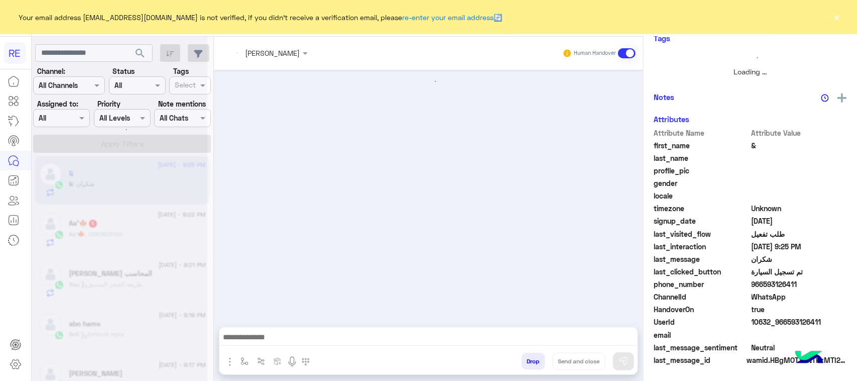
scroll to position [1247, 0]
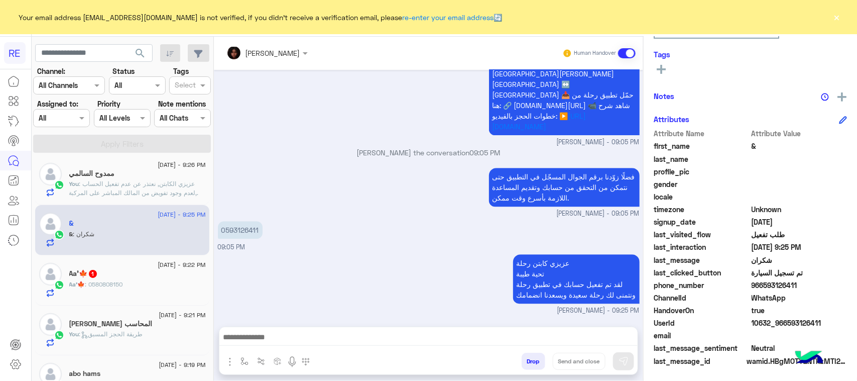
click at [142, 284] on div "Aa'🍁 : 0580808150" at bounding box center [137, 289] width 137 height 18
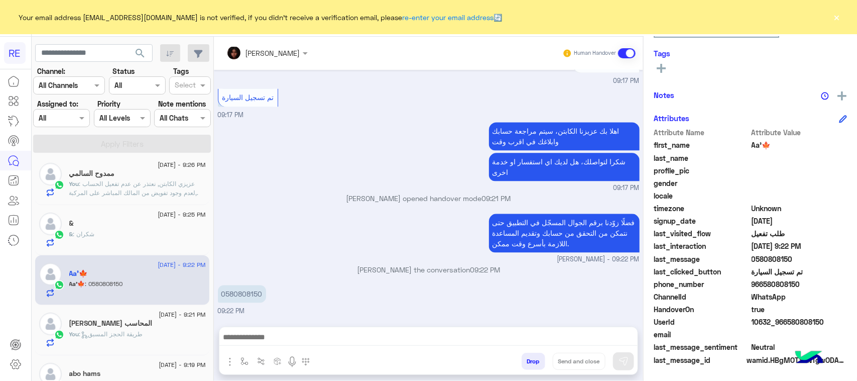
scroll to position [159, 0]
drag, startPoint x: 225, startPoint y: 297, endPoint x: 269, endPoint y: 297, distance: 44.2
click at [269, 297] on div "0580808150" at bounding box center [270, 294] width 105 height 18
copy p "580808150"
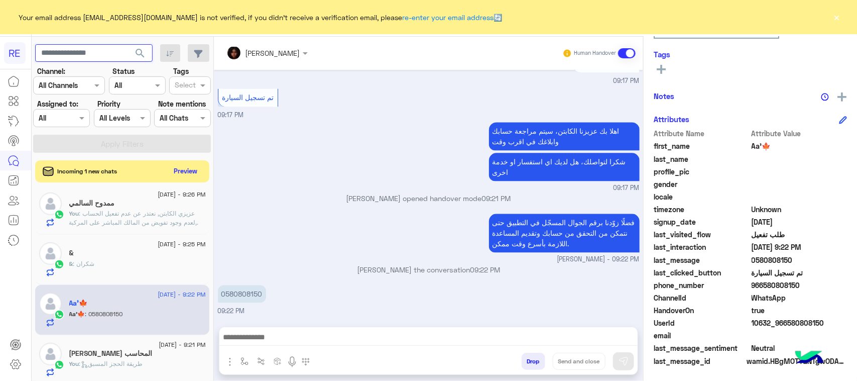
click at [111, 56] on input "text" at bounding box center [94, 53] width 118 height 18
paste input "*********"
type input "*********"
click at [143, 53] on span "search" at bounding box center [140, 53] width 12 height 12
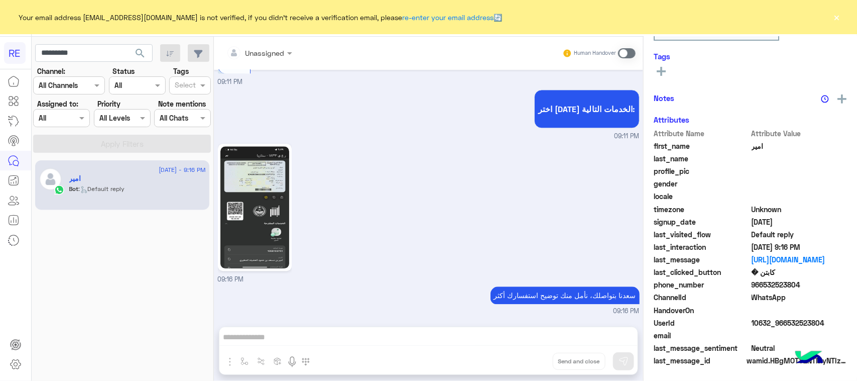
scroll to position [159, 0]
click at [245, 200] on img at bounding box center [254, 207] width 69 height 122
click at [632, 53] on span at bounding box center [627, 53] width 18 height 10
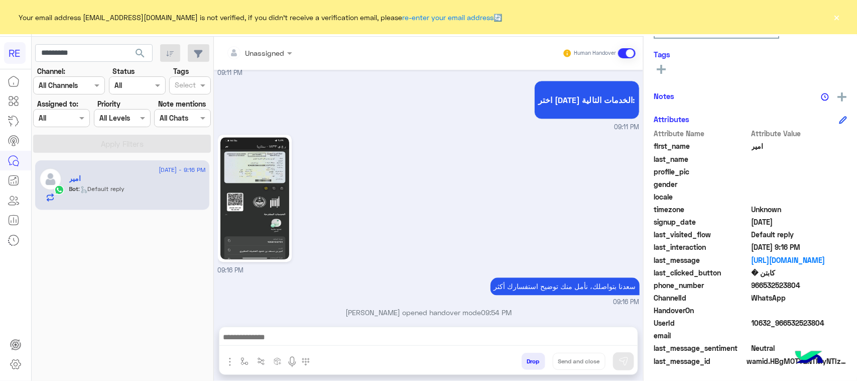
scroll to position [1053, 0]
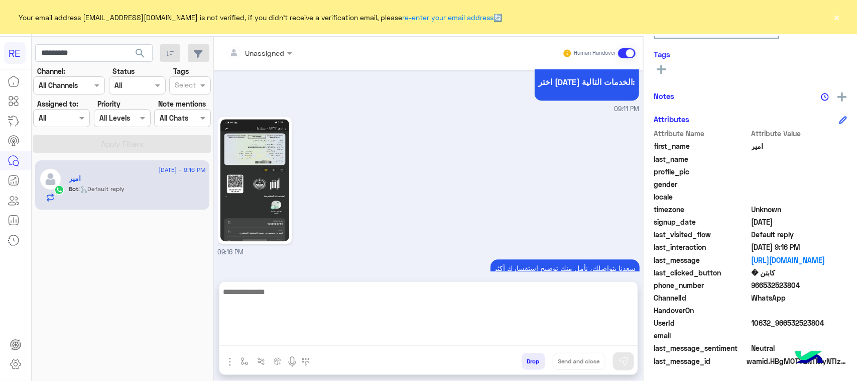
click at [309, 334] on textarea at bounding box center [428, 315] width 418 height 60
type textarea "**********"
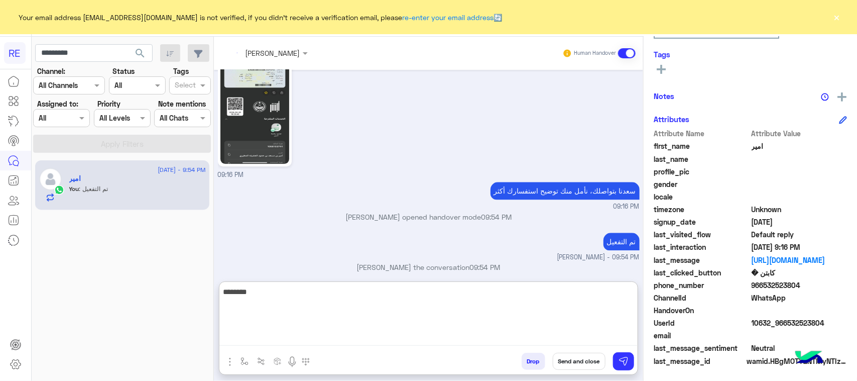
scroll to position [1149, 0]
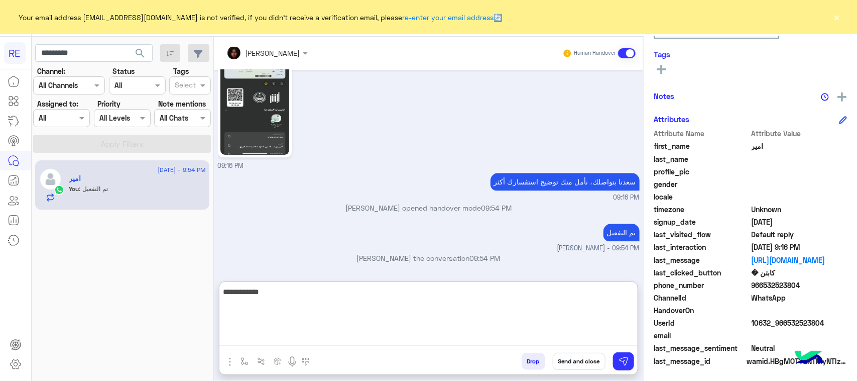
type textarea "**********"
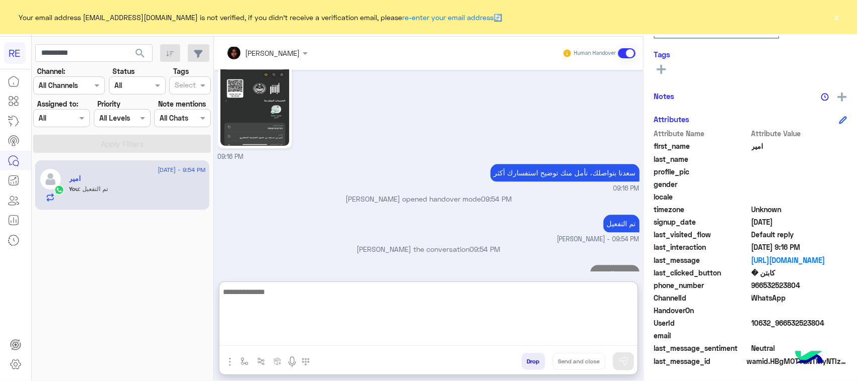
scroll to position [1181, 0]
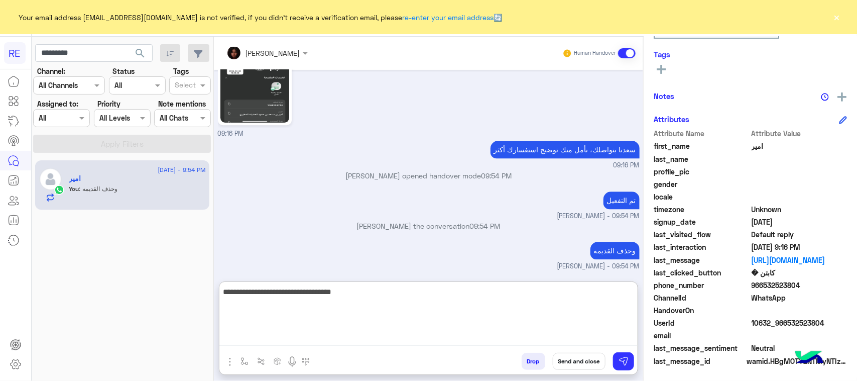
type textarea "**********"
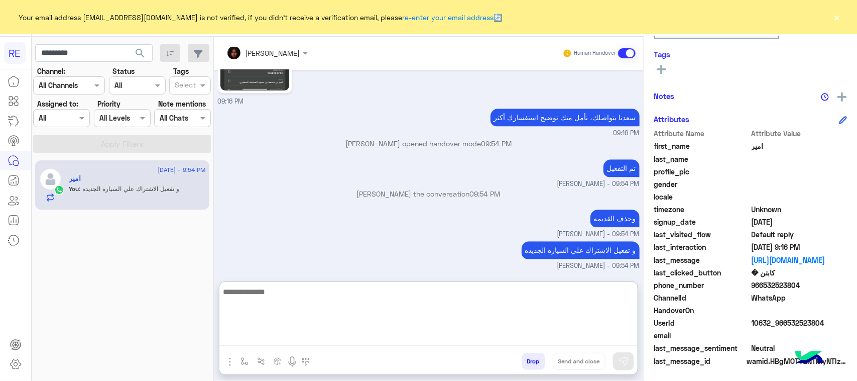
scroll to position [1213, 0]
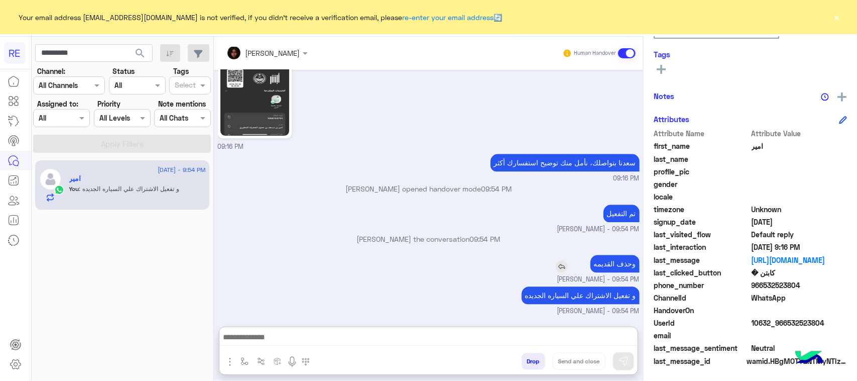
click at [623, 255] on p "وحذف القديمه" at bounding box center [615, 264] width 49 height 18
click at [623, 216] on div "تم التفعيل مروه احمد - 09:54 PM" at bounding box center [429, 218] width 422 height 32
click at [609, 290] on p "و تفعيل الاشتراك علي السياره الجديده" at bounding box center [581, 295] width 118 height 18
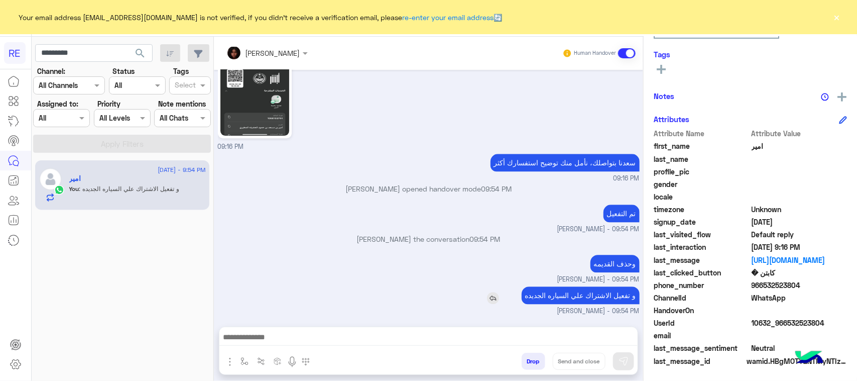
click at [609, 290] on p "و تفعيل الاشتراك علي السياره الجديده" at bounding box center [581, 295] width 118 height 18
click at [122, 61] on input "*********" at bounding box center [94, 53] width 118 height 18
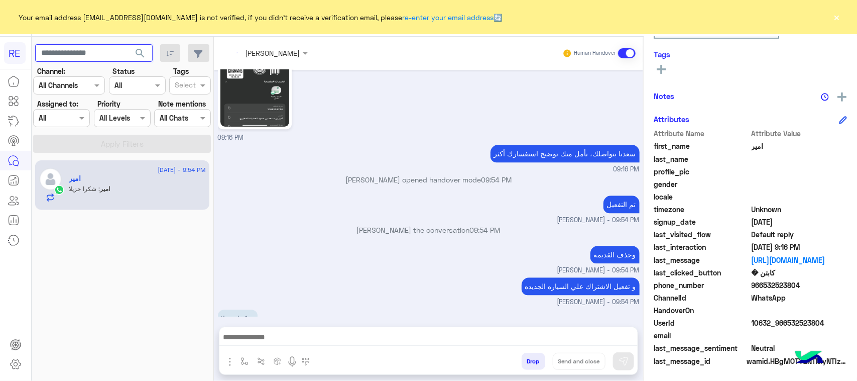
scroll to position [1201, 0]
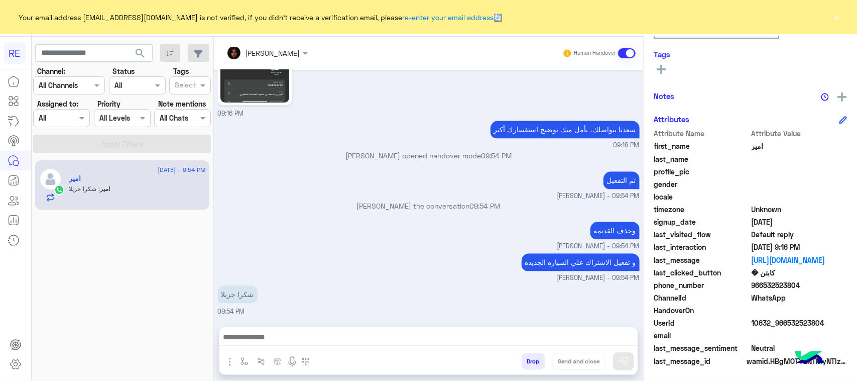
click at [144, 51] on span "search" at bounding box center [140, 53] width 12 height 12
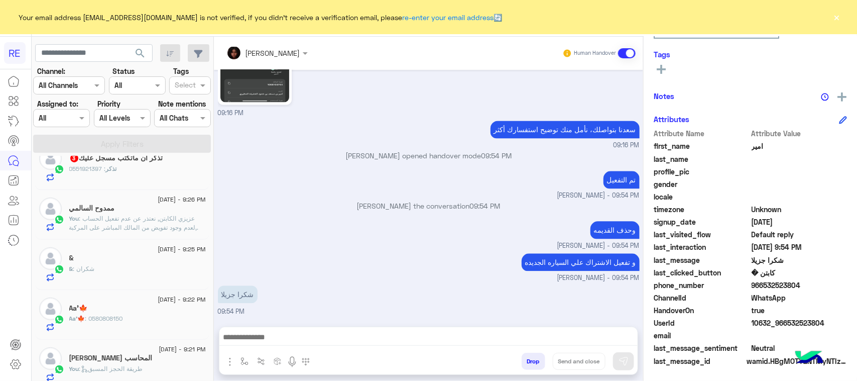
scroll to position [63, 0]
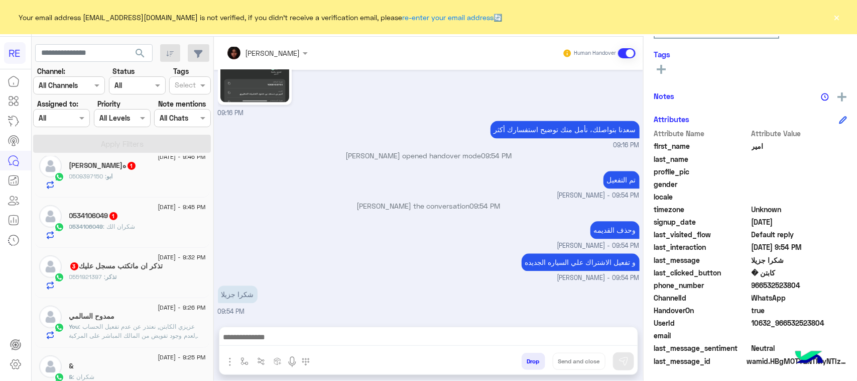
click at [133, 218] on div "0534106049 1" at bounding box center [137, 216] width 137 height 11
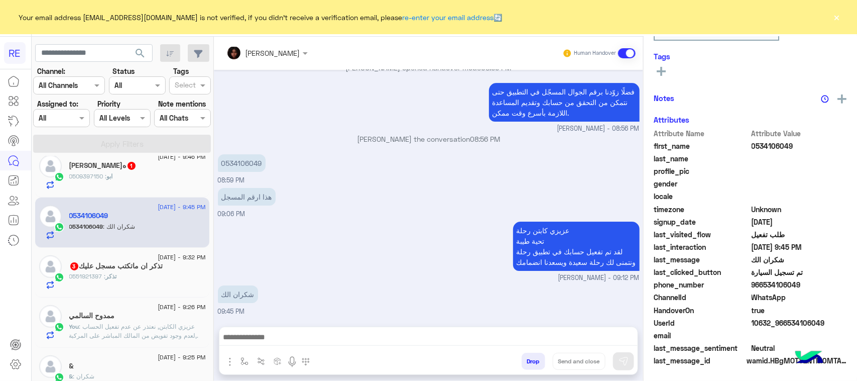
scroll to position [159, 0]
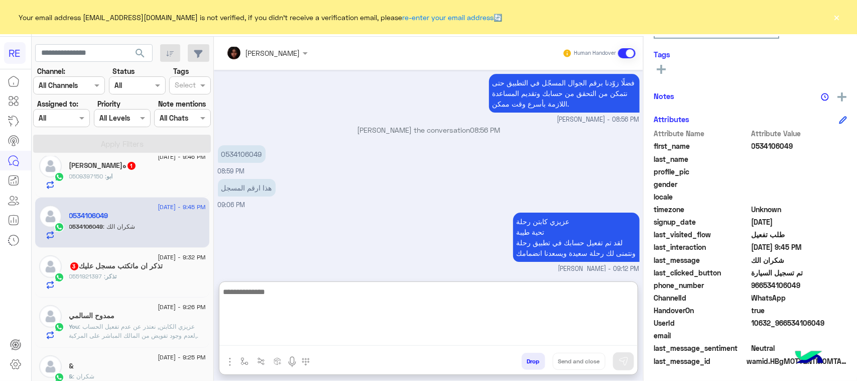
click at [267, 330] on textarea at bounding box center [428, 315] width 418 height 60
type textarea "****"
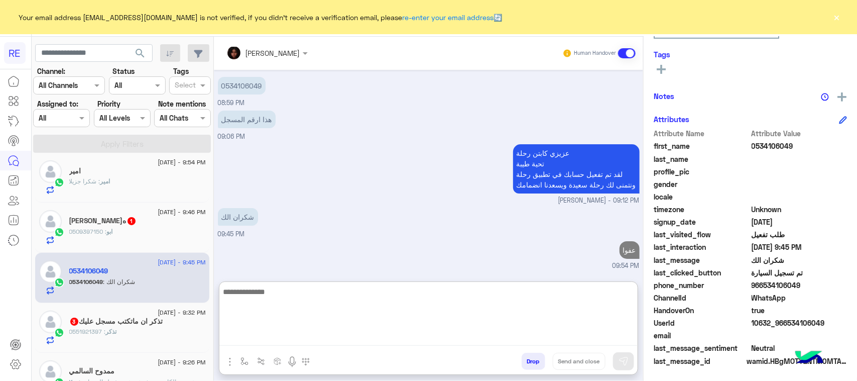
scroll to position [0, 0]
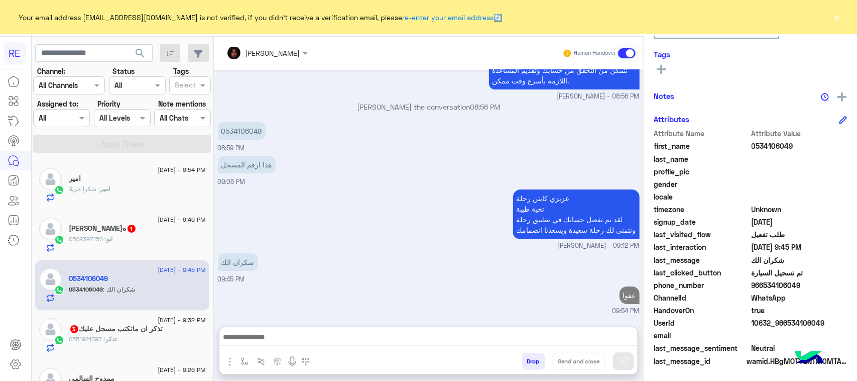
click at [158, 167] on span "[DATE] - 9:54 PM" at bounding box center [182, 169] width 48 height 9
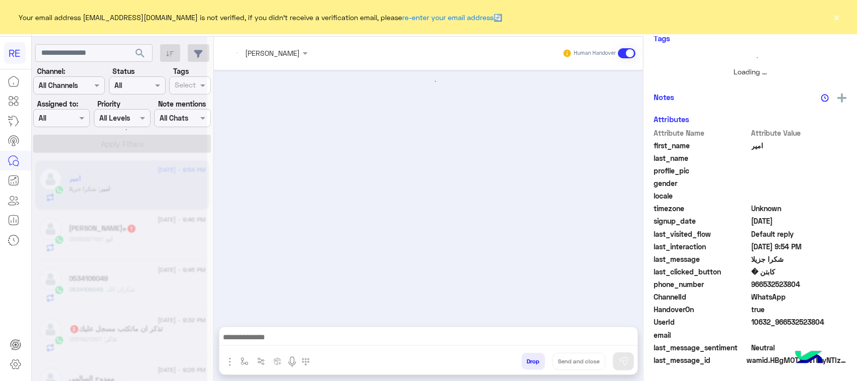
scroll to position [1026, 0]
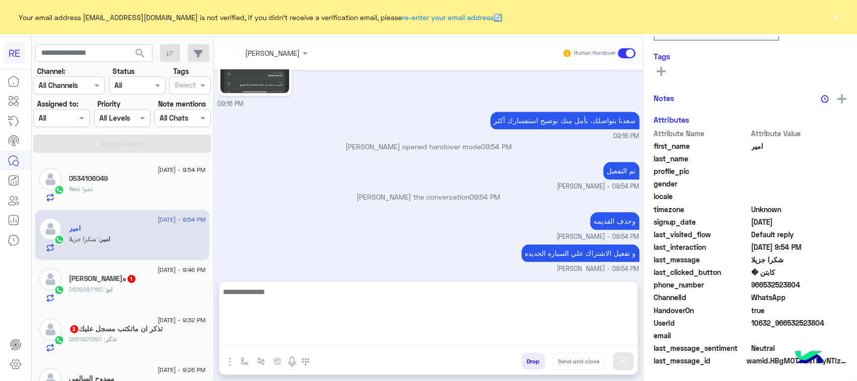
click at [283, 338] on textarea at bounding box center [428, 315] width 418 height 60
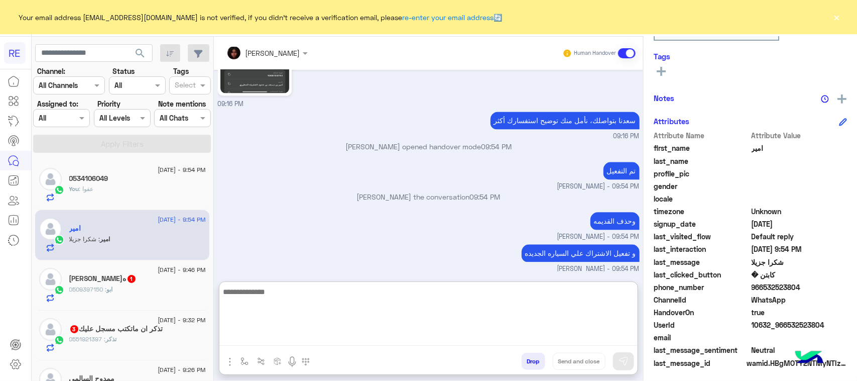
scroll to position [159, 0]
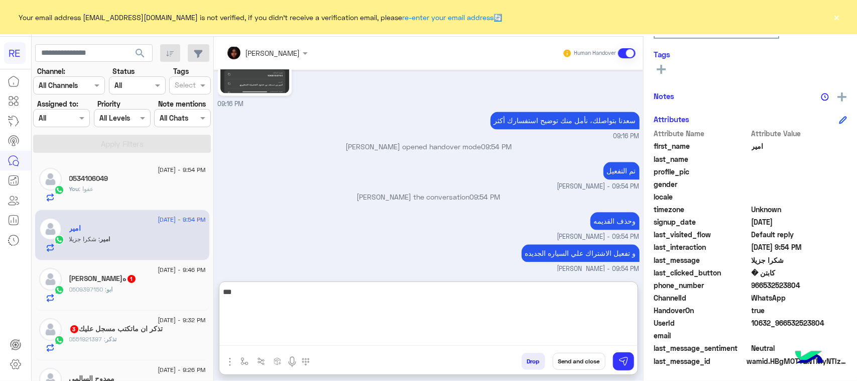
type textarea "****"
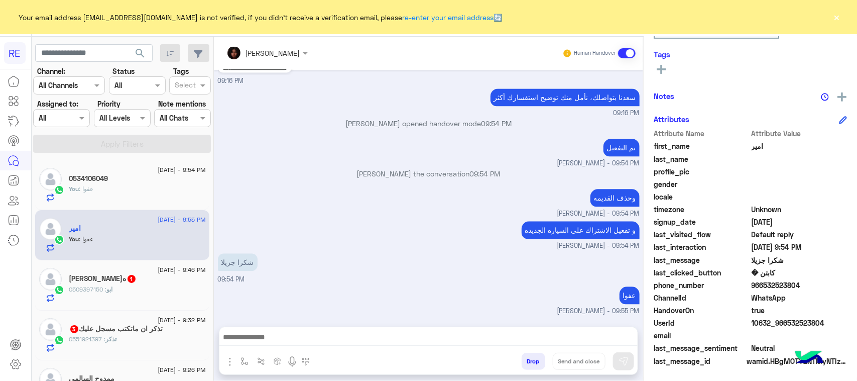
click at [86, 281] on h5 "[PERSON_NAME]ه 1" at bounding box center [102, 278] width 67 height 9
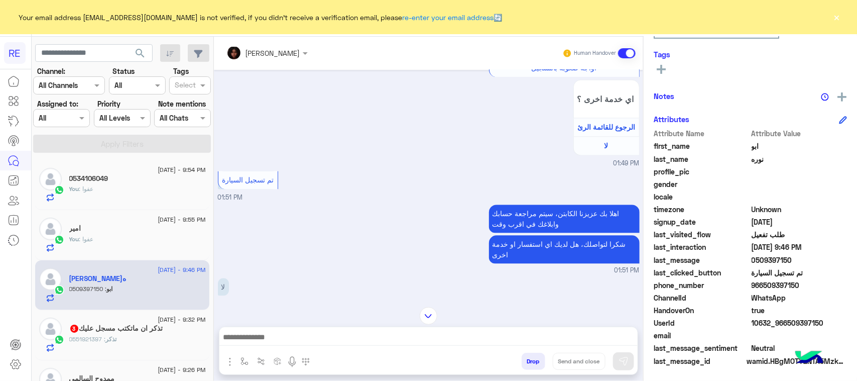
scroll to position [1055, 0]
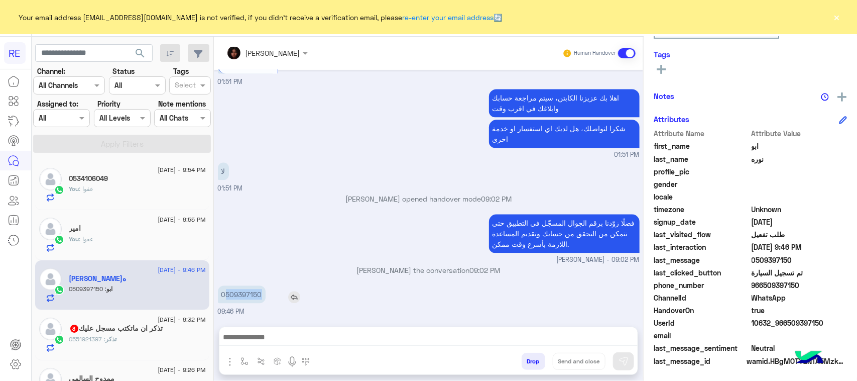
drag, startPoint x: 226, startPoint y: 296, endPoint x: 267, endPoint y: 298, distance: 40.7
click at [267, 298] on div "0509397150" at bounding box center [270, 294] width 105 height 18
copy p "509397150"
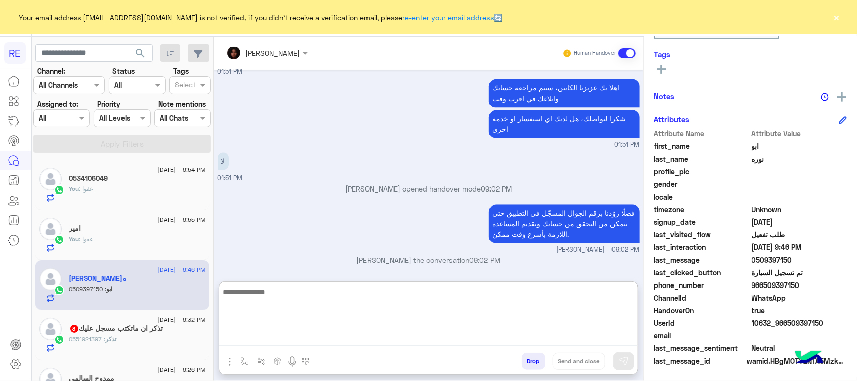
click at [350, 335] on textarea at bounding box center [428, 315] width 418 height 60
paste textarea "**********"
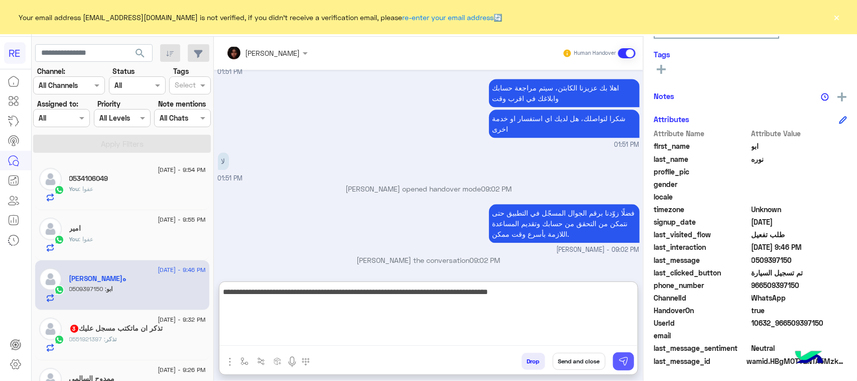
type textarea "**********"
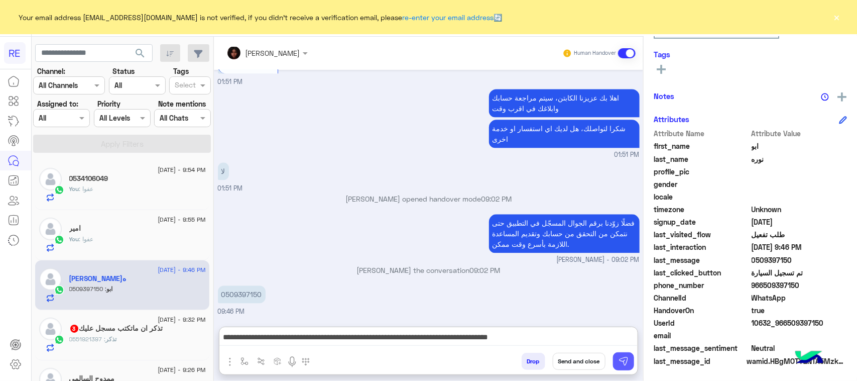
click at [623, 365] on img at bounding box center [624, 361] width 10 height 10
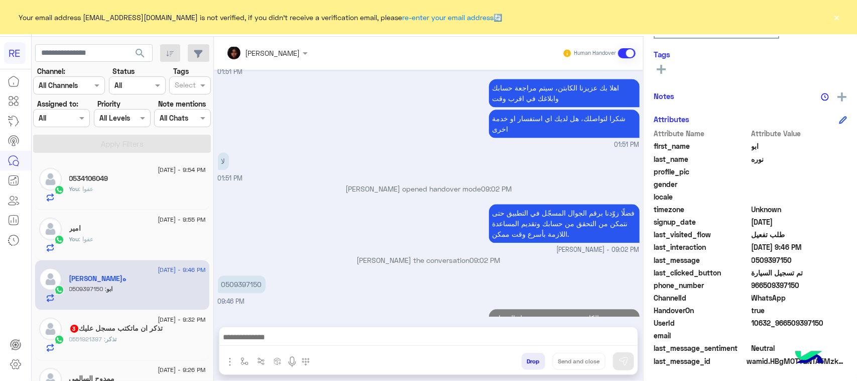
scroll to position [1108, 0]
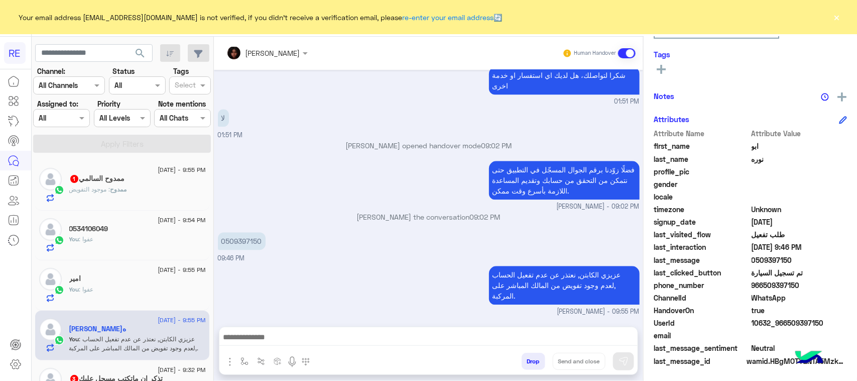
click at [111, 168] on div "[DATE] - 9:55 PM" at bounding box center [137, 171] width 137 height 7
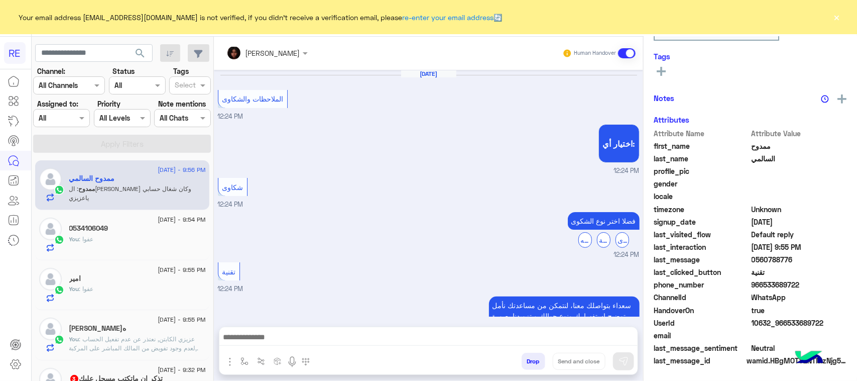
scroll to position [778, 0]
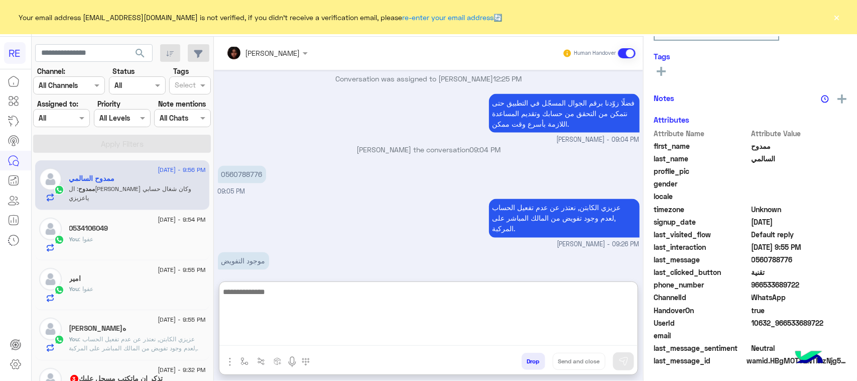
click at [326, 338] on textarea at bounding box center [428, 315] width 418 height 60
type textarea "*"
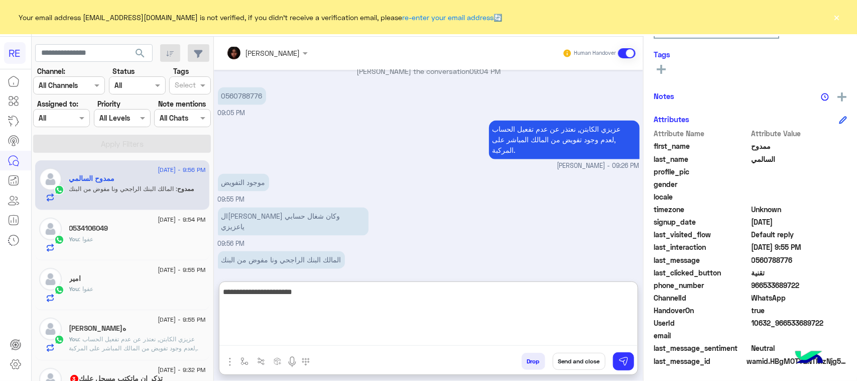
type textarea "**********"
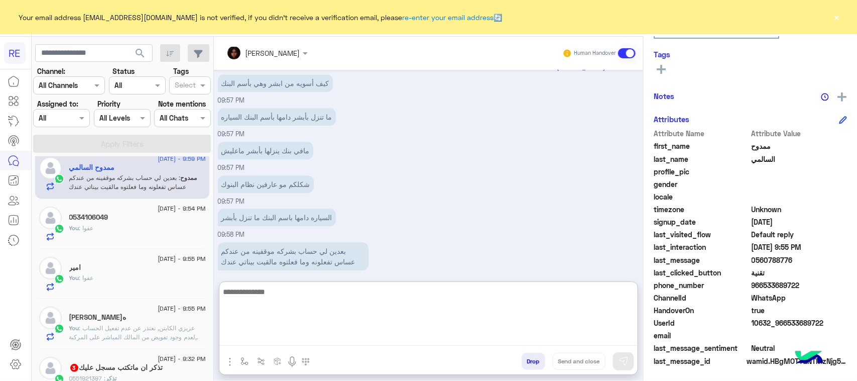
scroll to position [0, 0]
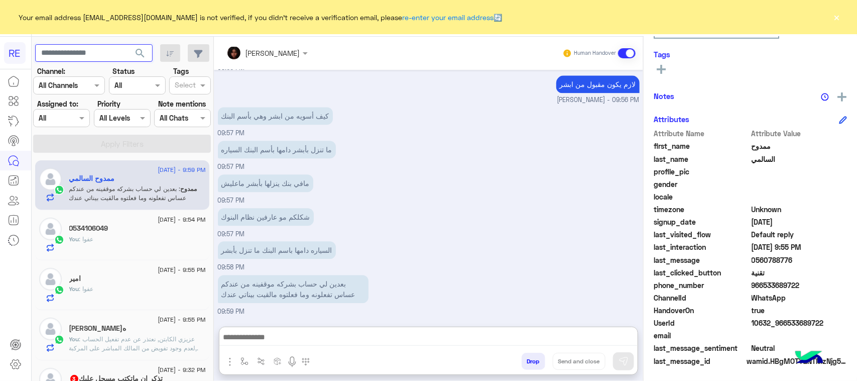
click at [103, 47] on input "text" at bounding box center [94, 53] width 118 height 18
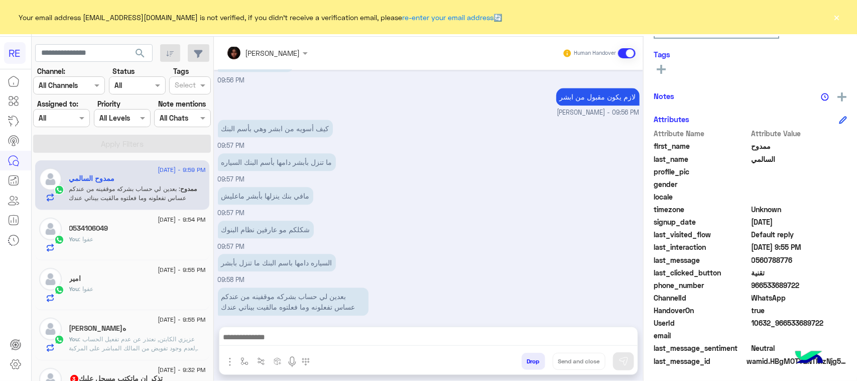
click at [443, 327] on div at bounding box center [428, 339] width 418 height 25
paste input "*********"
type input "*********"
click at [135, 47] on span "search" at bounding box center [140, 53] width 12 height 12
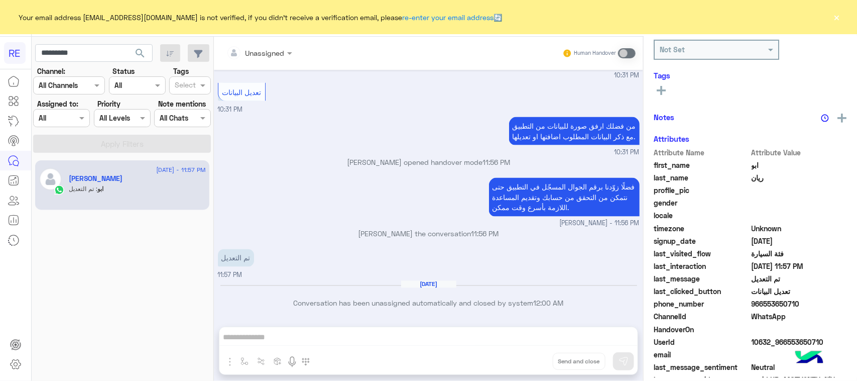
scroll to position [157, 0]
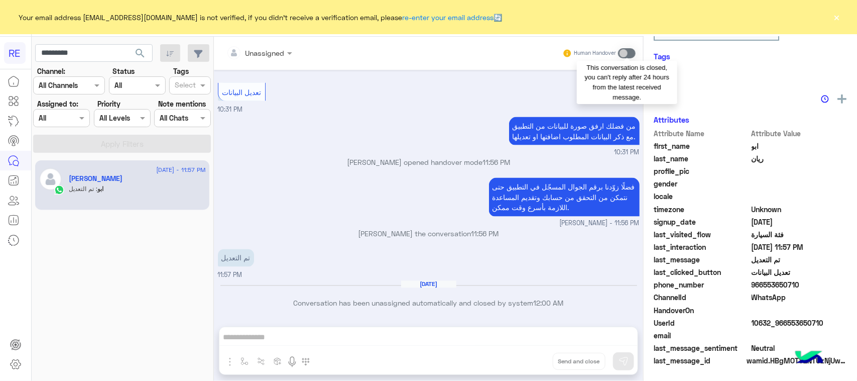
click at [625, 48] on span at bounding box center [627, 53] width 18 height 10
drag, startPoint x: 625, startPoint y: 48, endPoint x: 614, endPoint y: 141, distance: 93.1
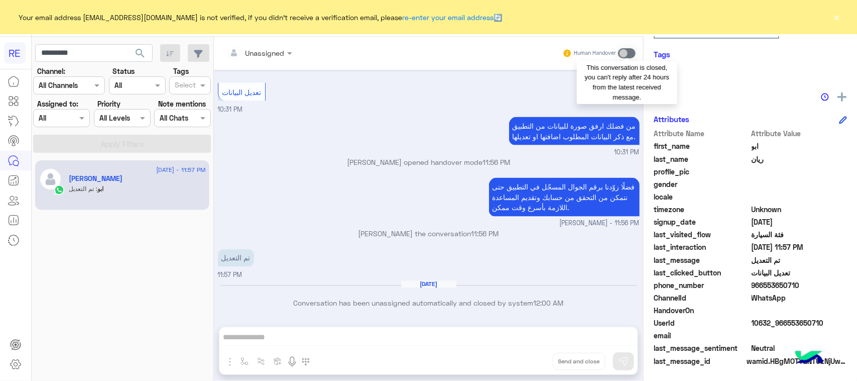
click at [621, 76] on div "Unassigned Human Handover Jul 24, 2025 ‏تعديل الفئة 10:30 PM سعدنا بتواصلك، نأم…" at bounding box center [428, 211] width 429 height 348
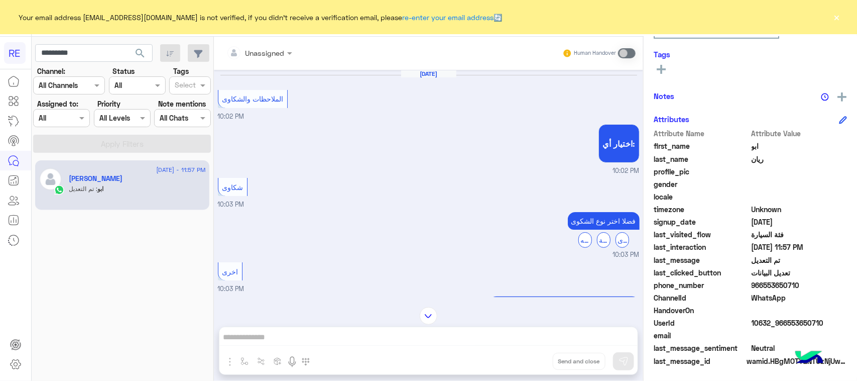
scroll to position [928, 0]
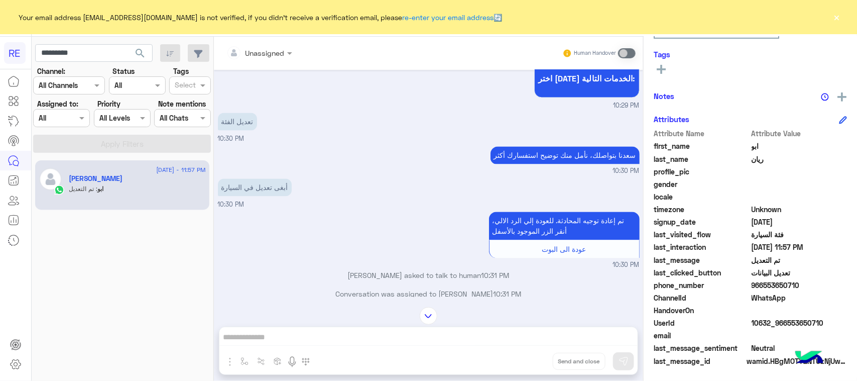
click at [455, 348] on div "Unassigned Human Handover Jul 24, 2025 الملاحظات والشكاوى 10:02 PM اختيار أي: 1…" at bounding box center [428, 211] width 429 height 348
click at [76, 50] on input "*********" at bounding box center [94, 53] width 118 height 18
click at [142, 56] on span "search" at bounding box center [140, 53] width 12 height 12
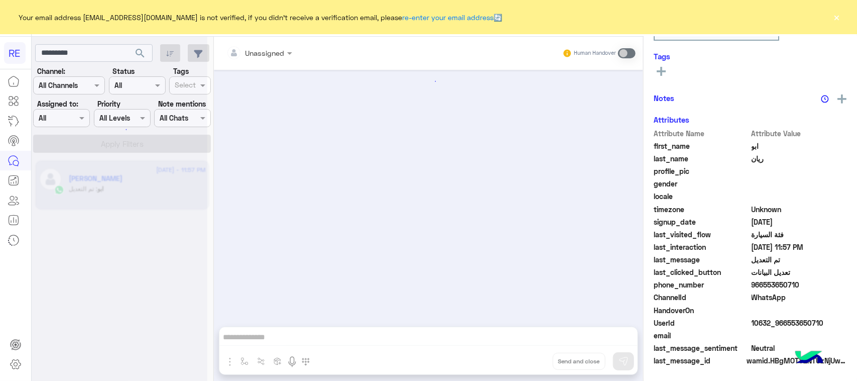
scroll to position [734, 0]
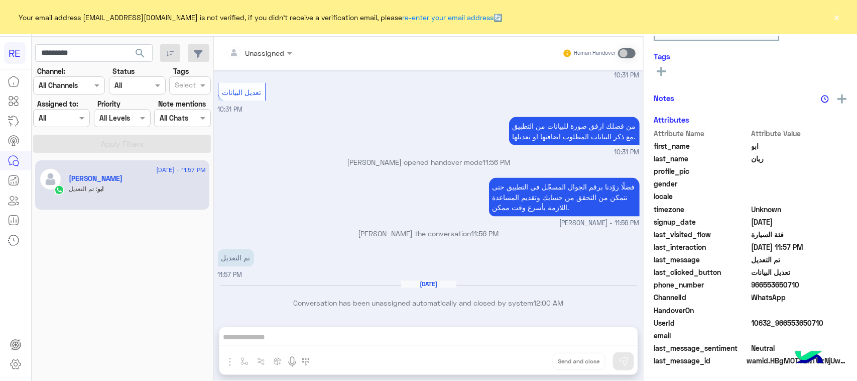
click at [630, 59] on div "Human Handover" at bounding box center [600, 53] width 74 height 18
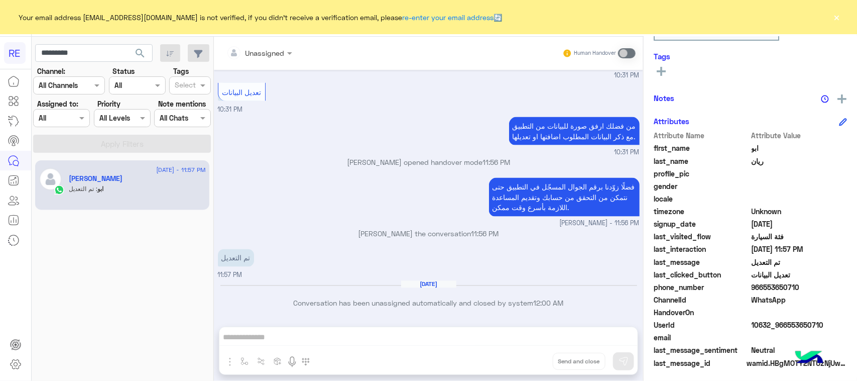
scroll to position [159, 0]
drag, startPoint x: 623, startPoint y: 59, endPoint x: 624, endPoint y: 48, distance: 10.6
click at [623, 58] on div "Human Handover" at bounding box center [600, 53] width 74 height 18
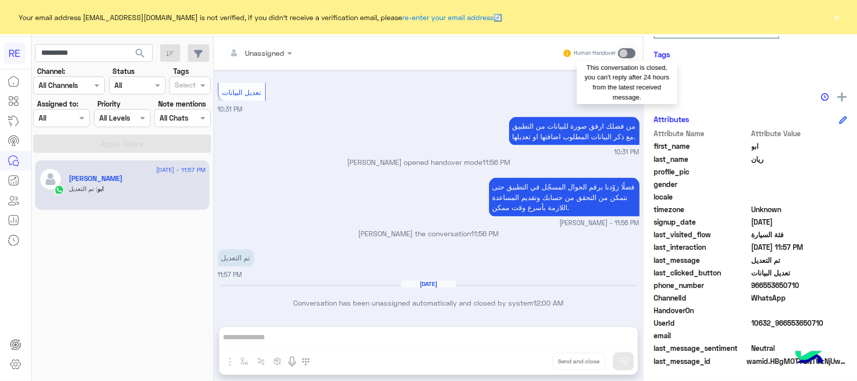
click at [624, 48] on span at bounding box center [627, 53] width 18 height 10
drag, startPoint x: 624, startPoint y: 48, endPoint x: 506, endPoint y: 73, distance: 121.3
click at [624, 48] on span at bounding box center [627, 53] width 18 height 10
click at [145, 56] on span "search" at bounding box center [140, 53] width 12 height 12
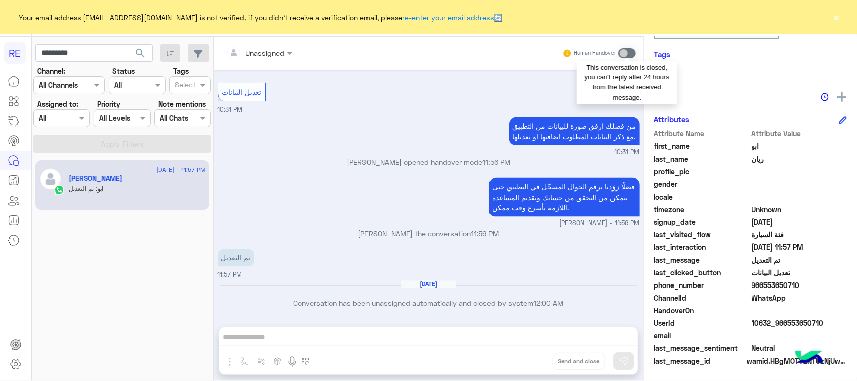
click at [634, 54] on span at bounding box center [627, 53] width 18 height 10
click at [623, 112] on div "Unassigned Human Handover Jul 24, 2025 ‏تعديل الفئة 10:30 PM سعدنا بتواصلك، نأم…" at bounding box center [428, 211] width 429 height 348
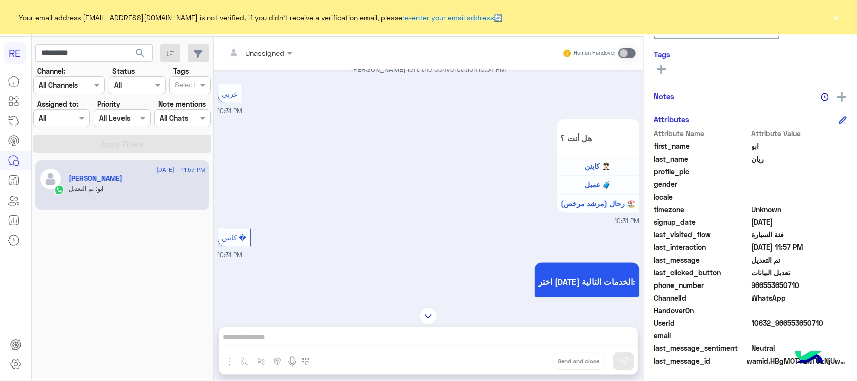
scroll to position [483, 0]
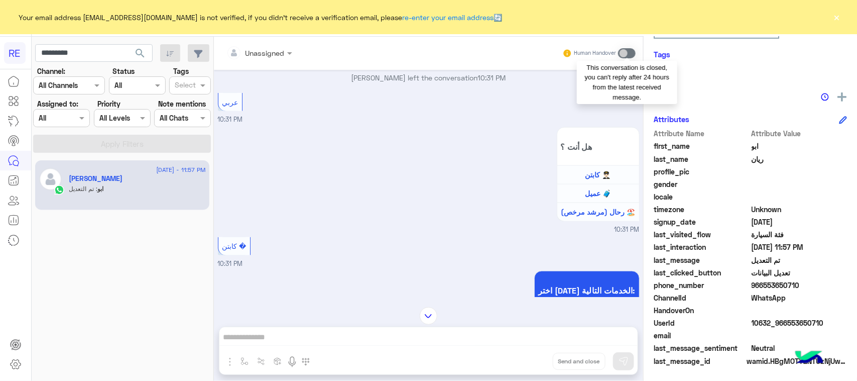
click at [625, 52] on span at bounding box center [627, 53] width 18 height 10
click at [38, 53] on input "*********" at bounding box center [94, 53] width 118 height 18
click at [74, 60] on input "*********" at bounding box center [94, 53] width 118 height 18
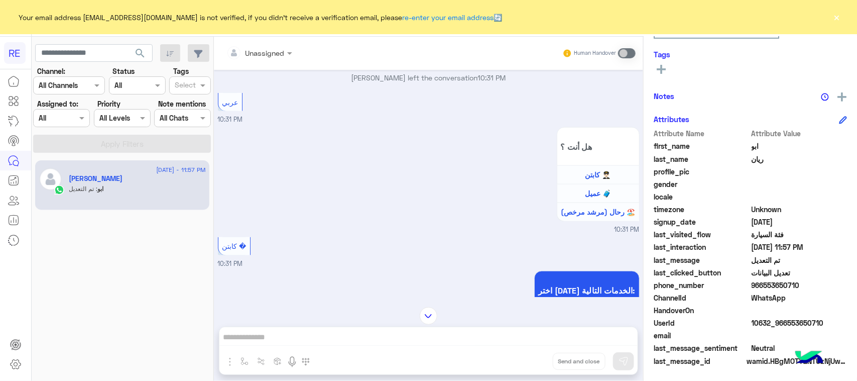
click at [149, 51] on button "search" at bounding box center [140, 55] width 25 height 22
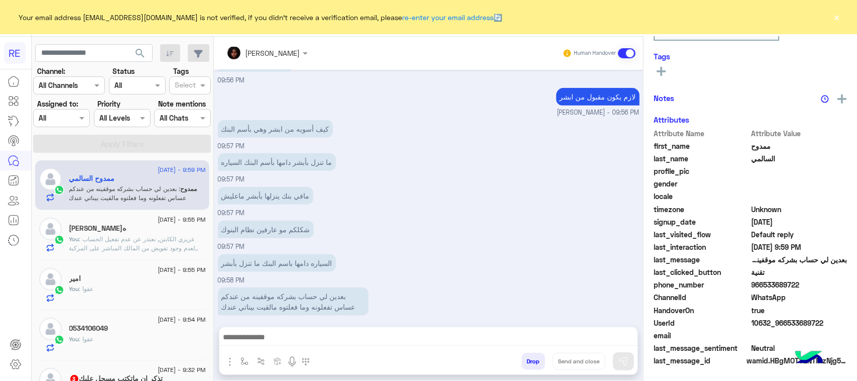
scroll to position [159, 0]
click at [119, 46] on input "text" at bounding box center [94, 53] width 118 height 18
click at [142, 56] on span "search" at bounding box center [140, 53] width 12 height 12
click at [196, 249] on span ": عزيزي الكابتن, نعتذر عن عدم تفعيل الحساب ,لعدم وجود تفويض من المالك المباشر ع…" at bounding box center [134, 243] width 130 height 17
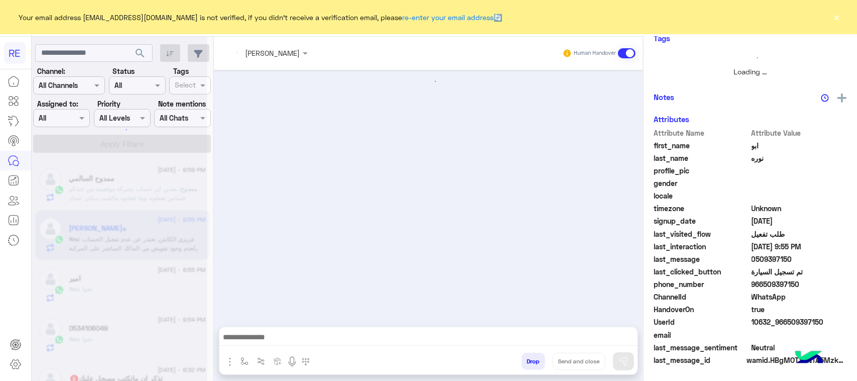
click at [196, 249] on div at bounding box center [120, 194] width 176 height 381
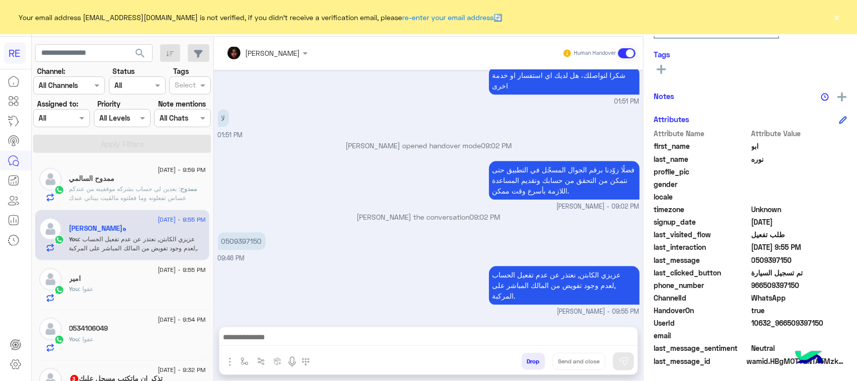
drag, startPoint x: 208, startPoint y: 174, endPoint x: 211, endPoint y: 192, distance: 18.3
click at [211, 192] on div "23 August - 9:59 PM ممدوح السالمي ممدوح : بعدين لي حساب بشركه موقفينه من عندكم …" at bounding box center [123, 270] width 182 height 228
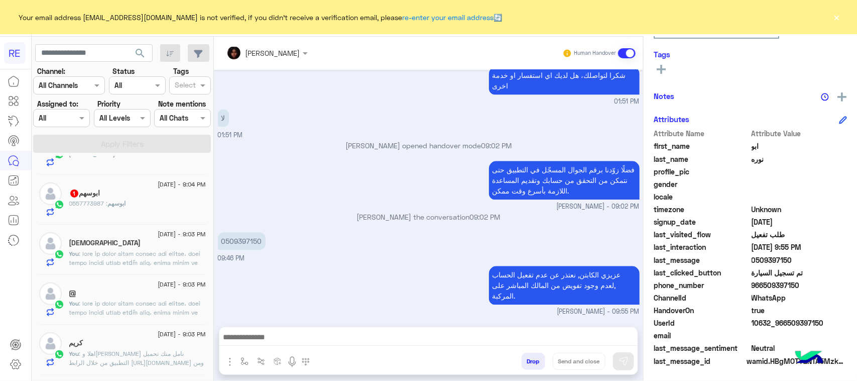
click at [114, 201] on span "ابوسهم" at bounding box center [117, 203] width 18 height 8
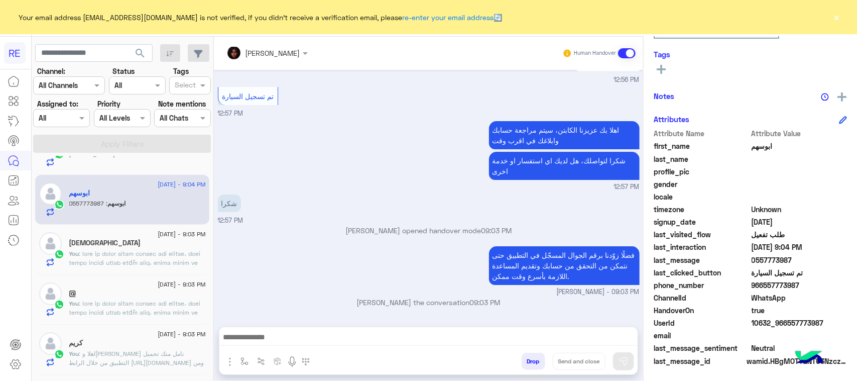
click at [223, 317] on p "0557773987" at bounding box center [242, 326] width 48 height 18
drag, startPoint x: 227, startPoint y: 295, endPoint x: 264, endPoint y: 294, distance: 36.7
click at [264, 317] on p "0557773987" at bounding box center [242, 326] width 48 height 18
copy p "557773987"
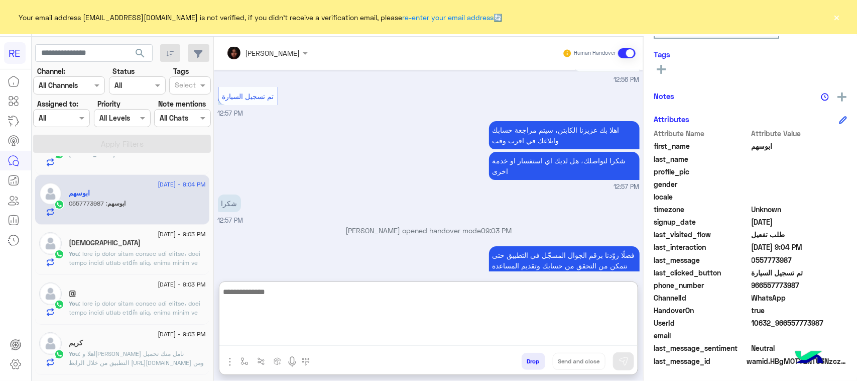
click at [367, 335] on textarea at bounding box center [428, 315] width 418 height 60
paste textarea "**********"
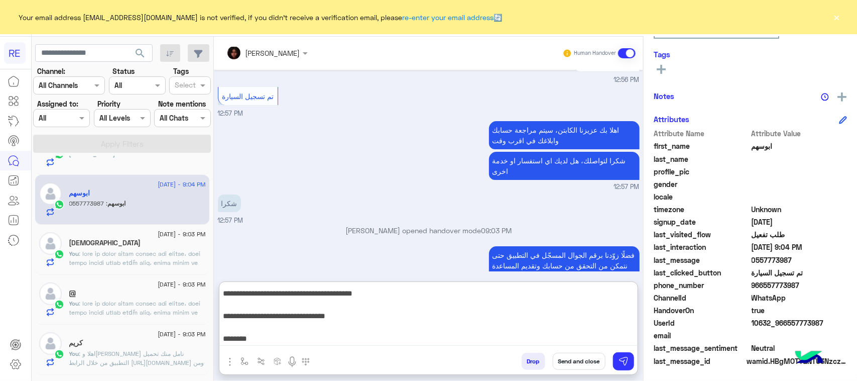
type textarea "**********"
click at [611, 363] on div "Drop Send and close" at bounding box center [477, 363] width 320 height 22
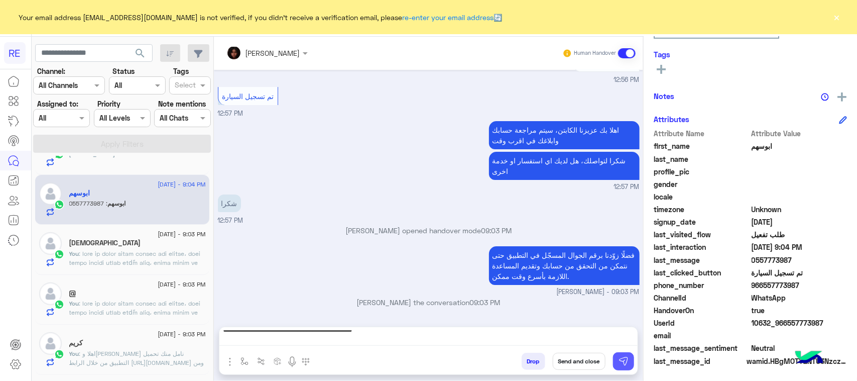
click at [618, 363] on button at bounding box center [623, 361] width 21 height 18
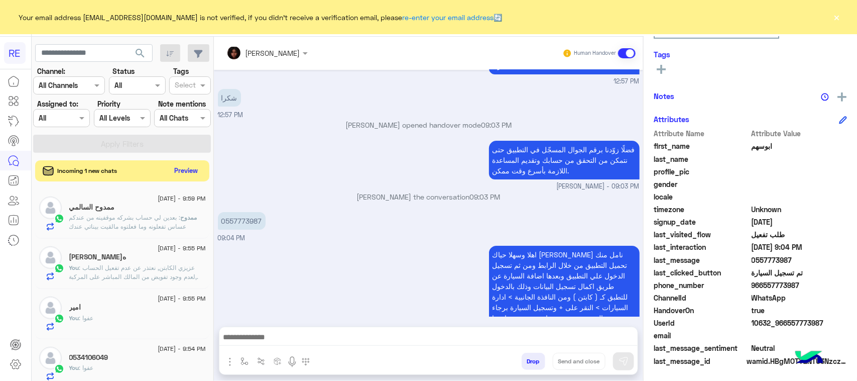
click at [197, 166] on button "Preview" at bounding box center [186, 171] width 31 height 14
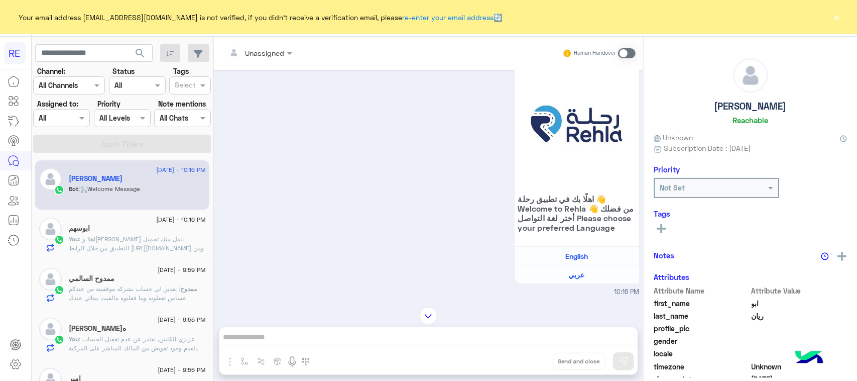
scroll to position [653, 0]
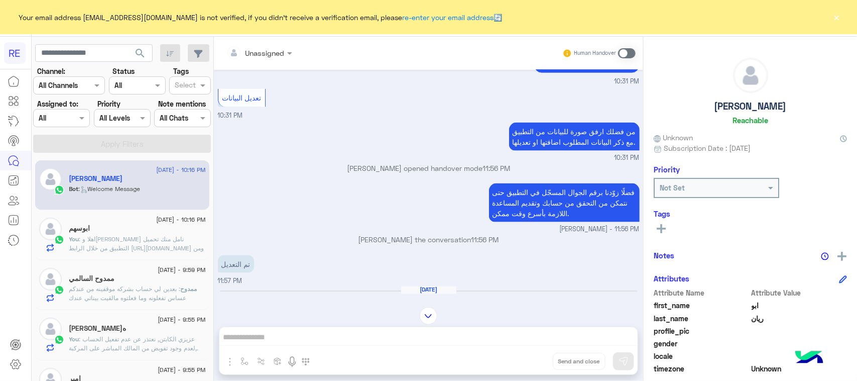
click at [631, 51] on span at bounding box center [627, 53] width 18 height 10
click at [629, 51] on span at bounding box center [627, 53] width 18 height 10
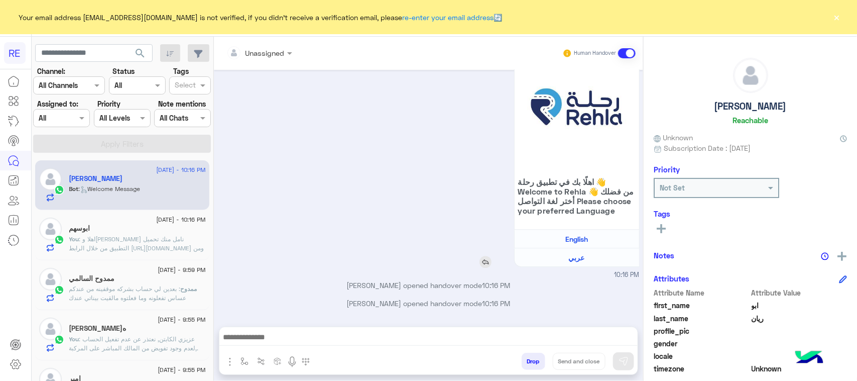
scroll to position [1003, 0]
click at [247, 357] on button "button" at bounding box center [245, 361] width 17 height 17
click at [262, 343] on input "text" at bounding box center [262, 339] width 41 height 12
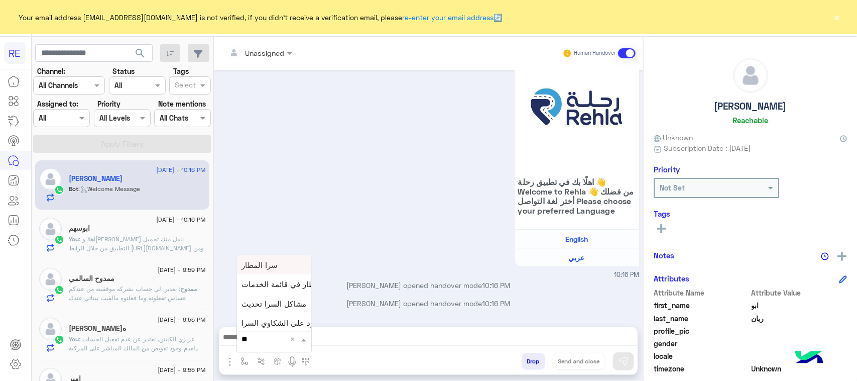
type input "***"
click at [266, 307] on span "مشاكل السرا تحديث" at bounding box center [274, 303] width 65 height 9
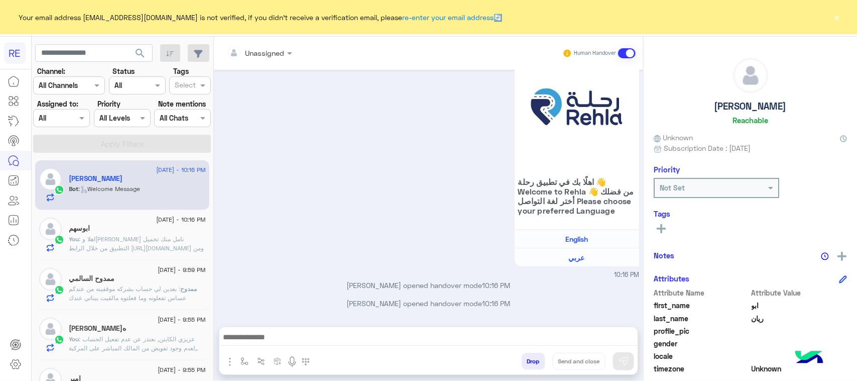
type textarea "**********"
click at [623, 361] on img at bounding box center [624, 361] width 10 height 10
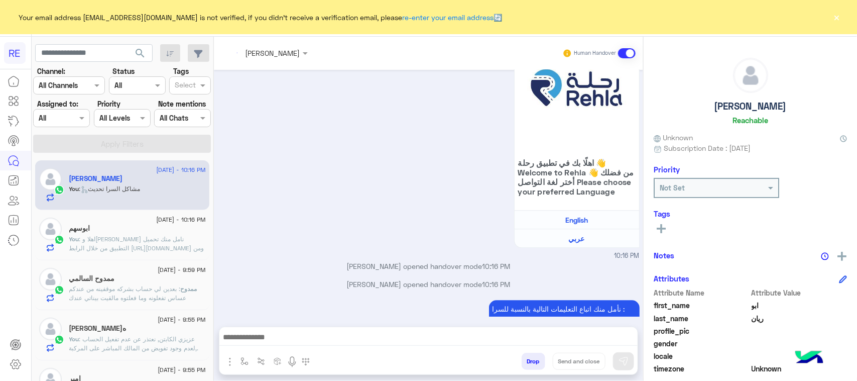
scroll to position [1201, 0]
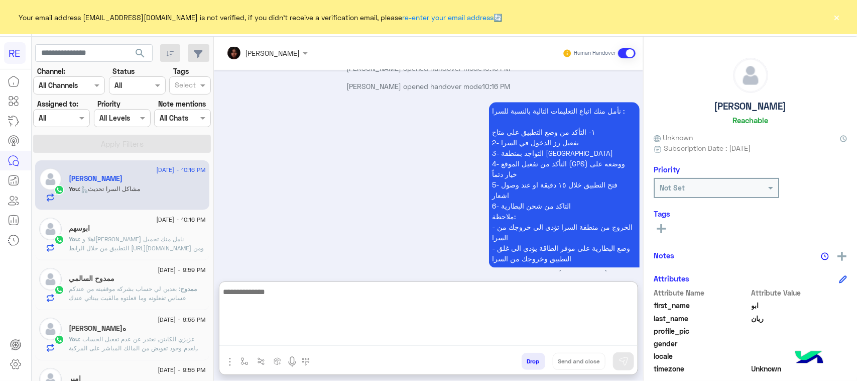
click at [415, 337] on textarea at bounding box center [428, 315] width 418 height 60
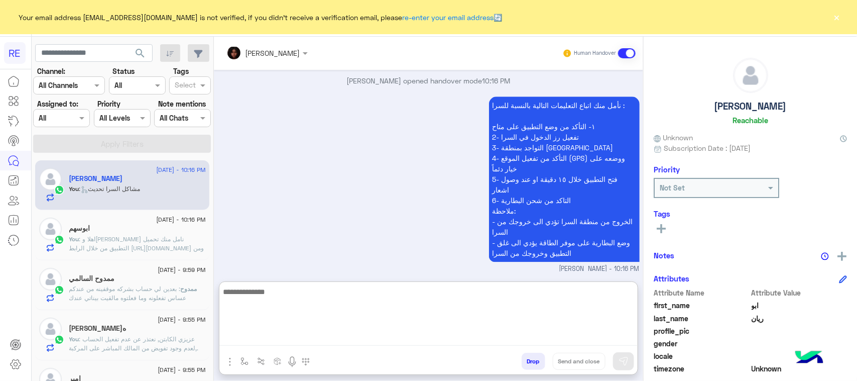
scroll to position [1247, 0]
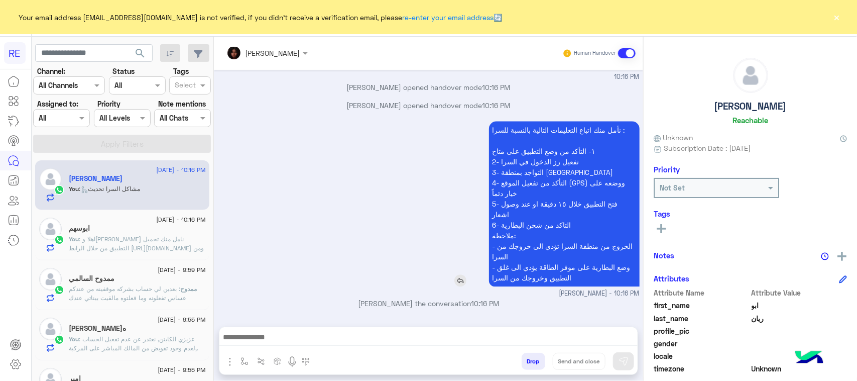
click at [589, 121] on p "نأمل منك اتباع التعليمات التالية بالنسبة للسرا : ١- التأكد من وضع التطبيق على م…" at bounding box center [564, 203] width 151 height 165
click at [589, 112] on div "[PERSON_NAME] opened handover mode 10:16 PM" at bounding box center [429, 109] width 422 height 18
click at [569, 192] on p "نأمل منك اتباع التعليمات التالية بالنسبة للسرا : ١- التأكد من وضع التطبيق على م…" at bounding box center [564, 203] width 151 height 165
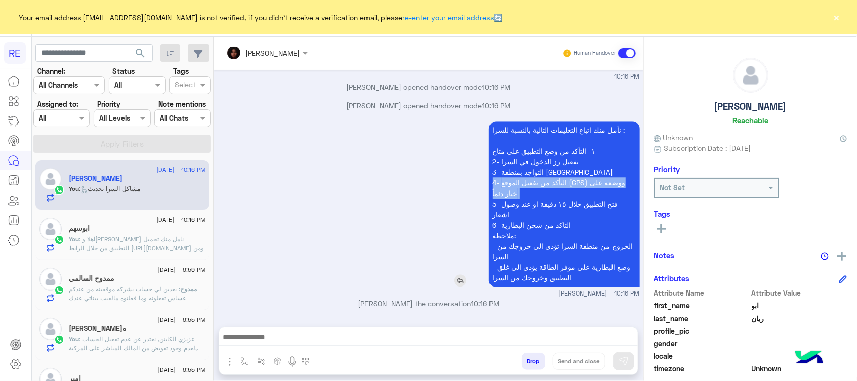
click at [569, 192] on p "نأمل منك اتباع التعليمات التالية بالنسبة للسرا : ١- التأكد من وضع التطبيق على م…" at bounding box center [564, 203] width 151 height 165
click at [553, 216] on p "نأمل منك اتباع التعليمات التالية بالنسبة للسرا : ١- التأكد من وضع التطبيق على م…" at bounding box center [564, 203] width 151 height 165
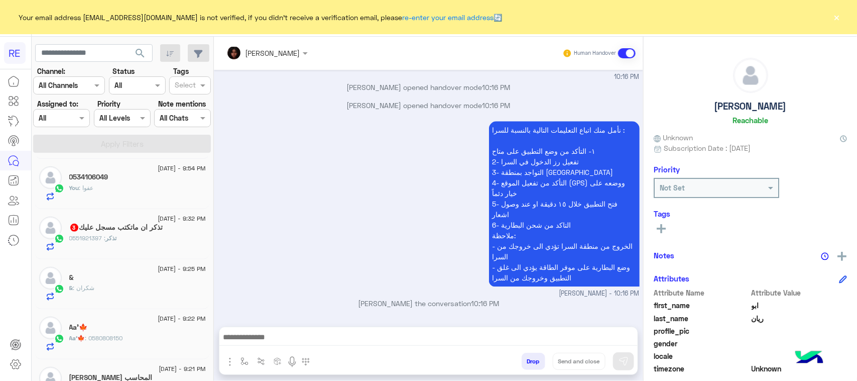
scroll to position [0, 0]
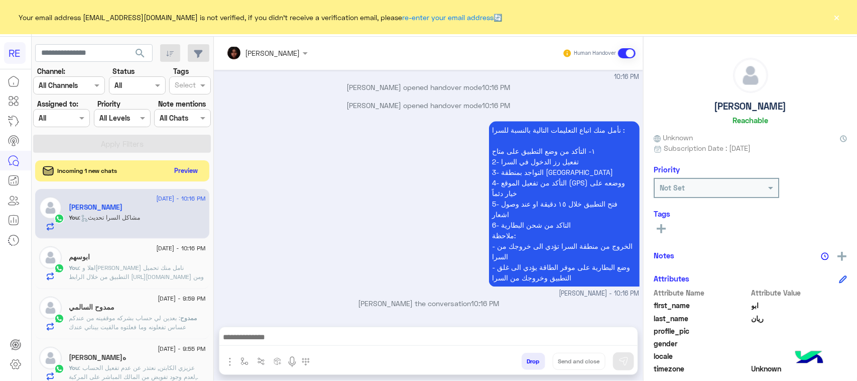
click at [194, 173] on button "Preview" at bounding box center [186, 171] width 31 height 14
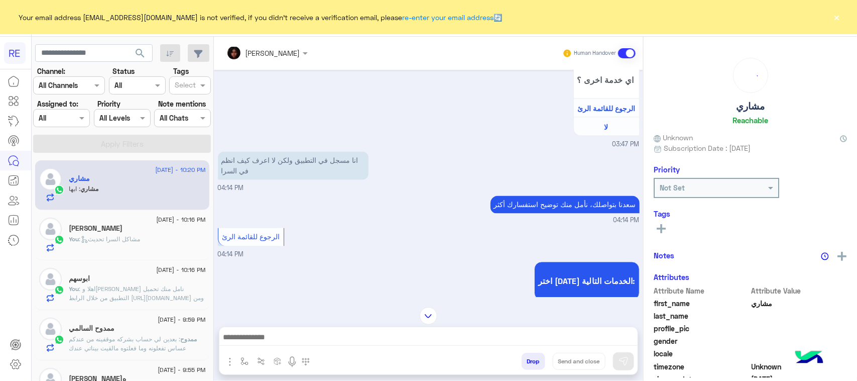
scroll to position [769, 0]
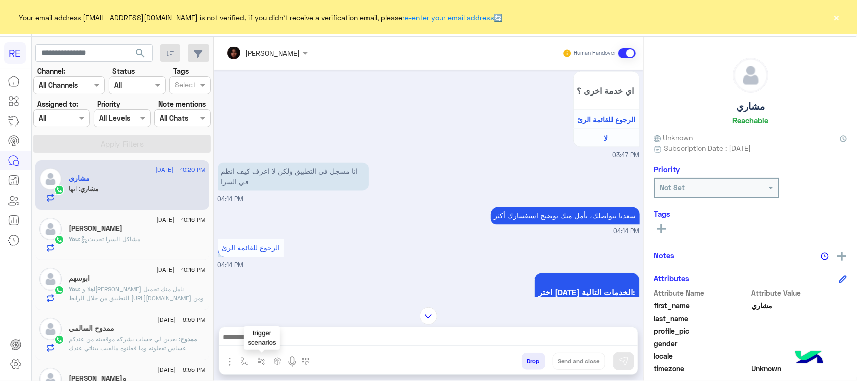
click at [254, 359] on button "button" at bounding box center [261, 361] width 17 height 17
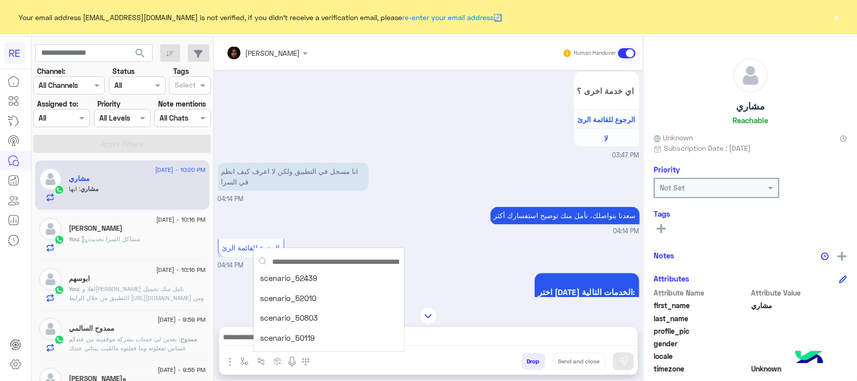
click at [235, 359] on img "button" at bounding box center [230, 362] width 12 height 12
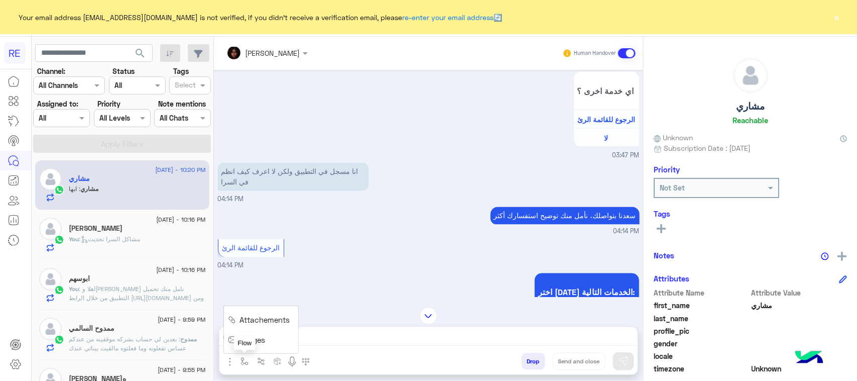
click at [244, 363] on img "button" at bounding box center [245, 361] width 8 height 8
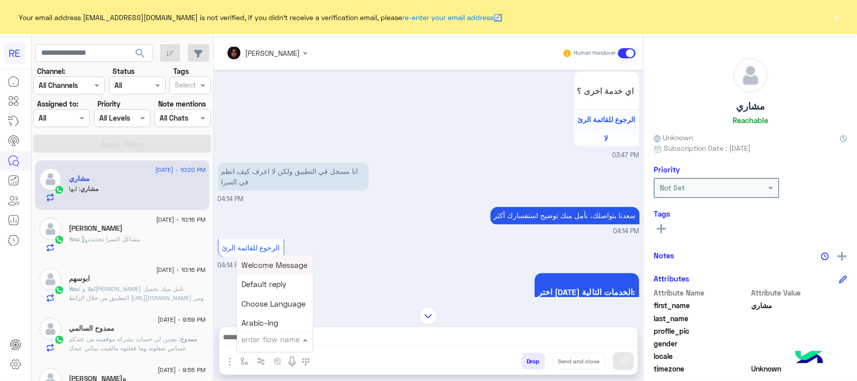
click at [274, 338] on input "text" at bounding box center [262, 339] width 41 height 12
type input "***"
click at [259, 269] on div "سرا المطار" at bounding box center [274, 264] width 74 height 19
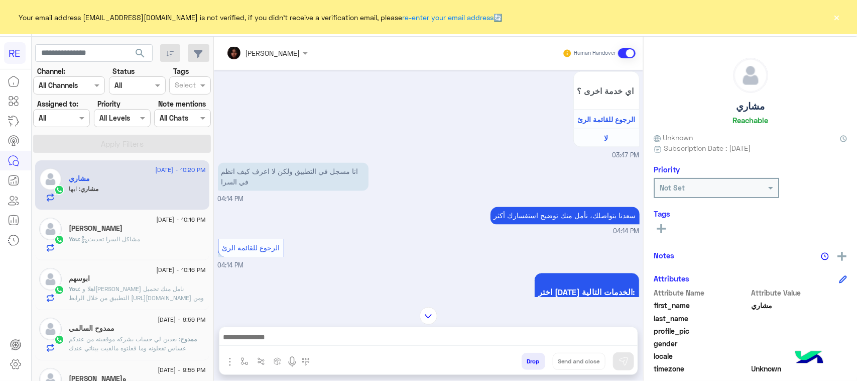
type textarea "**********"
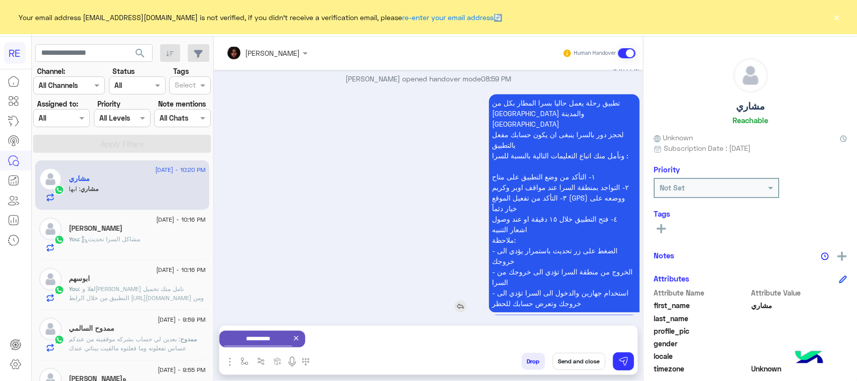
scroll to position [1084, 0]
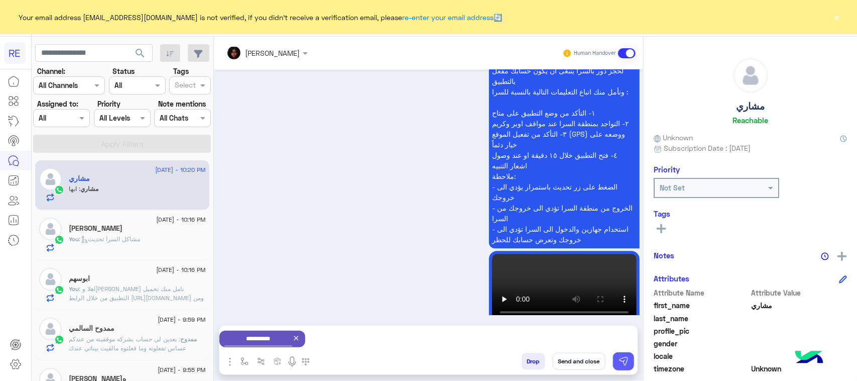
click at [626, 361] on img at bounding box center [624, 361] width 10 height 10
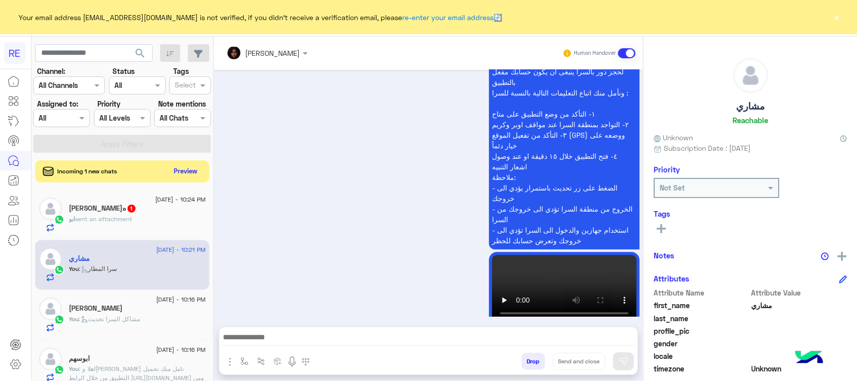
scroll to position [1372, 0]
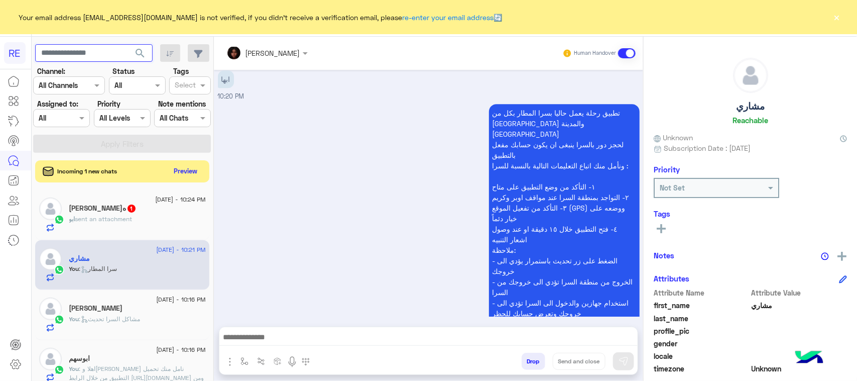
click at [102, 58] on input "text" at bounding box center [94, 53] width 118 height 18
paste input "*********"
click at [138, 60] on button "search" at bounding box center [140, 55] width 25 height 22
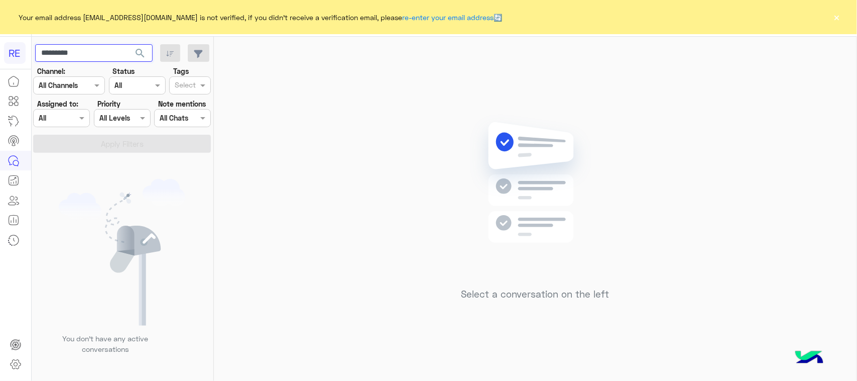
click at [104, 61] on input "*********" at bounding box center [94, 53] width 118 height 18
paste input "text"
click at [138, 52] on span "search" at bounding box center [140, 53] width 12 height 12
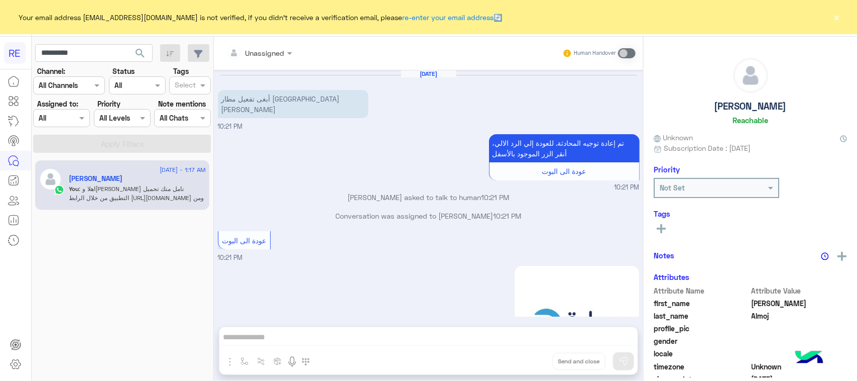
scroll to position [1247, 0]
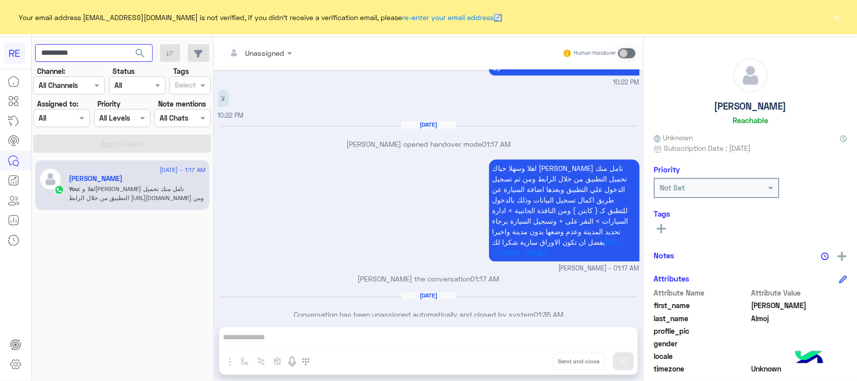
click at [104, 52] on input "*********" at bounding box center [94, 53] width 118 height 18
paste input "text"
type input "*********"
click at [139, 58] on span "search" at bounding box center [140, 53] width 12 height 12
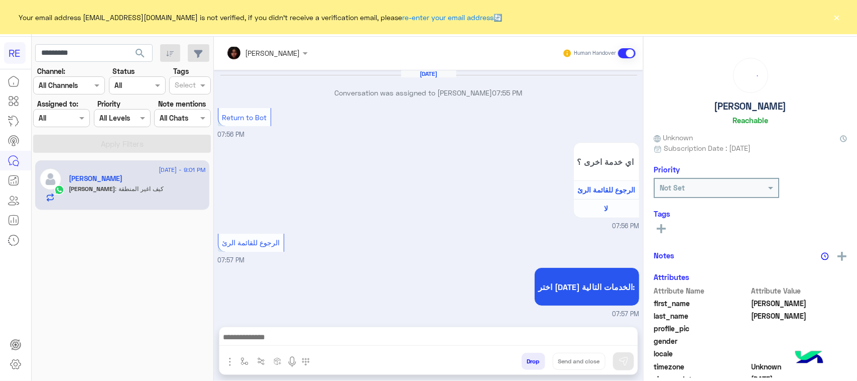
scroll to position [1068, 0]
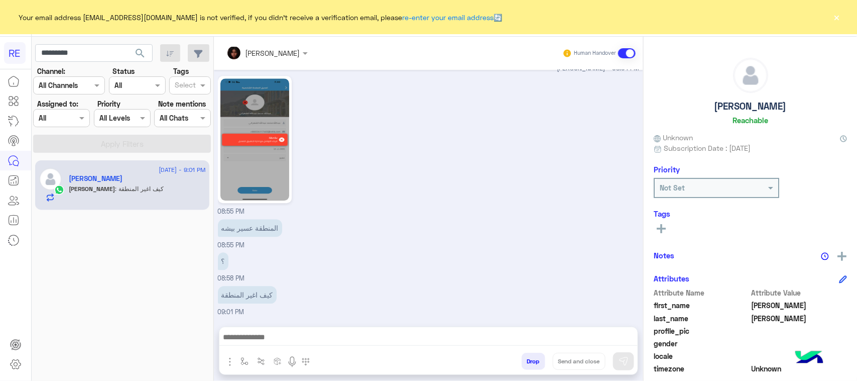
click at [319, 350] on div at bounding box center [428, 339] width 418 height 25
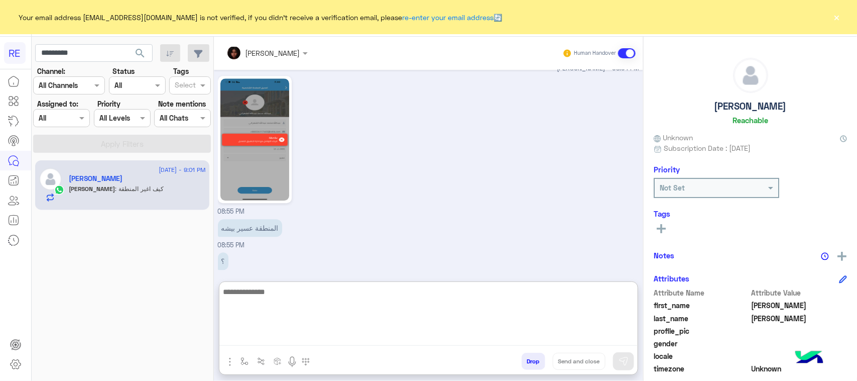
click at [322, 340] on textarea at bounding box center [428, 315] width 418 height 60
type textarea "**********"
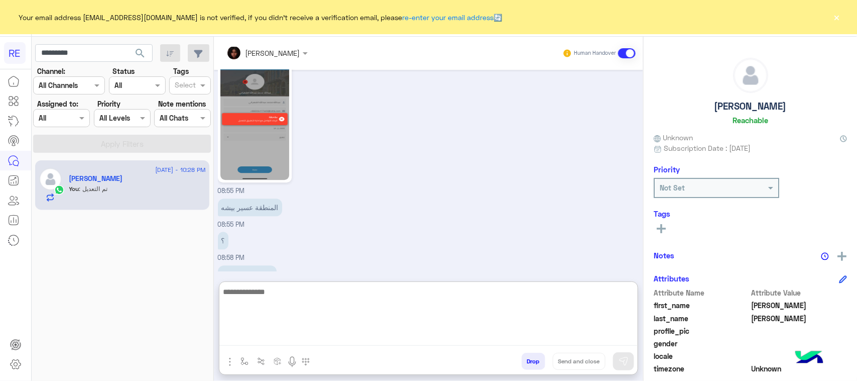
scroll to position [1082, 0]
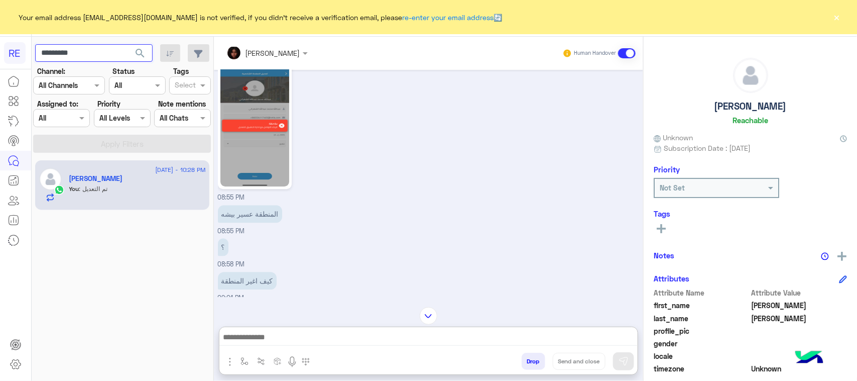
click at [121, 61] on input "*********" at bounding box center [94, 53] width 118 height 18
click at [144, 54] on span "search" at bounding box center [140, 53] width 12 height 12
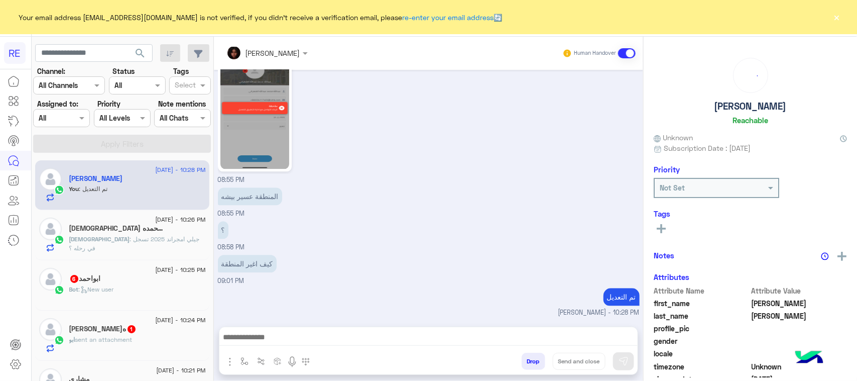
scroll to position [63, 0]
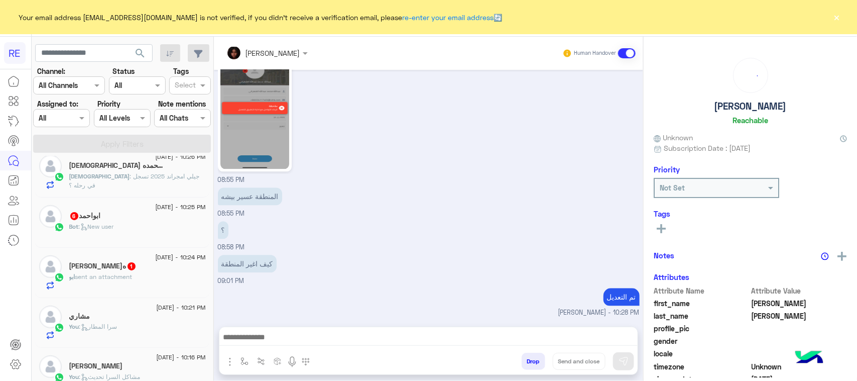
click at [135, 272] on div "[PERSON_NAME]ه 1" at bounding box center [137, 267] width 137 height 11
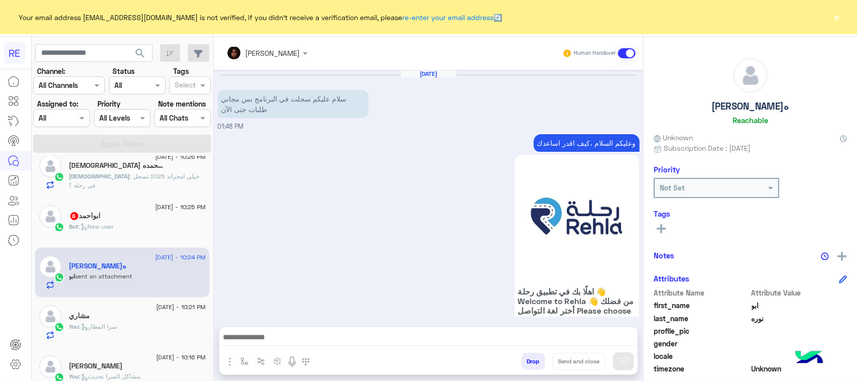
scroll to position [1251, 0]
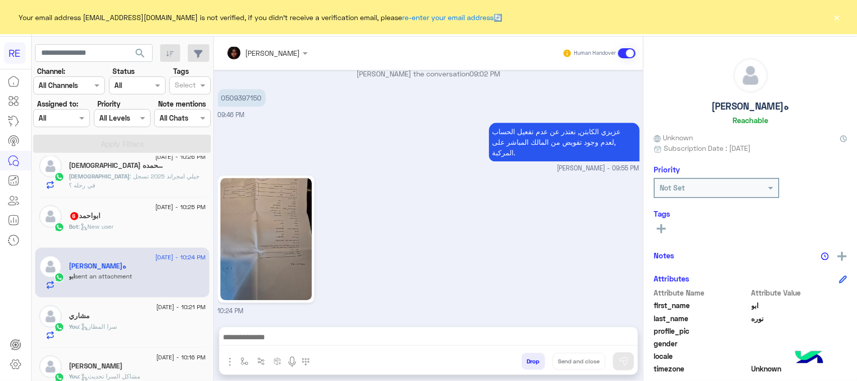
click at [103, 230] on span ": New user" at bounding box center [96, 226] width 35 height 8
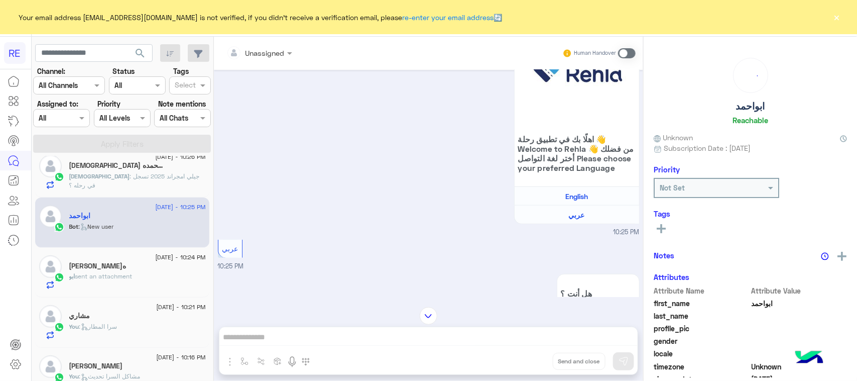
scroll to position [4, 0]
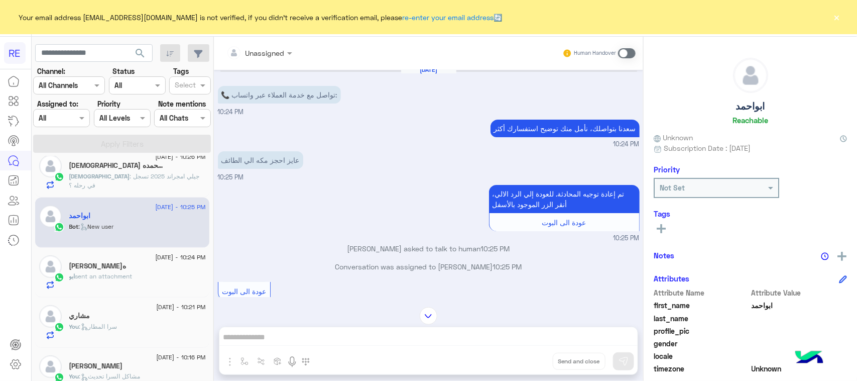
click at [161, 183] on div "[DEMOGRAPHIC_DATA] : جيلي امجراند 2025 تسجل في رحله ؟" at bounding box center [137, 181] width 137 height 18
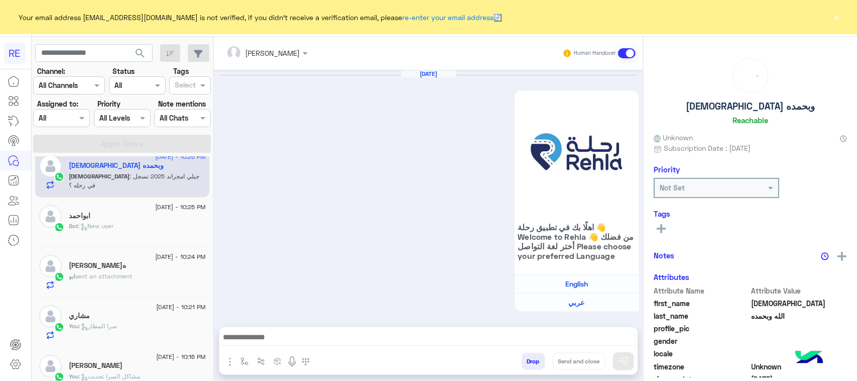
scroll to position [1194, 0]
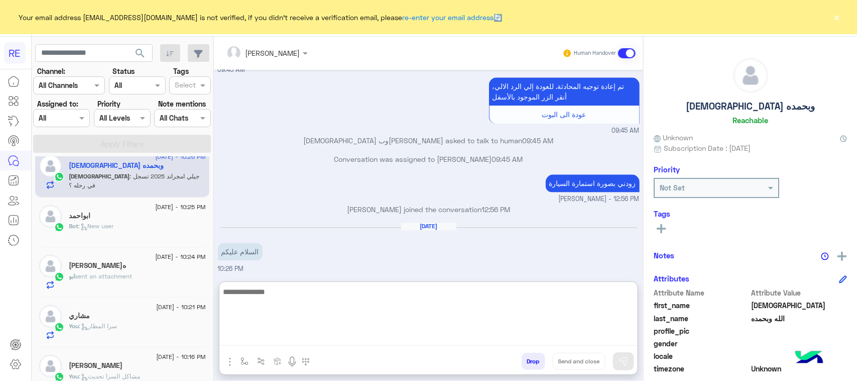
click at [266, 337] on textarea at bounding box center [428, 315] width 418 height 60
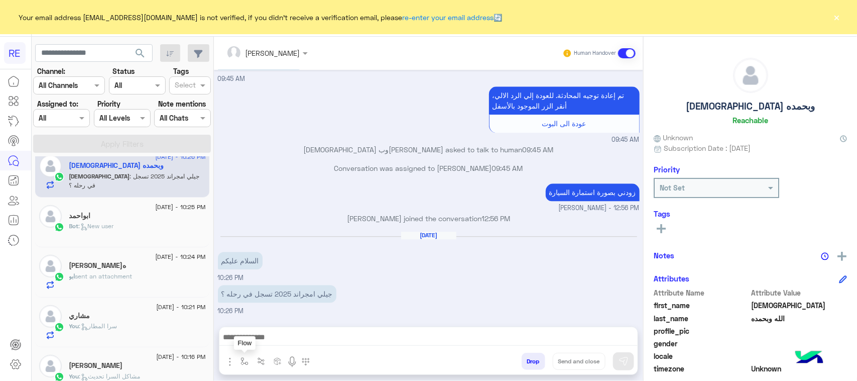
click at [247, 360] on img "button" at bounding box center [245, 361] width 8 height 8
click at [254, 342] on input "text" at bounding box center [262, 339] width 41 height 12
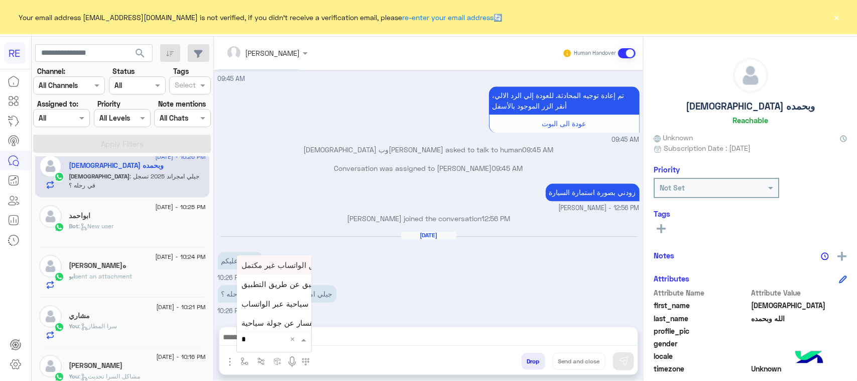
type input "**"
click at [280, 305] on span "فيديو تسجيل سيارة" at bounding box center [273, 301] width 62 height 9
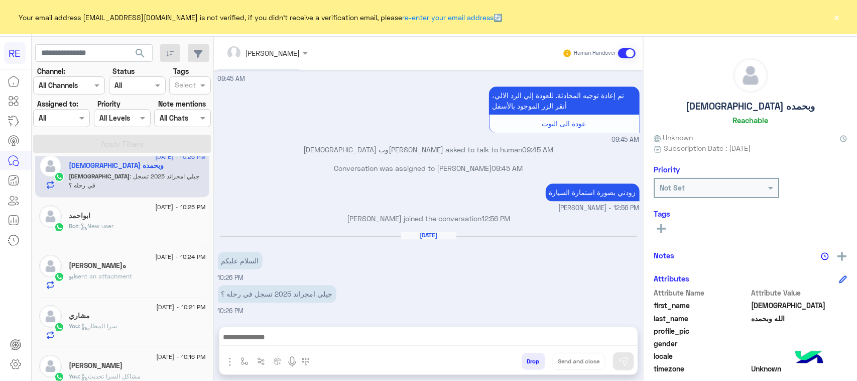
type textarea "**********"
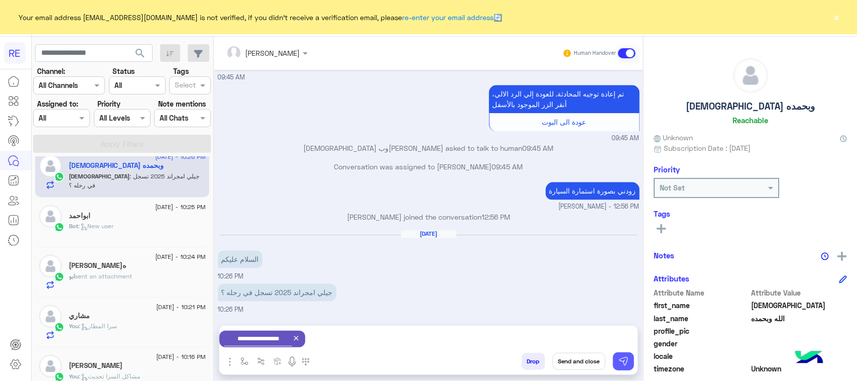
click at [631, 357] on button at bounding box center [623, 361] width 21 height 18
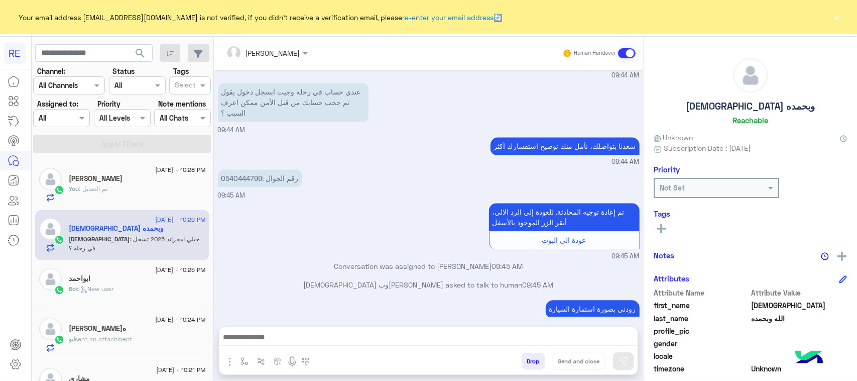
scroll to position [1302, 0]
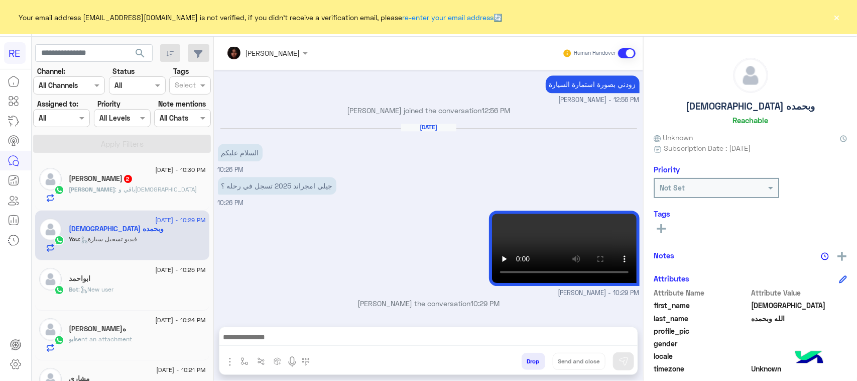
click at [158, 169] on span "[DATE] - 10:30 PM" at bounding box center [180, 169] width 50 height 9
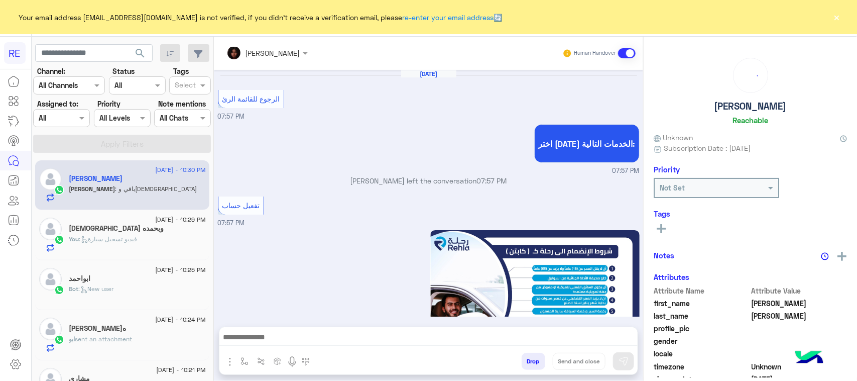
scroll to position [1133, 0]
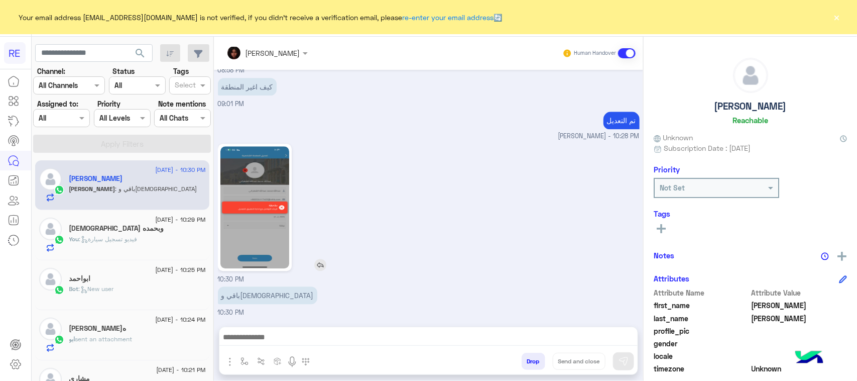
click at [250, 222] on img at bounding box center [254, 207] width 69 height 122
click at [452, 328] on div at bounding box center [428, 339] width 418 height 25
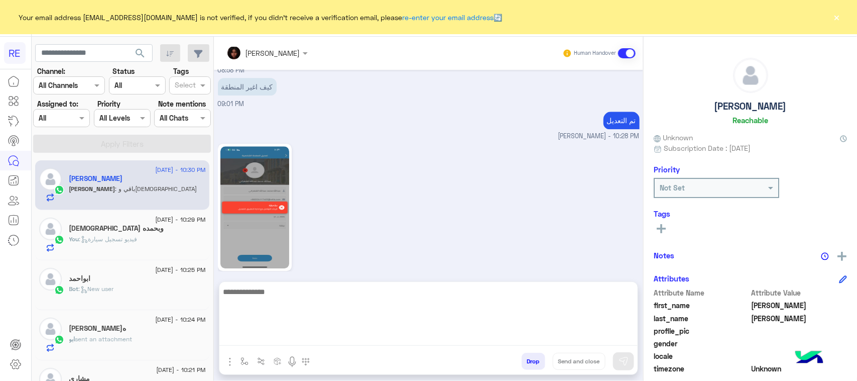
click at [454, 332] on textarea at bounding box center [428, 315] width 418 height 60
type textarea "**********"
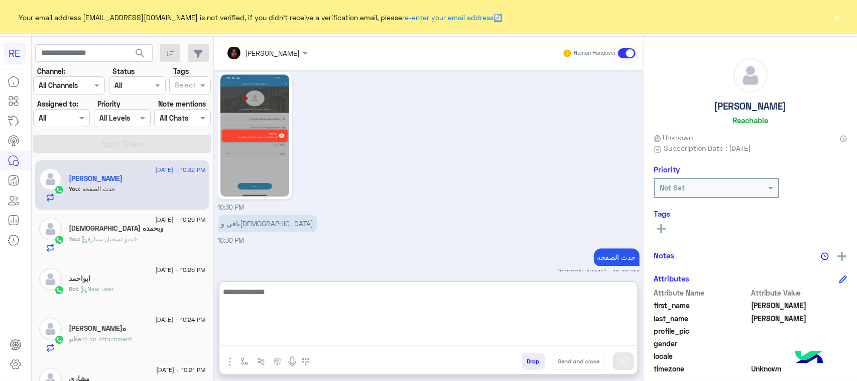
scroll to position [1209, 0]
